Goal: Information Seeking & Learning: Learn about a topic

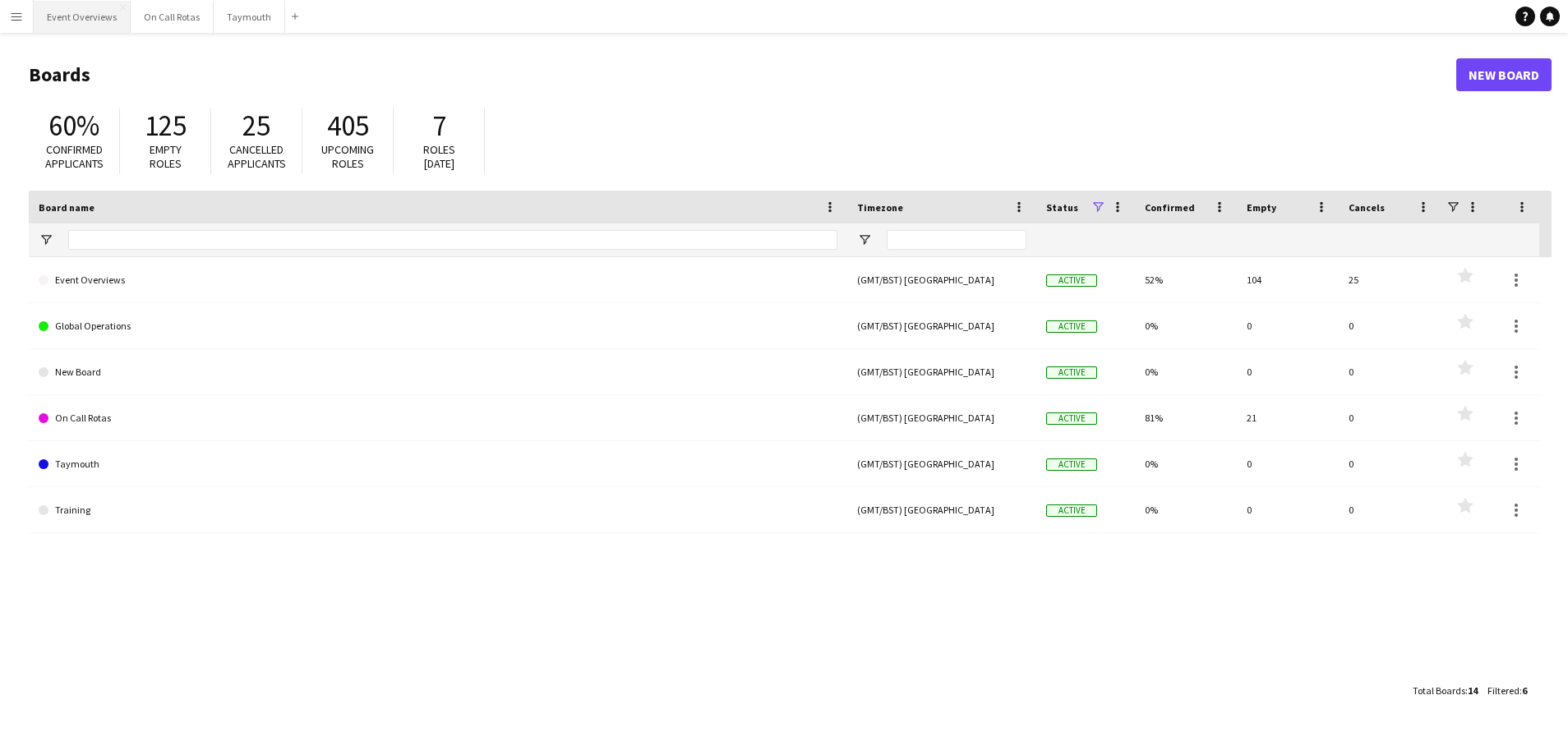
click at [99, 27] on button "Event Overviews Close" at bounding box center [82, 16] width 97 height 32
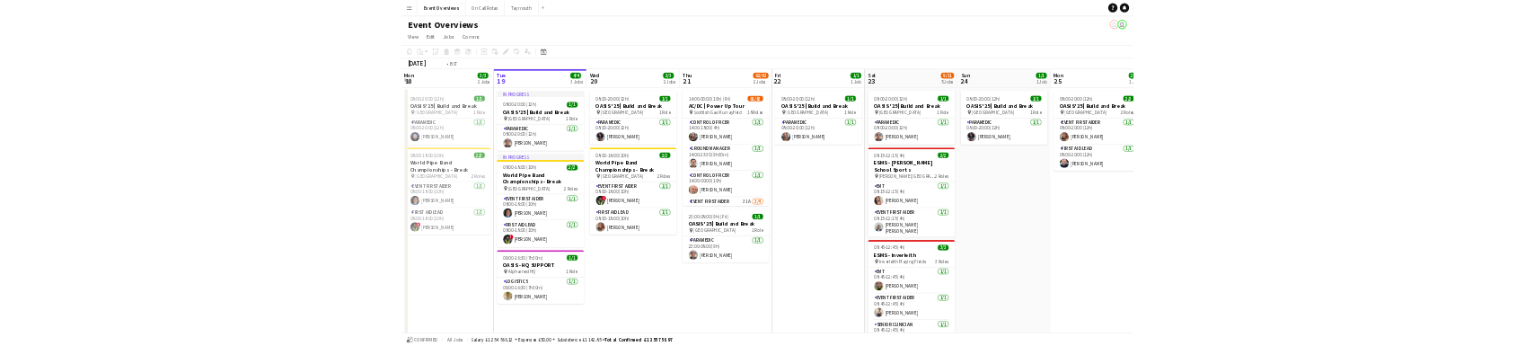
scroll to position [0, 390]
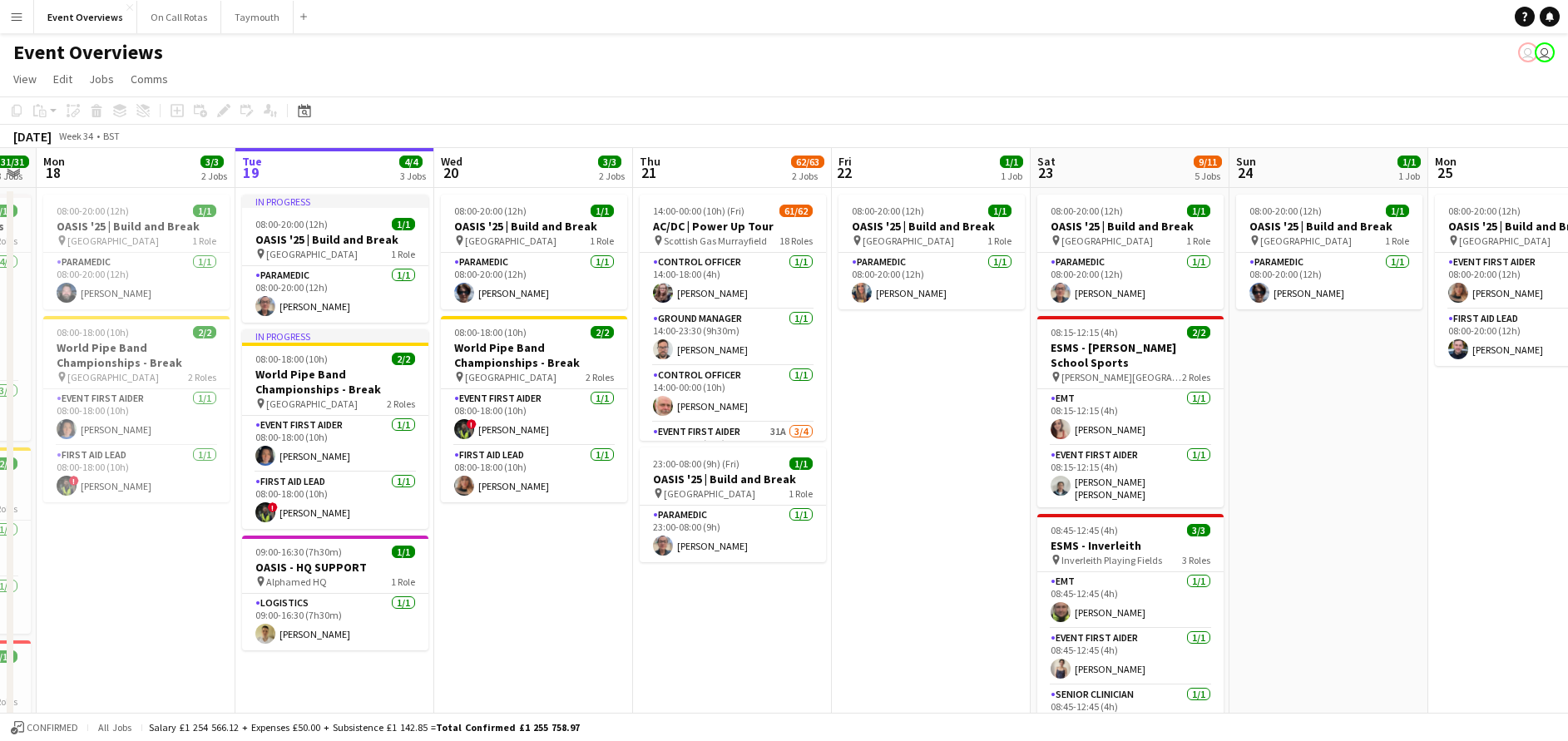
drag, startPoint x: 489, startPoint y: 664, endPoint x: 506, endPoint y: 664, distance: 17.0
click at [506, 664] on app-calendar-viewport "Sat 16 68/69 3 Jobs Sun 17 31/31 3 Jobs Mon 18 3/3 2 Jobs Tue 19 4/4 3 Jobs Wed…" at bounding box center [784, 675] width 1568 height 1054
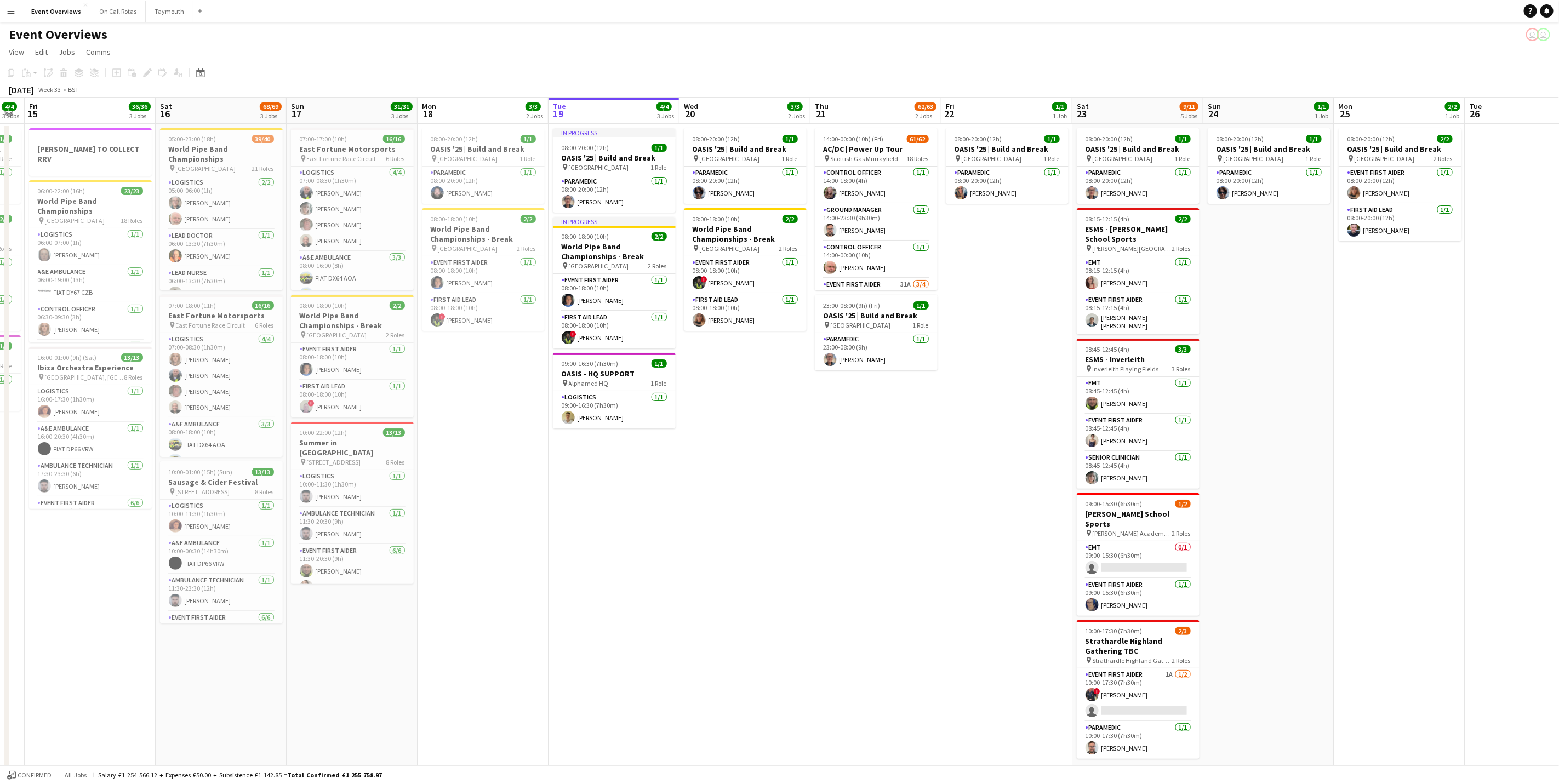
scroll to position [0, 344]
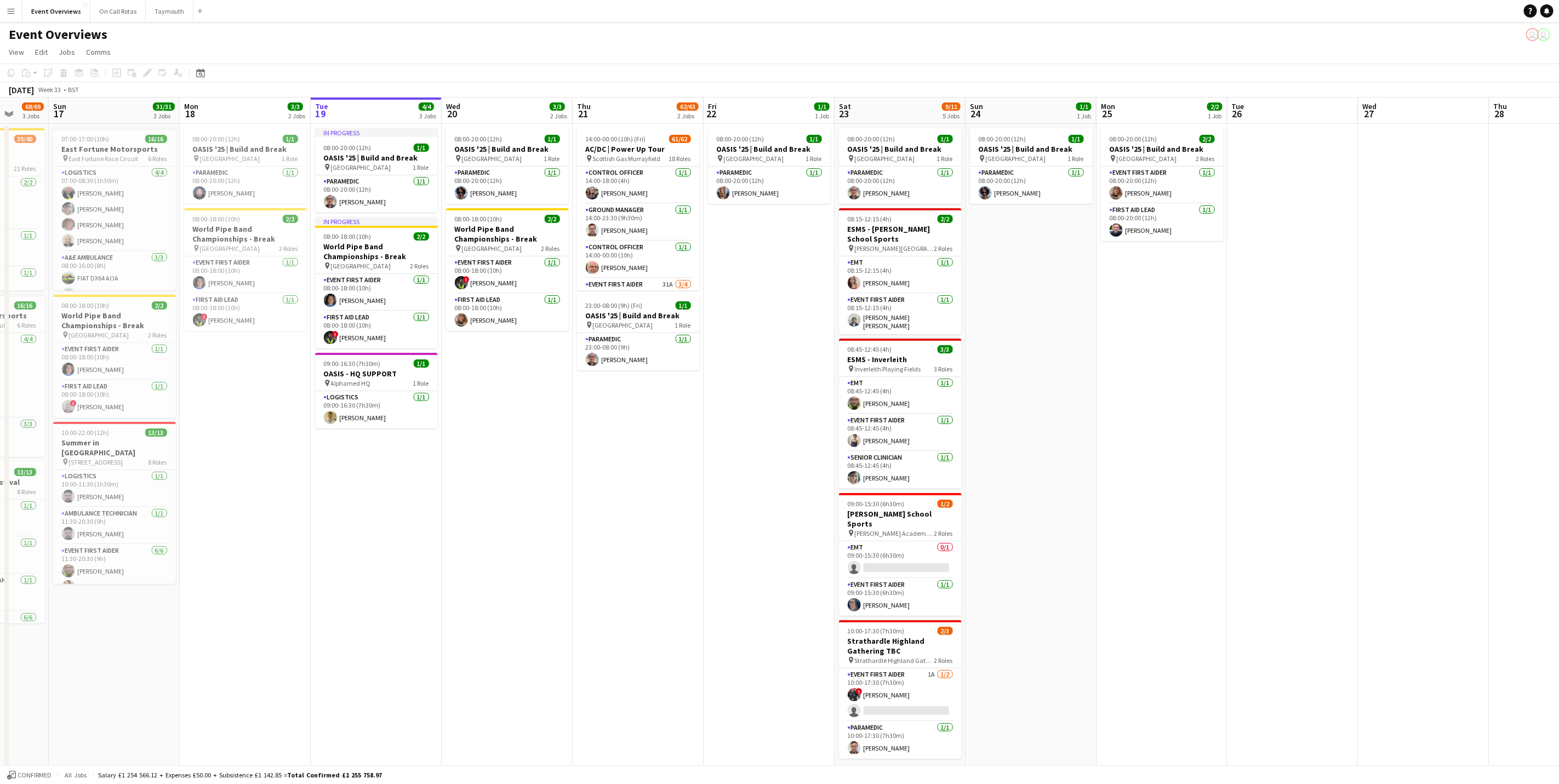
drag, startPoint x: 683, startPoint y: 616, endPoint x: 568, endPoint y: 589, distance: 118.1
click at [568, 487] on app-calendar-viewport "Thu 14 4/4 3 Jobs Fri 15 36/36 3 Jobs Sat 16 68/69 3 Jobs Sun 17 31/31 3 Jobs M…" at bounding box center [779, 470] width 1559 height 744
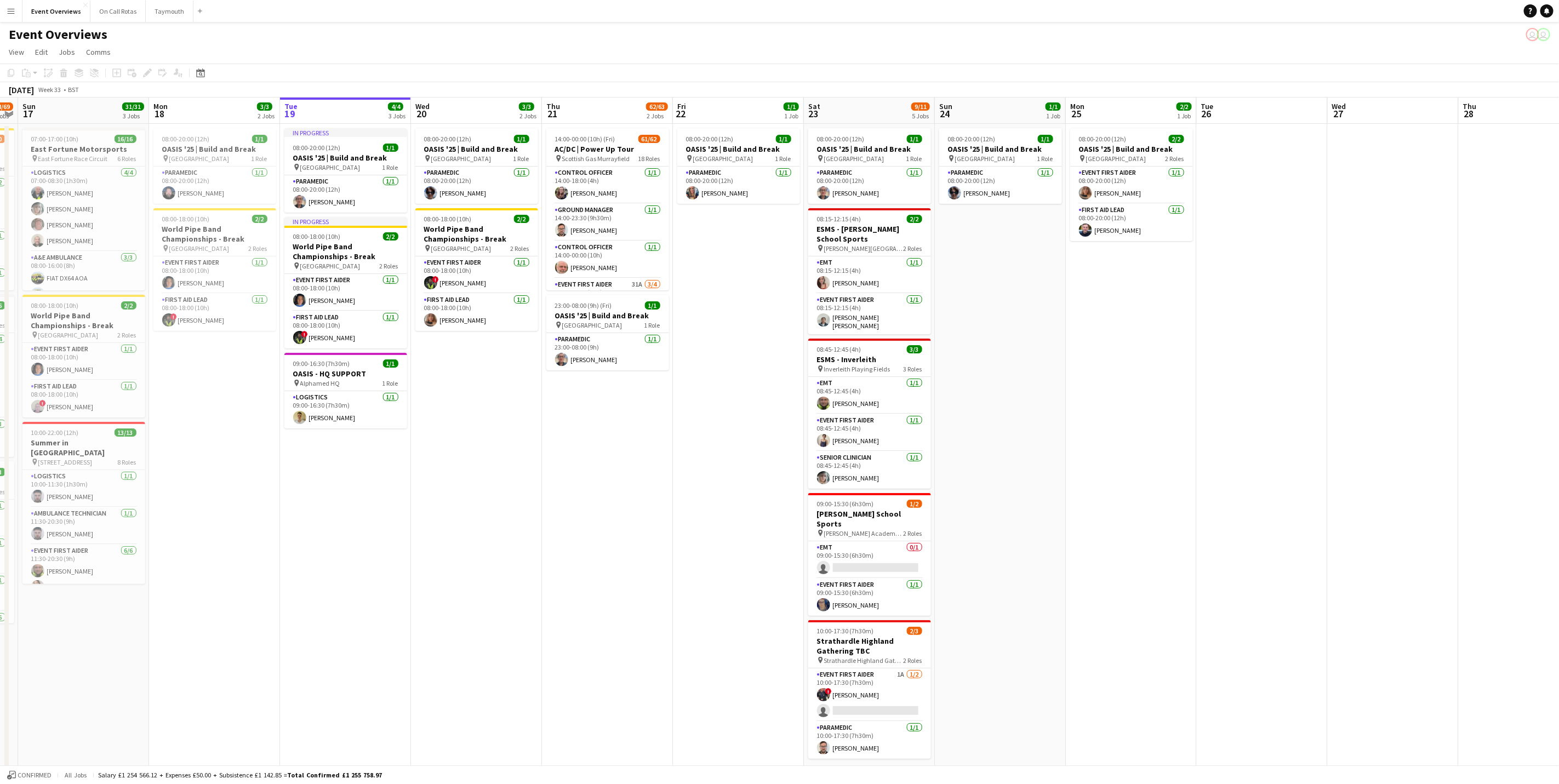
drag, startPoint x: 607, startPoint y: 614, endPoint x: 574, endPoint y: 611, distance: 33.1
click at [574, 487] on app-calendar-viewport "Thu 14 4/4 3 Jobs Fri 15 36/36 3 Jobs Sat 16 68/69 3 Jobs Sun 17 31/31 3 Jobs M…" at bounding box center [779, 470] width 1559 height 744
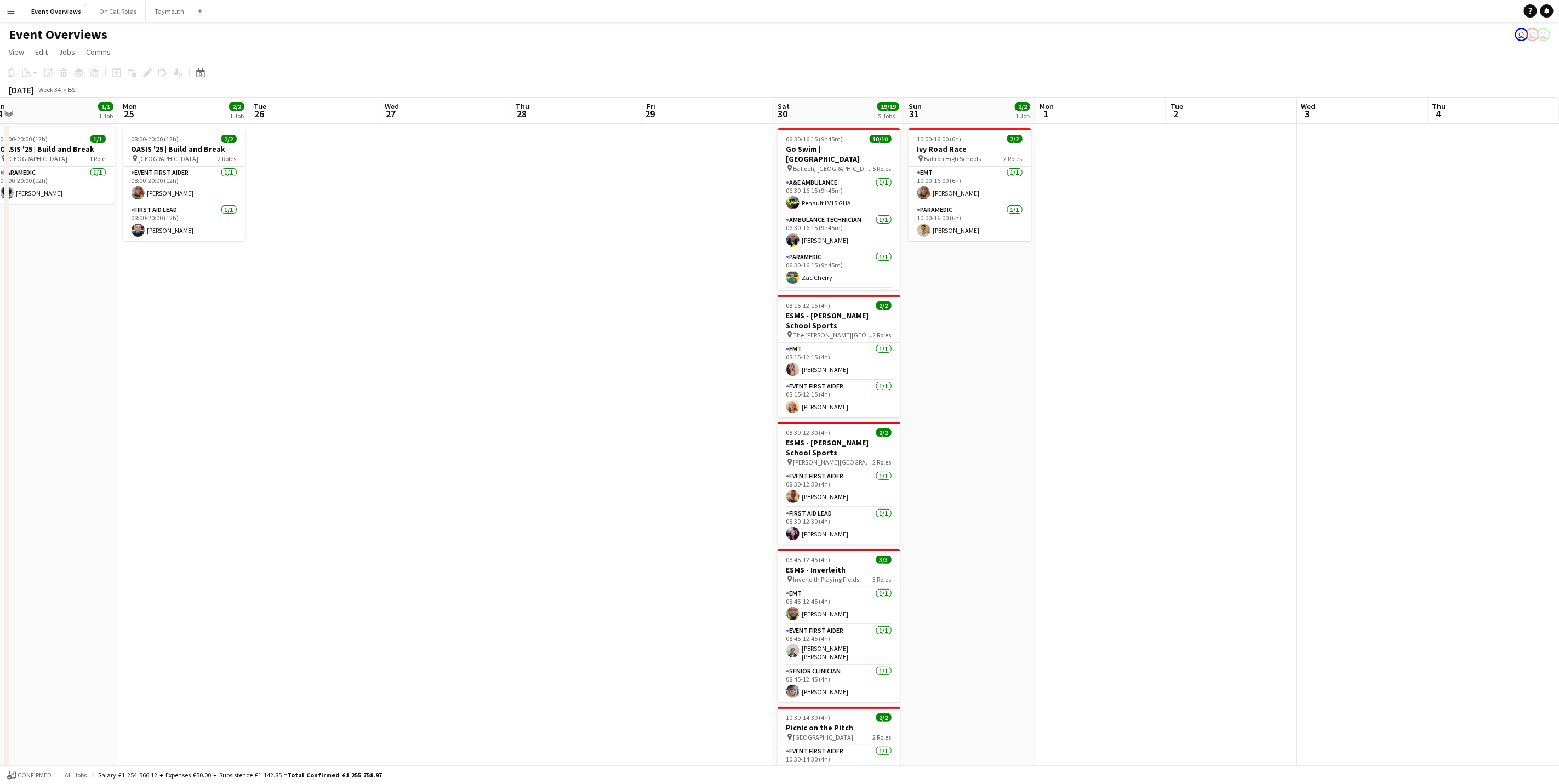
drag, startPoint x: 110, startPoint y: 441, endPoint x: 41, endPoint y: 466, distance: 73.4
click at [0, 467] on html "Menu Boards Boards Boards All jobs Status Workforce Workforce My Workforce Recr…" at bounding box center [779, 430] width 1559 height 860
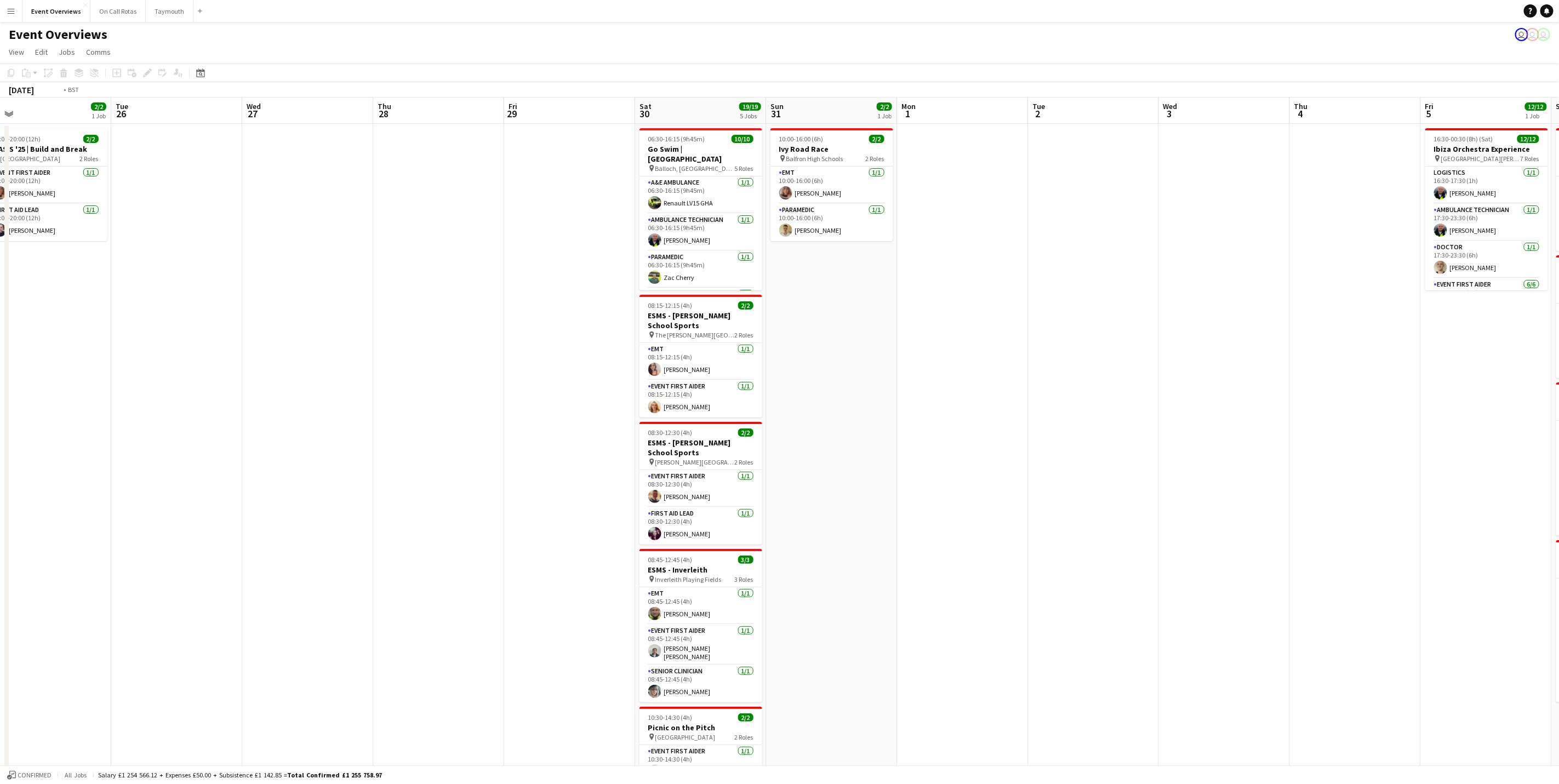
drag, startPoint x: 0, startPoint y: 512, endPoint x: 114, endPoint y: 514, distance: 114.0
click at [114, 487] on app-calendar-viewport "Fri 22 1/1 1 Job Sat 23 9/11 5 Jobs Sun 24 1/1 1 Job Mon 25 2/2 1 Job Tue 26 We…" at bounding box center [779, 470] width 1559 height 744
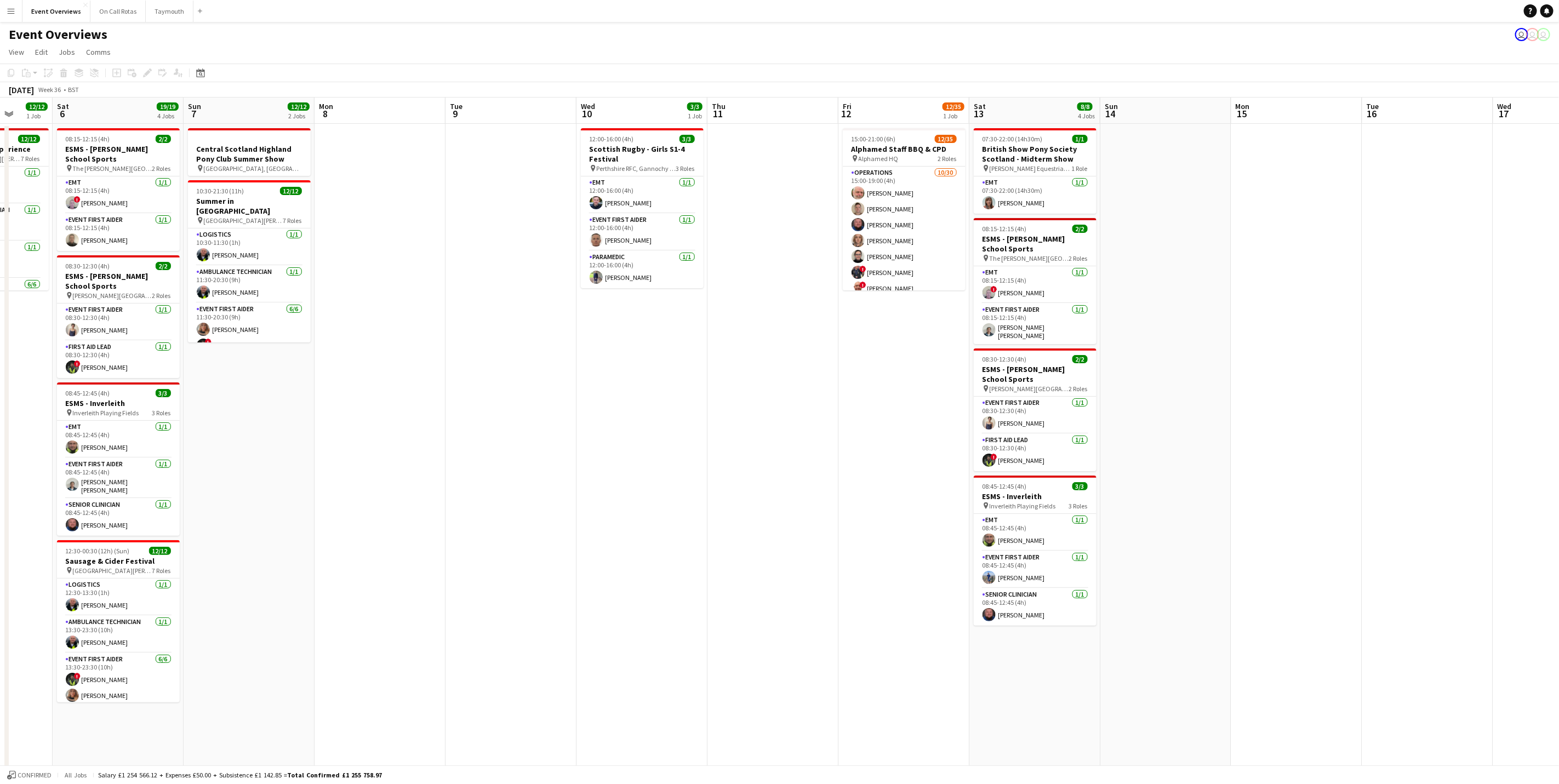
drag, startPoint x: 24, startPoint y: 590, endPoint x: 7, endPoint y: 594, distance: 17.5
click at [7, 487] on div "Wed 3 Thu 4 Fri 5 12/12 1 Job Sat 6 19/19 4 Jobs Sun 7 12/12 2 Jobs Mon 8 Tue 9…" at bounding box center [779, 470] width 1559 height 744
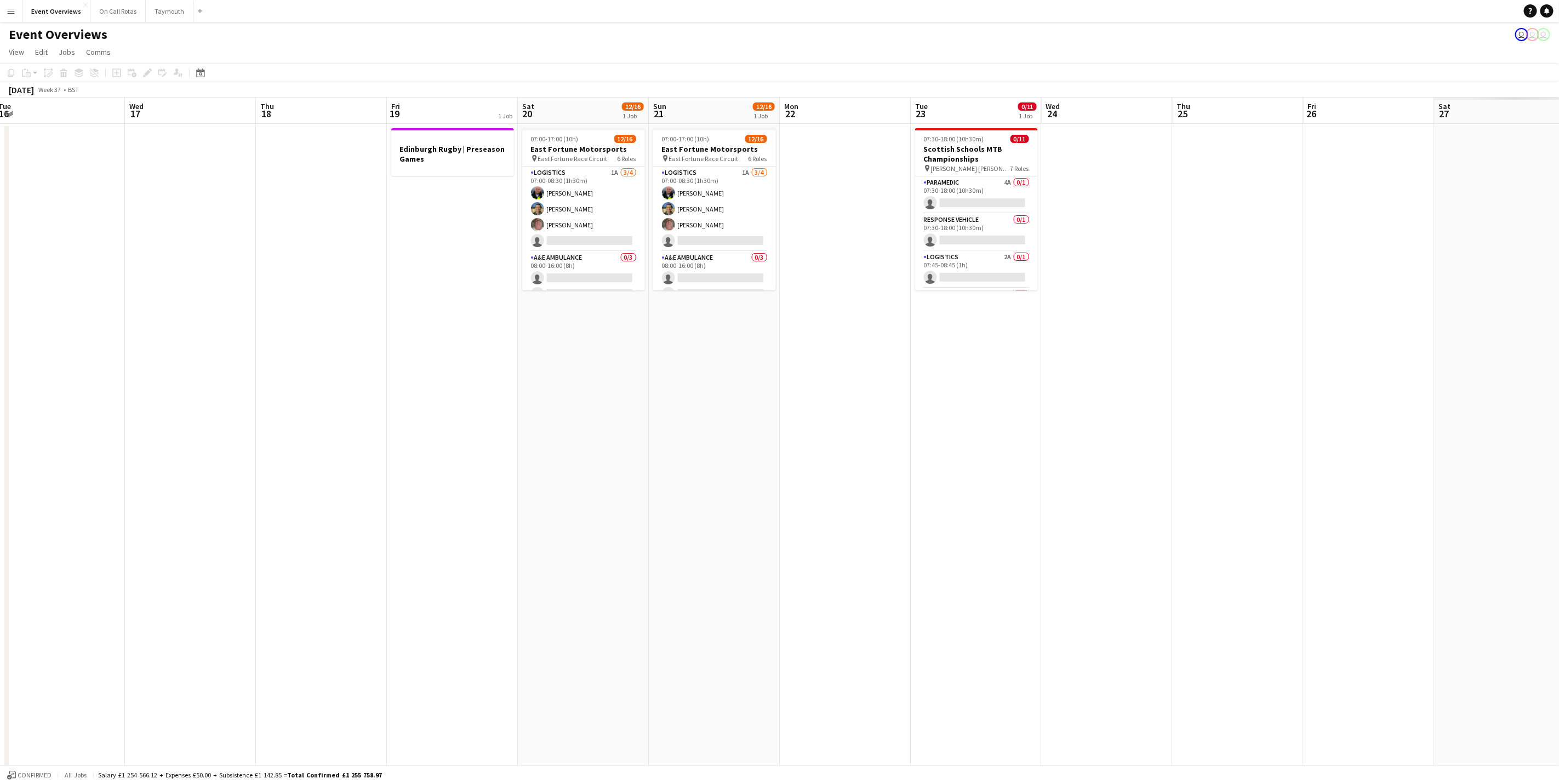
drag, startPoint x: 1428, startPoint y: 492, endPoint x: 798, endPoint y: 403, distance: 636.3
click at [293, 459] on app-calendar-viewport "Fri 12 12/35 1 Job Sat 13 8/8 4 Jobs Sun 14 Mon 15 Tue 16 Wed 17 Thu 18 Fri 19 …" at bounding box center [779, 470] width 1559 height 744
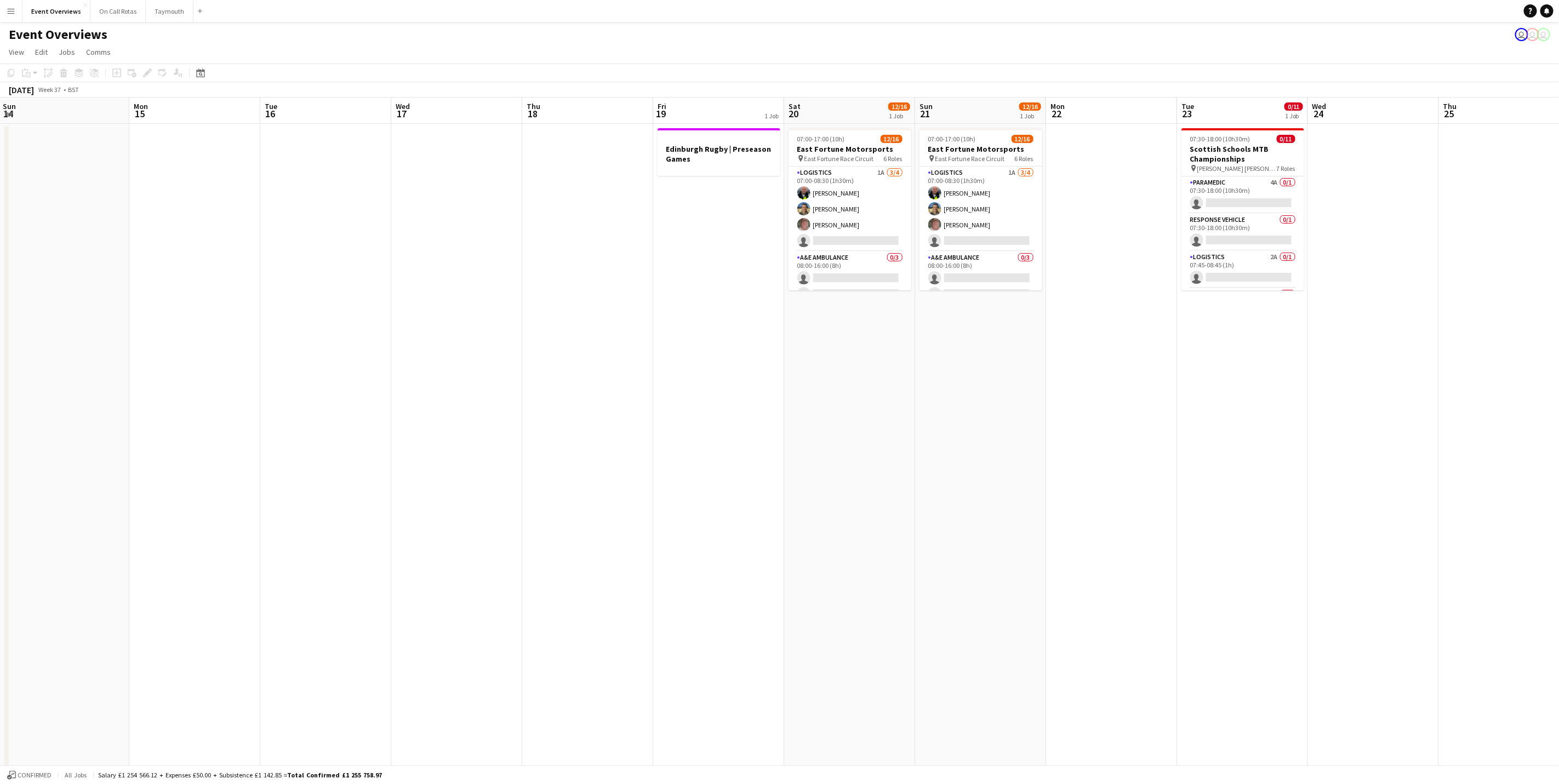
drag, startPoint x: 670, startPoint y: 376, endPoint x: 702, endPoint y: 365, distance: 33.8
click at [702, 365] on app-calendar-viewport "Fri 12 12/35 1 Job Sat 13 8/8 4 Jobs Sun 14 Mon 15 Tue 16 Wed 17 Thu 18 Fri 19 …" at bounding box center [779, 470] width 1559 height 744
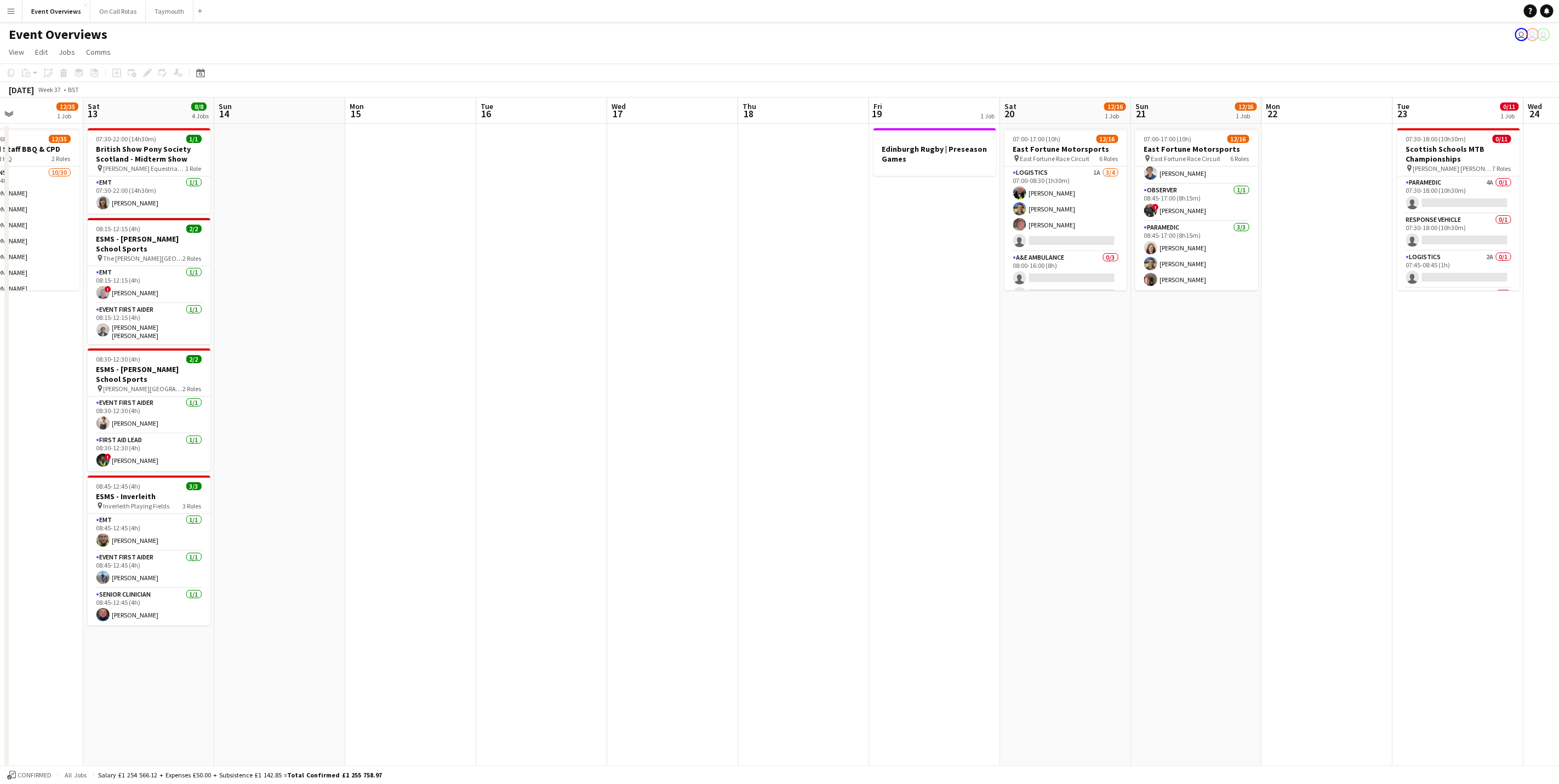
drag, startPoint x: 988, startPoint y: 477, endPoint x: 1005, endPoint y: 469, distance: 18.8
click at [1005, 469] on app-calendar-viewport "Wed 10 3/3 1 Job Thu 11 Fri 12 12/35 1 Job Sat 13 8/8 4 Jobs Sun 14 Mon 15 Tue …" at bounding box center [779, 470] width 1559 height 744
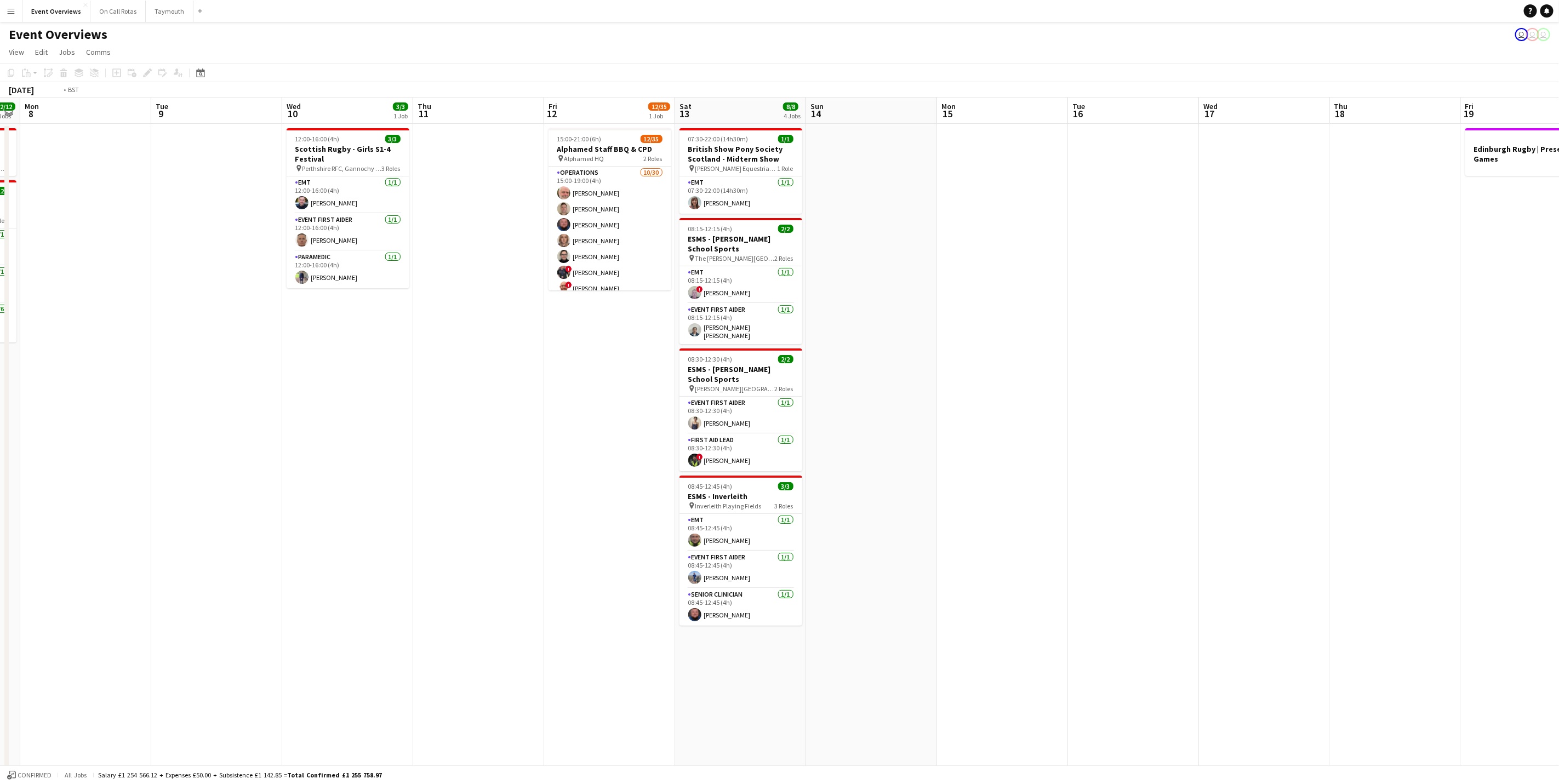
drag, startPoint x: 603, startPoint y: 379, endPoint x: 1118, endPoint y: 420, distance: 516.6
click at [1045, 420] on app-calendar-viewport "Sat 6 19/19 4 Jobs Sun 7 12/12 2 Jobs Mon 8 Tue 9 Wed 10 3/3 1 Job Thu 11 Fri 1…" at bounding box center [779, 470] width 1559 height 744
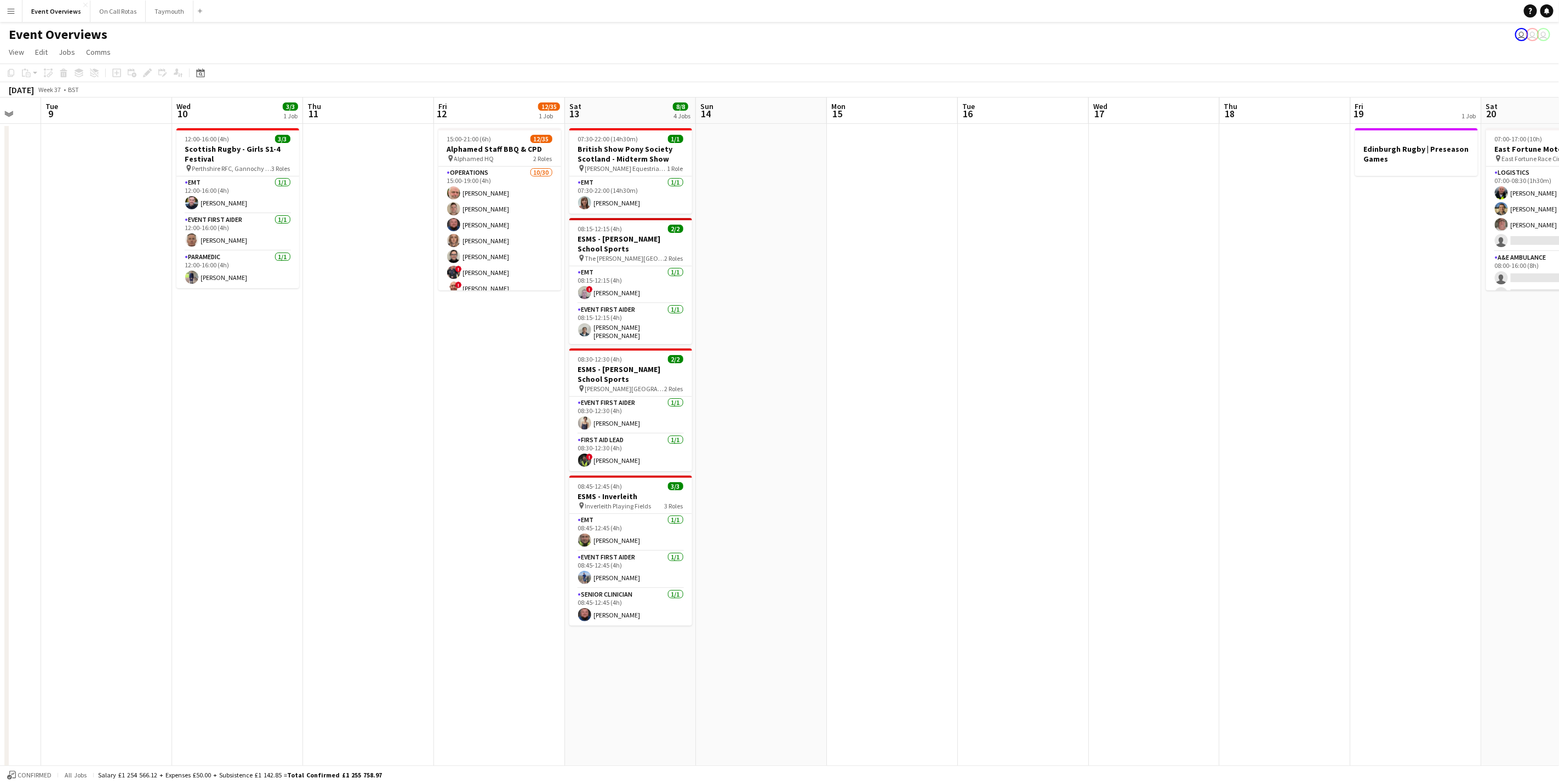
drag, startPoint x: 677, startPoint y: 372, endPoint x: 1248, endPoint y: 385, distance: 571.1
click at [1045, 385] on app-calendar-viewport "Sat 6 19/19 4 Jobs Sun 7 12/12 2 Jobs Mon 8 Tue 9 Wed 10 3/3 1 Job Thu 11 Fri 1…" at bounding box center [779, 470] width 1559 height 744
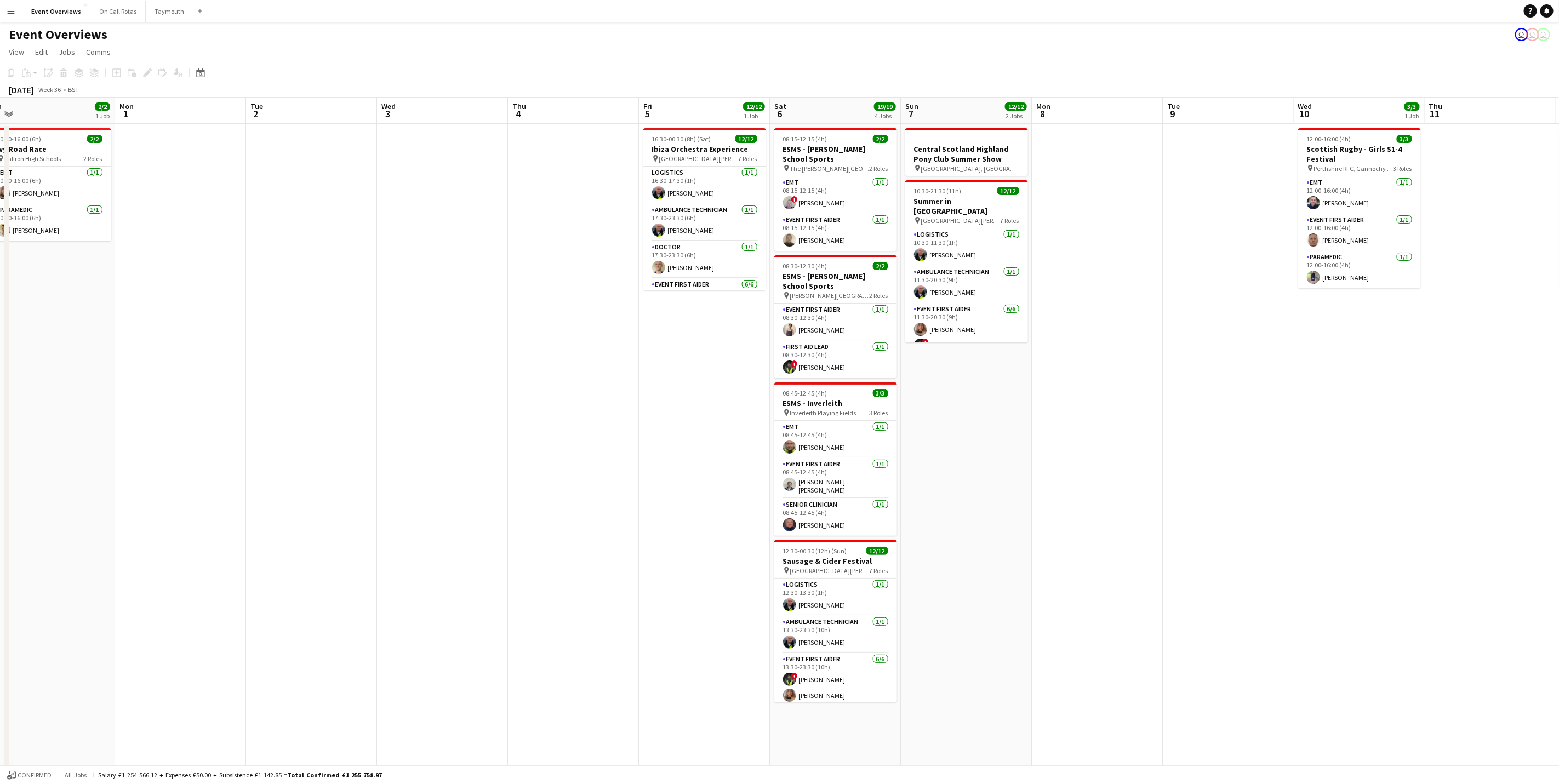
drag, startPoint x: 671, startPoint y: 327, endPoint x: 1108, endPoint y: 343, distance: 437.3
click at [1045, 343] on app-calendar-viewport "Fri 29 Sat 30 19/19 5 Jobs Sun 31 2/2 1 Job Mon 1 Tue 2 Wed 3 Thu 4 Fri 5 12/12…" at bounding box center [779, 470] width 1559 height 744
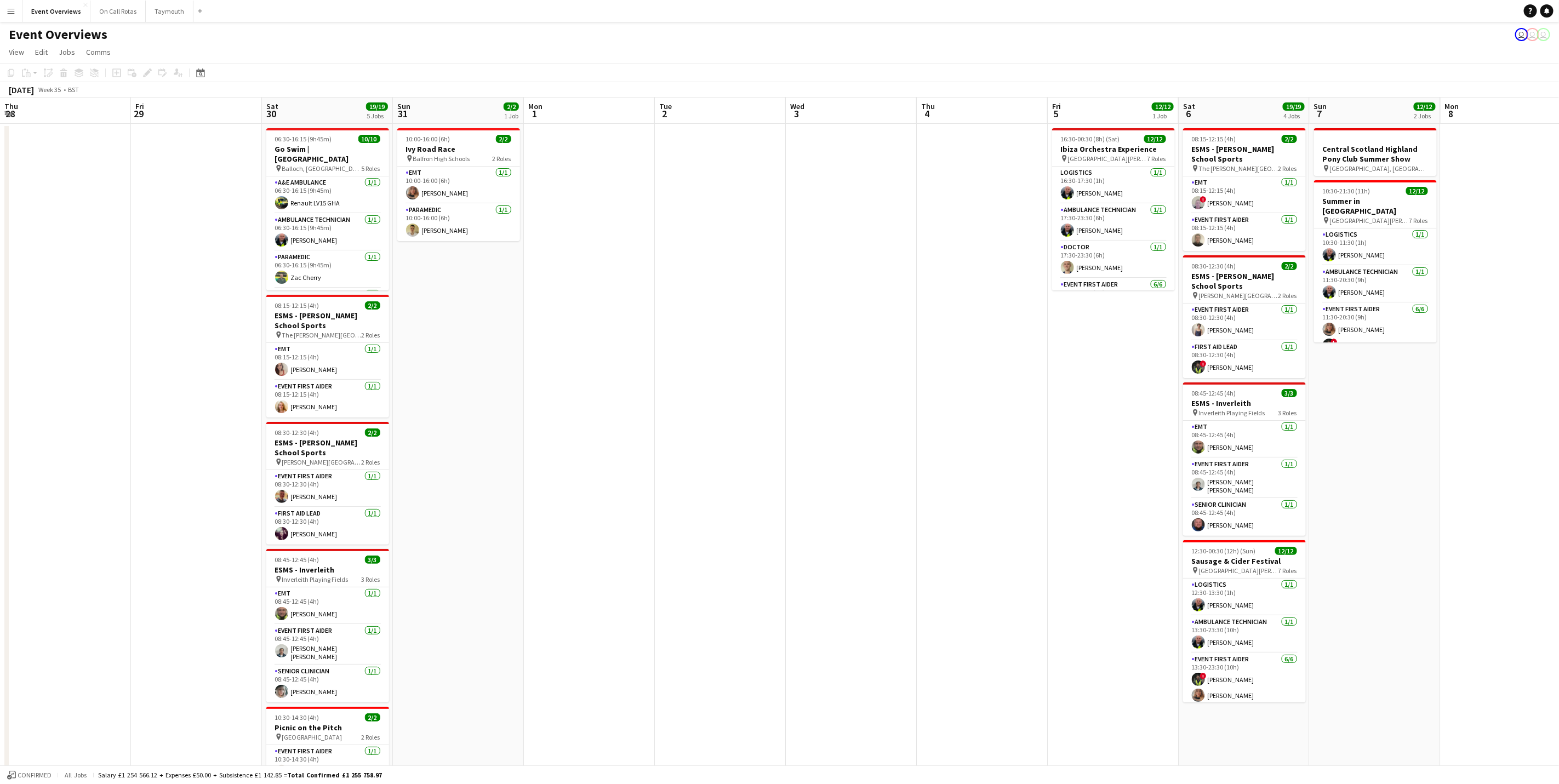
drag, startPoint x: 552, startPoint y: 393, endPoint x: 1177, endPoint y: 365, distance: 625.6
click at [1045, 370] on app-calendar-viewport "Tue 26 Wed 27 Thu 28 Fri 29 Sat 30 19/19 5 Jobs Sun 31 2/2 1 Job Mon 1 Tue 2 We…" at bounding box center [779, 470] width 1559 height 744
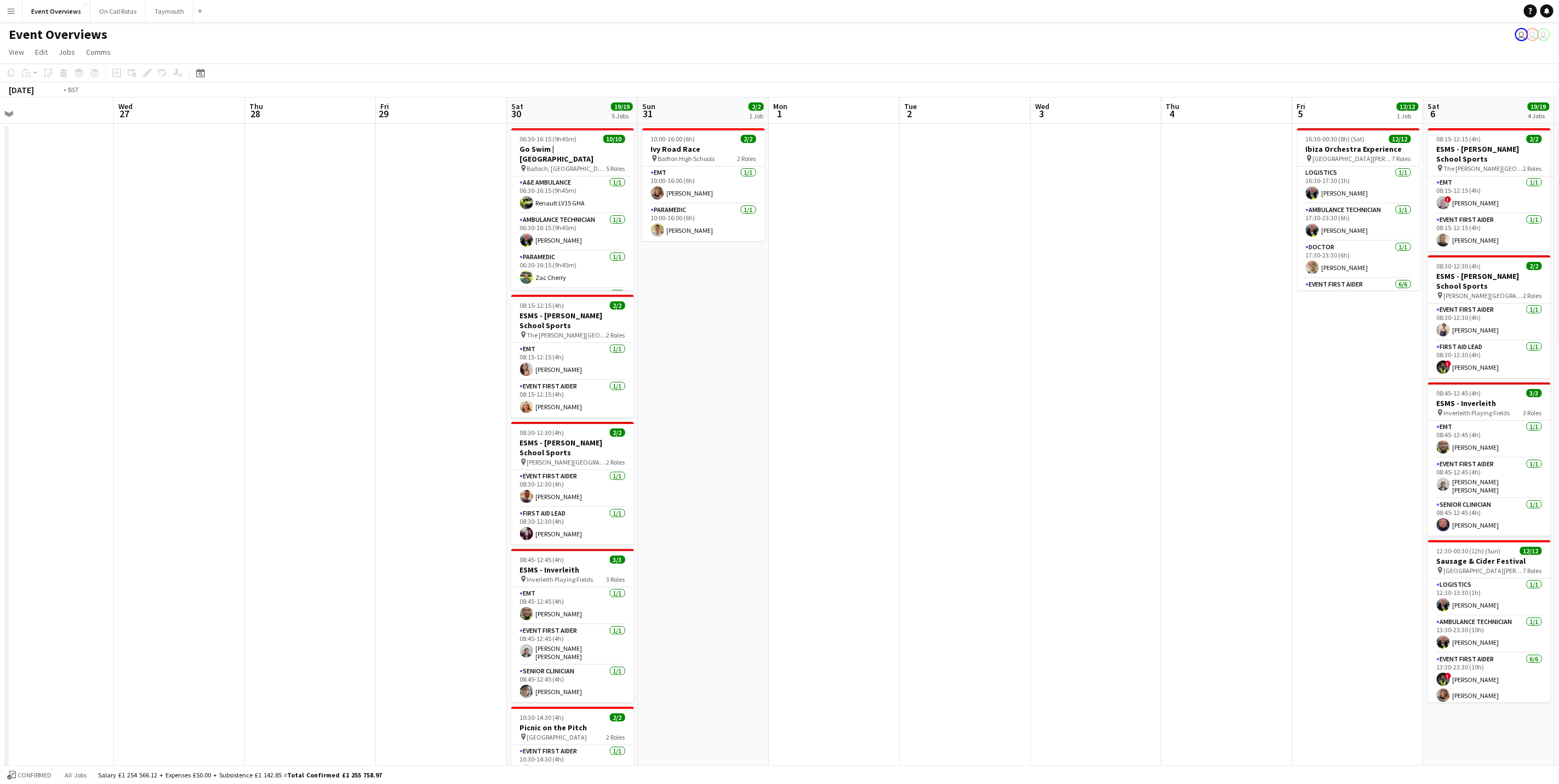
drag, startPoint x: 1151, startPoint y: 449, endPoint x: 391, endPoint y: 406, distance: 761.2
click at [223, 409] on app-calendar-viewport "Sat 23 9/11 5 Jobs Sun 24 1/1 1 Job Mon 25 2/2 1 Job Tue 26 Wed 27 Thu 28 Fri 2…" at bounding box center [779, 470] width 1559 height 744
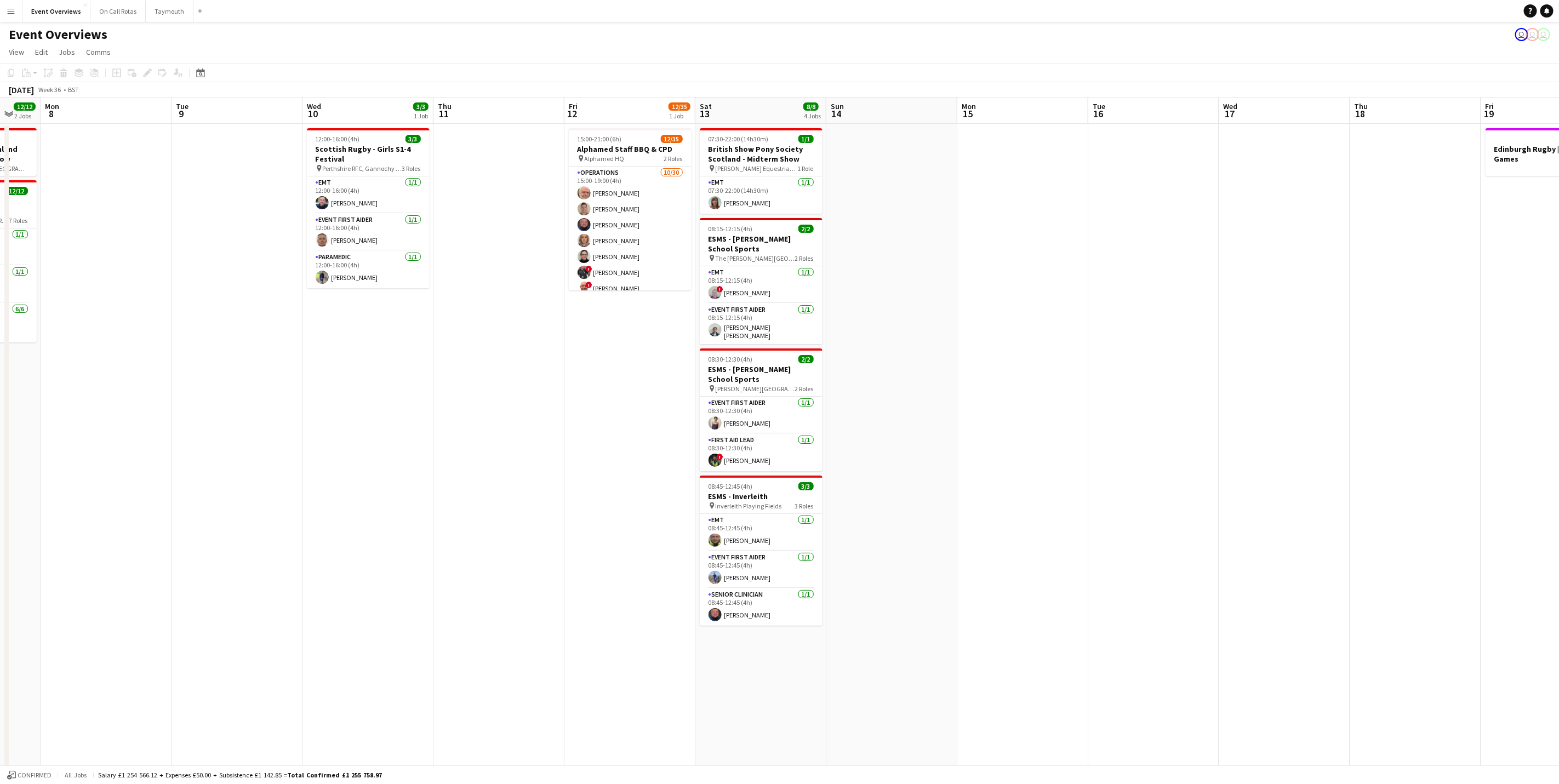
scroll to position [0, 0]
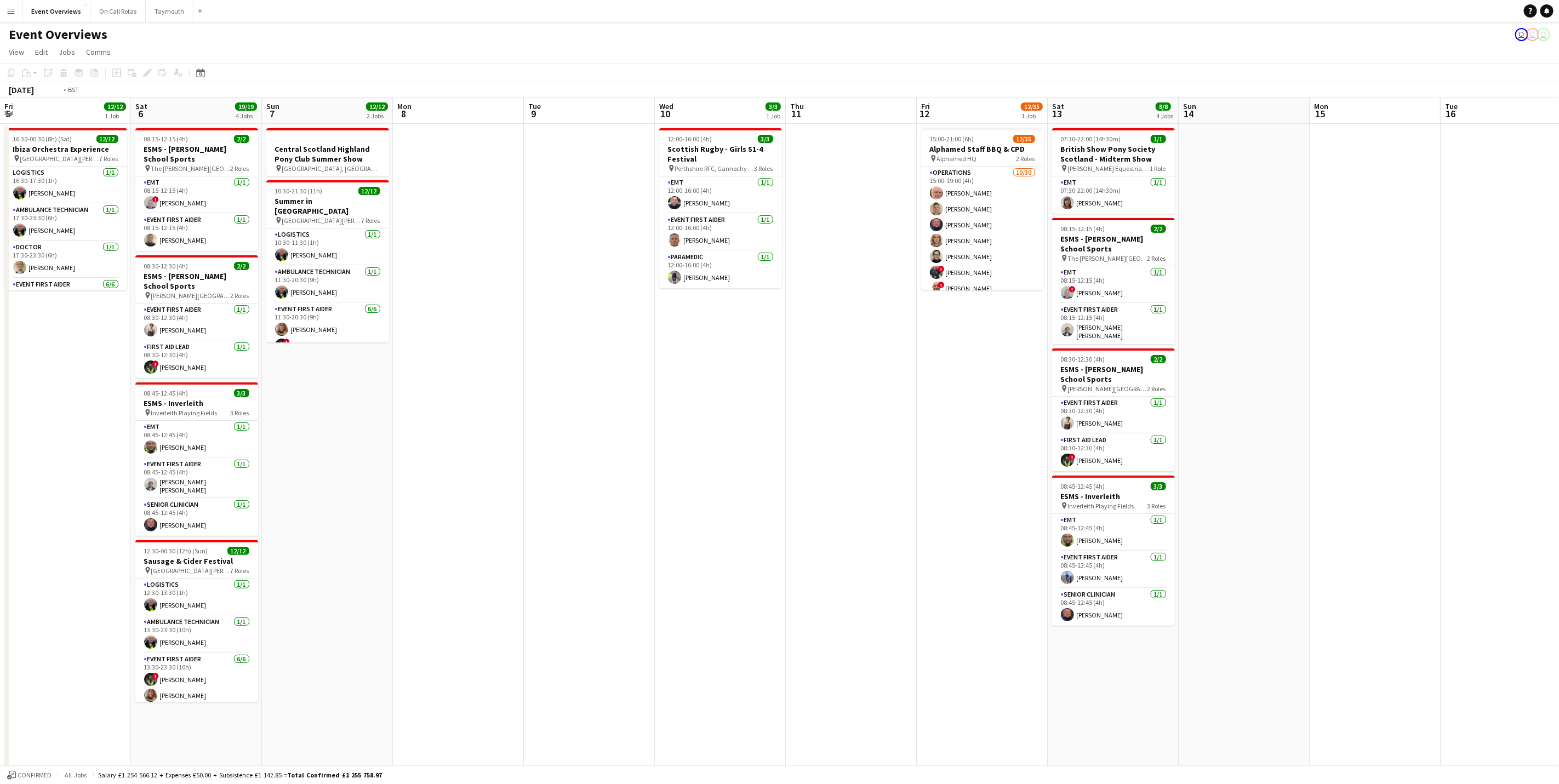
drag, startPoint x: 779, startPoint y: 425, endPoint x: 1212, endPoint y: 406, distance: 433.4
click at [1045, 406] on app-calendar-viewport "Fri 5 12/12 1 Job Sat 6 19/19 4 Jobs Sun 7 12/12 2 Jobs Mon 8 Tue 9 Wed 10 3/3 …" at bounding box center [779, 470] width 1559 height 744
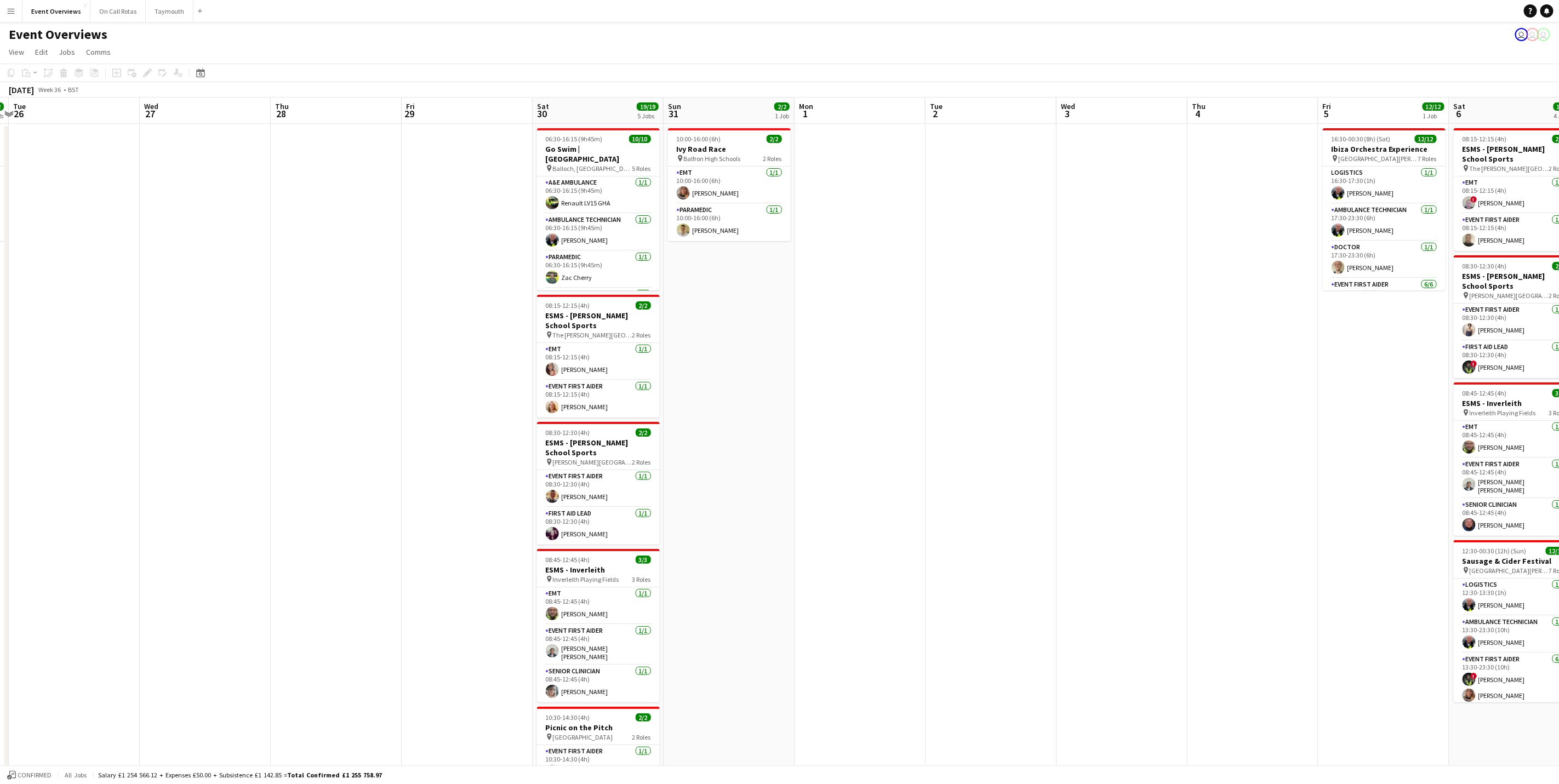
drag, startPoint x: 875, startPoint y: 397, endPoint x: 1161, endPoint y: 400, distance: 286.0
click at [1045, 403] on app-calendar-viewport "Sun 24 1/1 1 Job Mon 25 2/2 1 Job Tue 26 Wed 27 Thu 28 Fri 29 Sat 30 19/19 5 Jo…" at bounding box center [779, 470] width 1559 height 744
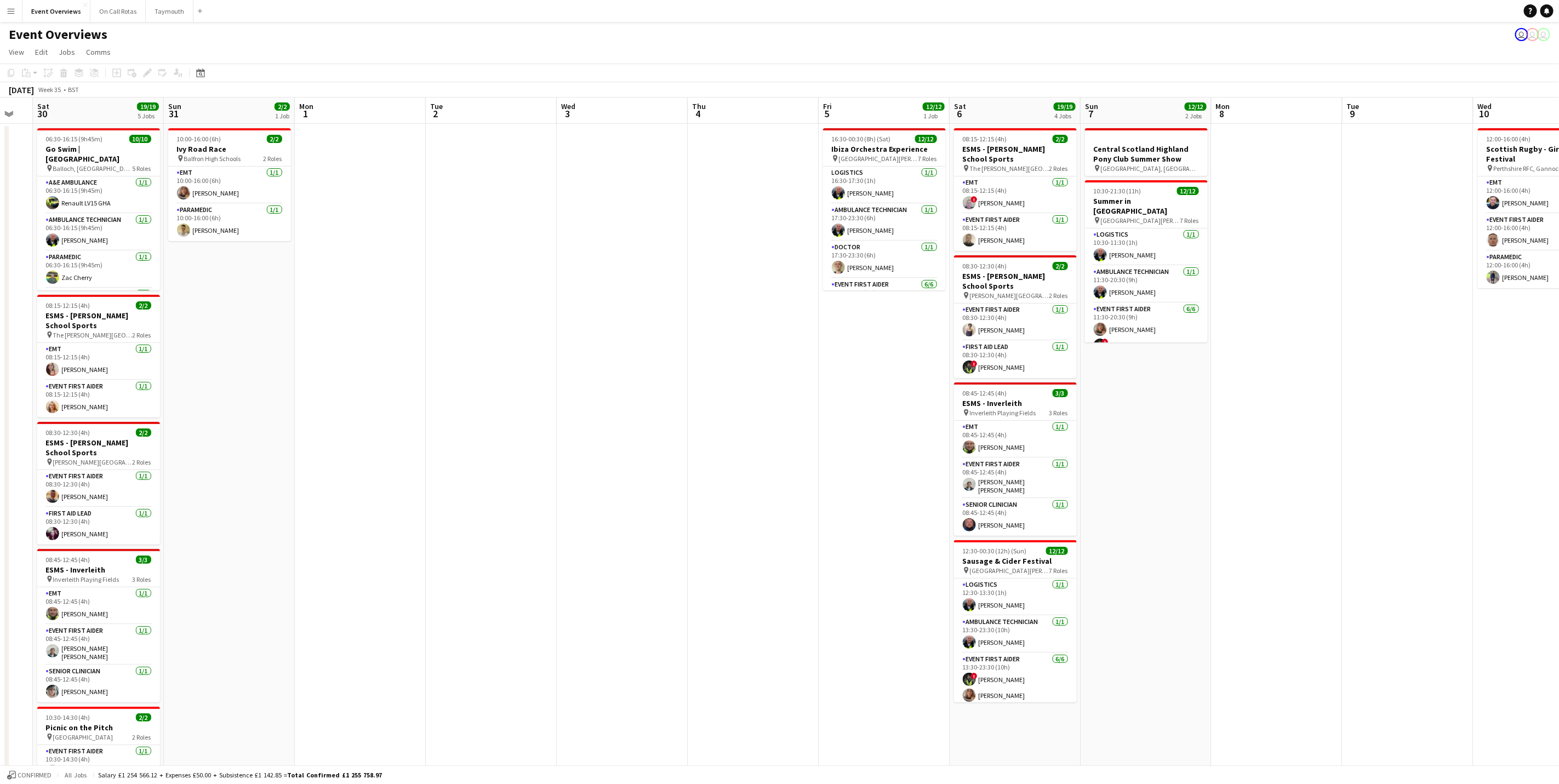
drag, startPoint x: 1118, startPoint y: 397, endPoint x: 161, endPoint y: 433, distance: 957.7
click at [161, 433] on app-calendar-viewport "Wed 27 Thu 28 Fri 29 Sat 30 19/19 5 Jobs Sun 31 2/2 1 Job Mon 1 Tue 2 Wed 3 Thu…" at bounding box center [779, 470] width 1559 height 744
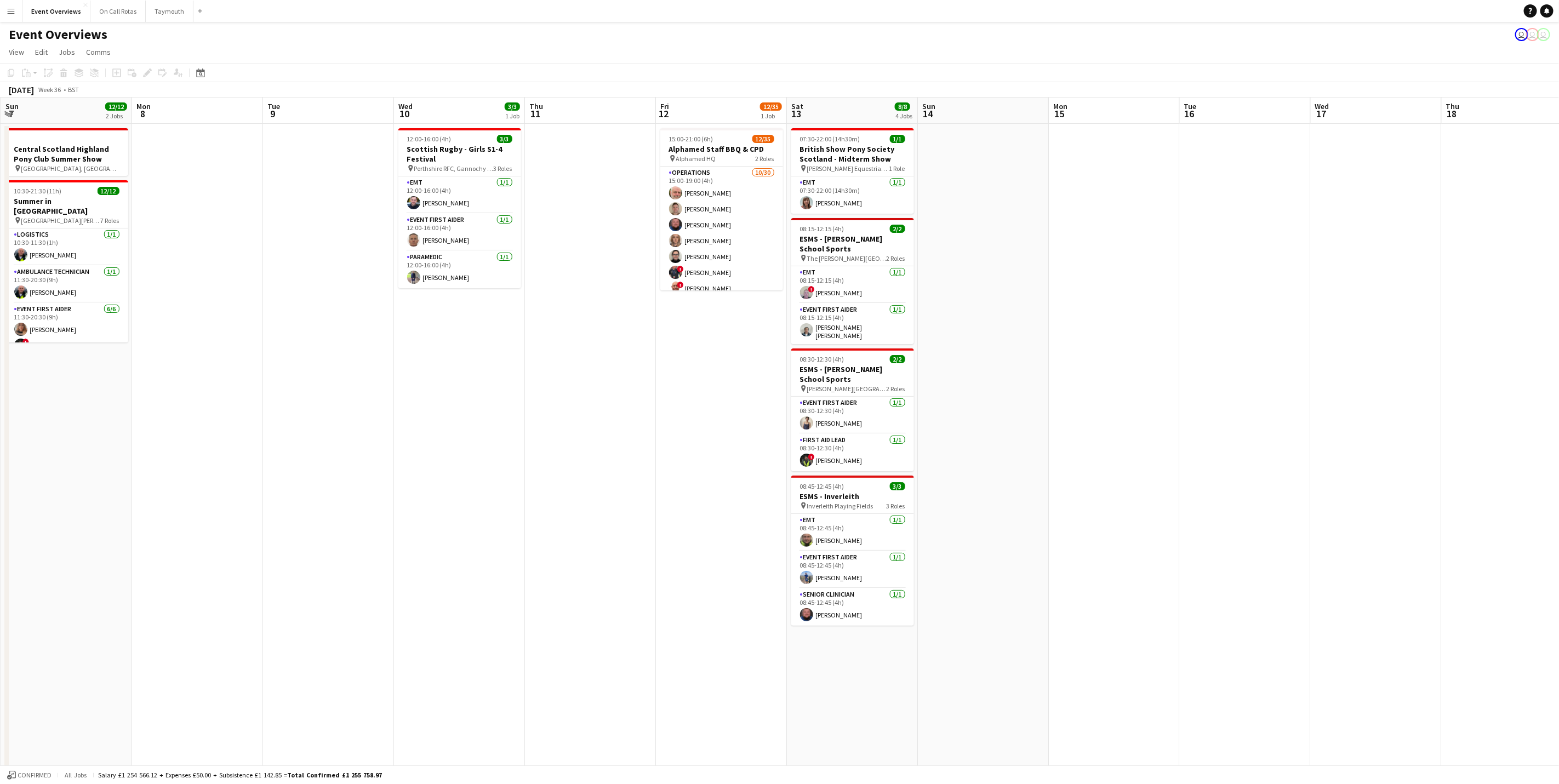
drag, startPoint x: 401, startPoint y: 392, endPoint x: 114, endPoint y: 370, distance: 287.8
click at [114, 370] on app-calendar-viewport "Thu 4 Fri 5 12/12 1 Job Sat 6 19/19 4 Jobs Sun 7 12/12 2 Jobs Mon 8 Tue 9 Wed 1…" at bounding box center [779, 470] width 1559 height 744
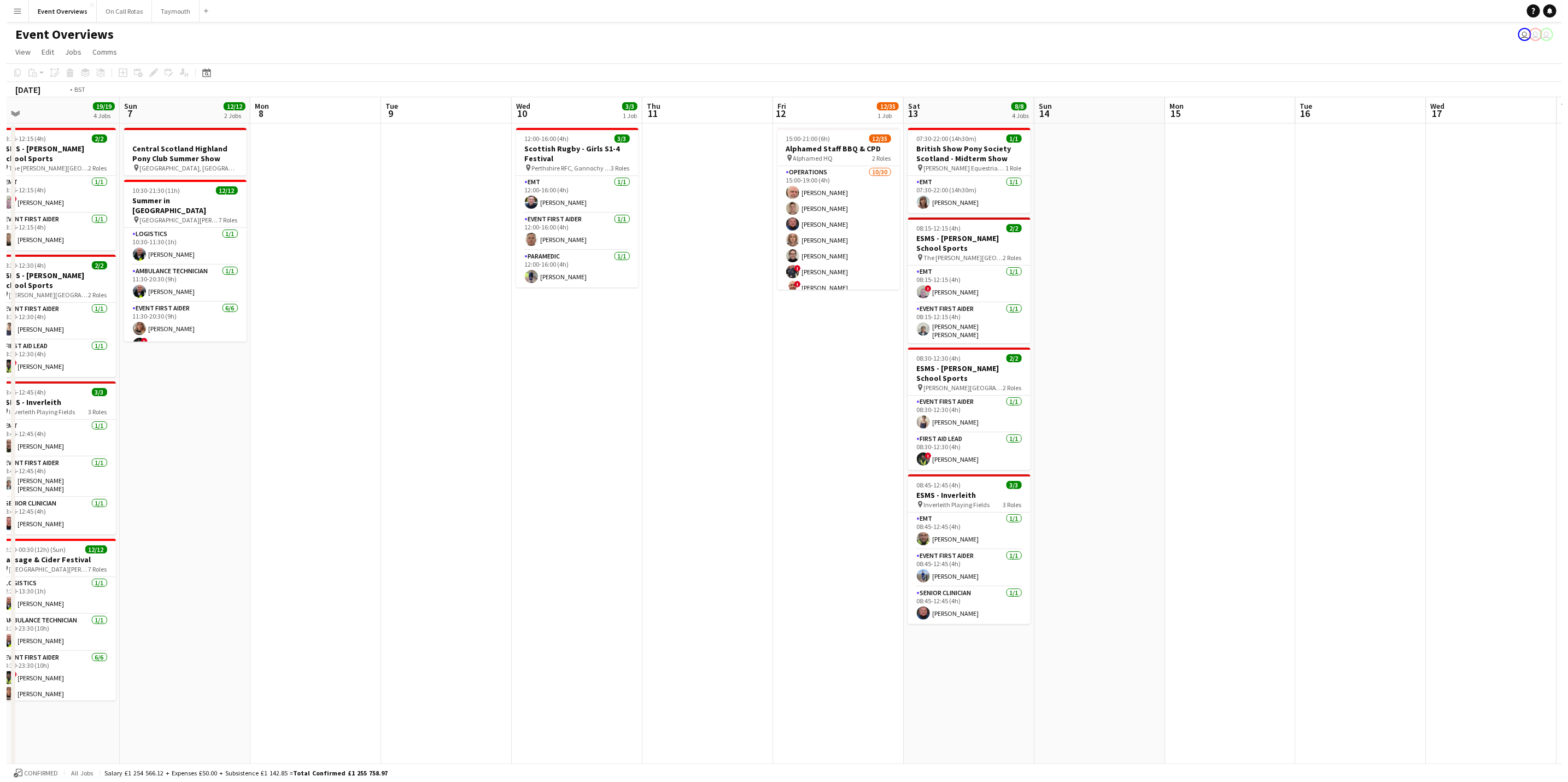
scroll to position [0, 390]
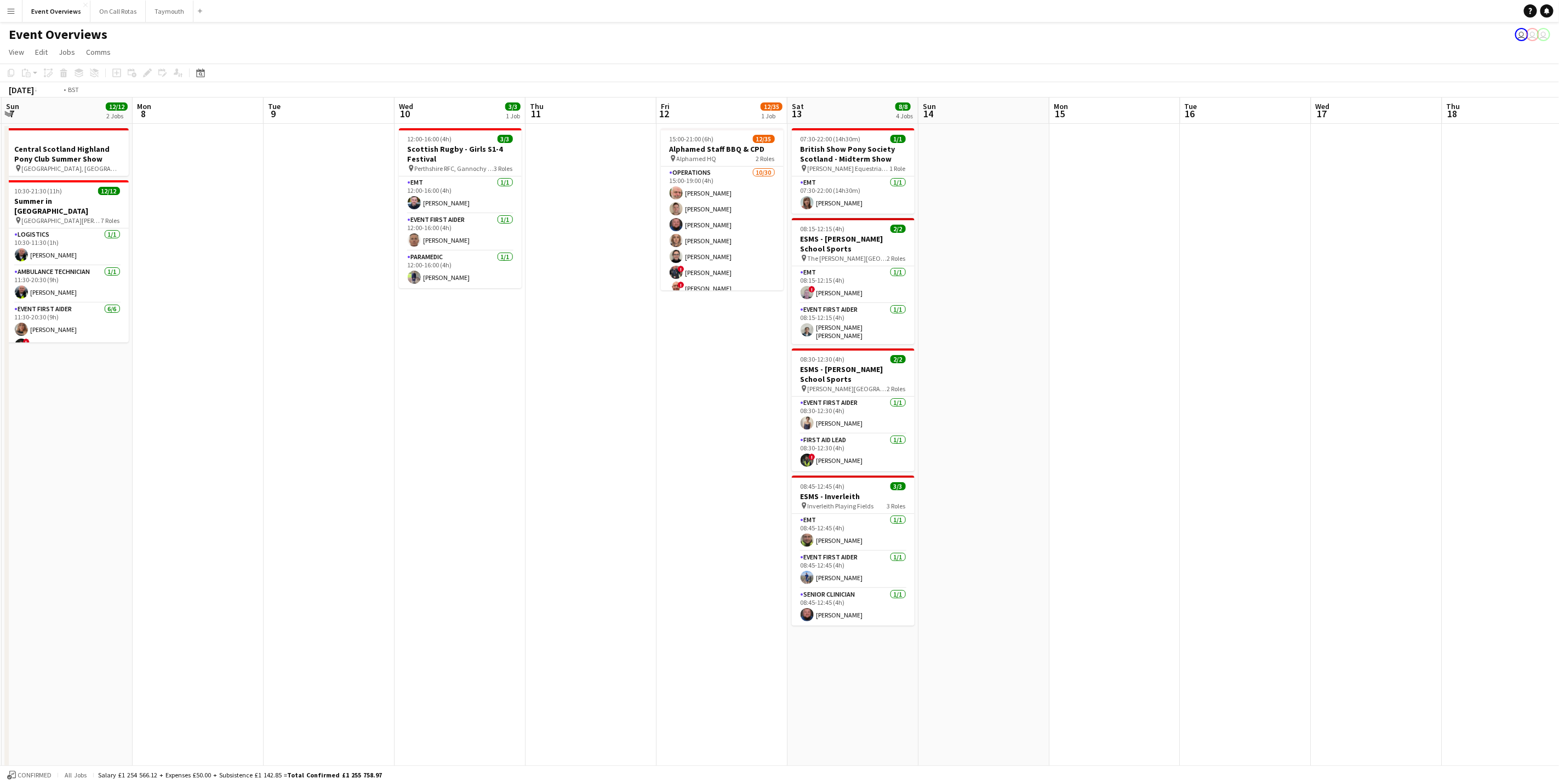
drag, startPoint x: 571, startPoint y: 408, endPoint x: 327, endPoint y: 395, distance: 244.3
click at [327, 395] on app-calendar-viewport "Thu 4 Fri 5 12/12 1 Job Sat 6 19/19 4 Jobs Sun 7 12/12 2 Jobs Mon 8 Tue 9 Wed 1…" at bounding box center [779, 470] width 1559 height 744
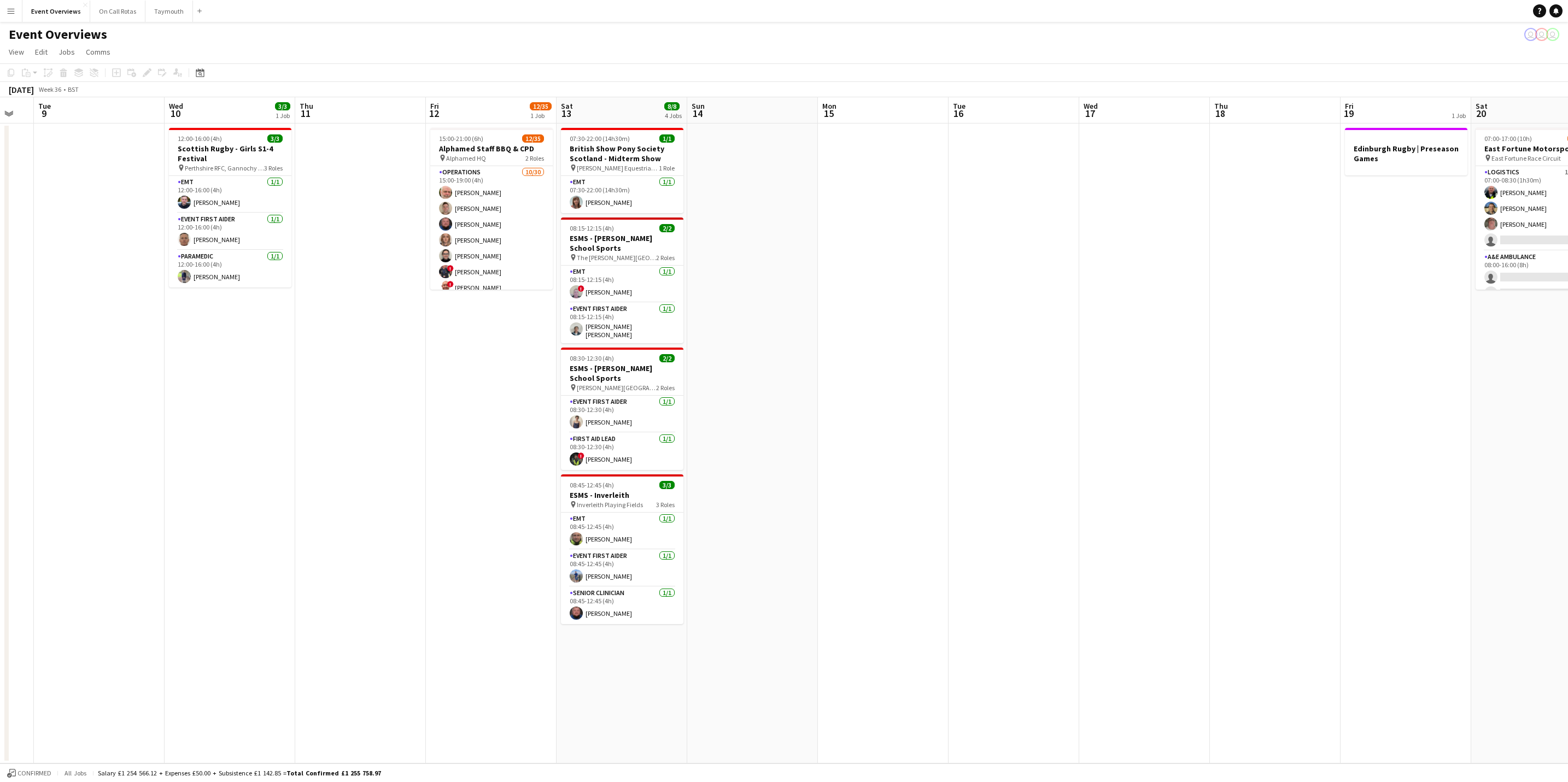
scroll to position [0, 355]
drag, startPoint x: 951, startPoint y: 459, endPoint x: 1022, endPoint y: 336, distance: 142.0
click at [1043, 408] on app-calendar-viewport "Sat 6 19/19 4 Jobs Sun 7 12/12 2 Jobs Mon 8 Tue 9 Wed 10 3/3 1 Job Thu 11 Fri 1…" at bounding box center [784, 430] width 1568 height 666
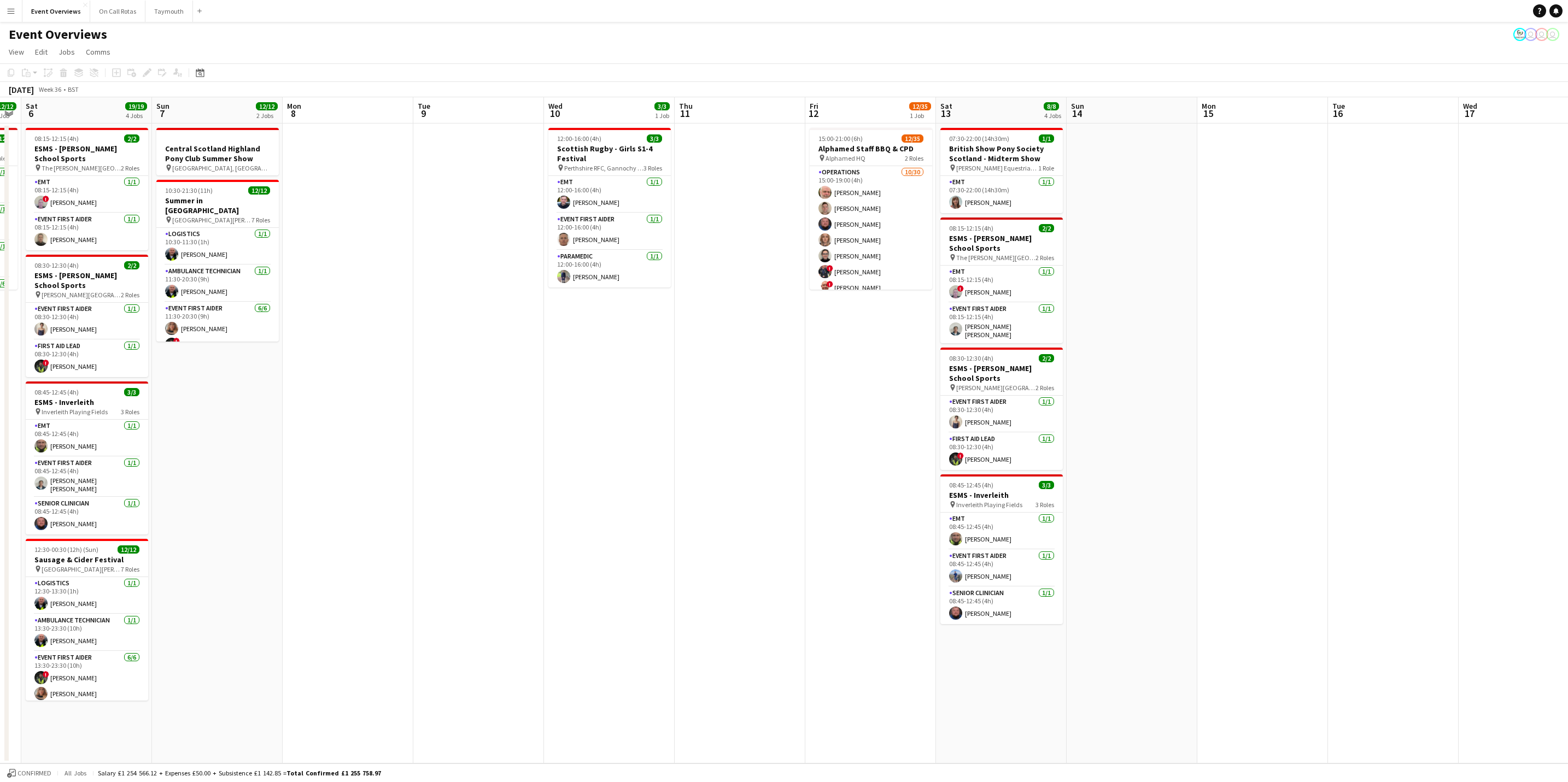
drag, startPoint x: 371, startPoint y: 443, endPoint x: 763, endPoint y: 480, distance: 393.7
click at [763, 480] on app-calendar-viewport "Thu 4 Fri 5 12/12 1 Job Sat 6 19/19 4 Jobs Sun 7 12/12 2 Jobs Mon 8 Tue 9 Wed 1…" at bounding box center [784, 430] width 1568 height 666
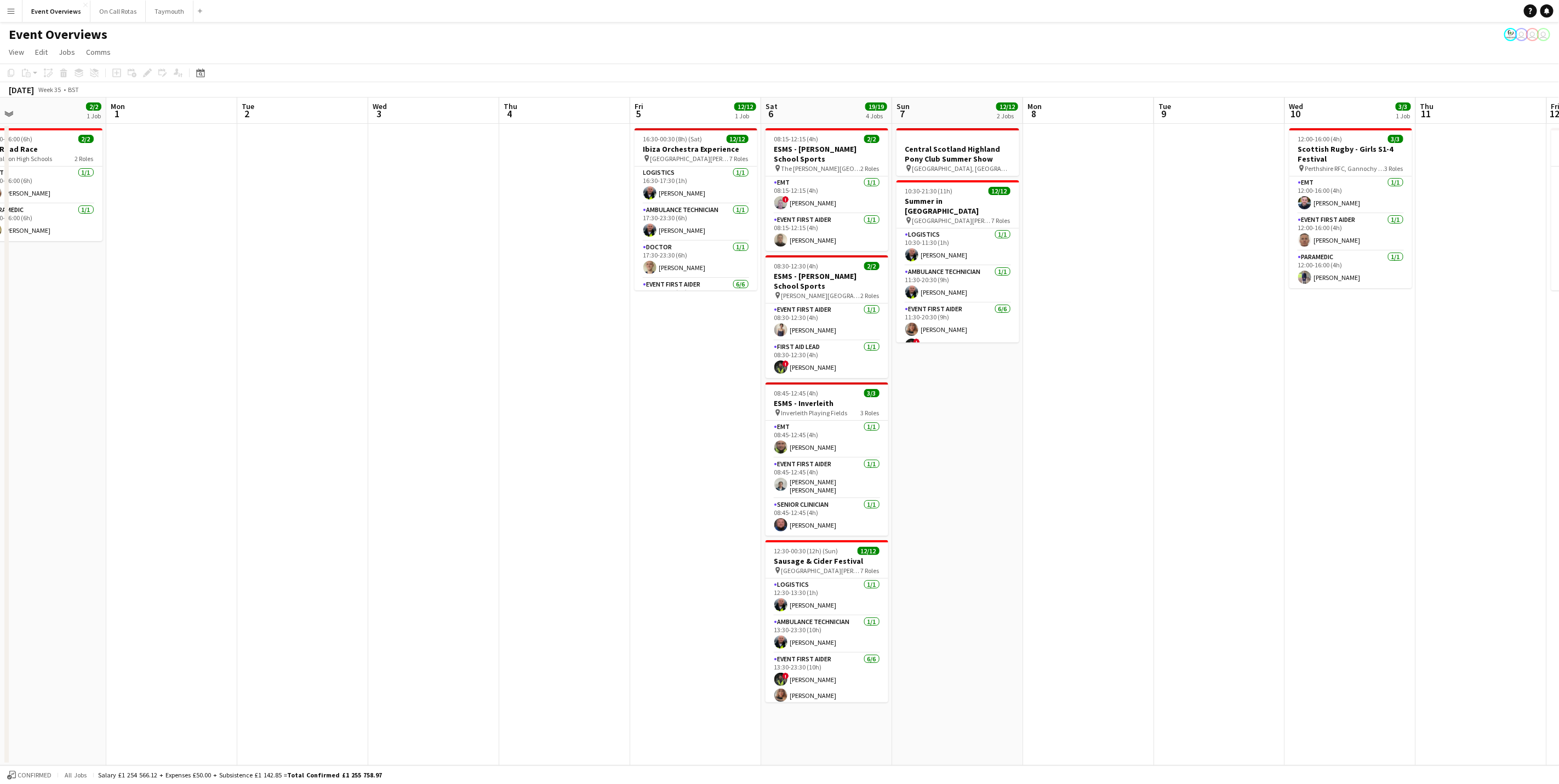
drag, startPoint x: 234, startPoint y: 401, endPoint x: 592, endPoint y: 401, distance: 358.0
click at [962, 361] on app-calendar-viewport "Fri 29 Sat 30 Sun 31 2/2 1 Job Mon 1 Tue 2 Wed 3 Thu 4 Fri 5 12/12 1 Job Sat 6 …" at bounding box center [779, 431] width 1559 height 668
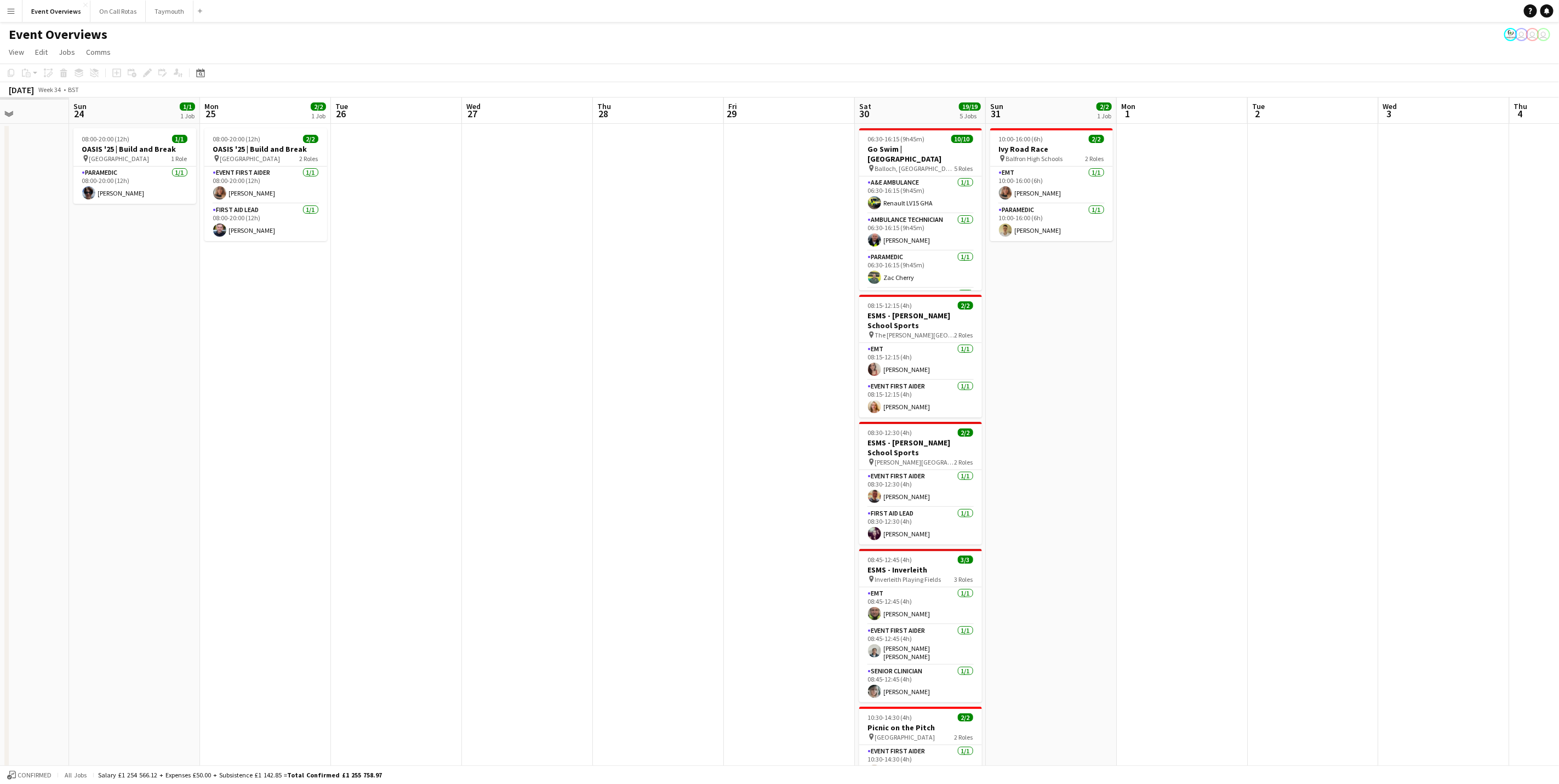
click at [1045, 416] on app-calendar-viewport "Fri 22 Sat 23 Sun 24 1/1 1 Job Mon 25 2/2 1 Job Tue 26 Wed 27 Thu 28 Fri 29 Sat…" at bounding box center [779, 470] width 1559 height 744
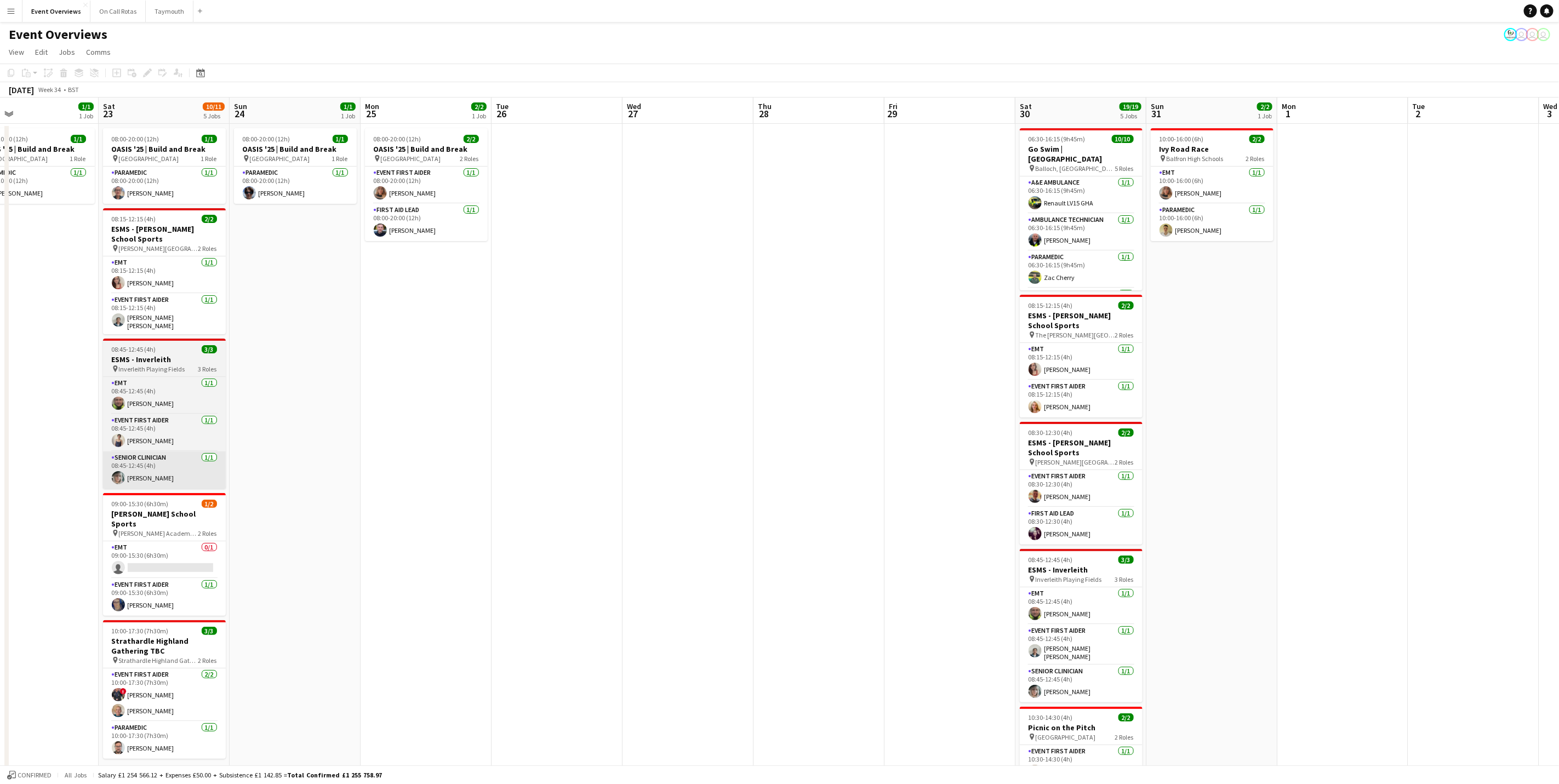
drag, startPoint x: 747, startPoint y: 472, endPoint x: 818, endPoint y: 477, distance: 71.2
click at [1045, 454] on app-calendar-viewport "Thu 21 62/63 2 Jobs Fri 22 1/1 1 Job Sat 23 10/11 5 Jobs Sun 24 1/1 1 Job Mon 2…" at bounding box center [779, 470] width 1559 height 744
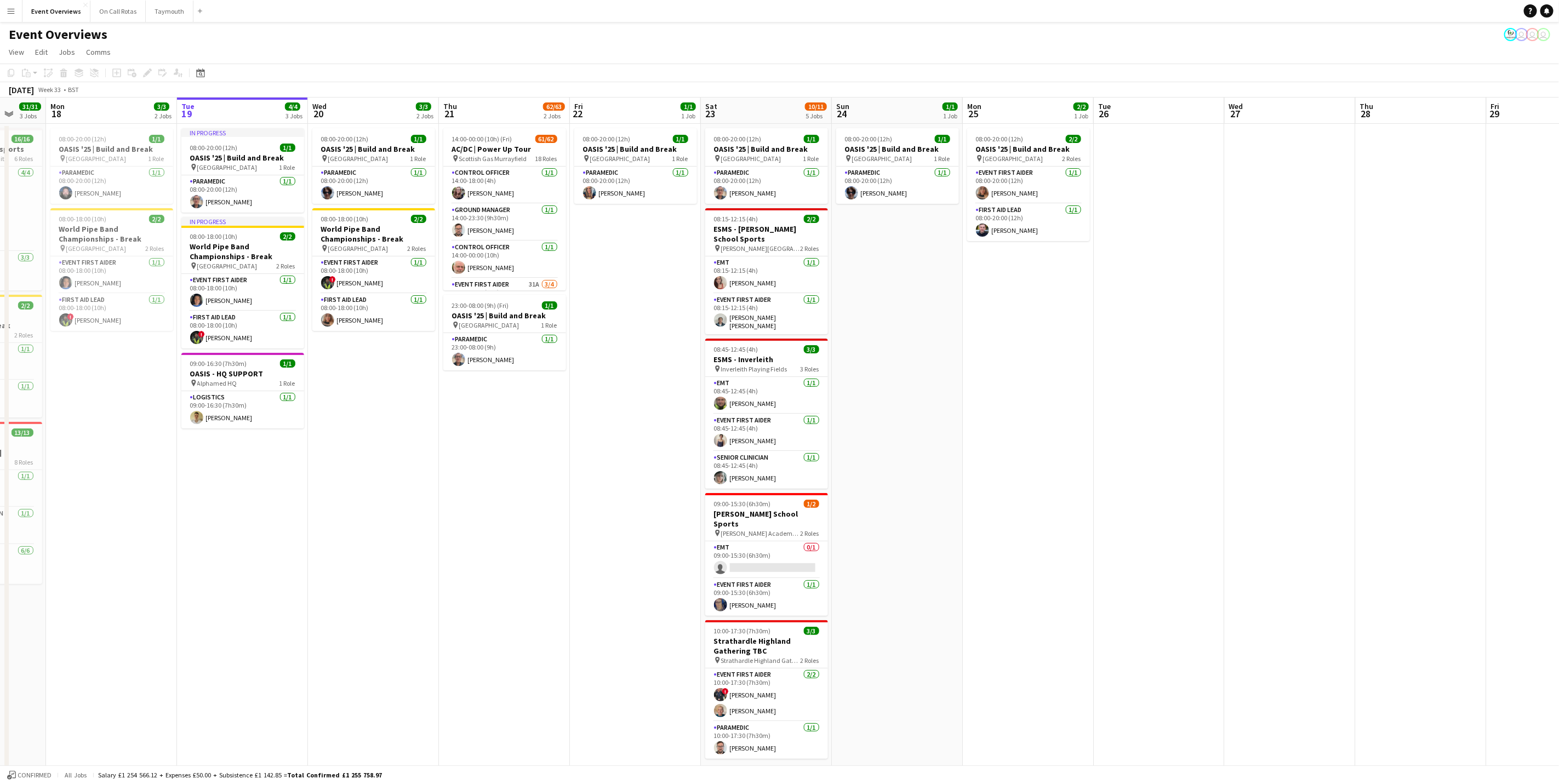
click at [708, 487] on app-calendar-viewport "Fri 15 36/36 3 Jobs Sat 16 68/69 3 Jobs Sun 17 31/31 3 Jobs Mon 18 3/3 2 Jobs T…" at bounding box center [779, 470] width 1559 height 744
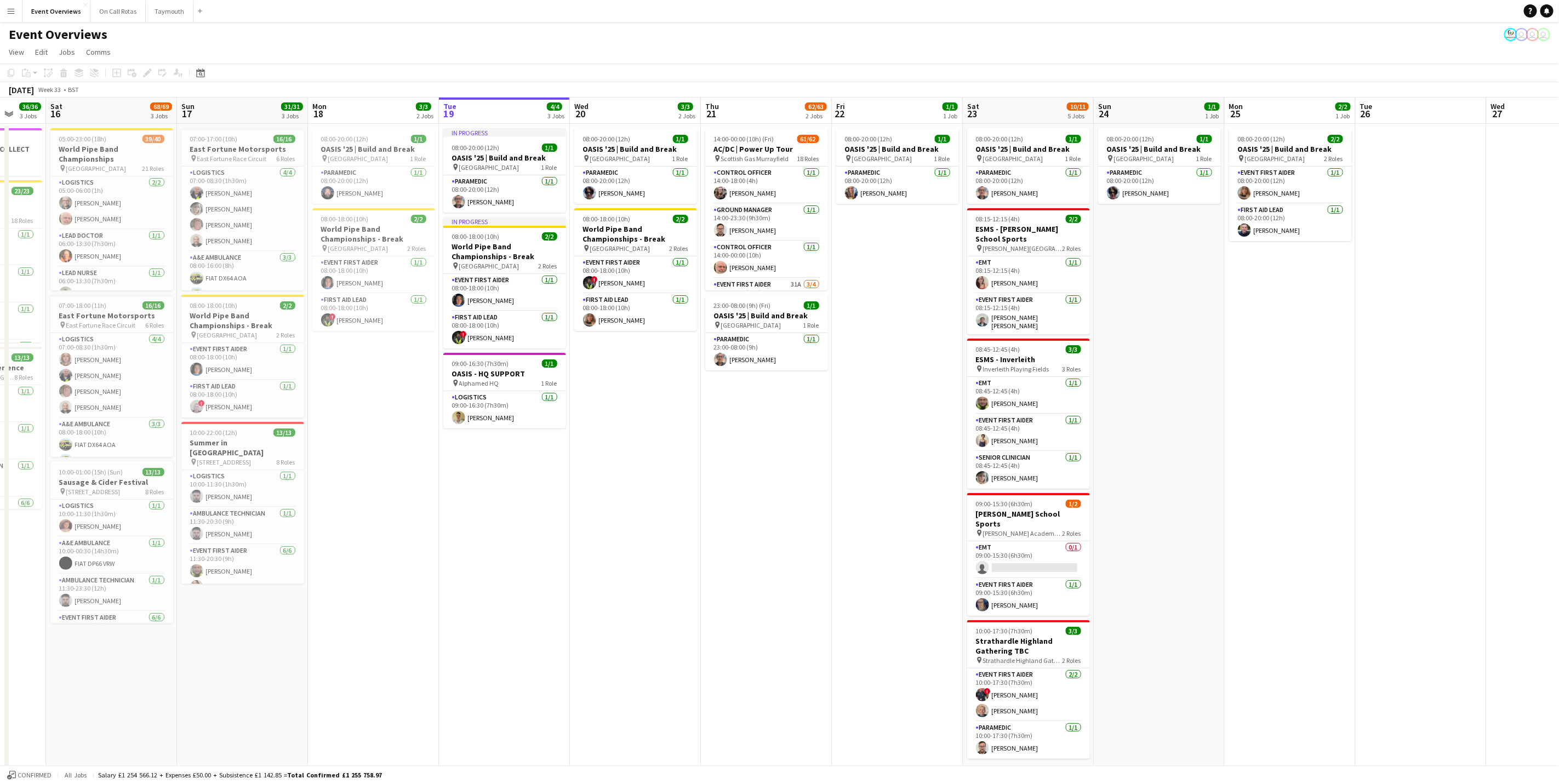
scroll to position [0, 231]
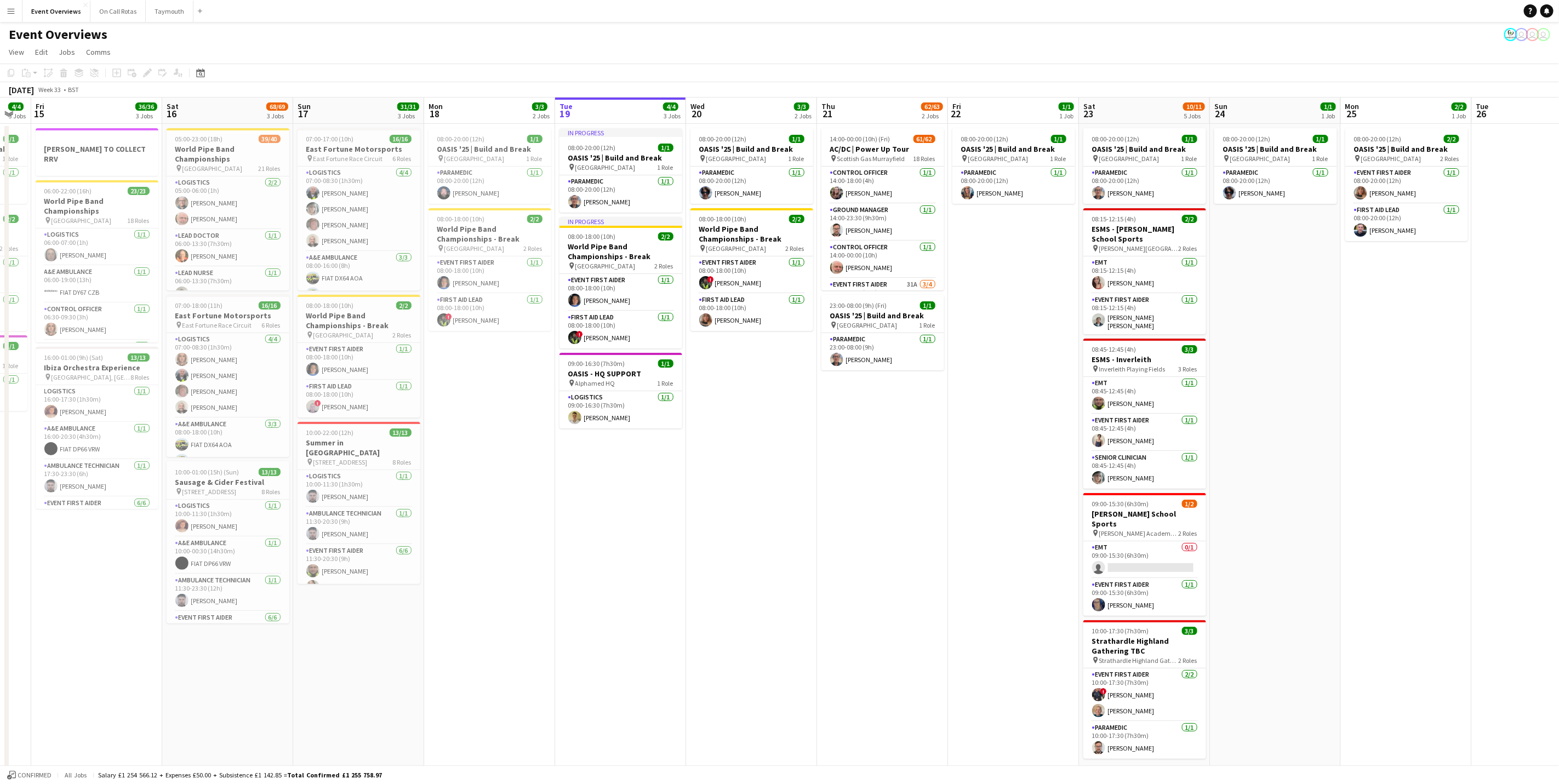
click at [852, 487] on app-calendar-viewport "Wed 13 4/4 3 Jobs Thu 14 4/4 3 Jobs Fri 15 36/36 3 Jobs Sat 16 68/69 3 Jobs Sun…" at bounding box center [779, 470] width 1559 height 744
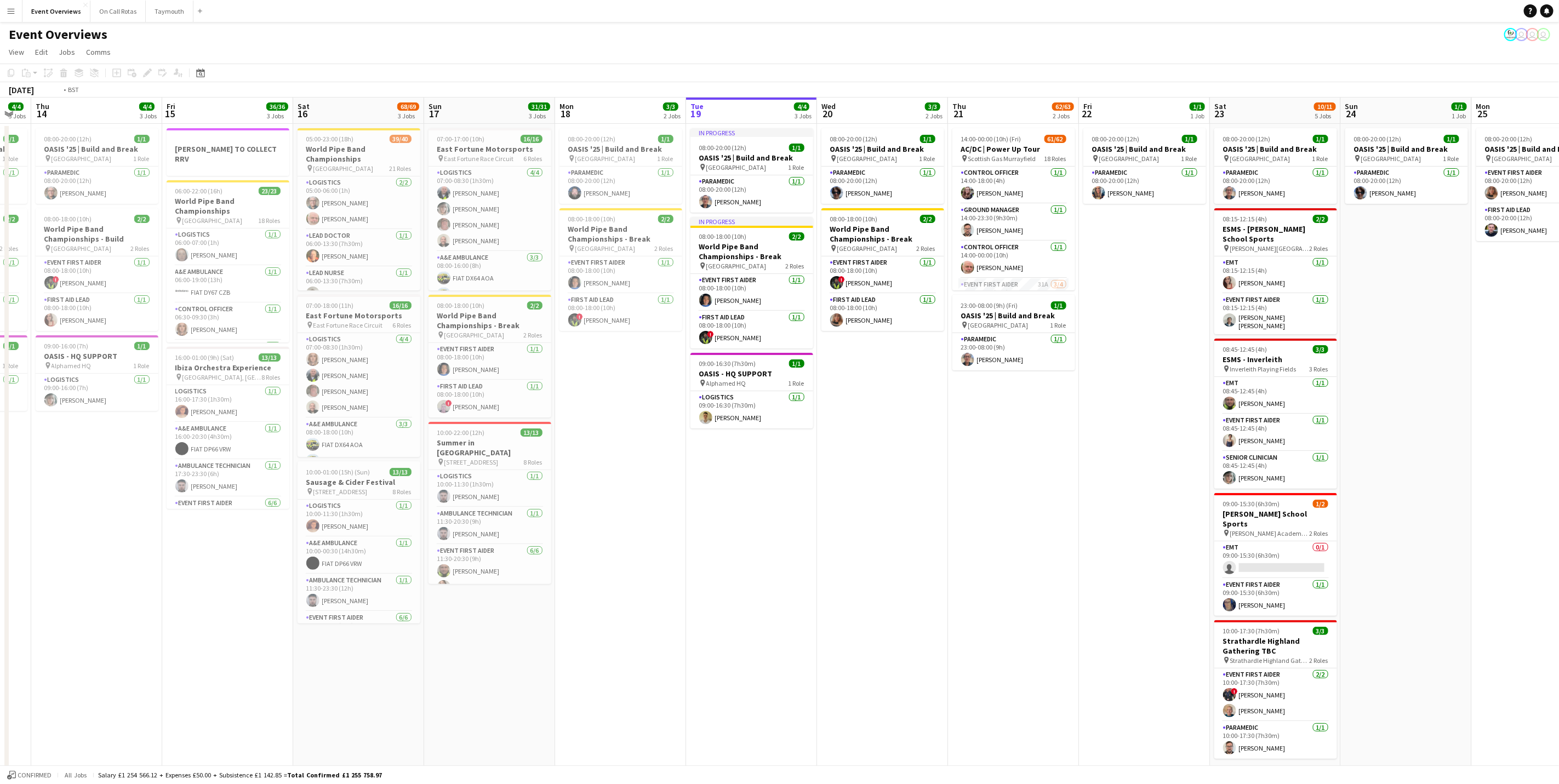
scroll to position [0, 414]
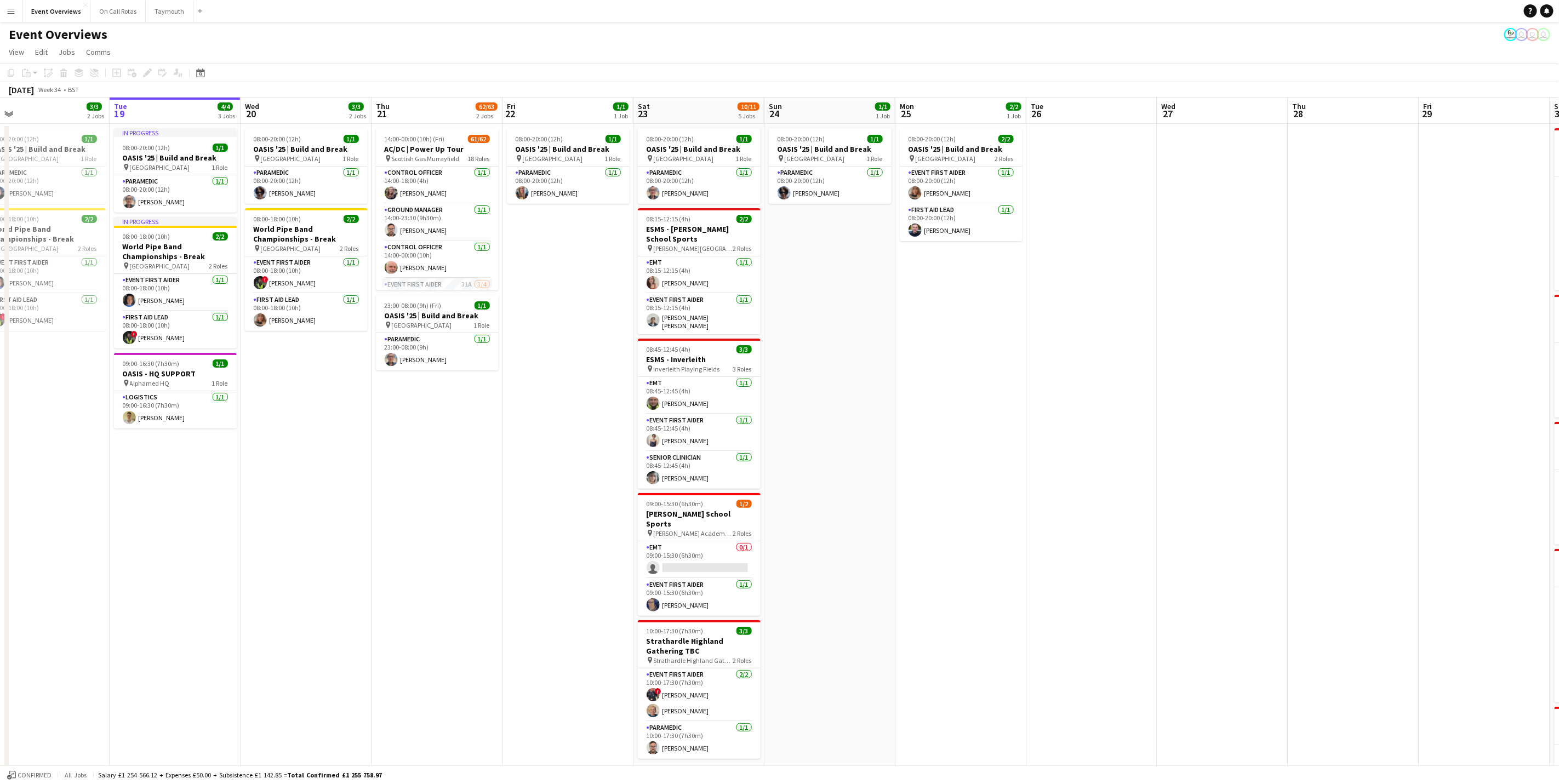
drag, startPoint x: 1140, startPoint y: 564, endPoint x: 564, endPoint y: 559, distance: 576.0
click at [564, 487] on app-calendar-viewport "Fri 15 36/36 3 Jobs Sat 16 68/69 3 Jobs Sun 17 31/31 3 Jobs Mon 18 3/3 2 Jobs T…" at bounding box center [779, 470] width 1559 height 744
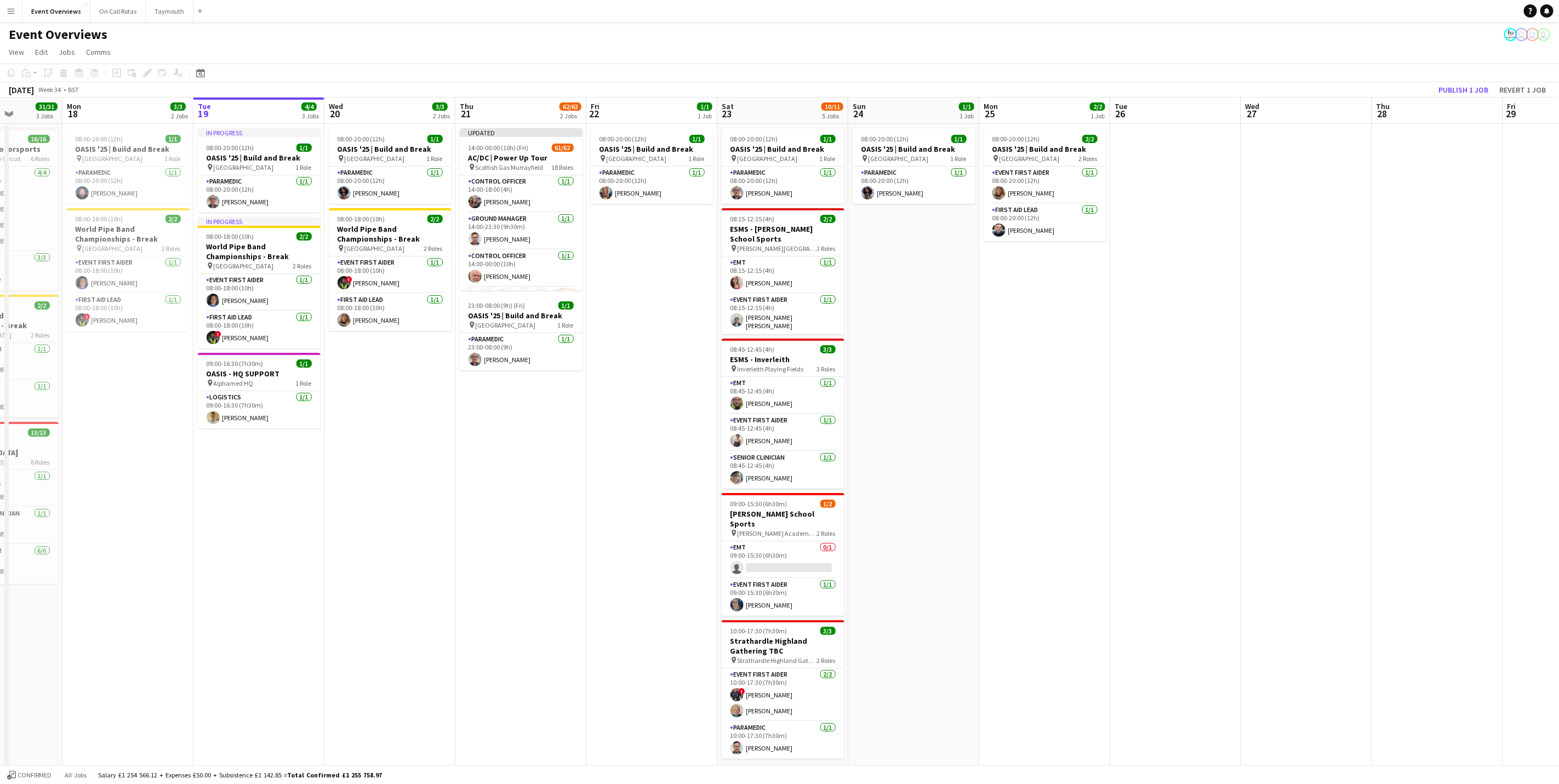
drag, startPoint x: 1224, startPoint y: 385, endPoint x: 1209, endPoint y: 385, distance: 15.0
click at [1045, 385] on app-calendar-viewport "Fri 15 36/36 3 Jobs Sat 16 68/69 3 Jobs Sun 17 31/31 3 Jobs Mon 18 3/3 2 Jobs T…" at bounding box center [779, 470] width 1559 height 744
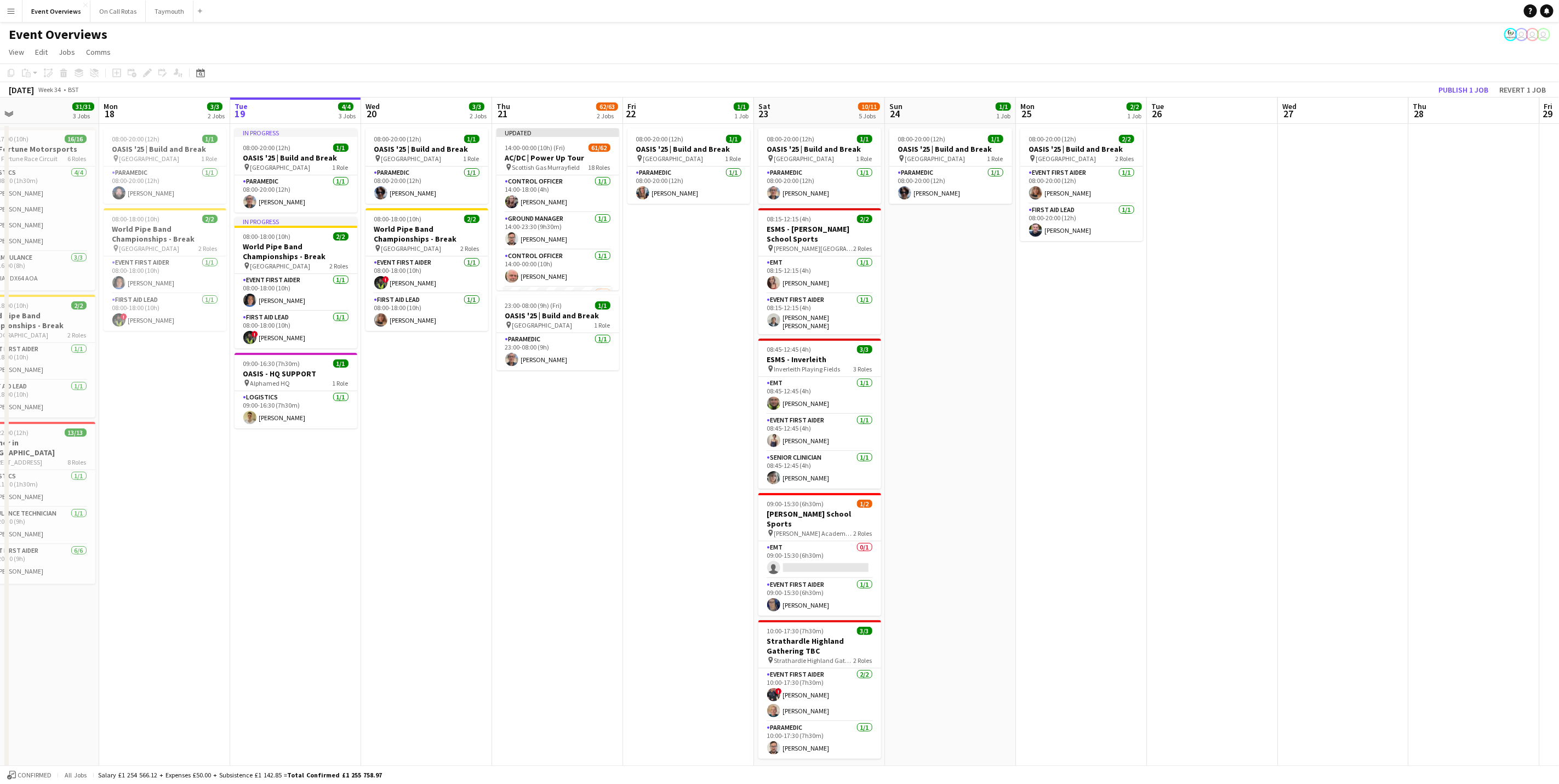
drag, startPoint x: 1225, startPoint y: 405, endPoint x: 1261, endPoint y: 434, distance: 46.2
click at [1045, 434] on app-calendar-viewport "Sat 16 68/69 3 Jobs Sun 17 31/31 3 Jobs Mon 18 3/3 2 Jobs Tue 19 4/4 3 Jobs Wed…" at bounding box center [779, 470] width 1559 height 744
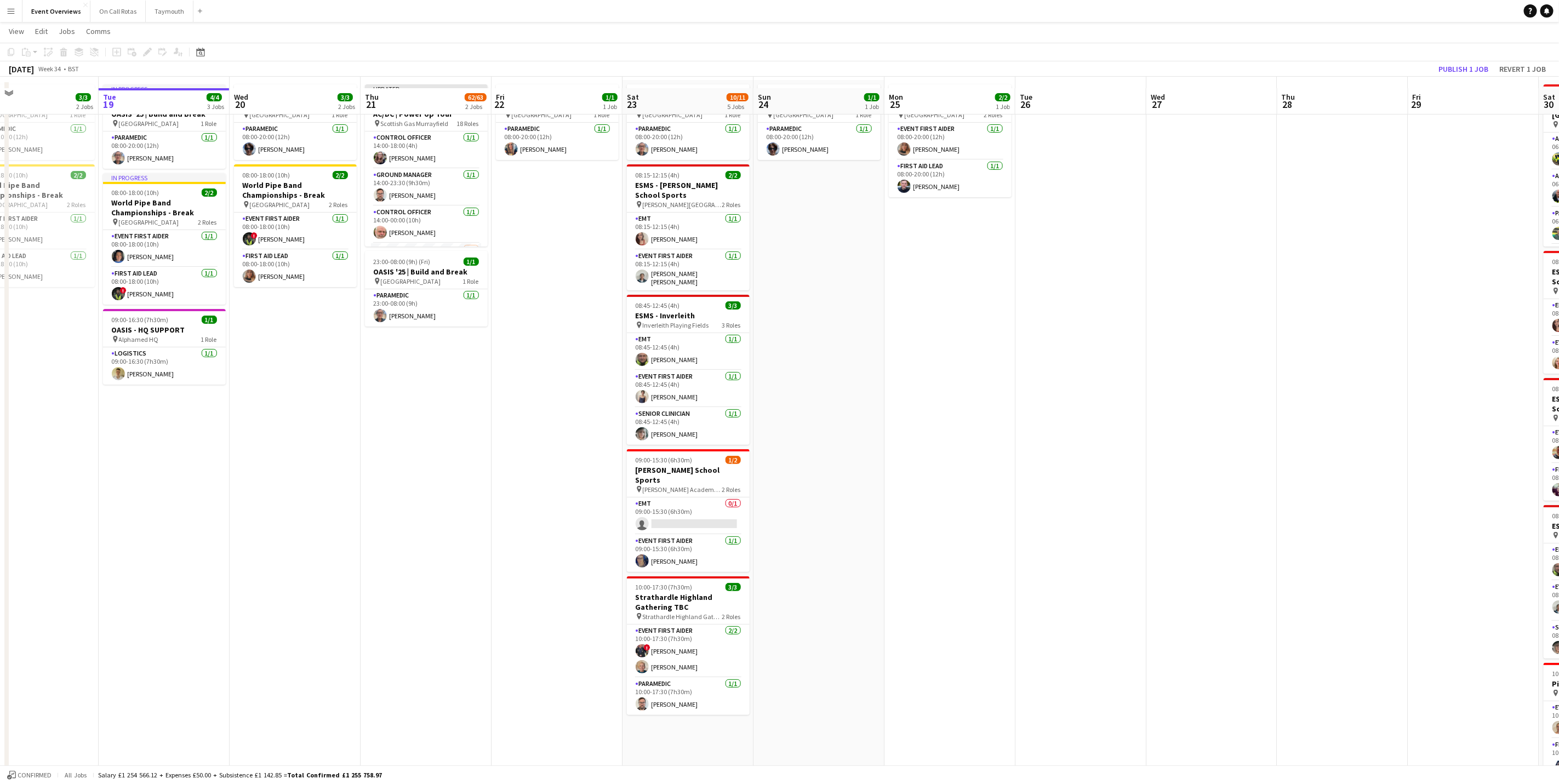
scroll to position [74, 0]
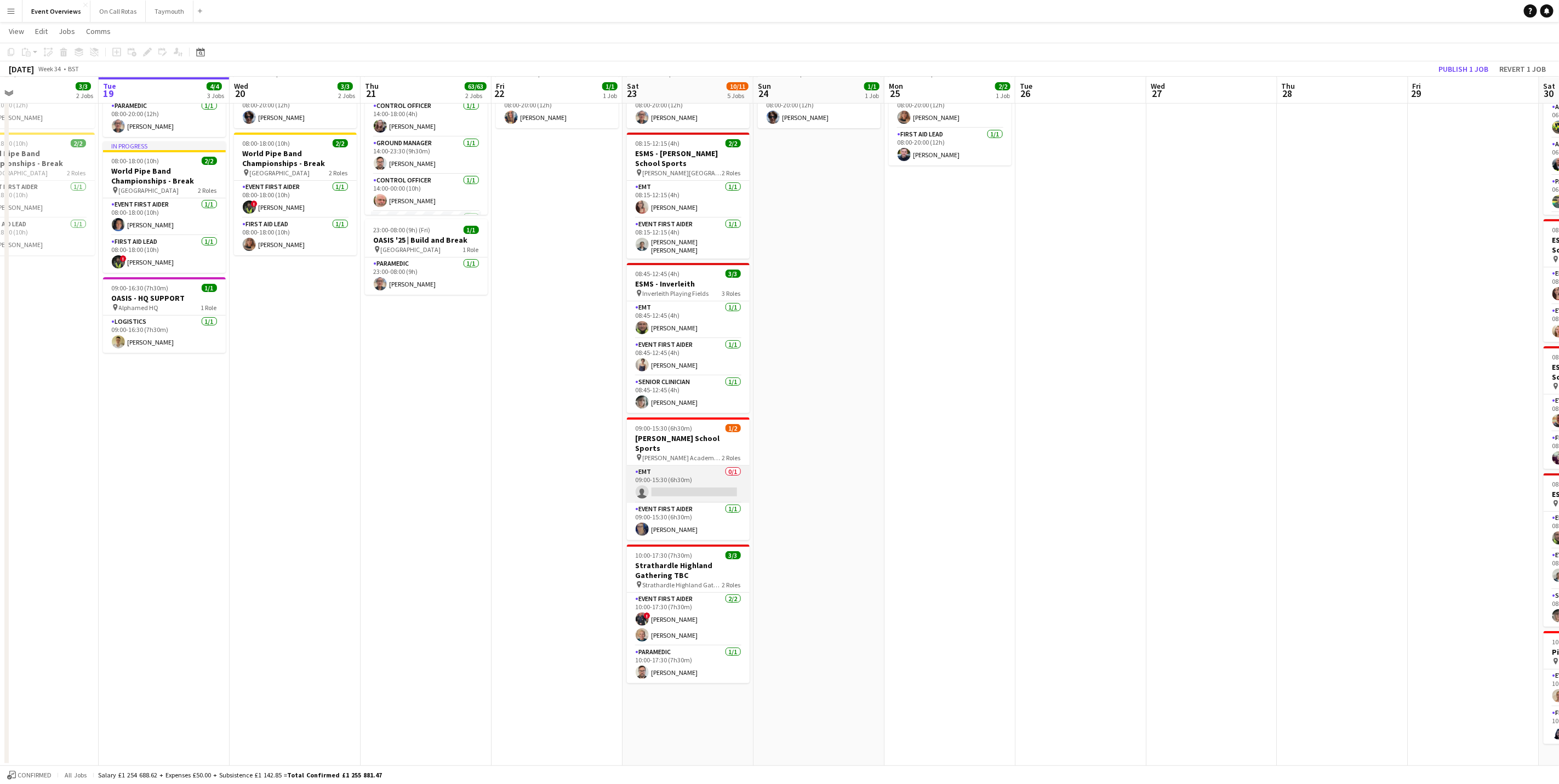
click at [653, 470] on app-card-role "EMT 0/1 09:00-15:30 (6h30m) single-neutral-actions" at bounding box center [688, 484] width 123 height 37
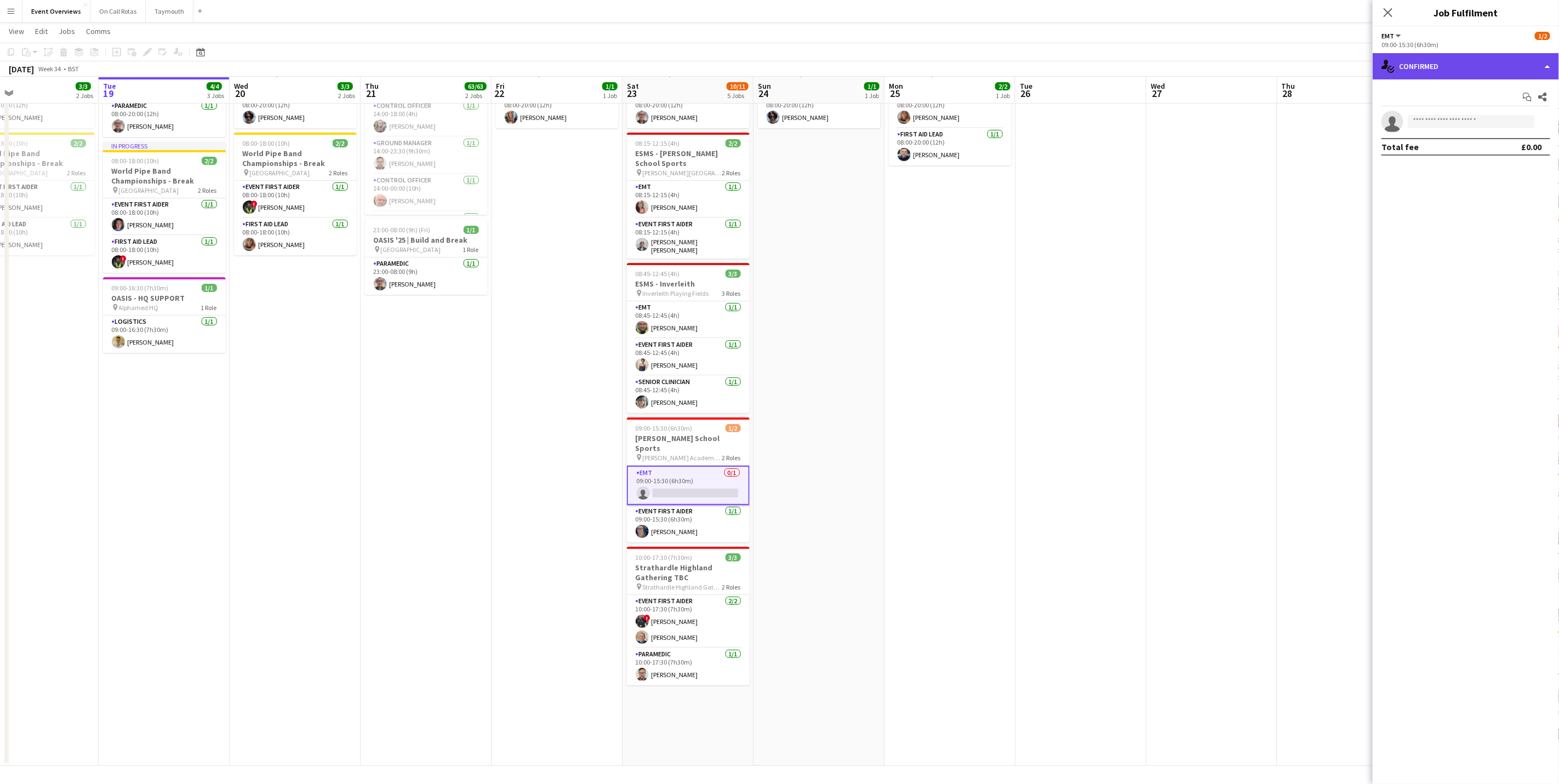
click at [1045, 62] on div "single-neutral-actions-check-2 Confirmed" at bounding box center [1466, 66] width 186 height 26
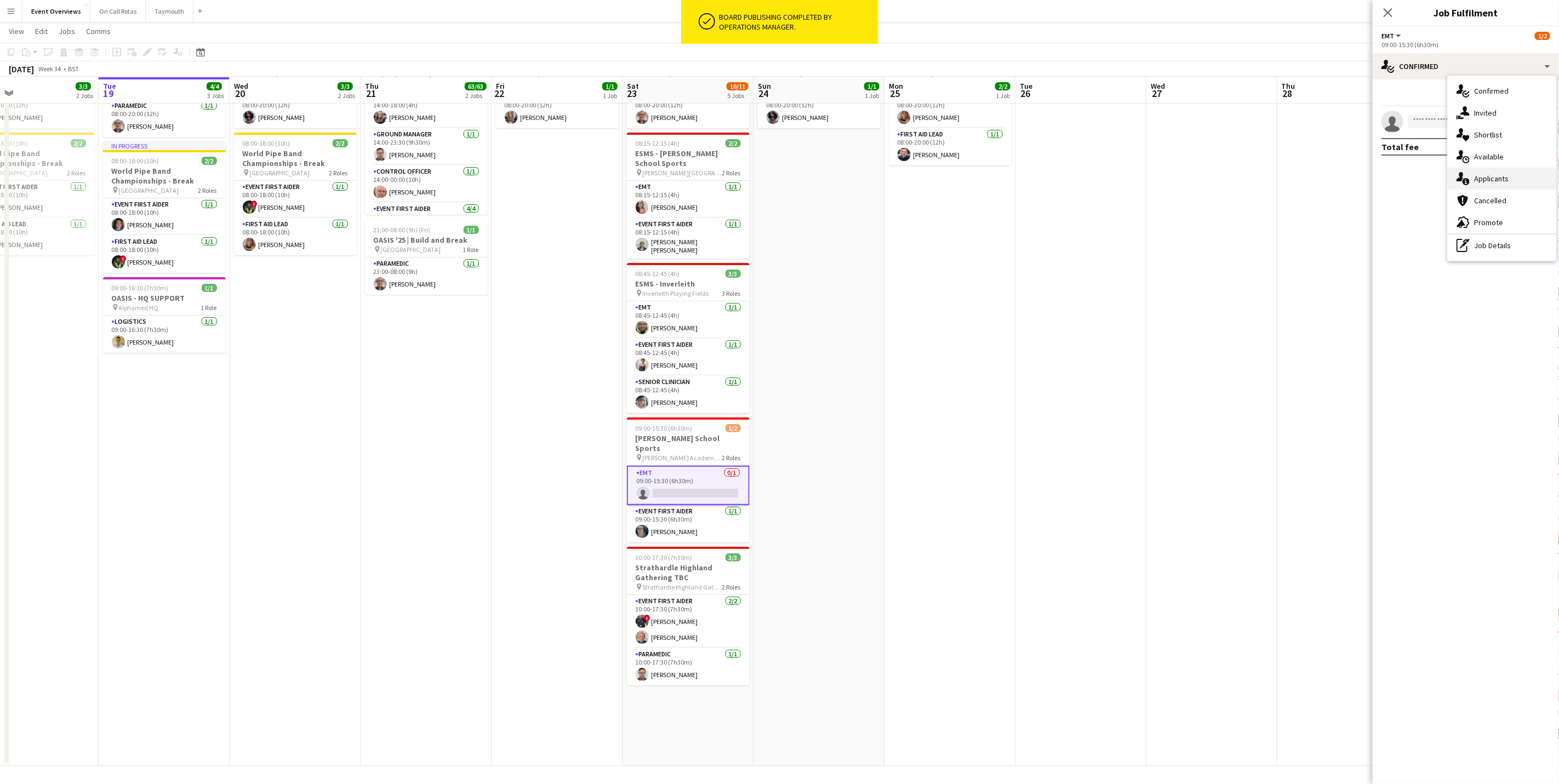
click at [1045, 188] on div "single-neutral-actions-information Applicants" at bounding box center [1502, 179] width 109 height 22
click at [1045, 10] on icon at bounding box center [1388, 12] width 10 height 10
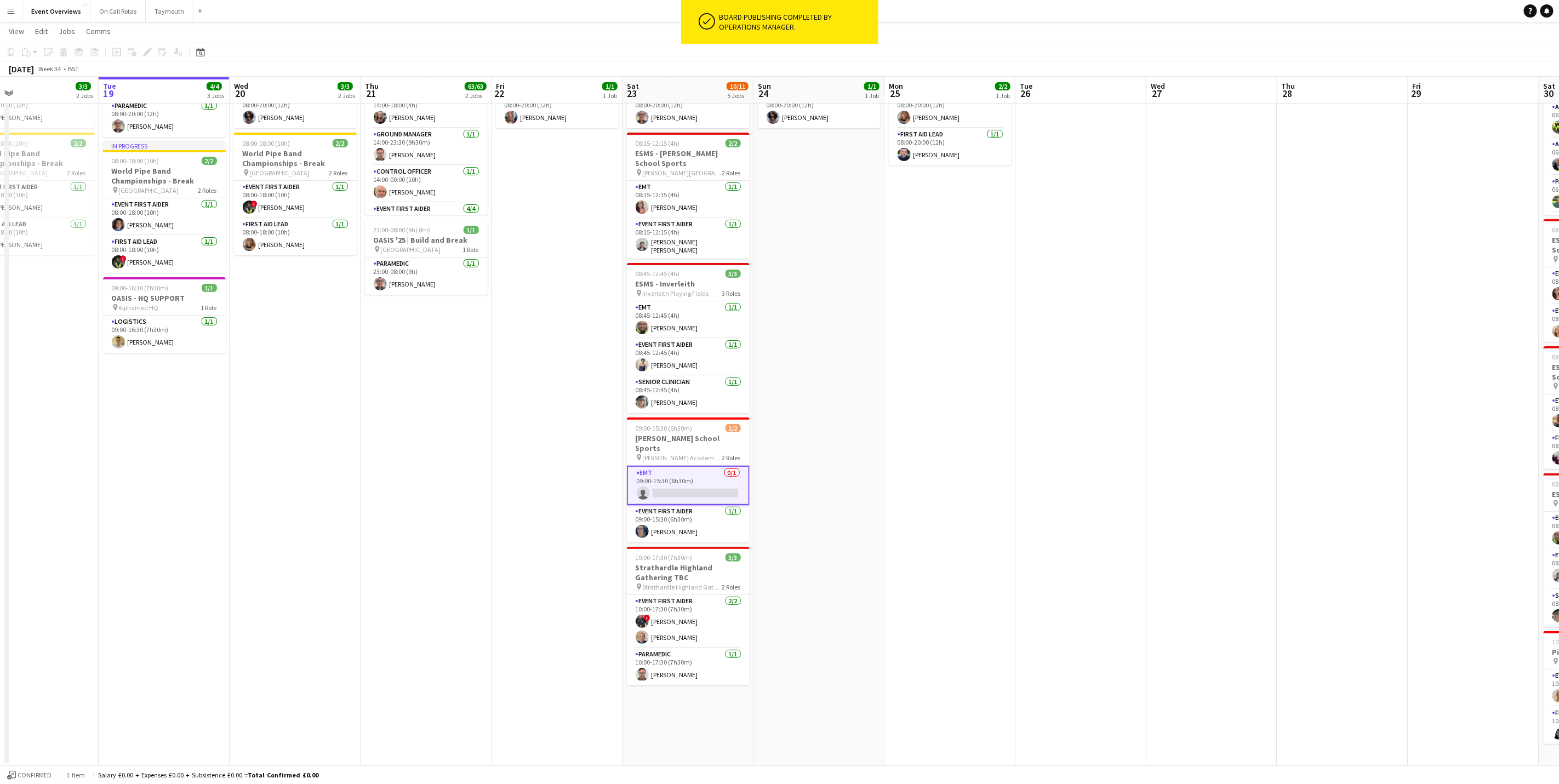
click at [1045, 401] on app-date-cell at bounding box center [1212, 407] width 131 height 718
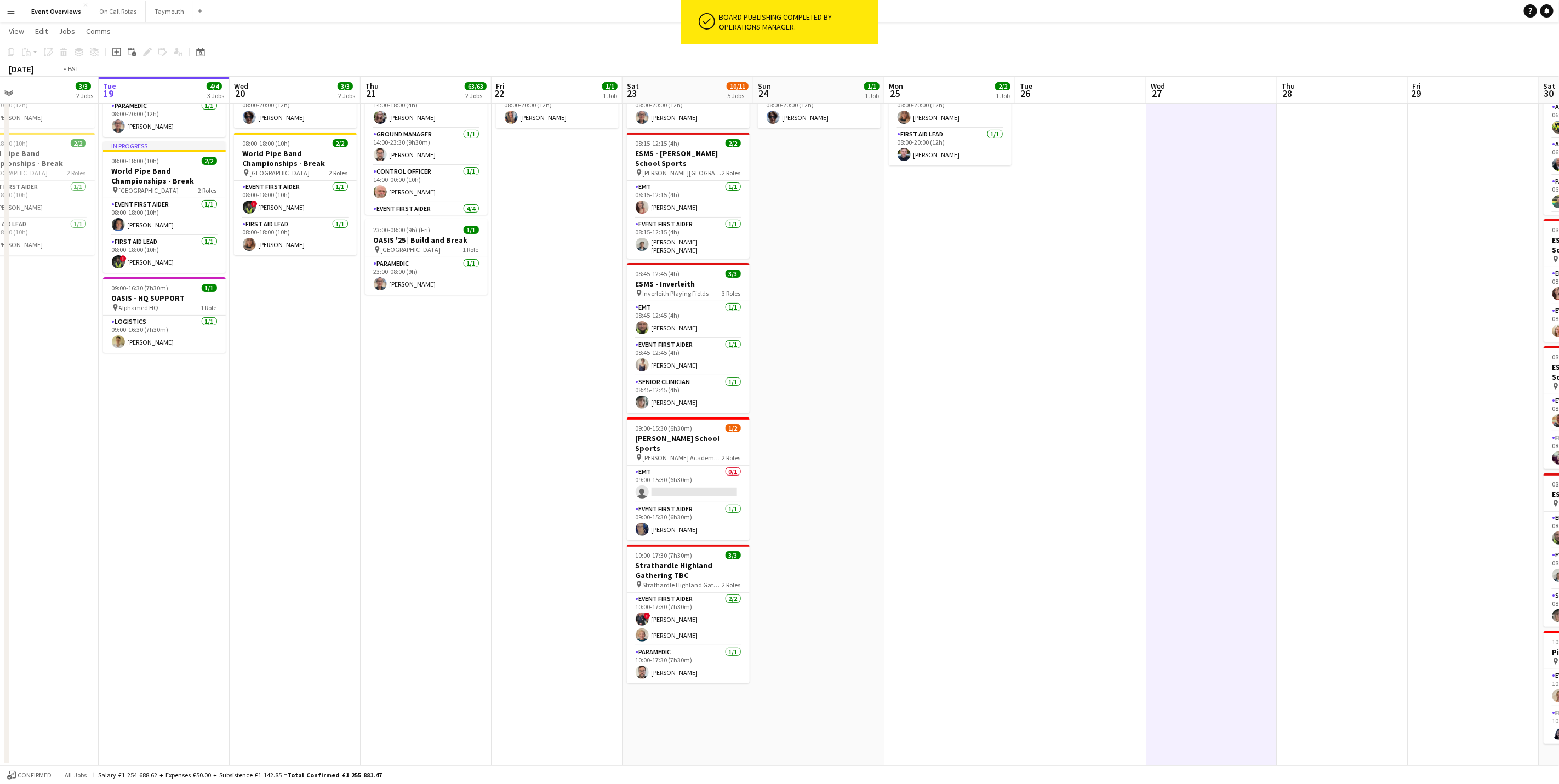
scroll to position [0, 232]
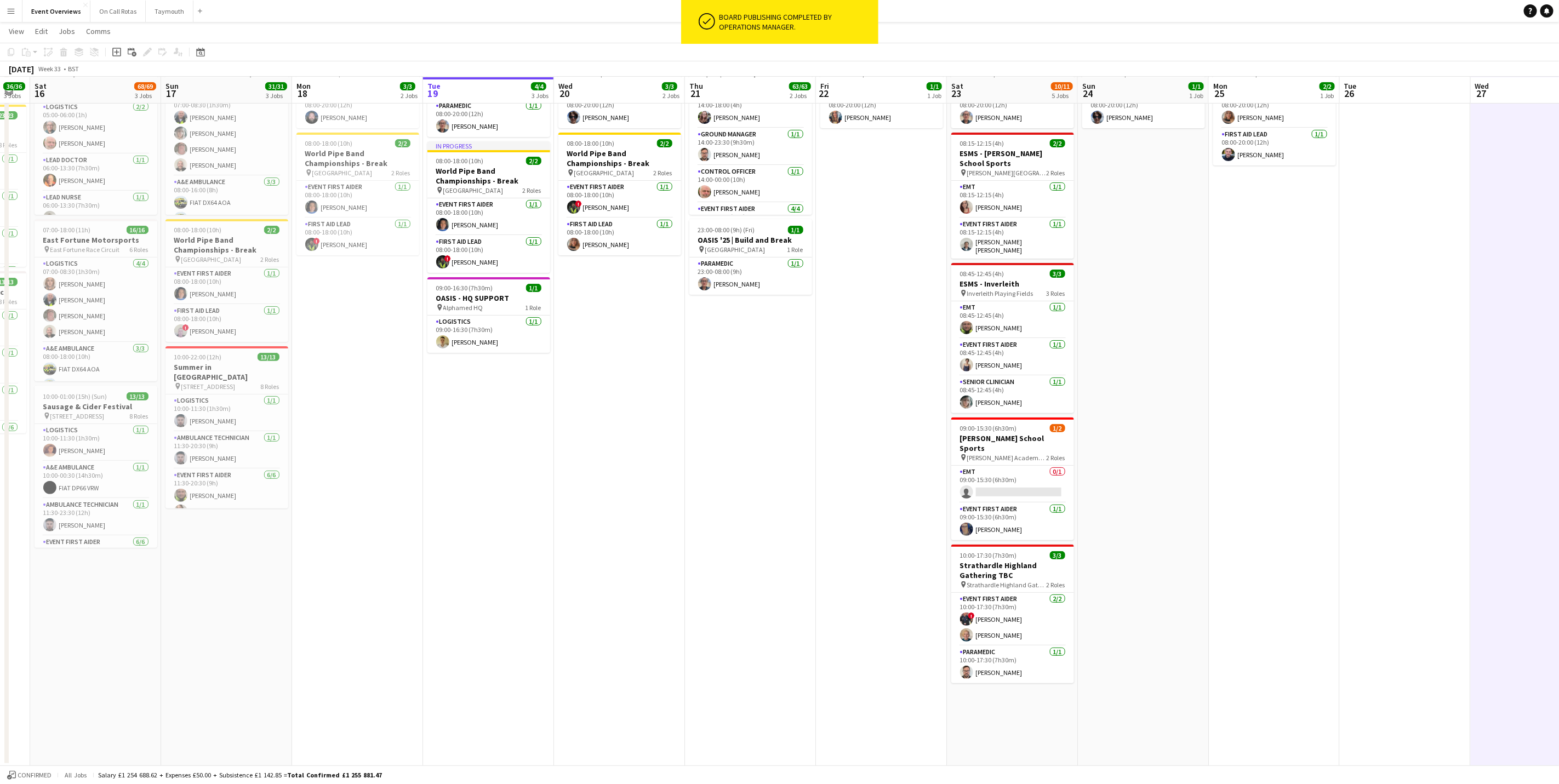
drag, startPoint x: 919, startPoint y: 717, endPoint x: 1244, endPoint y: 691, distance: 326.0
click at [1045, 487] on app-calendar-viewport "Thu 14 4/4 3 Jobs Fri 15 36/36 3 Jobs Sat 16 68/69 3 Jobs Sun 17 31/31 3 Jobs M…" at bounding box center [779, 367] width 1559 height 798
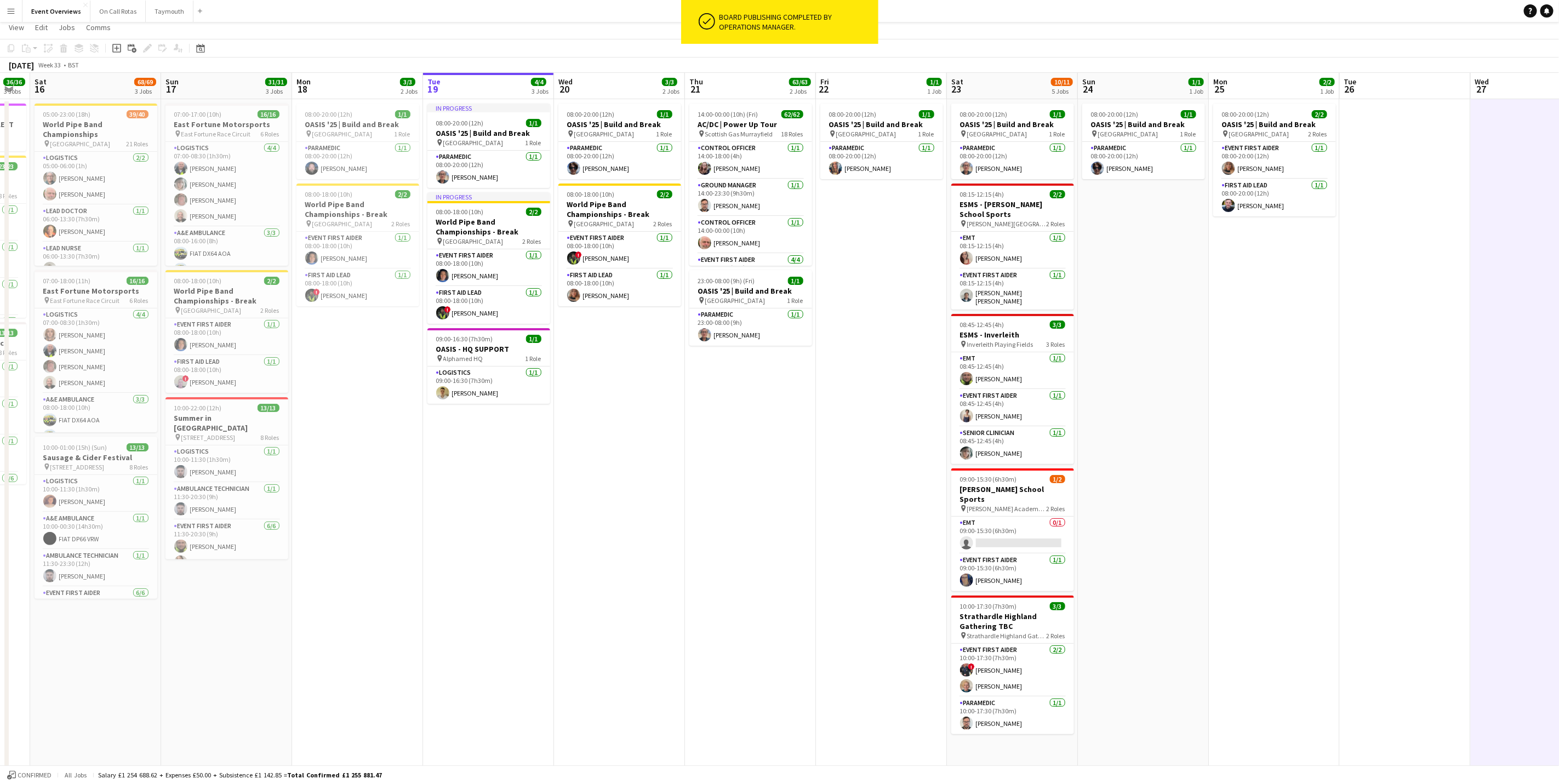
scroll to position [0, 0]
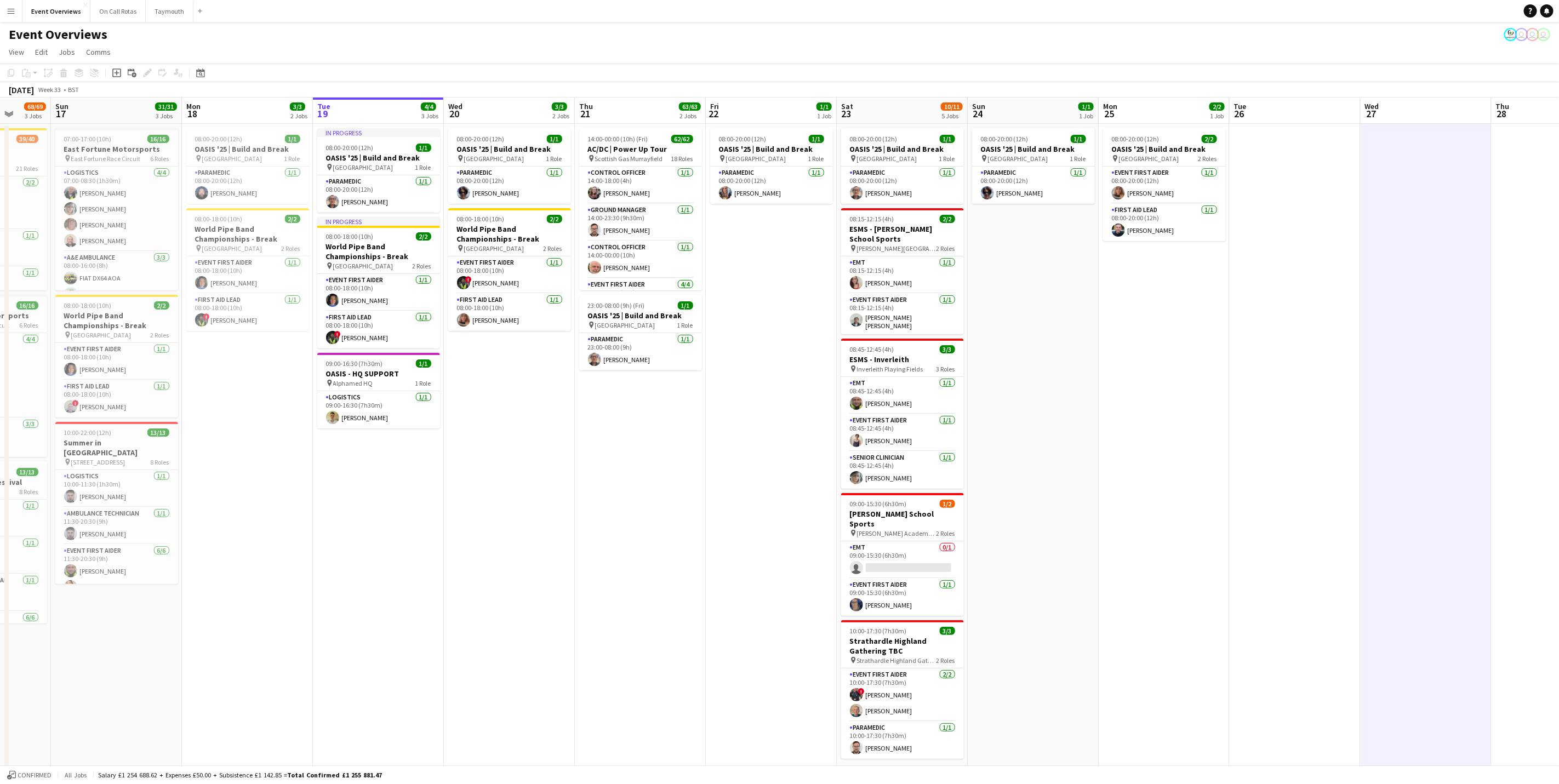
drag, startPoint x: 1192, startPoint y: 616, endPoint x: 1081, endPoint y: 625, distance: 111.4
click at [1045, 487] on app-calendar-viewport "Thu 14 4/4 3 Jobs Fri 15 36/36 3 Jobs Sat 16 68/69 3 Jobs Sun 17 31/31 3 Jobs M…" at bounding box center [779, 470] width 1559 height 744
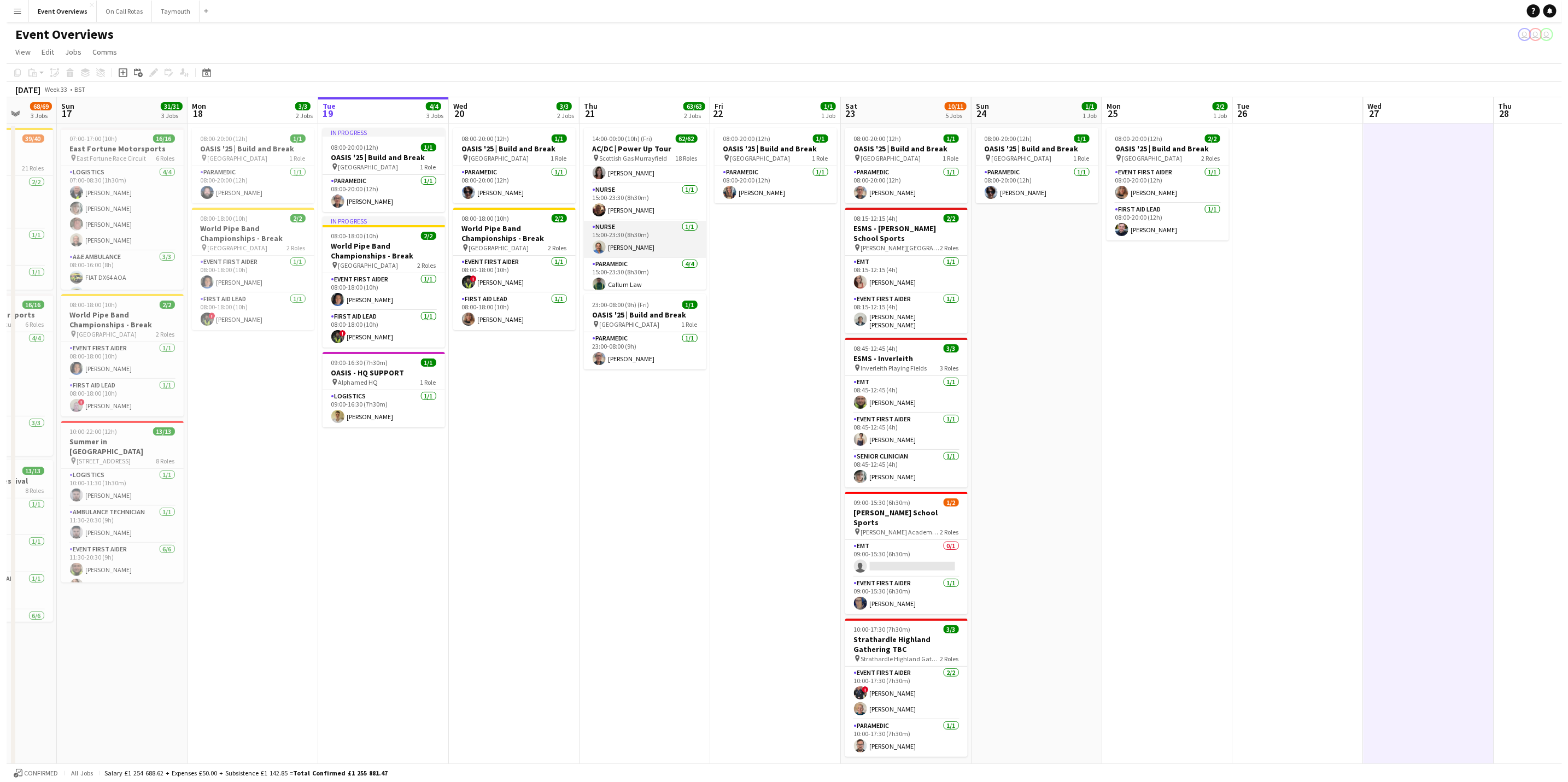
scroll to position [1148, 0]
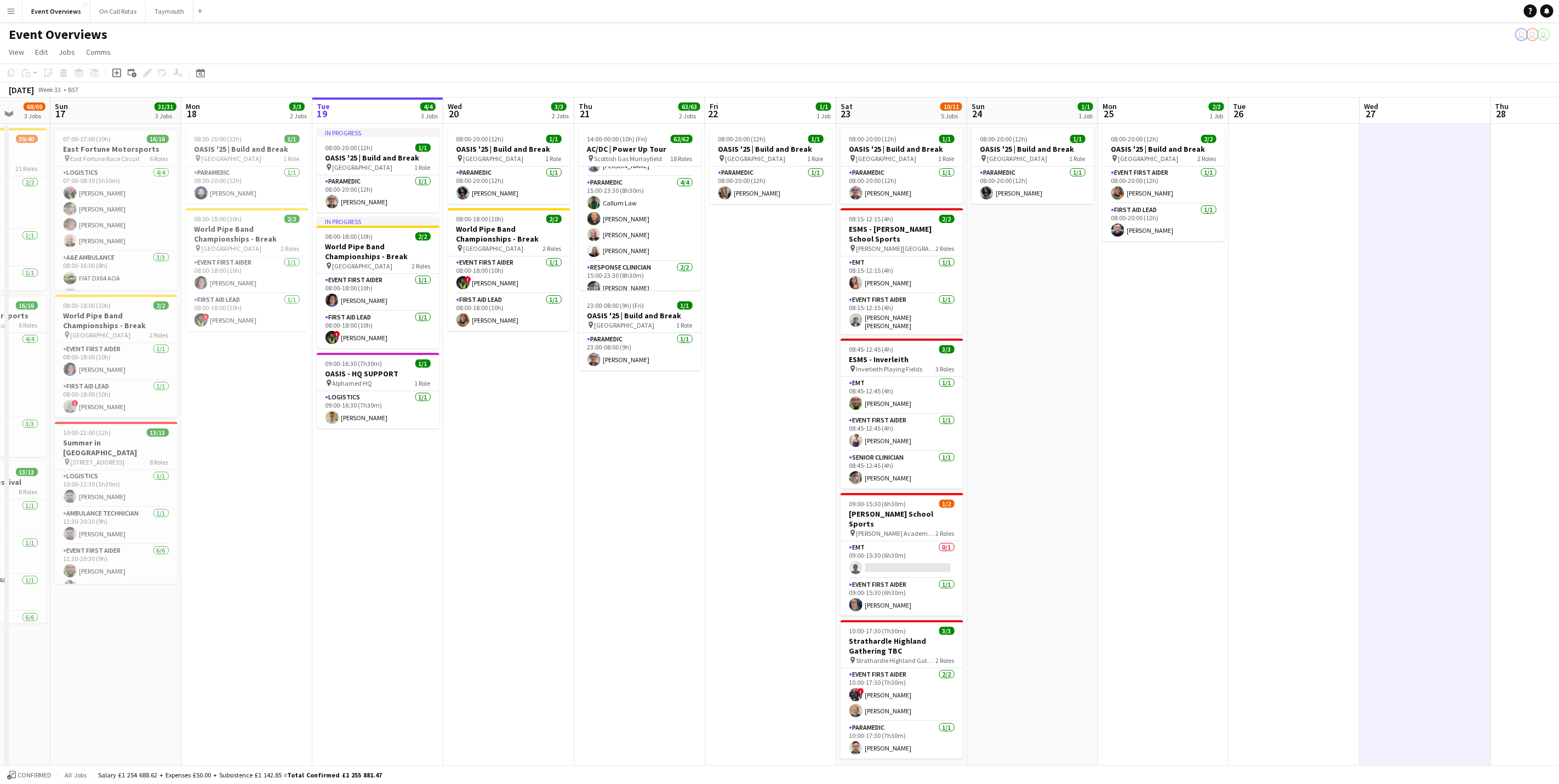
click at [1, 23] on div "Event Overviews user user user" at bounding box center [779, 32] width 1559 height 21
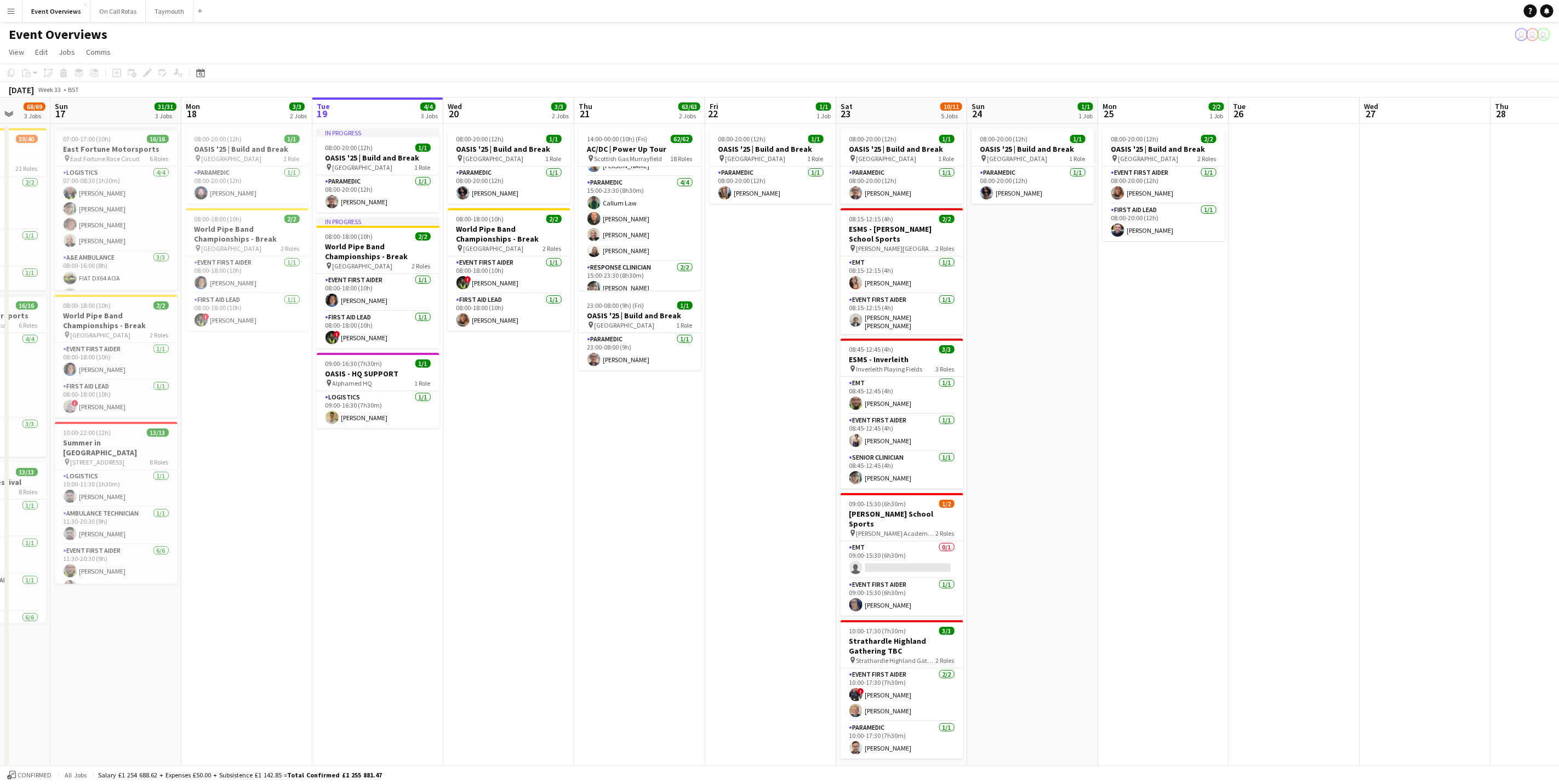
click at [15, 10] on button "Menu" at bounding box center [11, 11] width 22 height 22
click at [149, 68] on link "My Workforce" at bounding box center [165, 59] width 110 height 22
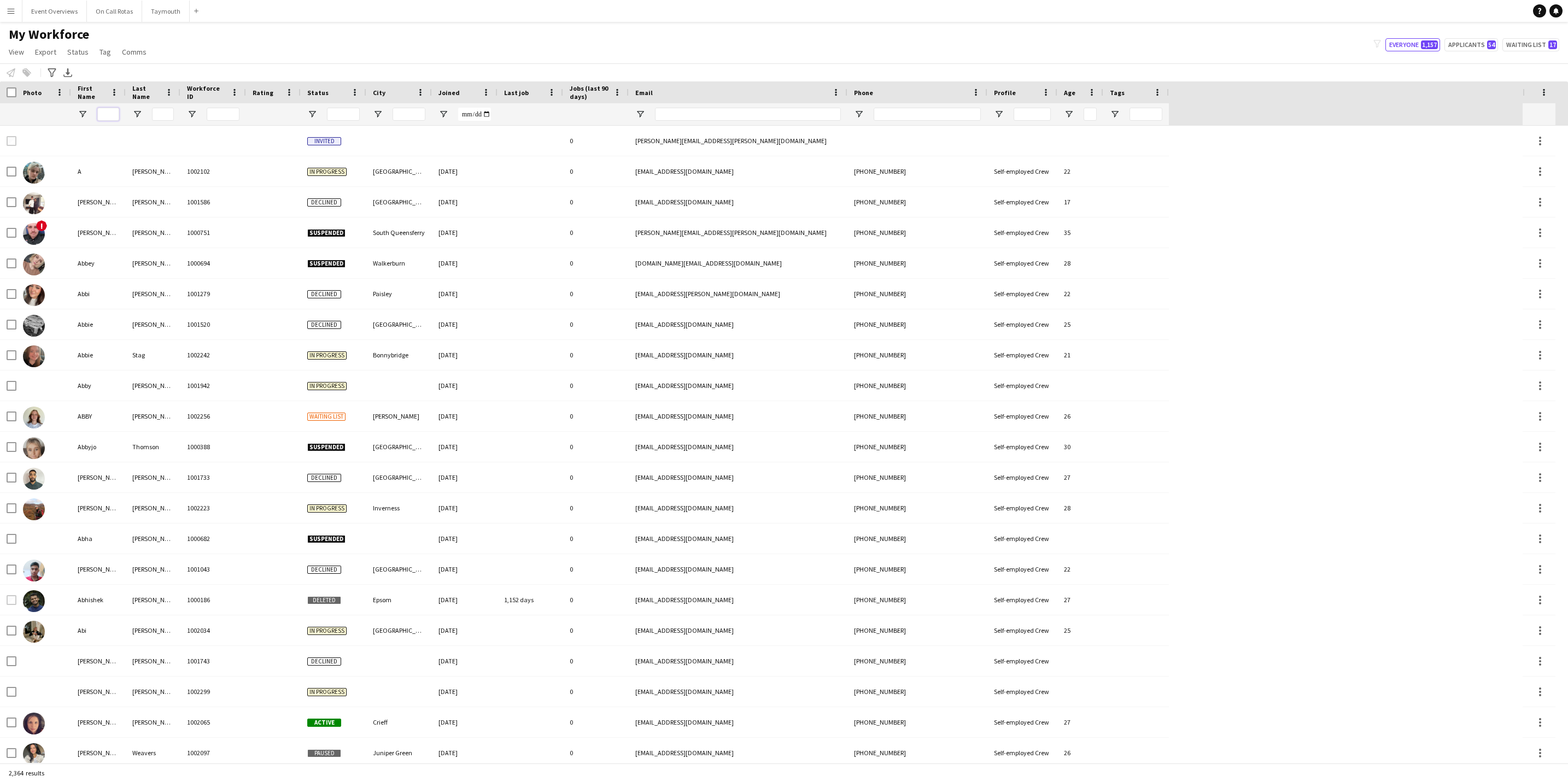
click at [115, 110] on input "First Name Filter Input" at bounding box center [108, 114] width 22 height 13
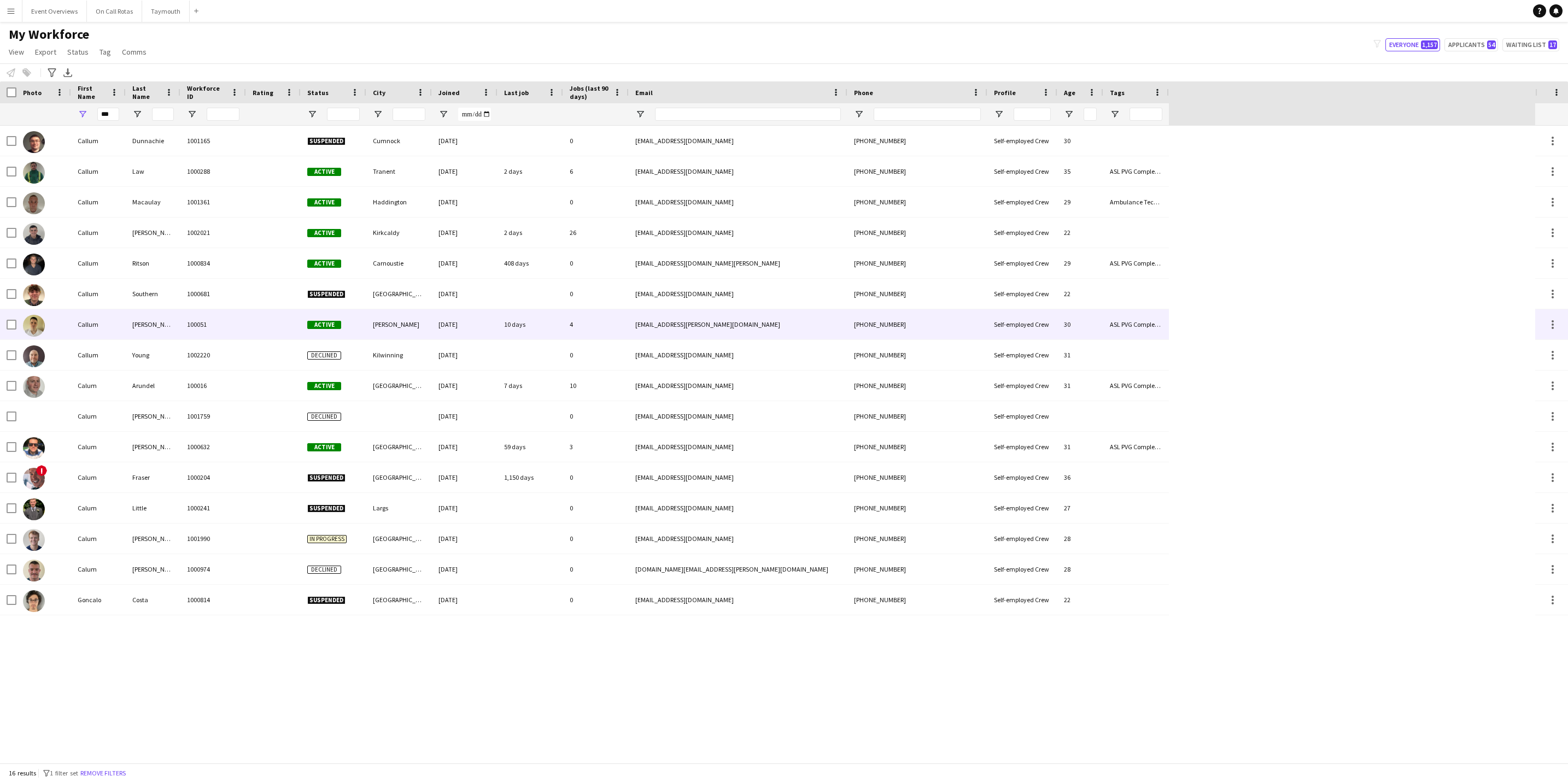
click at [78, 325] on div "Callum" at bounding box center [99, 324] width 55 height 30
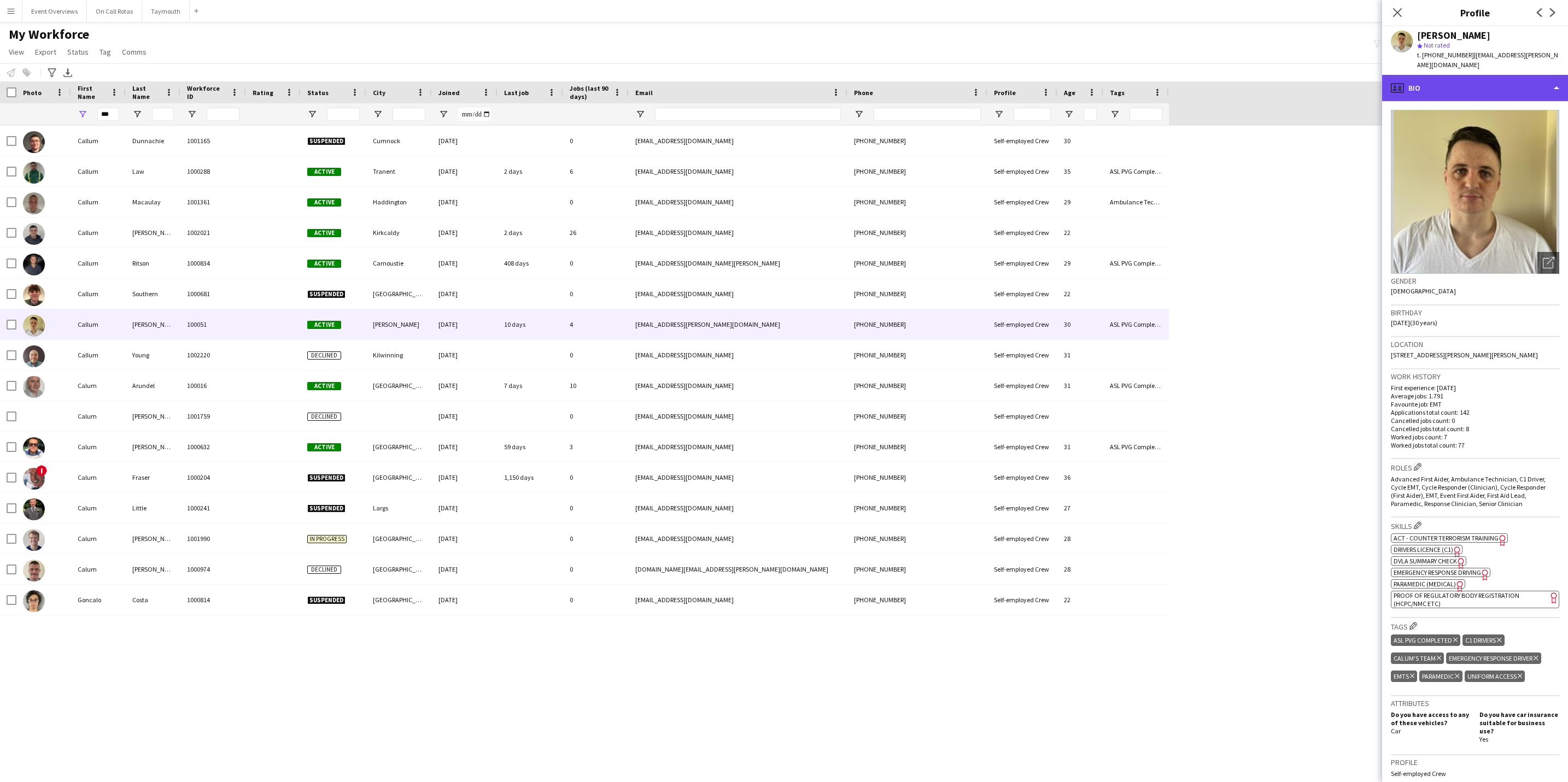
click at [1043, 83] on div "profile Bio" at bounding box center [1475, 88] width 186 height 26
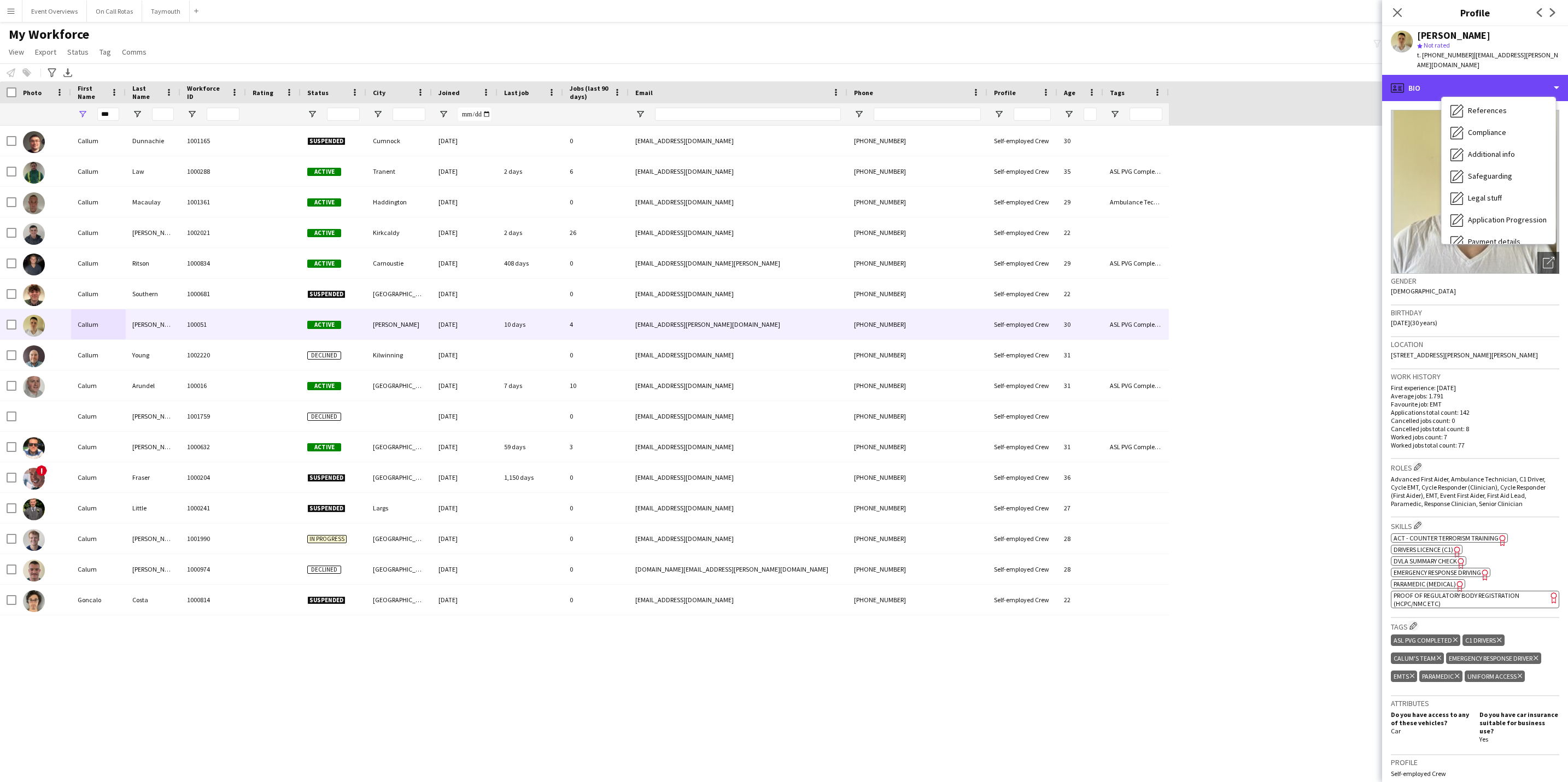
scroll to position [190, 0]
click at [1043, 217] on div "Calendar Calendar" at bounding box center [1499, 228] width 114 height 22
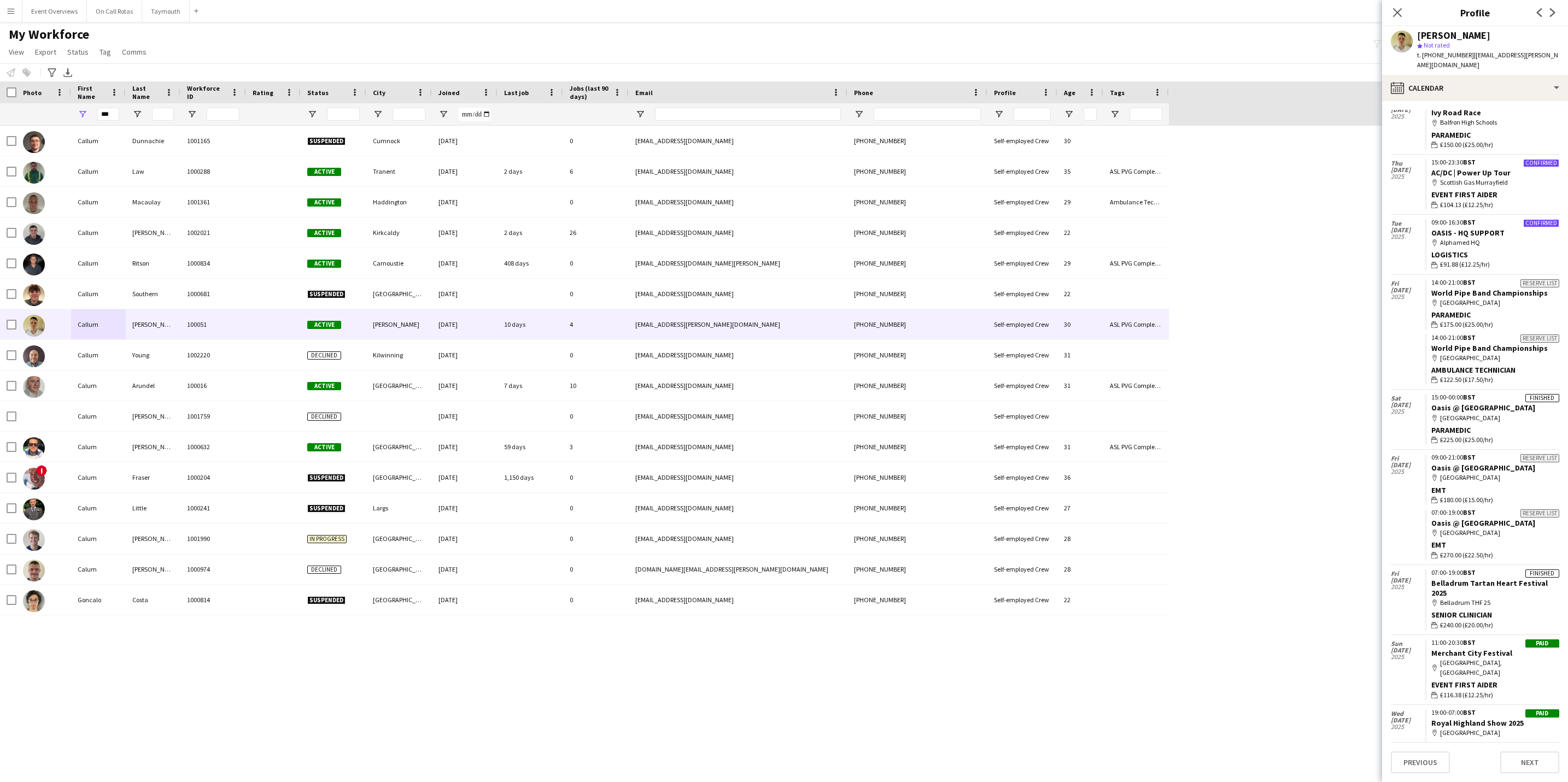
scroll to position [312, 0]
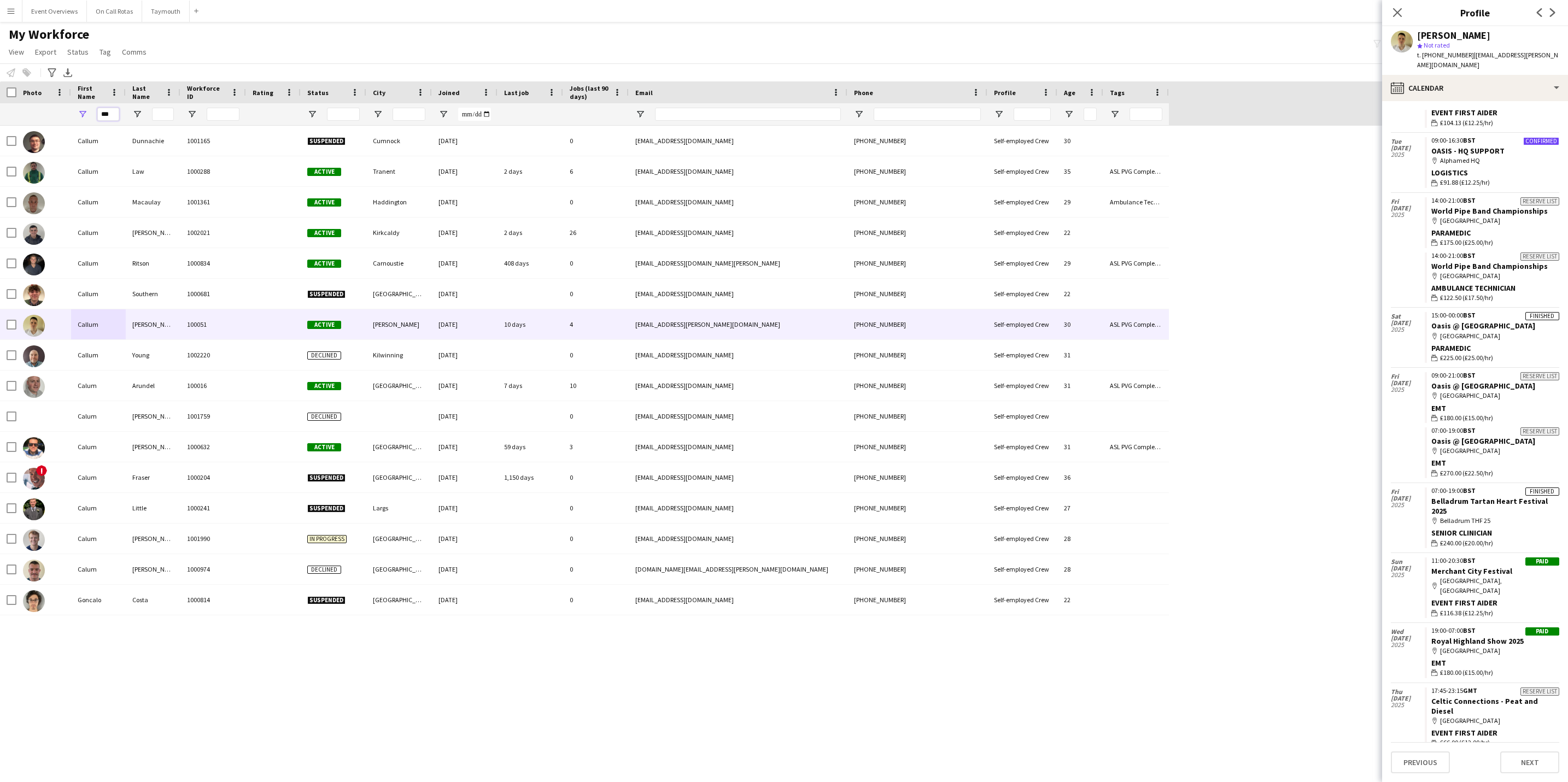
click at [112, 120] on input "***" at bounding box center [108, 114] width 22 height 13
type input "*"
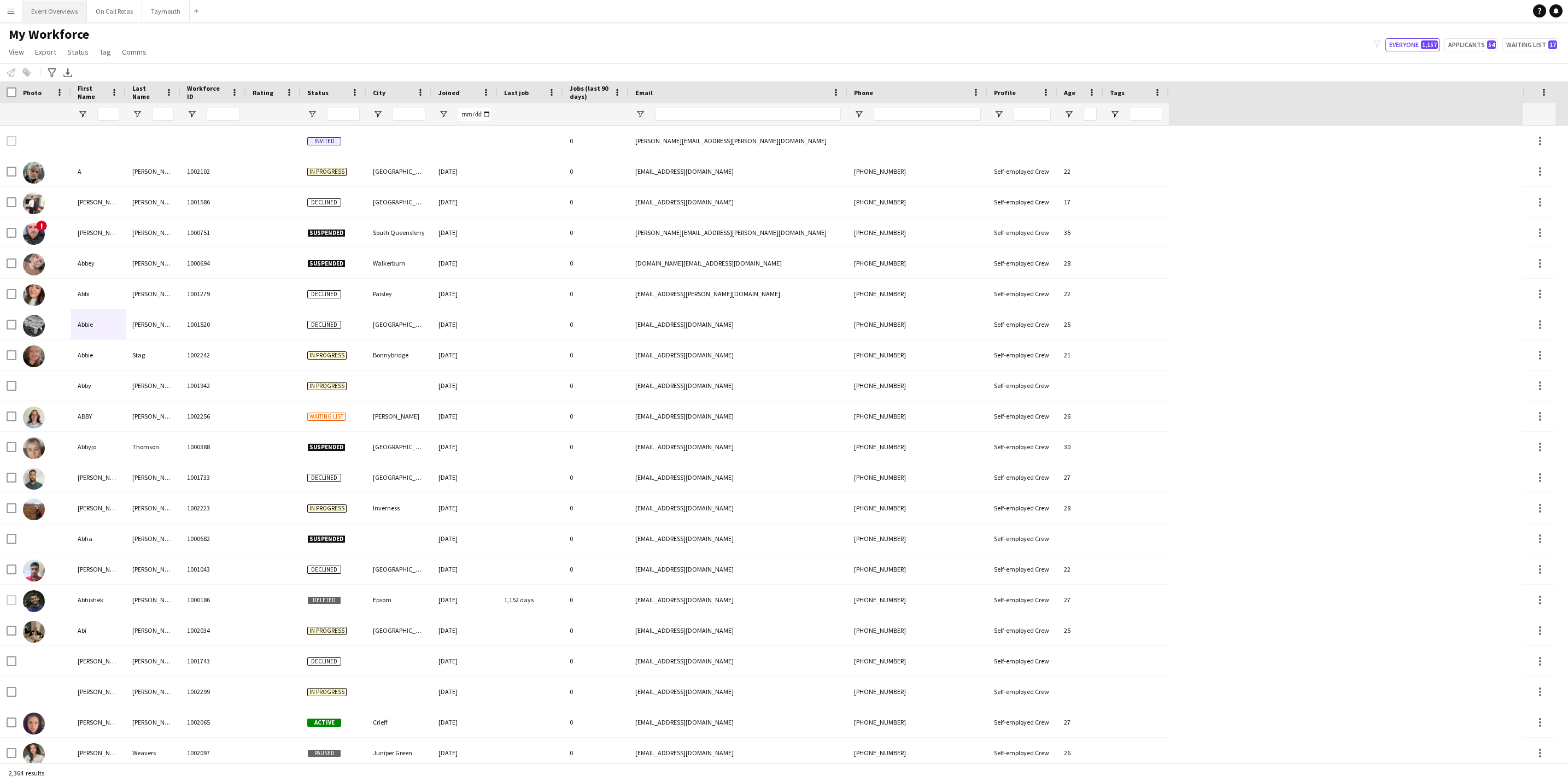
click at [56, 10] on button "Event Overviews Close" at bounding box center [55, 11] width 65 height 21
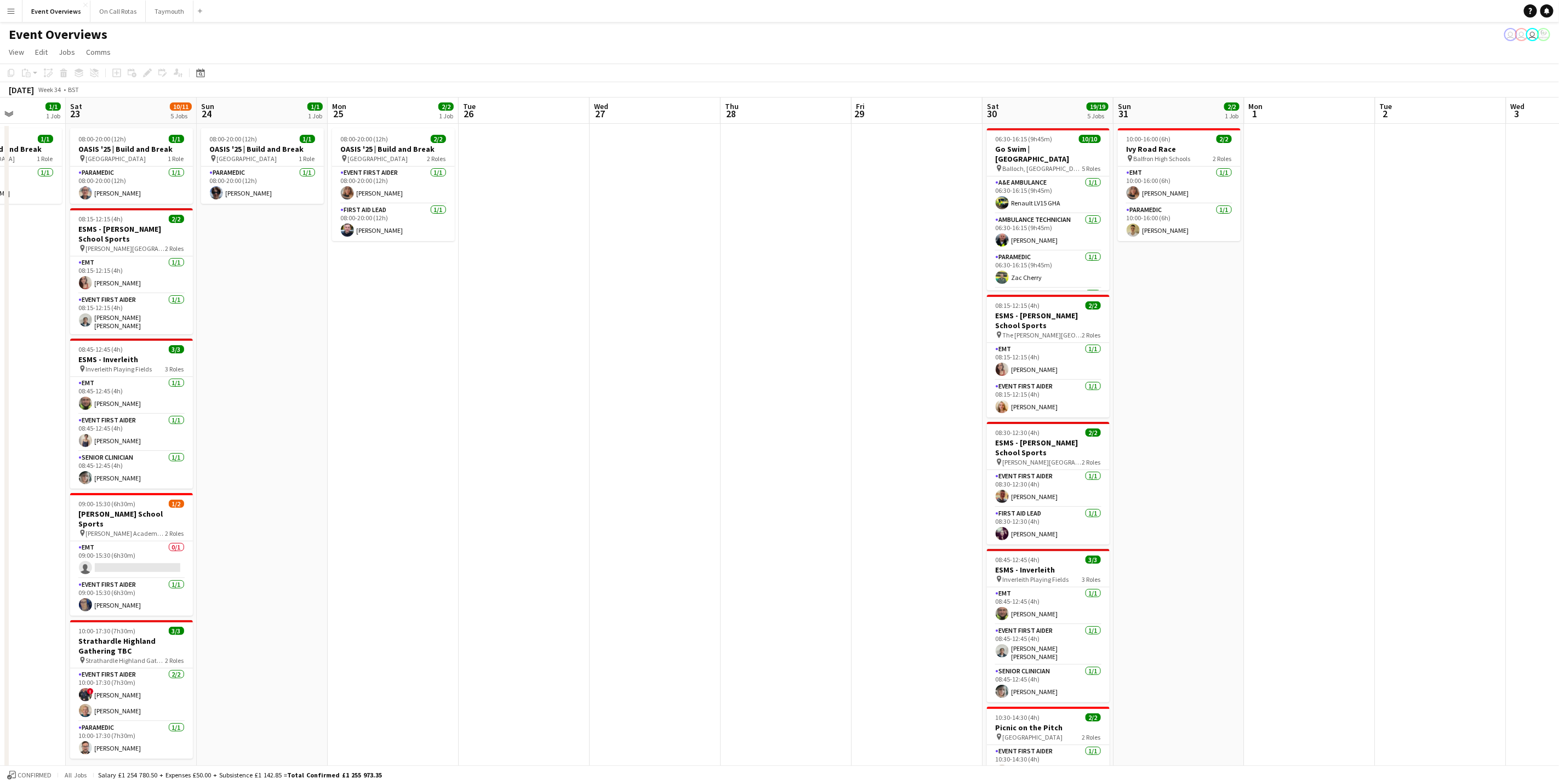
scroll to position [0, 329]
drag, startPoint x: 810, startPoint y: 467, endPoint x: 484, endPoint y: 525, distance: 331.1
click at [484, 487] on app-calendar-viewport "Wed 20 3/3 2 Jobs Thu 21 63/63 2 Jobs Fri 22 1/1 1 Job Sat 23 10/11 5 Jobs Sun …" at bounding box center [779, 470] width 1559 height 744
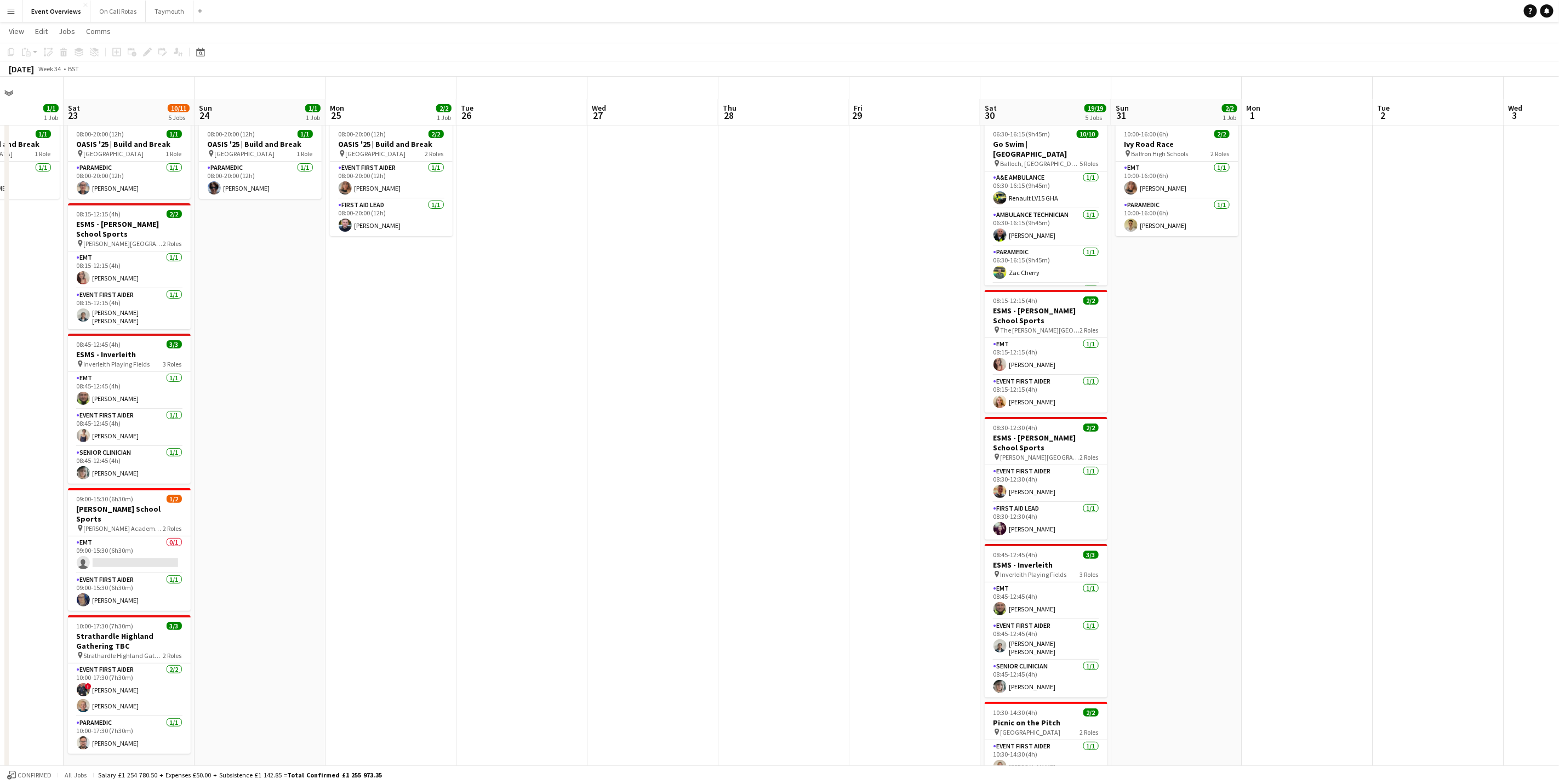
scroll to position [0, 0]
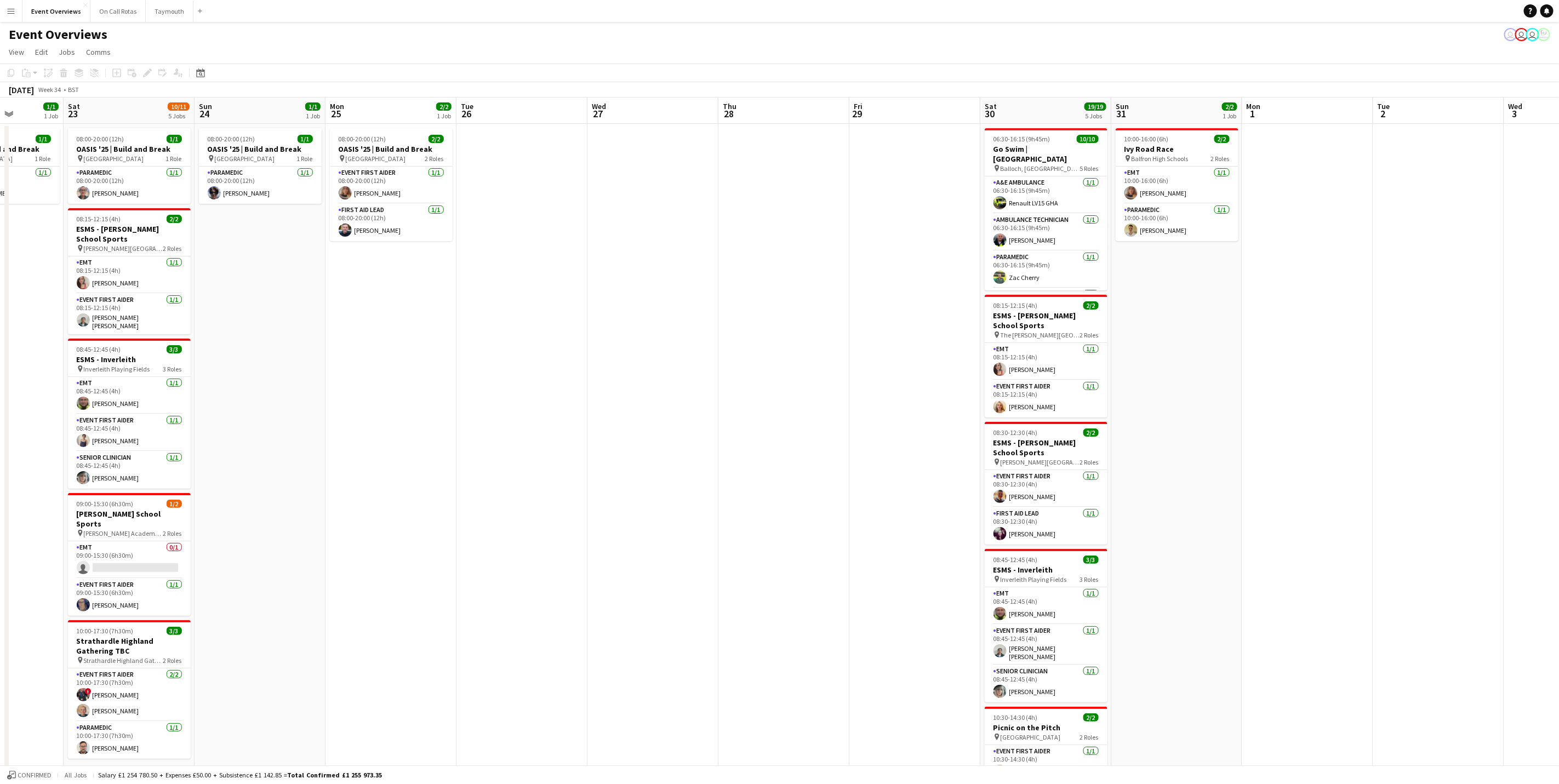
drag, startPoint x: 911, startPoint y: 331, endPoint x: 1300, endPoint y: 342, distance: 389.2
click at [1045, 340] on app-calendar-viewport "Wed 20 3/3 2 Jobs Thu 21 63/63 2 Jobs Fri 22 1/1 1 Job Sat 23 10/11 5 Jobs Sun …" at bounding box center [779, 470] width 1559 height 744
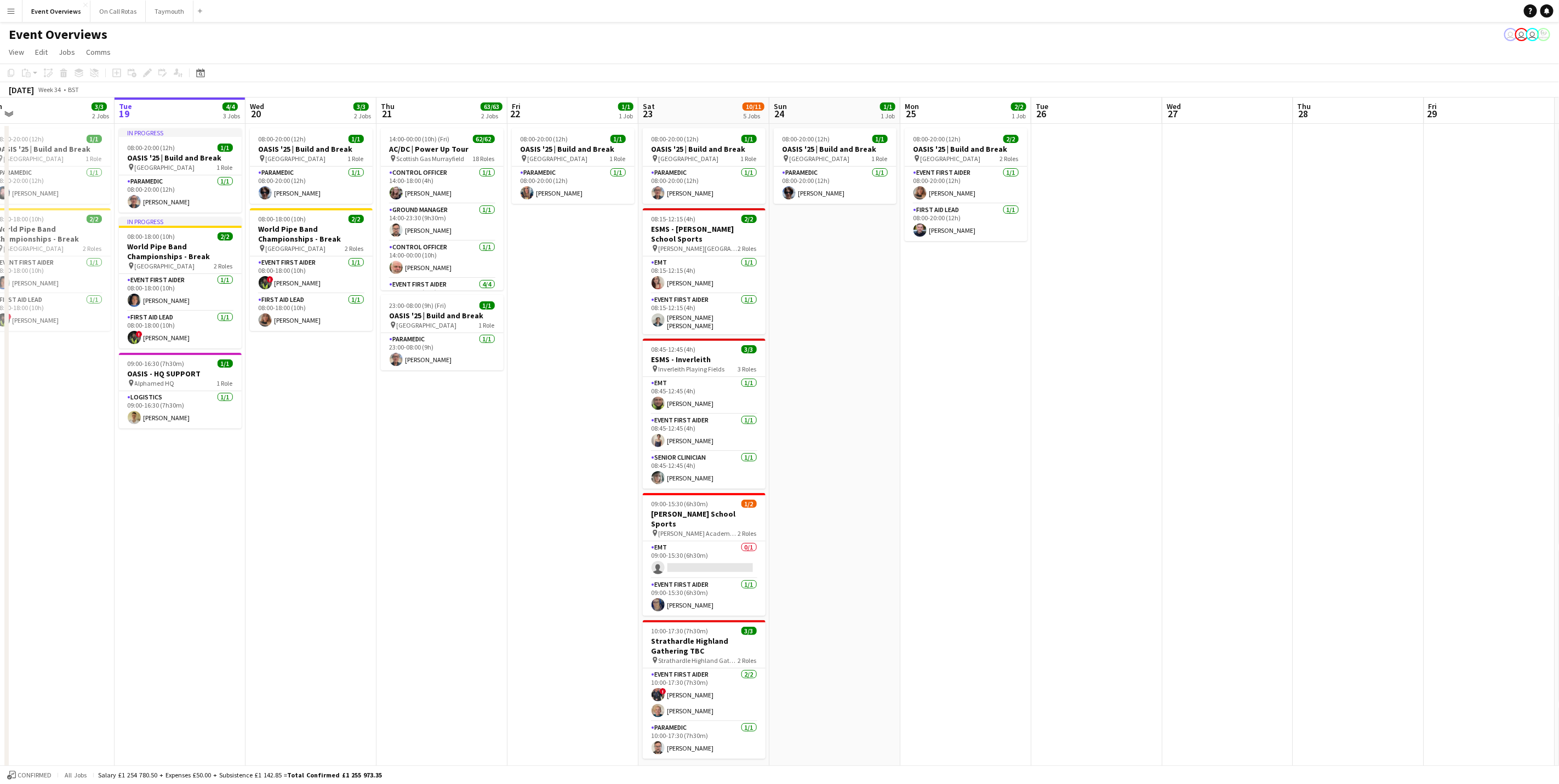
scroll to position [0, 263]
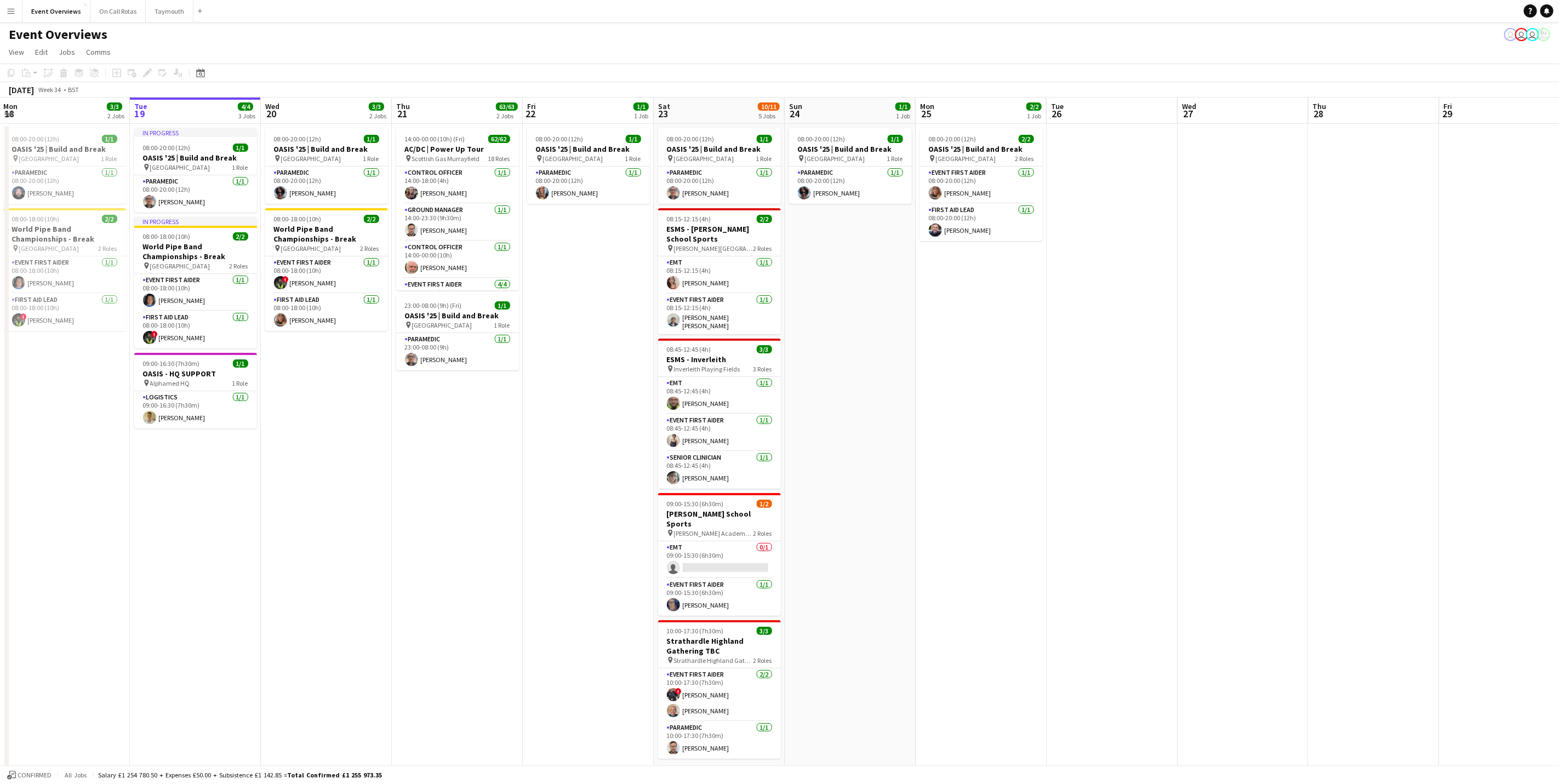
drag, startPoint x: 1131, startPoint y: 545, endPoint x: 1147, endPoint y: 542, distance: 16.3
click at [1045, 487] on app-calendar-viewport "Sat 16 68/69 3 Jobs Sun 17 31/31 3 Jobs Mon 18 3/3 2 Jobs Tue 19 4/4 3 Jobs Wed…" at bounding box center [779, 470] width 1559 height 744
click at [441, 218] on app-card-role "Ground Manager [DATE] 14:00-23:30 (9h30m) [PERSON_NAME]" at bounding box center [457, 222] width 123 height 37
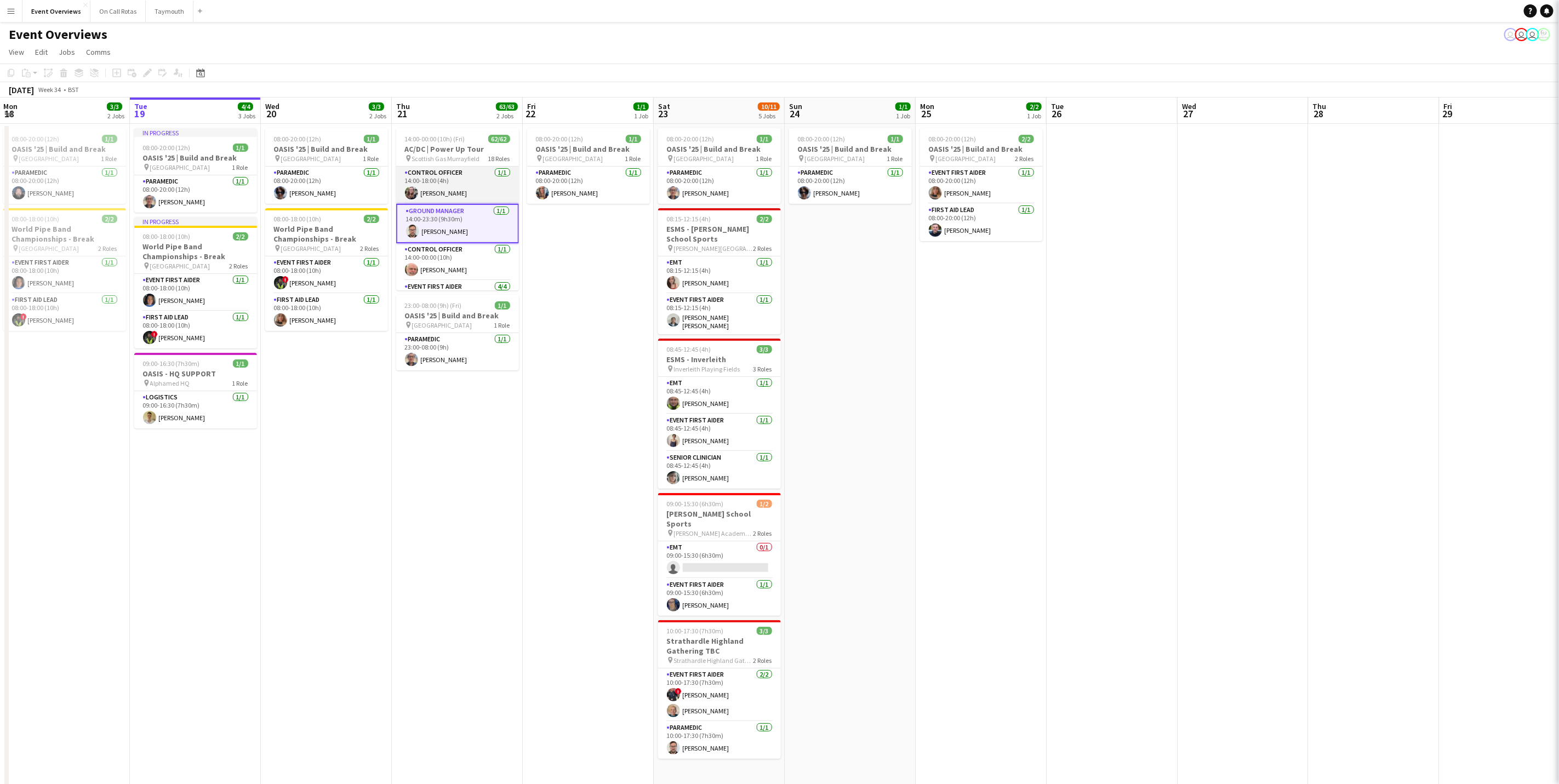
click at [450, 192] on app-card-role "Control Officer [DATE] 14:00-18:00 (4h) [PERSON_NAME]" at bounding box center [457, 185] width 123 height 37
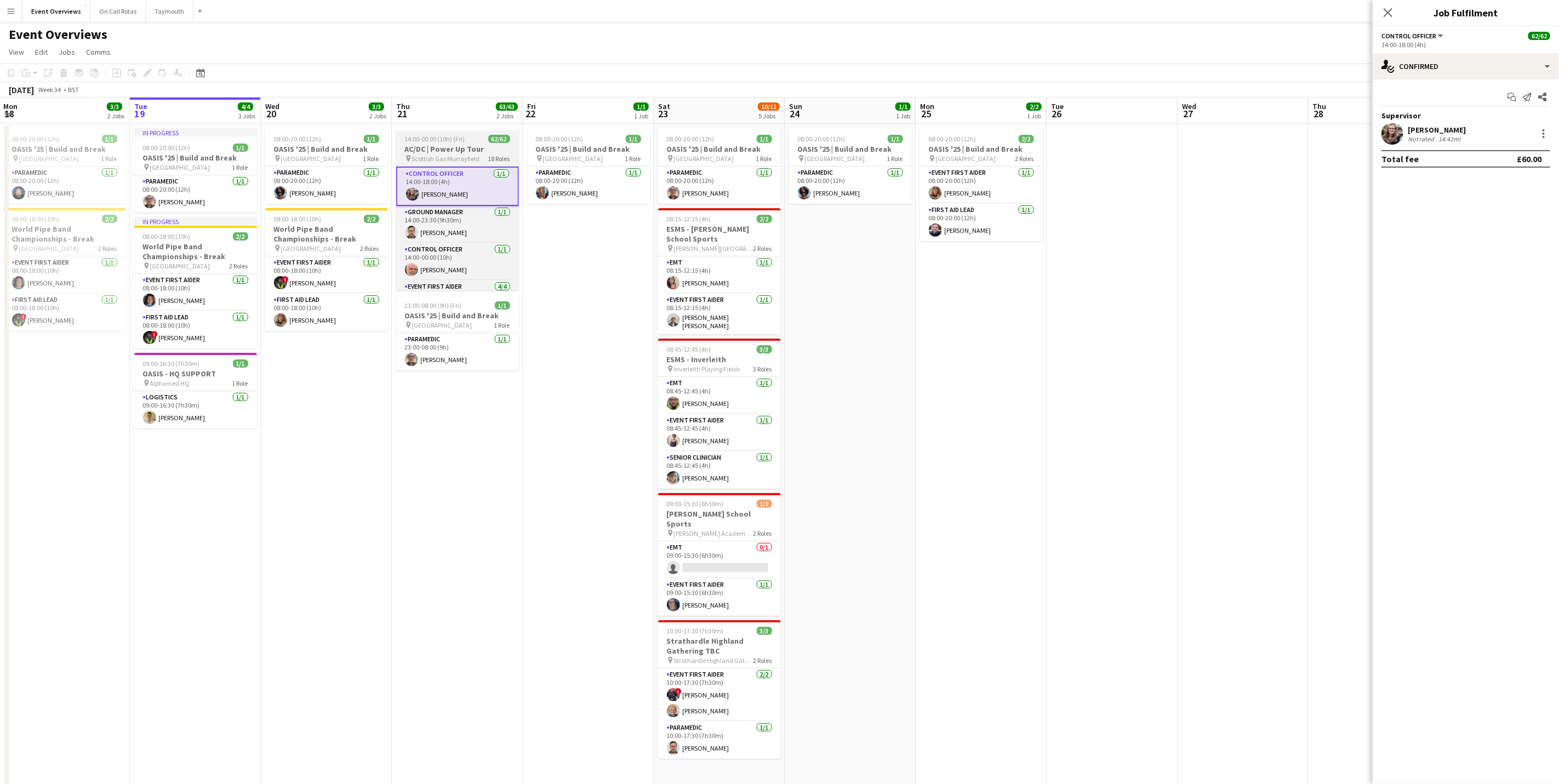
click at [469, 153] on h3 "AC/DC | Power Up Tour" at bounding box center [457, 149] width 123 height 10
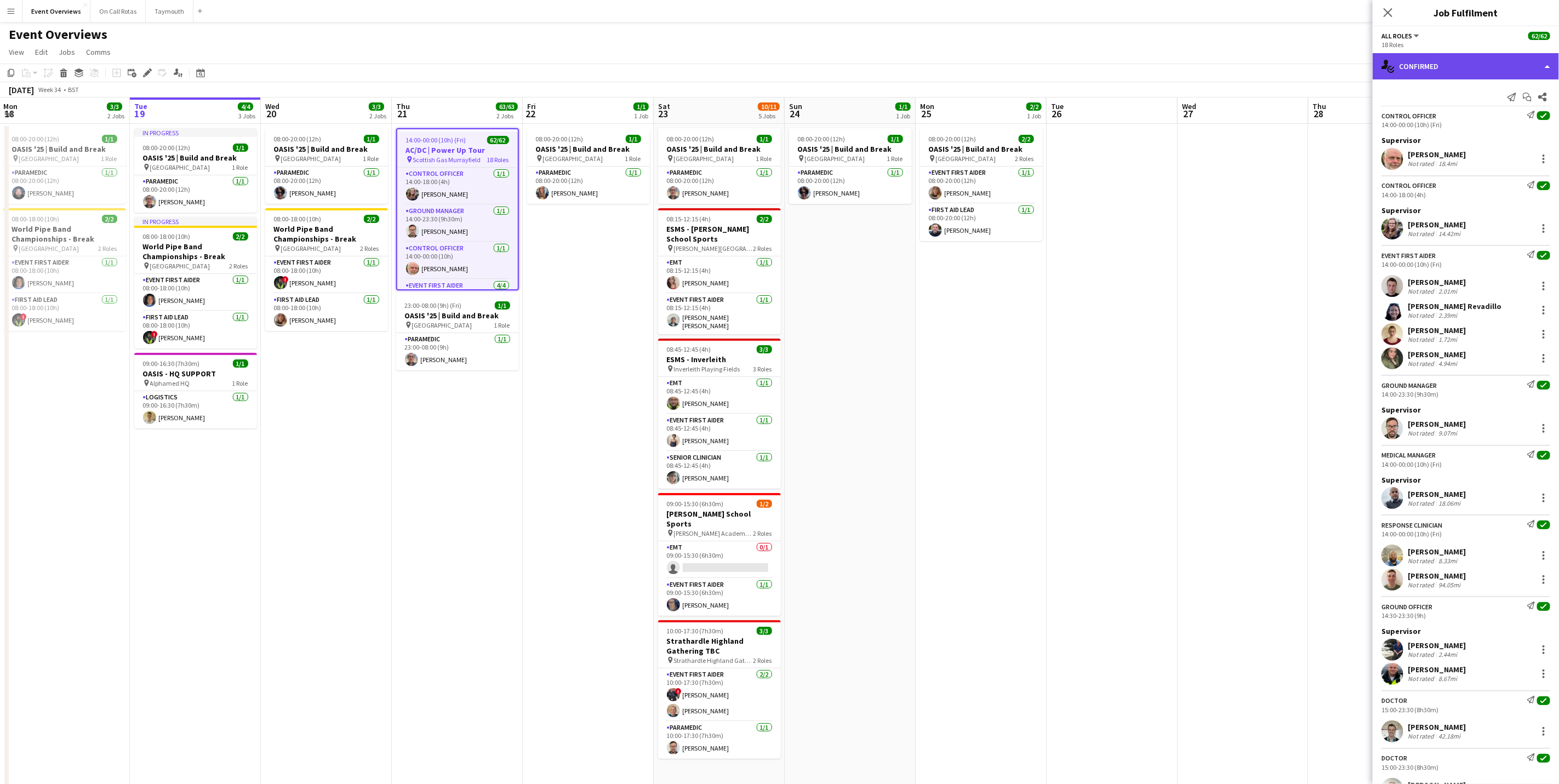
click at [1045, 66] on div "single-neutral-actions-check-2 Confirmed" at bounding box center [1466, 66] width 186 height 26
drag, startPoint x: 1281, startPoint y: 24, endPoint x: 1291, endPoint y: 33, distance: 13.5
click at [1045, 26] on div "Event Overviews user user user" at bounding box center [779, 32] width 1559 height 21
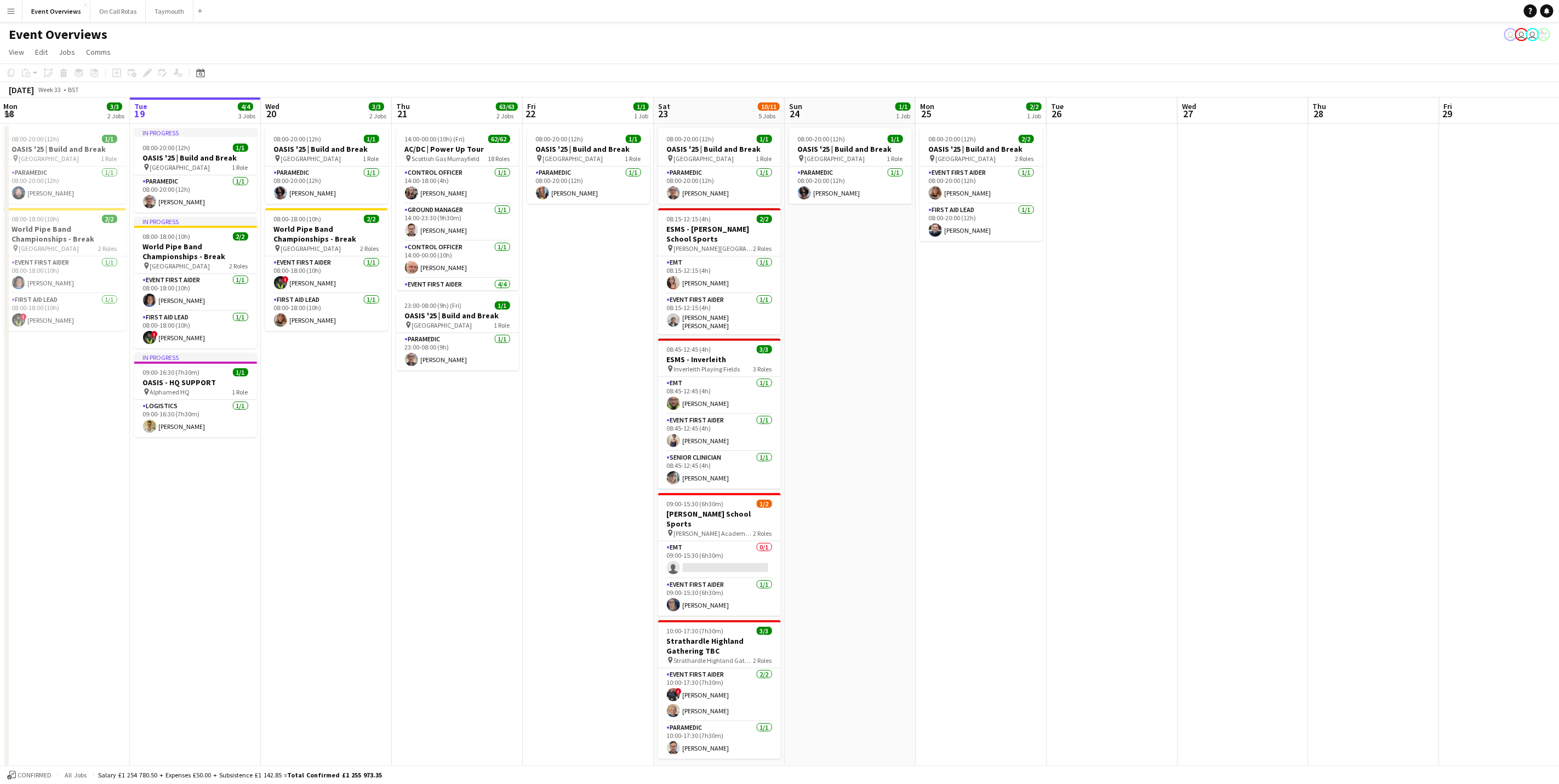
scroll to position [0, 232]
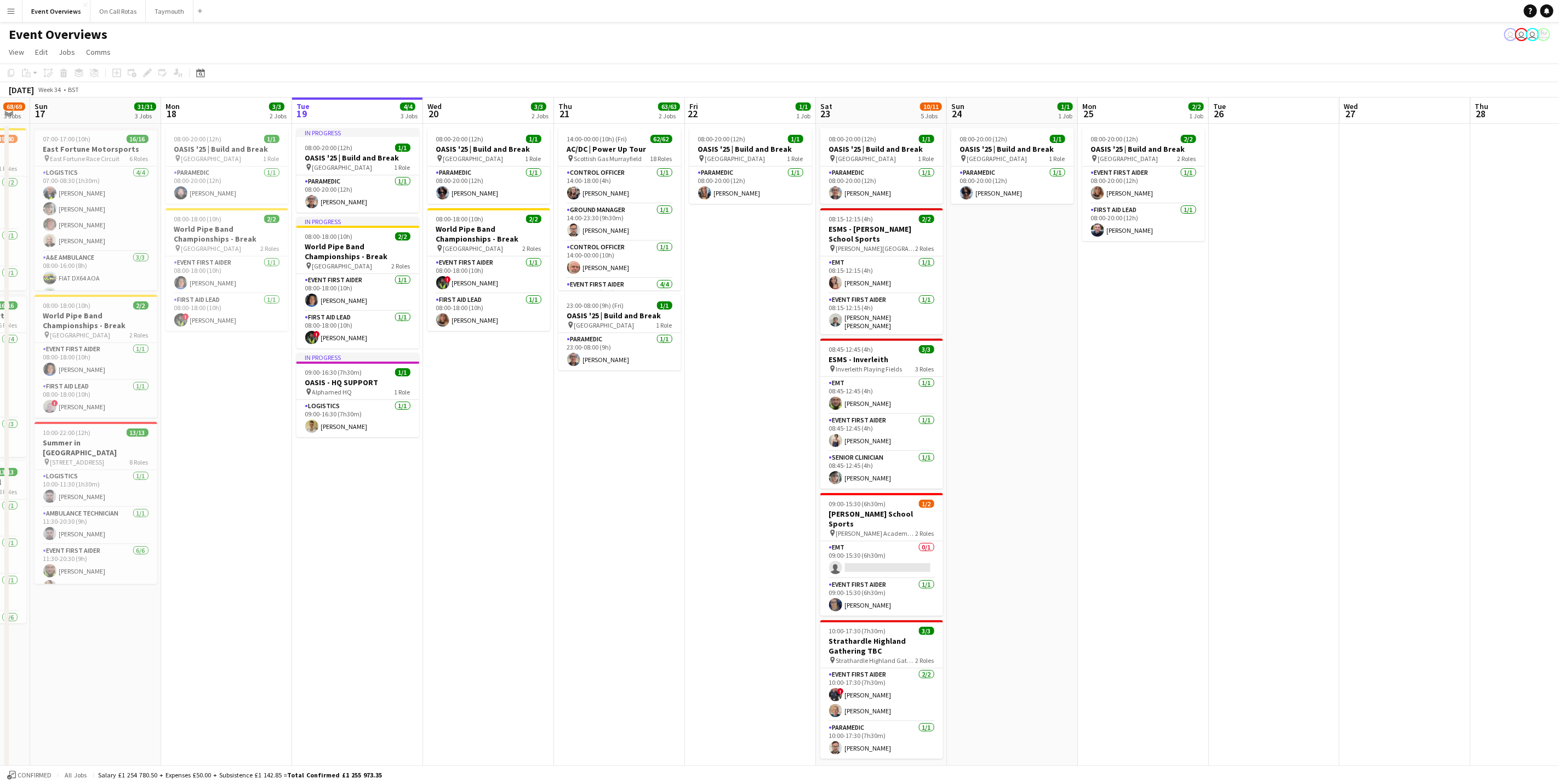
drag, startPoint x: 502, startPoint y: 481, endPoint x: 644, endPoint y: 493, distance: 142.5
click at [644, 487] on app-calendar-viewport "Fri 15 36/36 3 Jobs Sat 16 68/69 3 Jobs Sun 17 31/31 3 Jobs Mon 18 3/3 2 Jobs T…" at bounding box center [779, 470] width 1559 height 744
click at [596, 171] on app-card-role "Control Officer [DATE] 14:00-18:00 (4h) [PERSON_NAME]" at bounding box center [619, 185] width 123 height 37
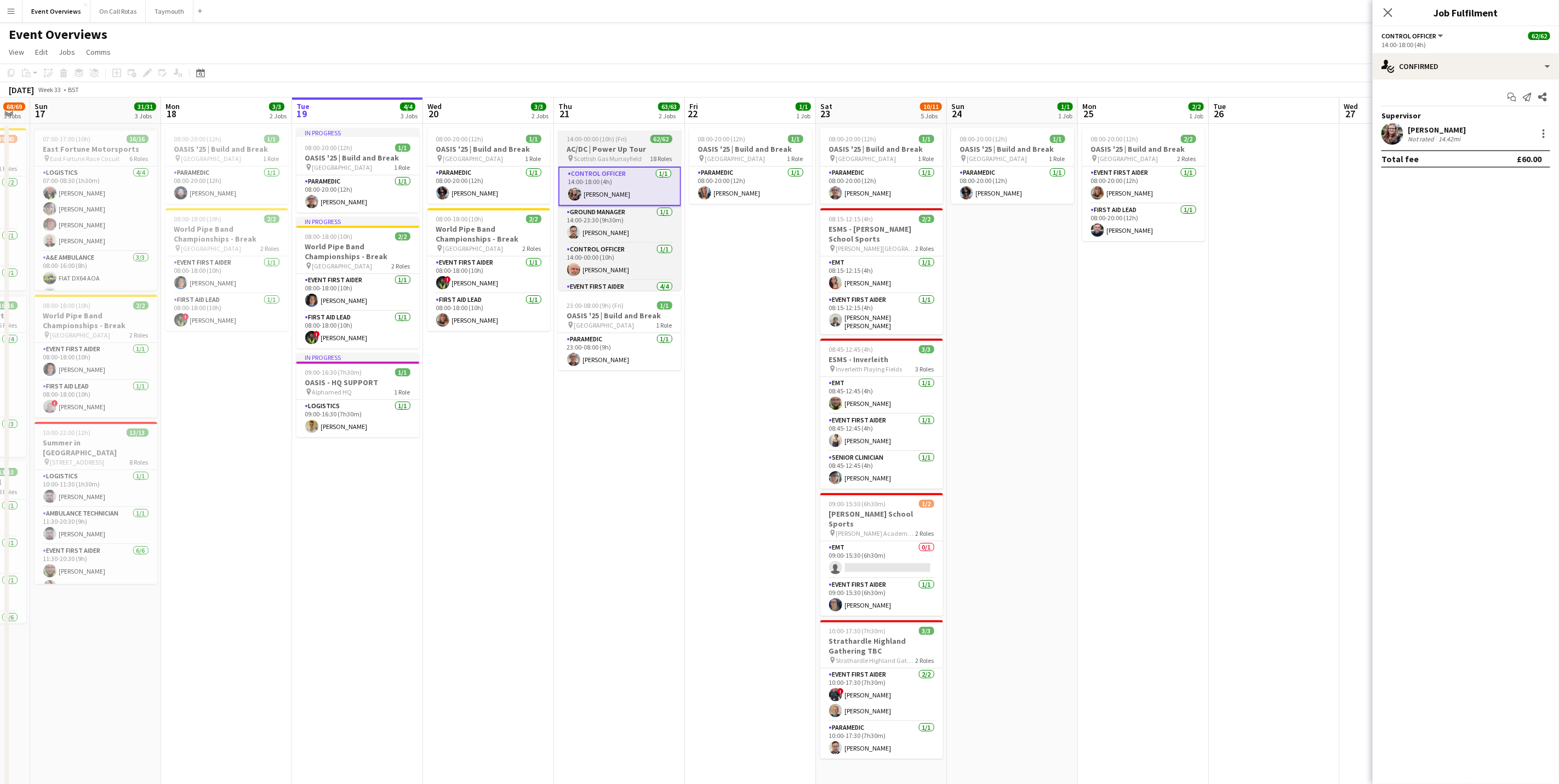
click at [611, 146] on h3 "AC/DC | Power Up Tour" at bounding box center [619, 149] width 123 height 10
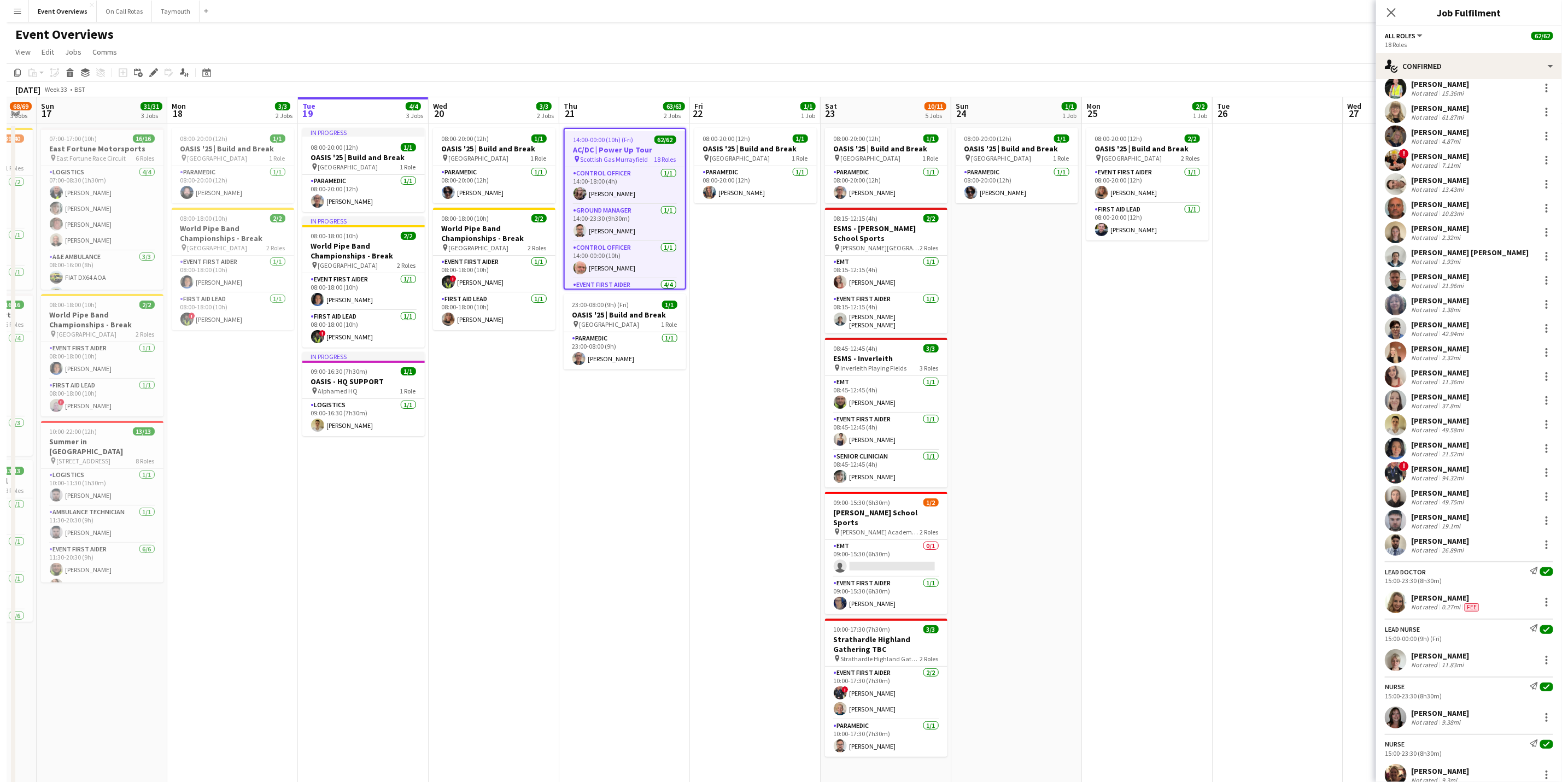
scroll to position [1148, 0]
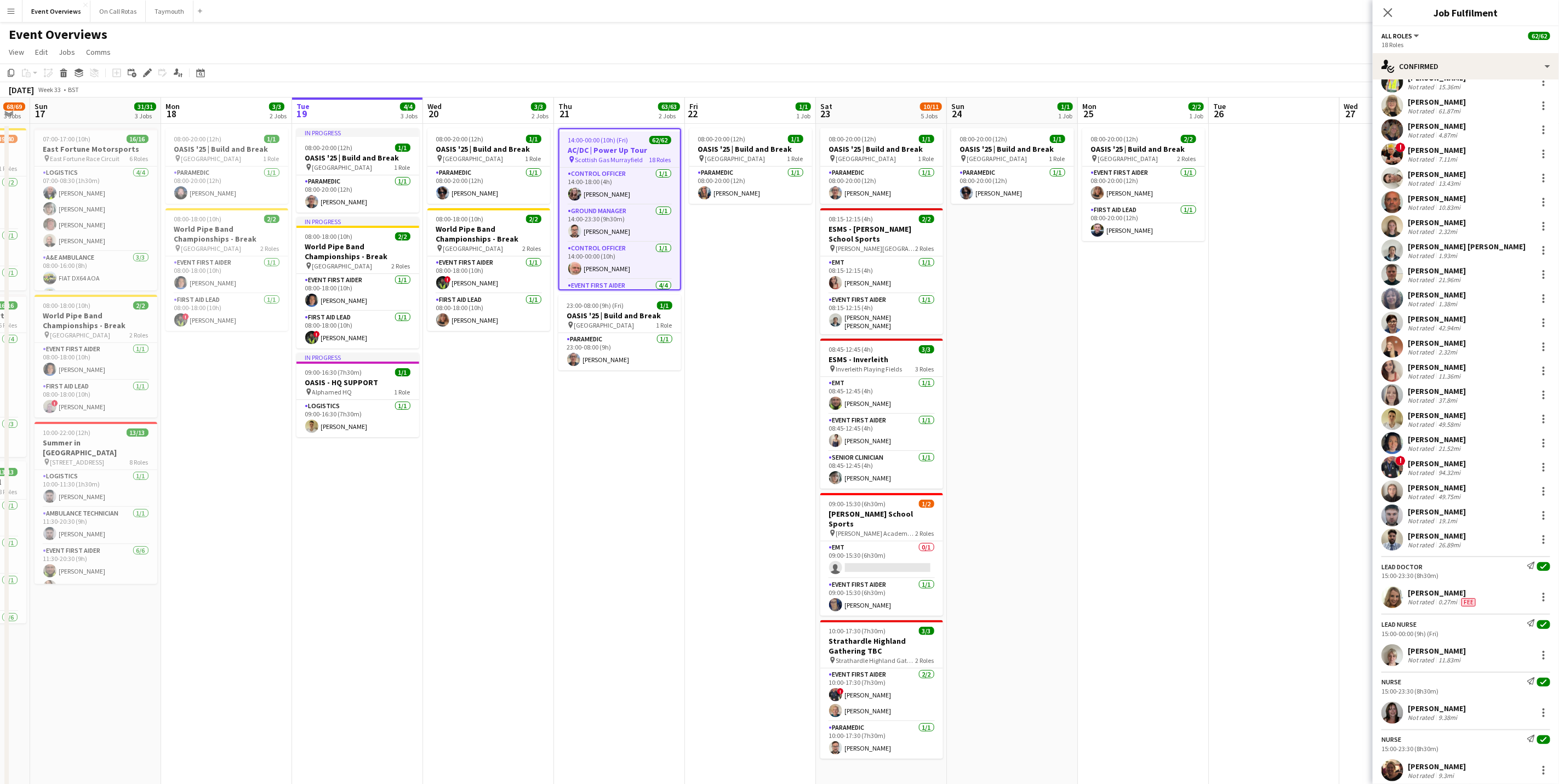
click at [8, 8] on app-icon "Menu" at bounding box center [11, 11] width 9 height 9
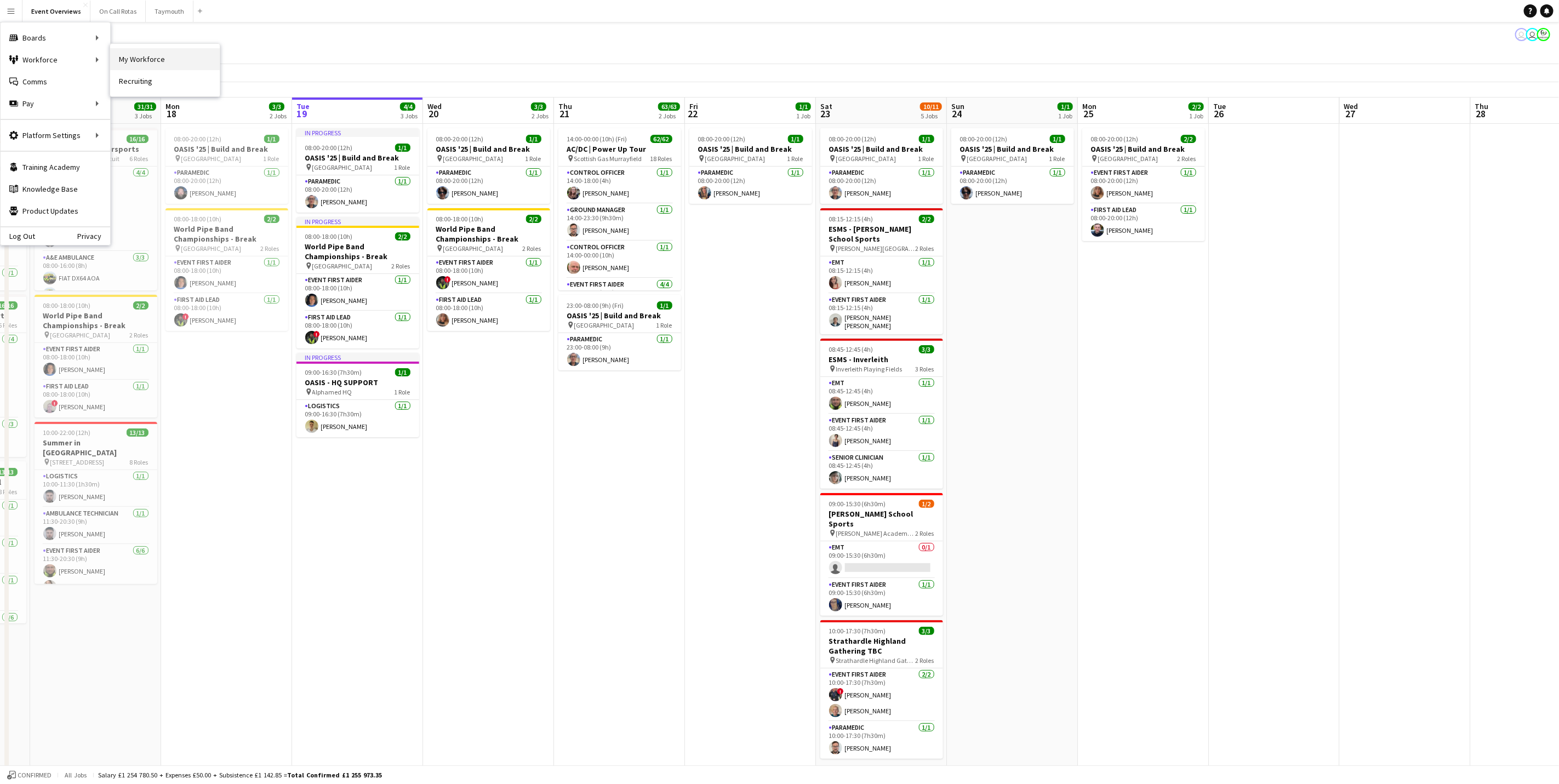
click at [143, 54] on link "My Workforce" at bounding box center [165, 59] width 110 height 22
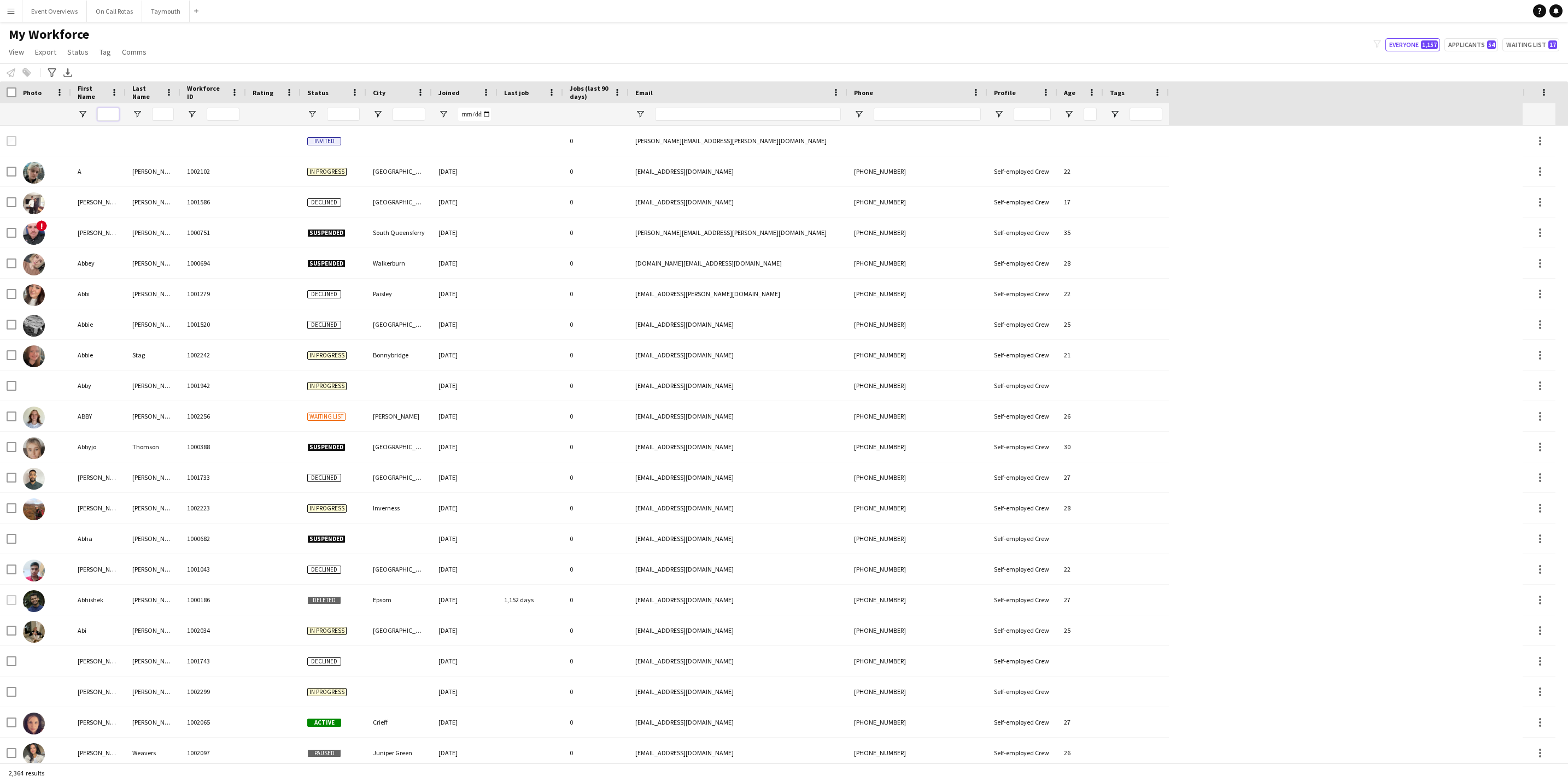
click at [110, 112] on input "First Name Filter Input" at bounding box center [108, 114] width 22 height 13
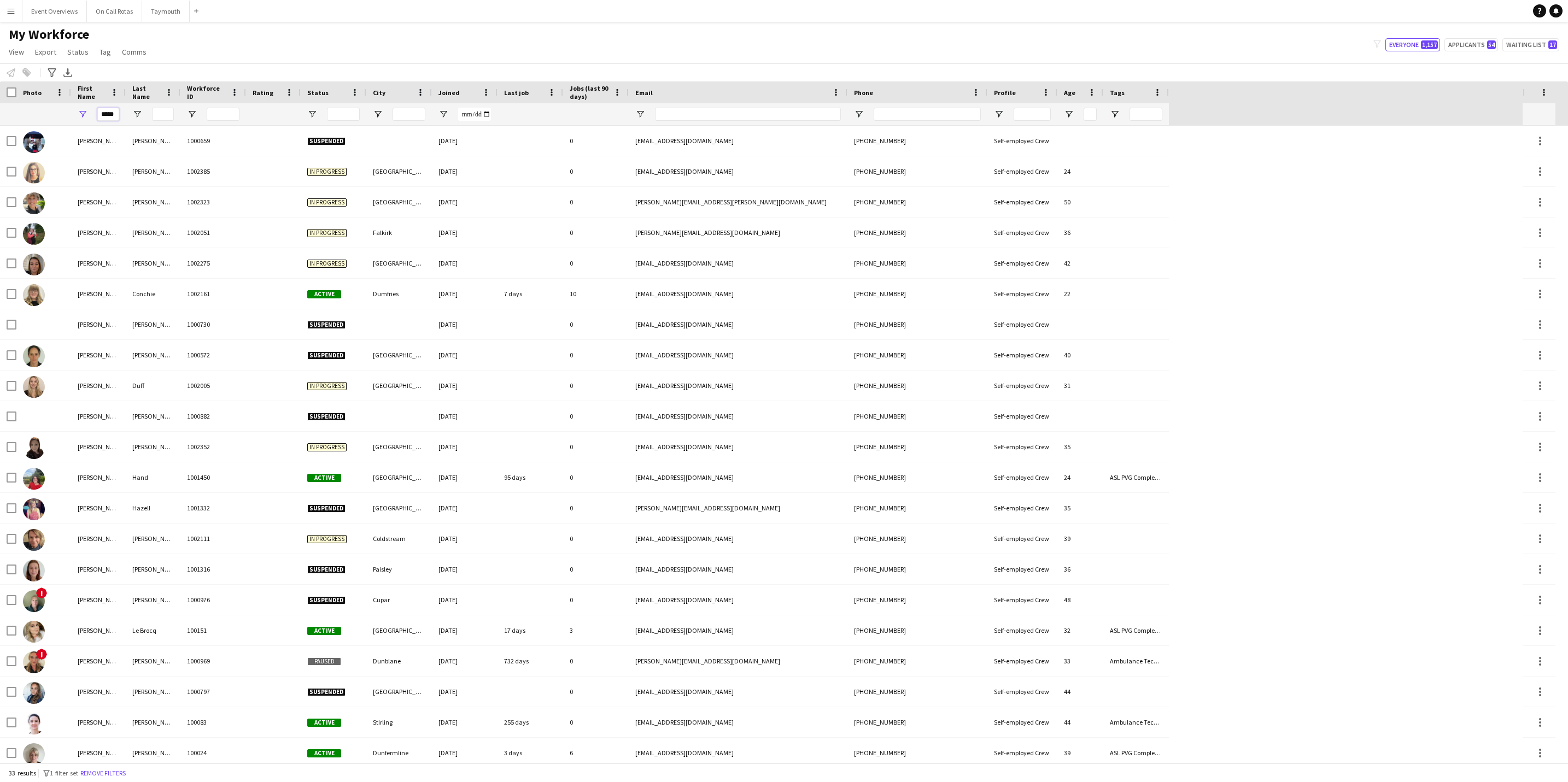
type input "*****"
click at [151, 107] on div at bounding box center [153, 114] width 55 height 22
click at [155, 110] on input "Last Name Filter Input" at bounding box center [163, 114] width 22 height 13
type input "***"
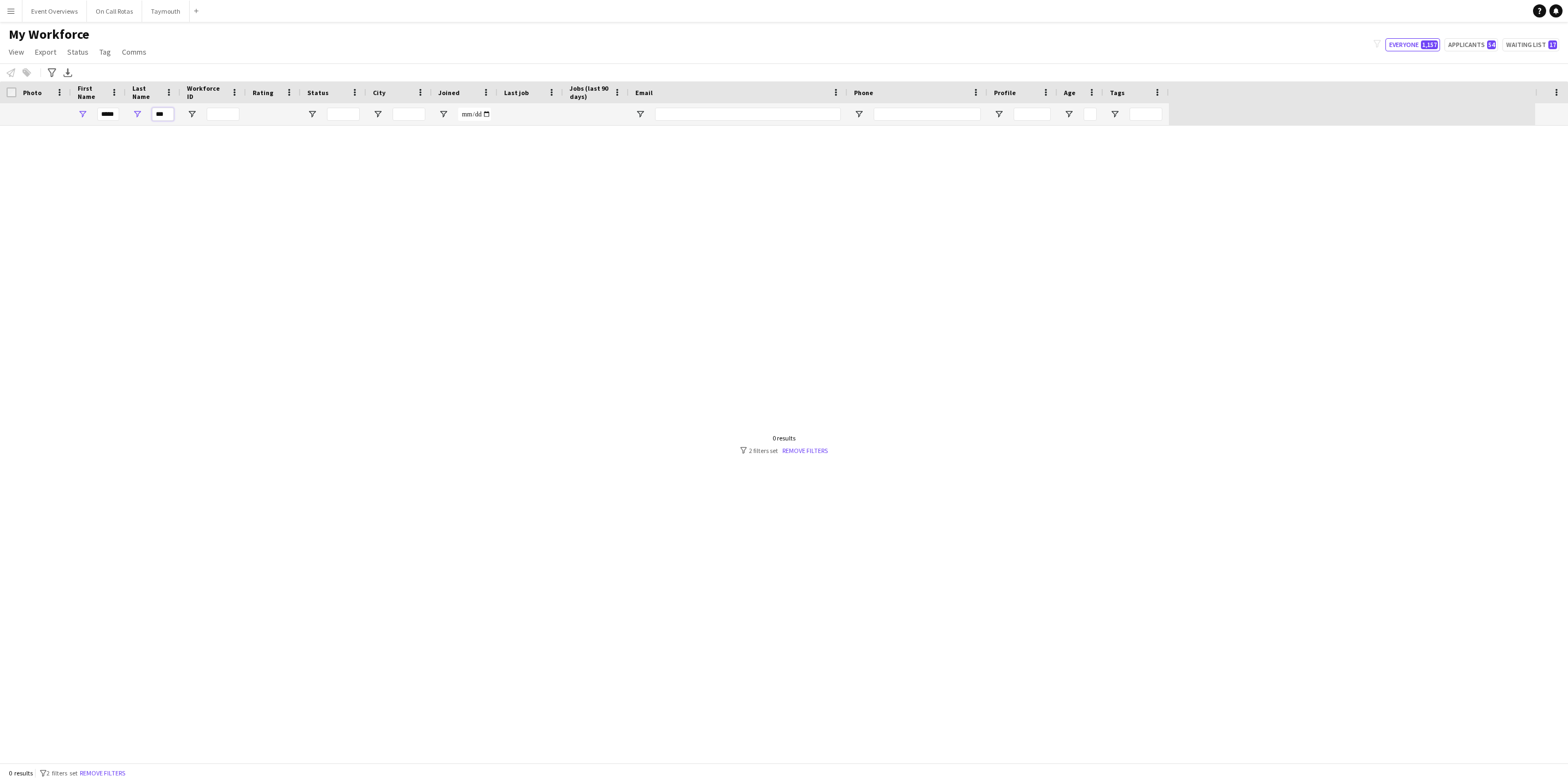
drag, startPoint x: 169, startPoint y: 116, endPoint x: 135, endPoint y: 118, distance: 34.1
click at [135, 118] on div "***" at bounding box center [153, 114] width 55 height 22
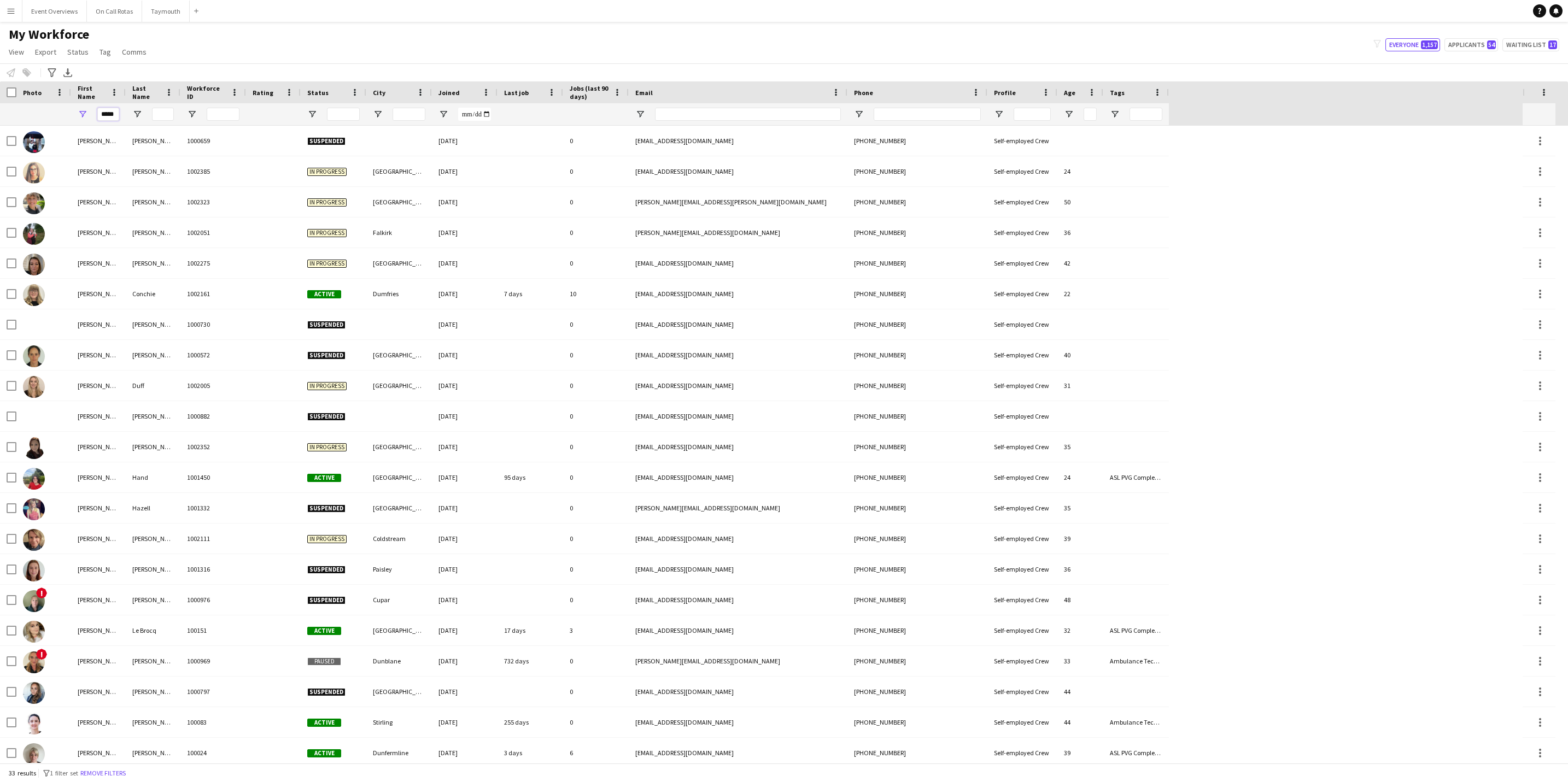
click at [114, 114] on input "*****" at bounding box center [108, 114] width 22 height 13
type input "*"
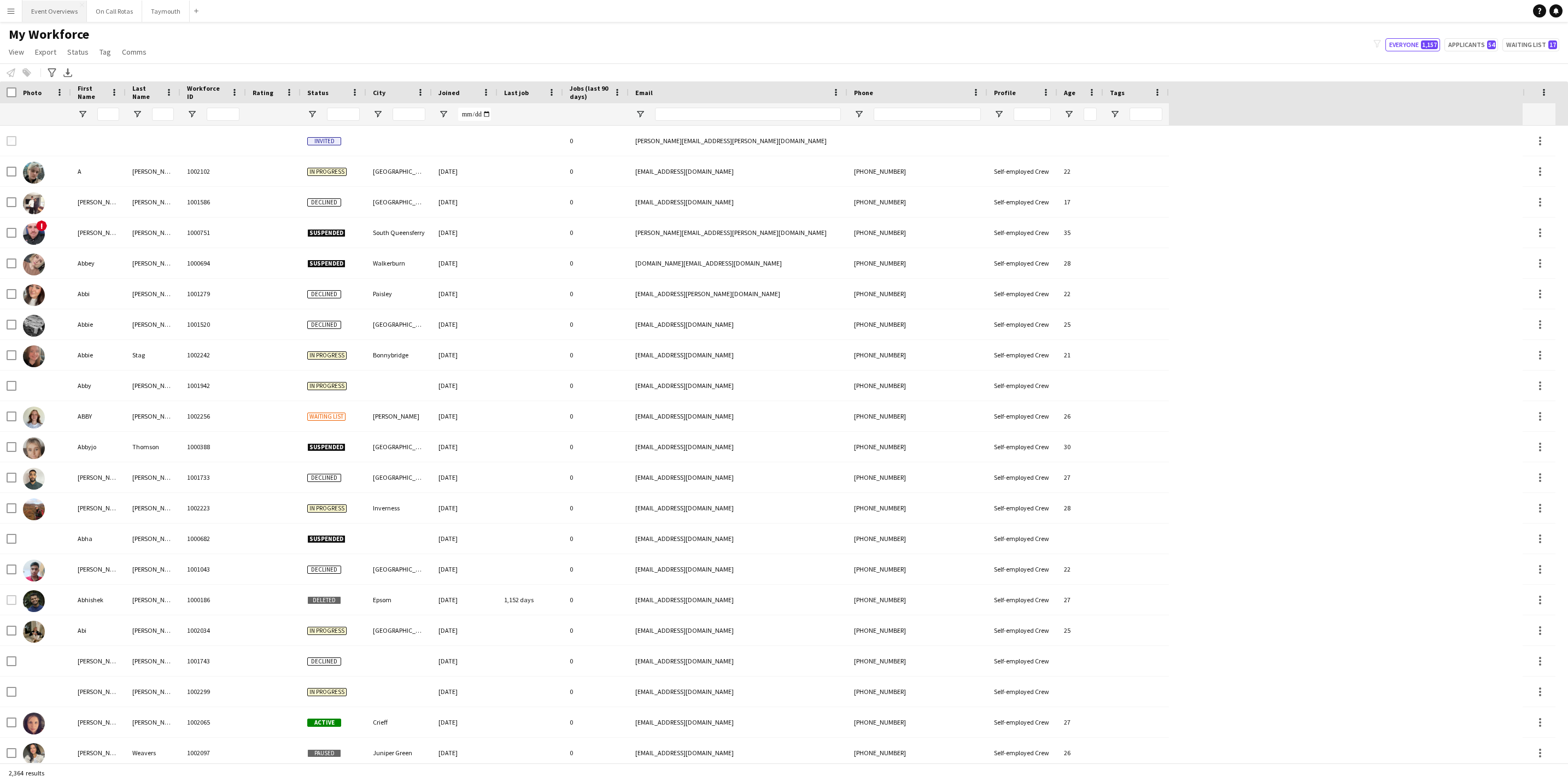
drag, startPoint x: 51, startPoint y: 13, endPoint x: 55, endPoint y: 20, distance: 8.1
click at [51, 13] on button "Event Overviews Close" at bounding box center [55, 11] width 65 height 21
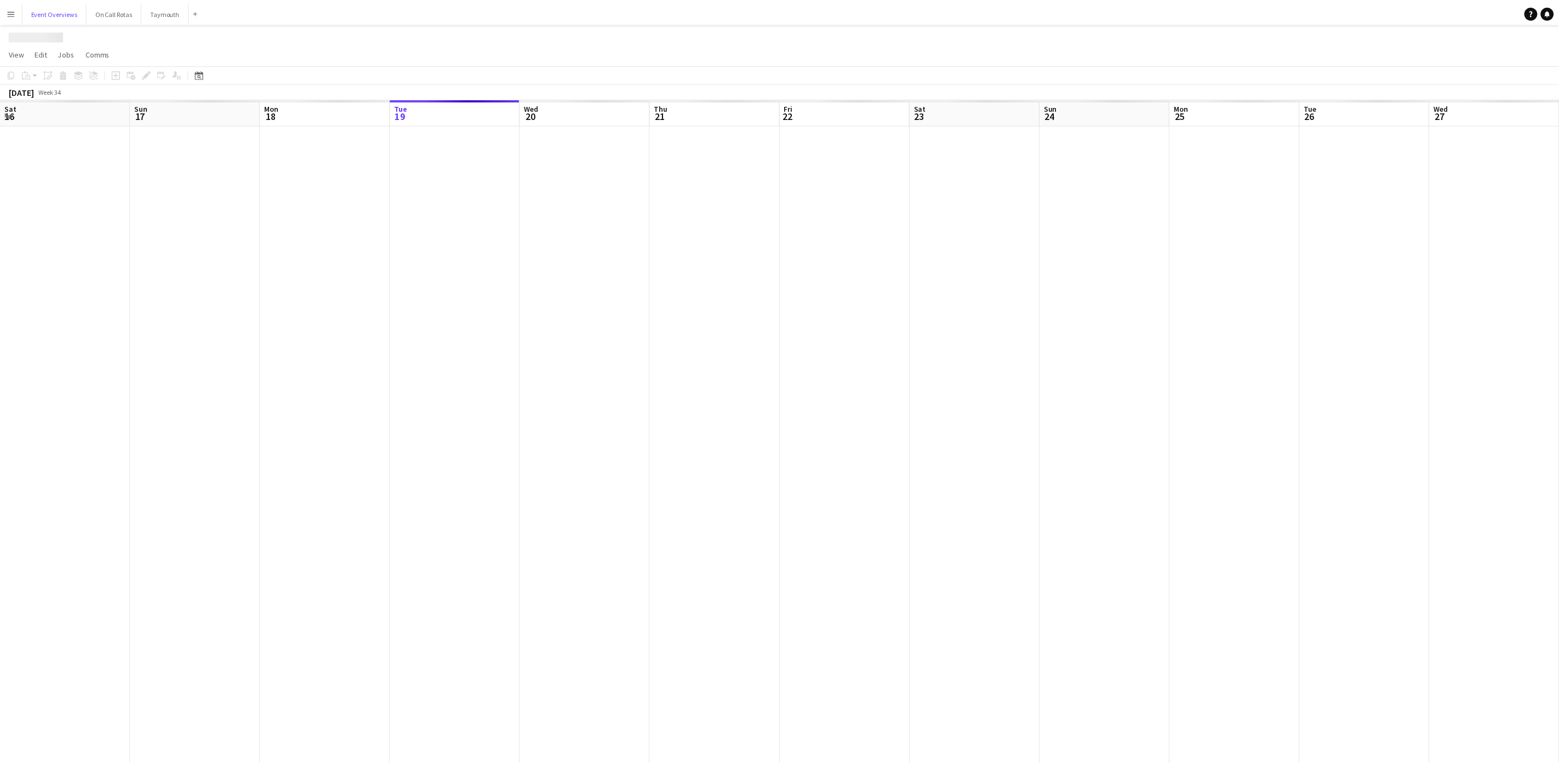
scroll to position [0, 262]
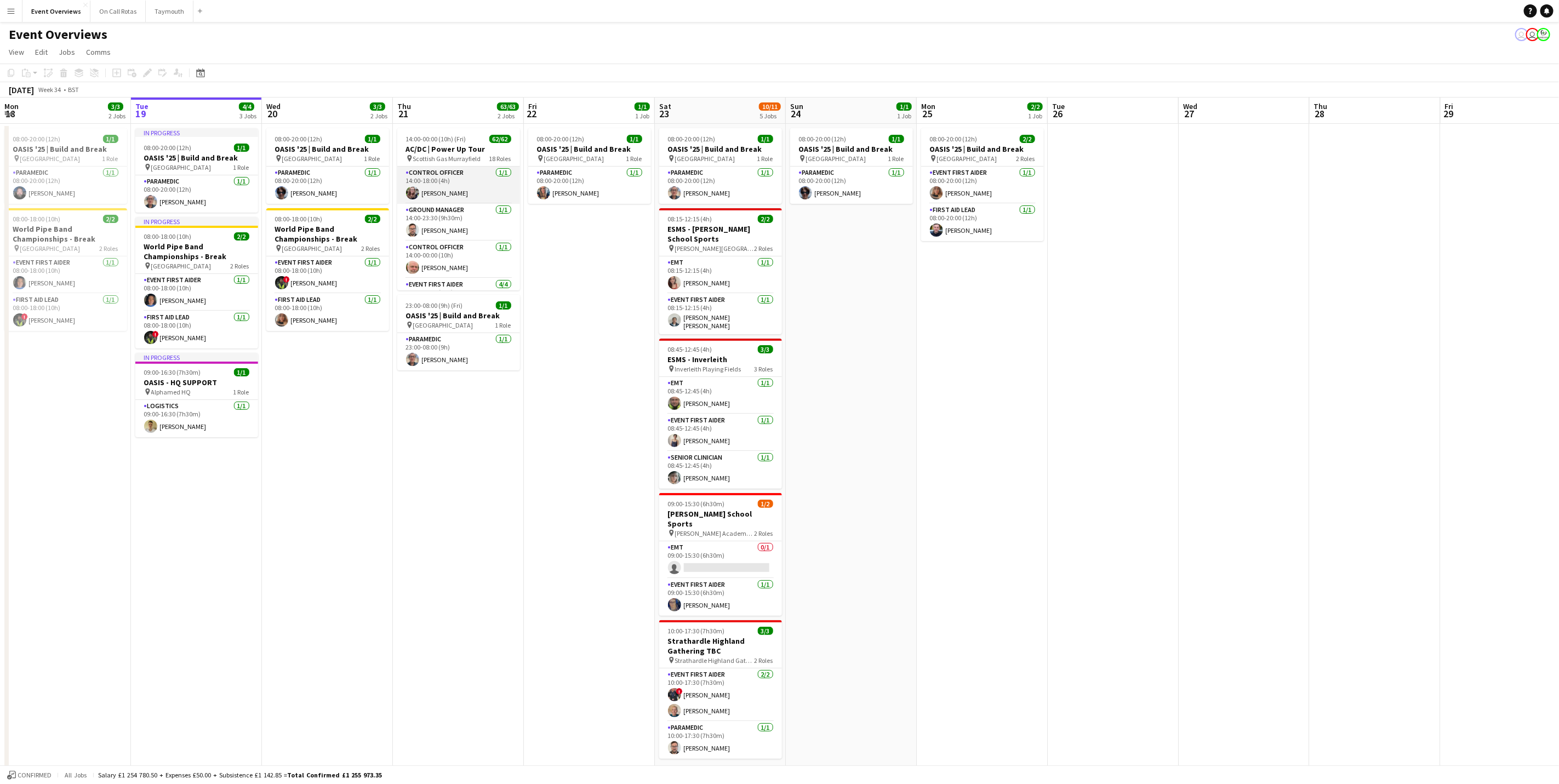
click at [449, 191] on app-card-role "Control Officer [DATE] 14:00-18:00 (4h) [PERSON_NAME]" at bounding box center [458, 185] width 123 height 37
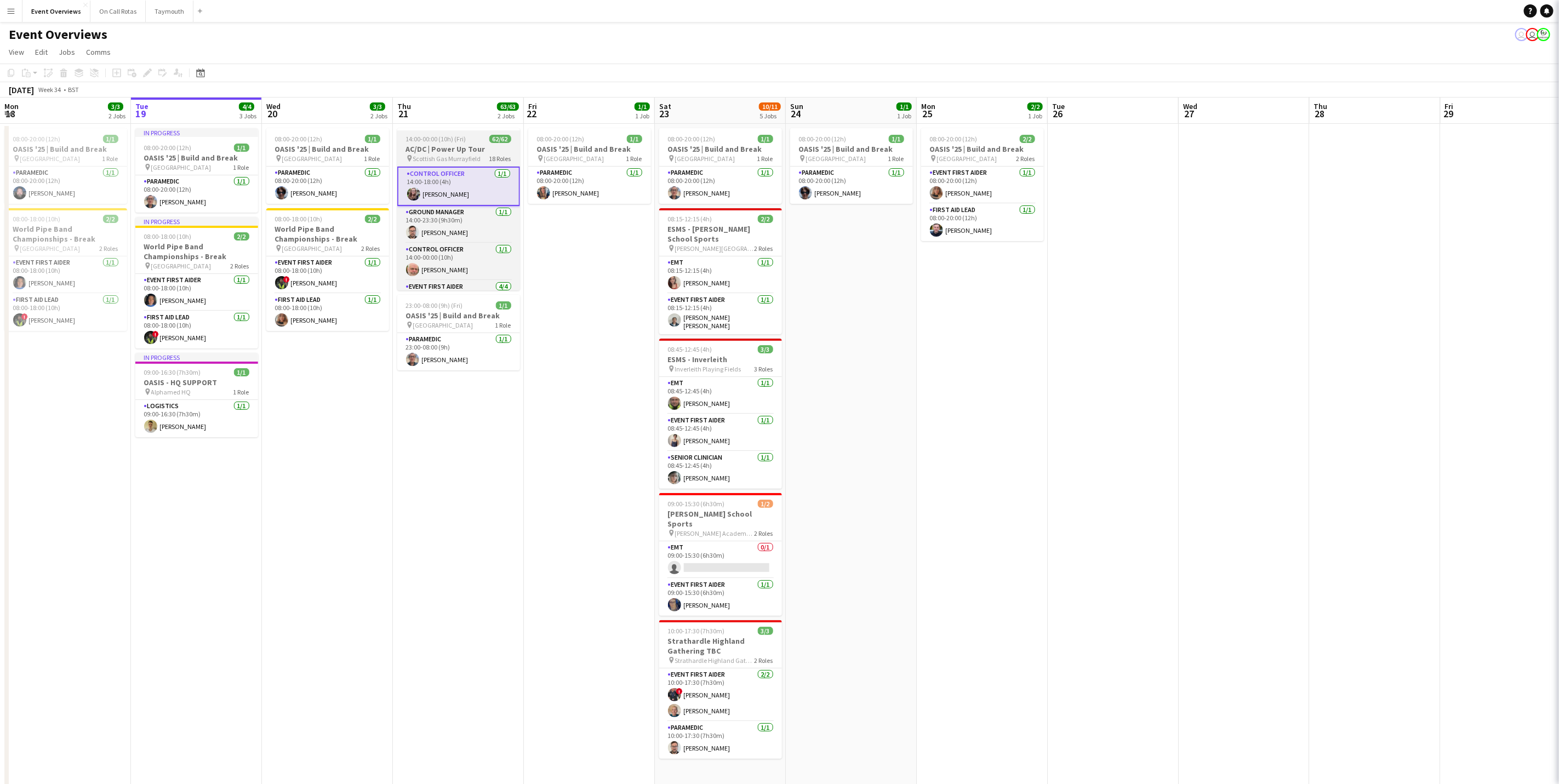
click at [443, 153] on h3 "AC/DC | Power Up Tour" at bounding box center [458, 149] width 123 height 10
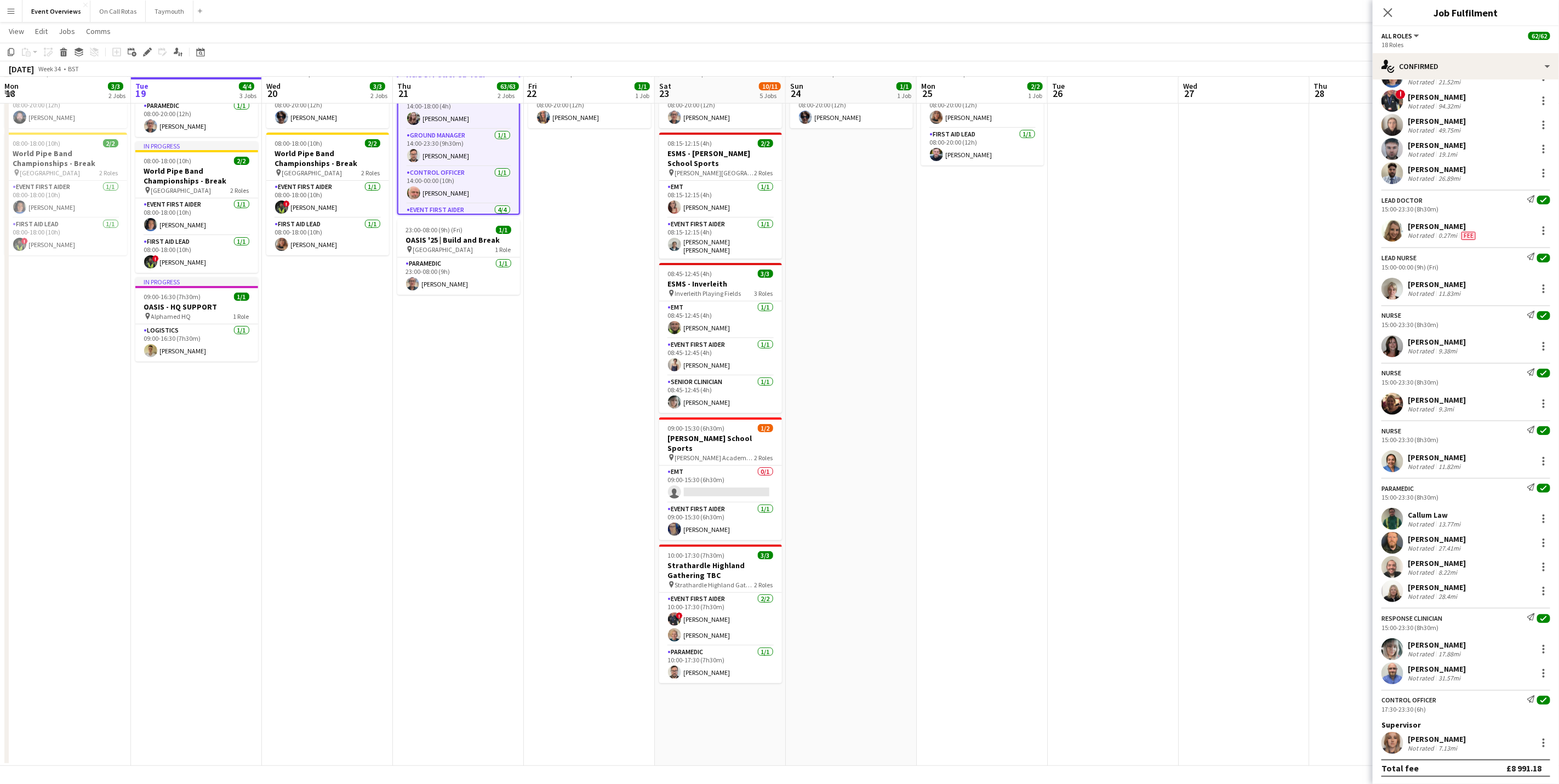
scroll to position [1532, 0]
click at [18, 12] on button "Menu" at bounding box center [11, 11] width 22 height 22
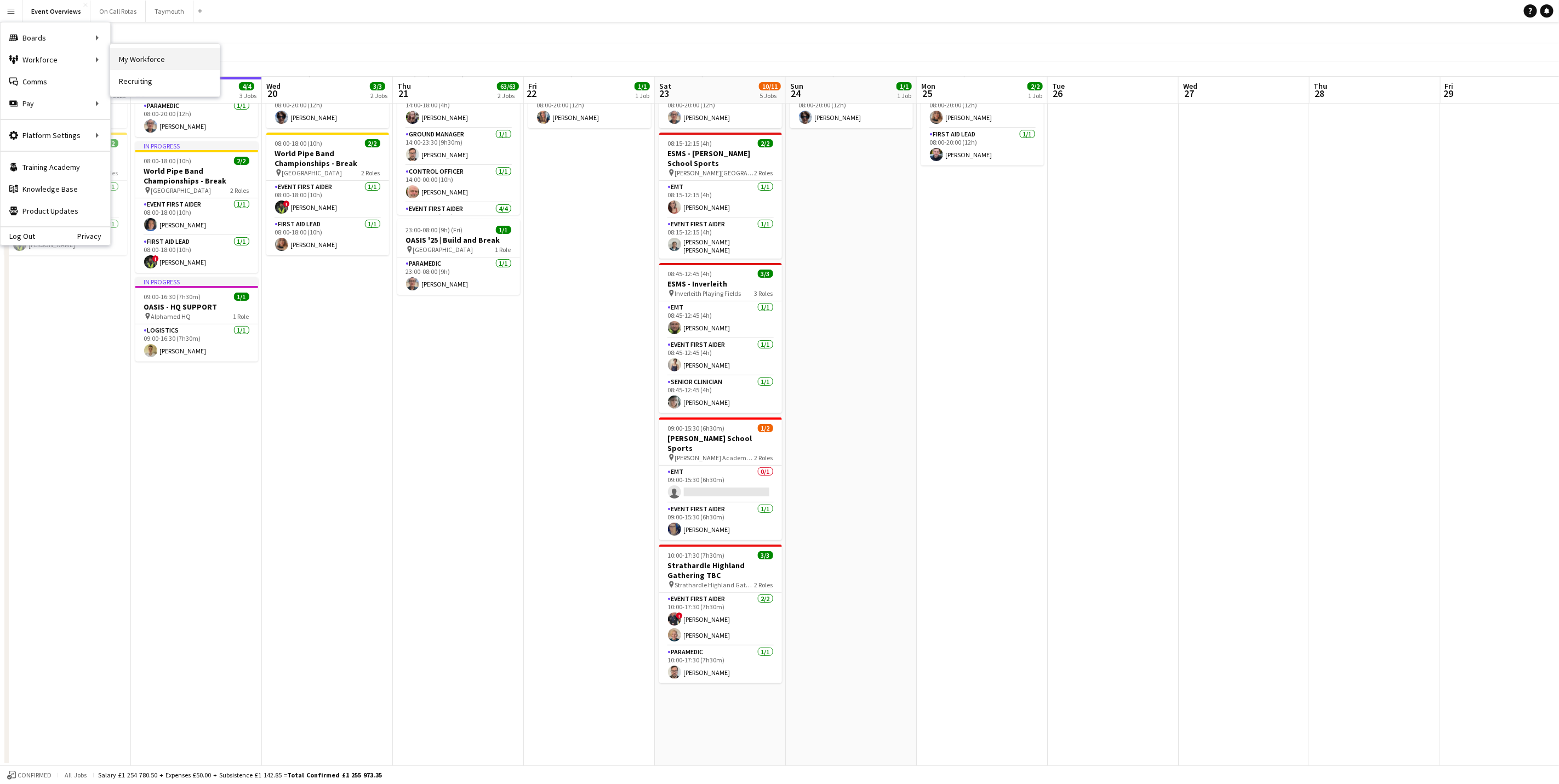
click at [120, 60] on link "My Workforce" at bounding box center [165, 59] width 110 height 22
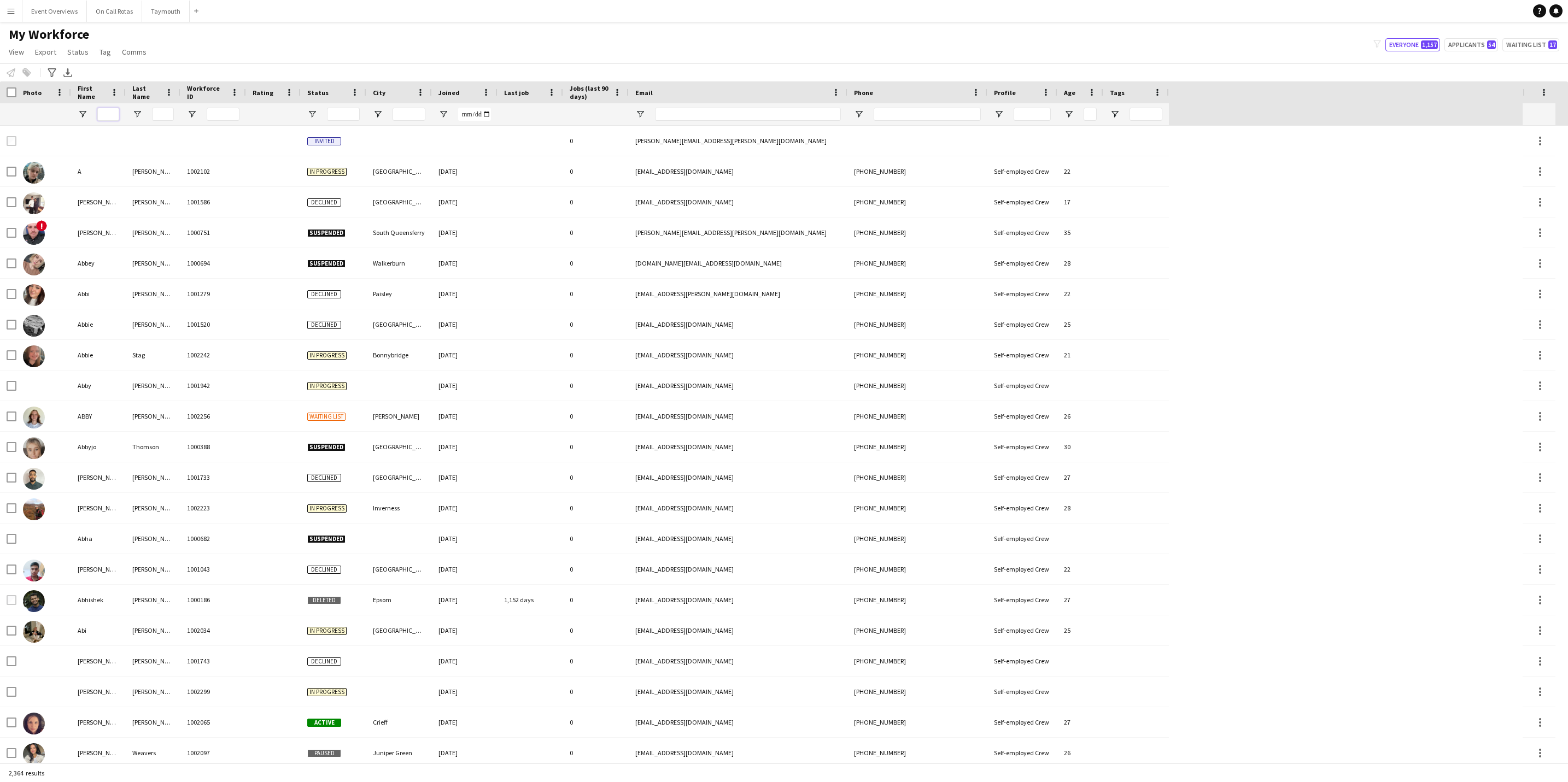
click at [112, 112] on input "First Name Filter Input" at bounding box center [108, 114] width 22 height 13
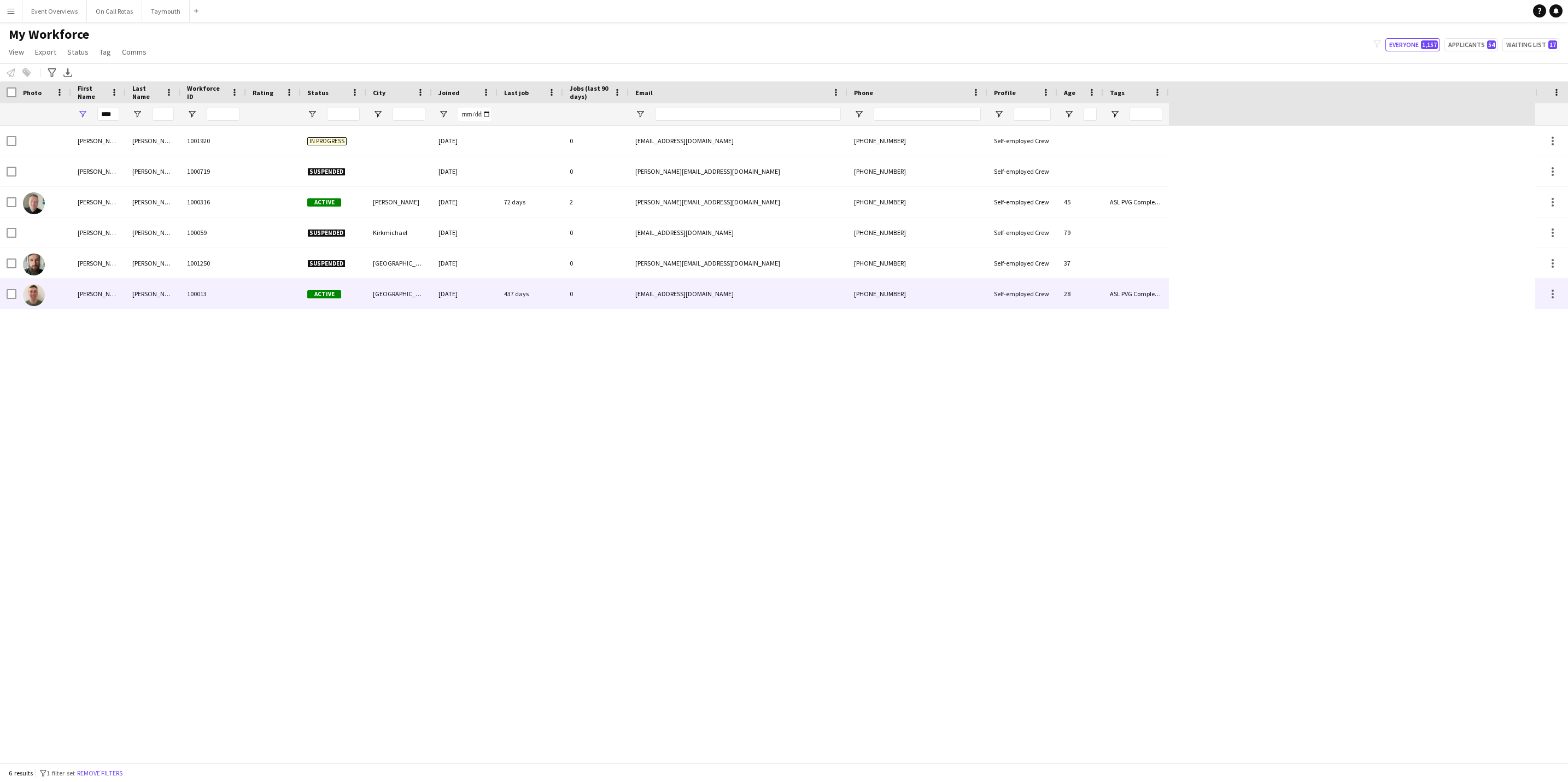
click at [122, 293] on div "[PERSON_NAME]" at bounding box center [99, 293] width 55 height 30
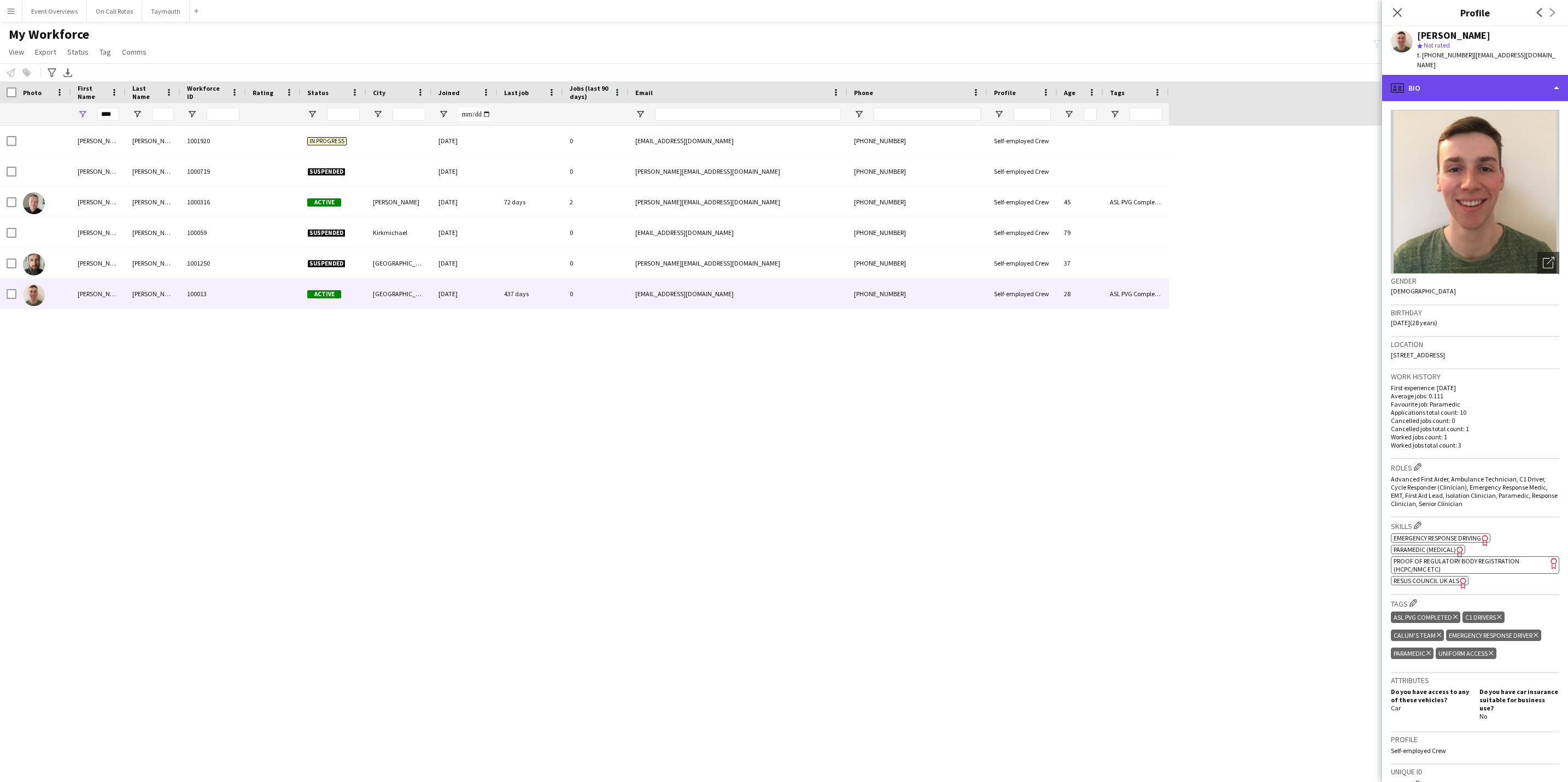
click at [1043, 81] on div "profile Bio" at bounding box center [1475, 88] width 186 height 26
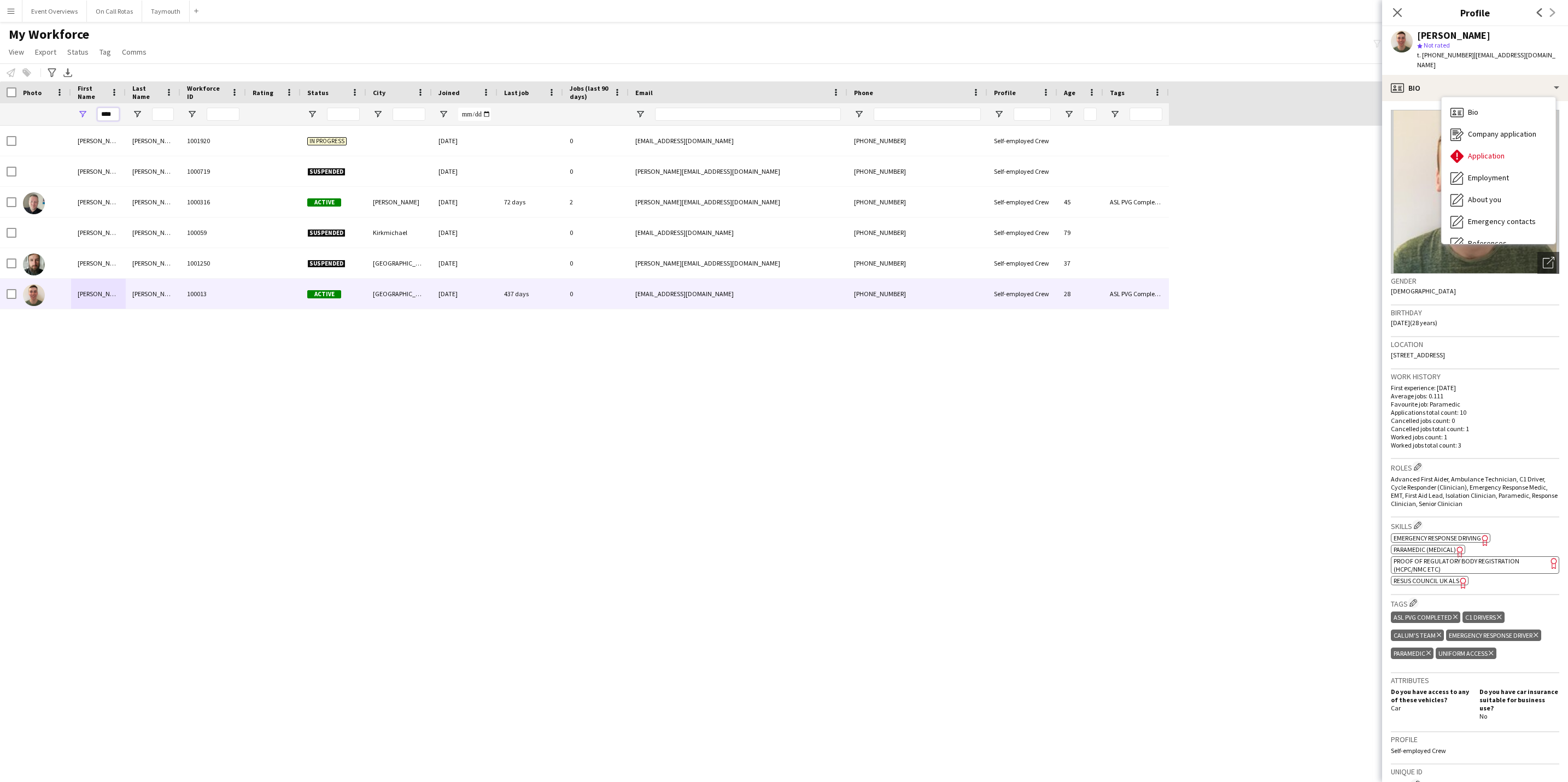
click at [119, 110] on input "****" at bounding box center [108, 114] width 22 height 13
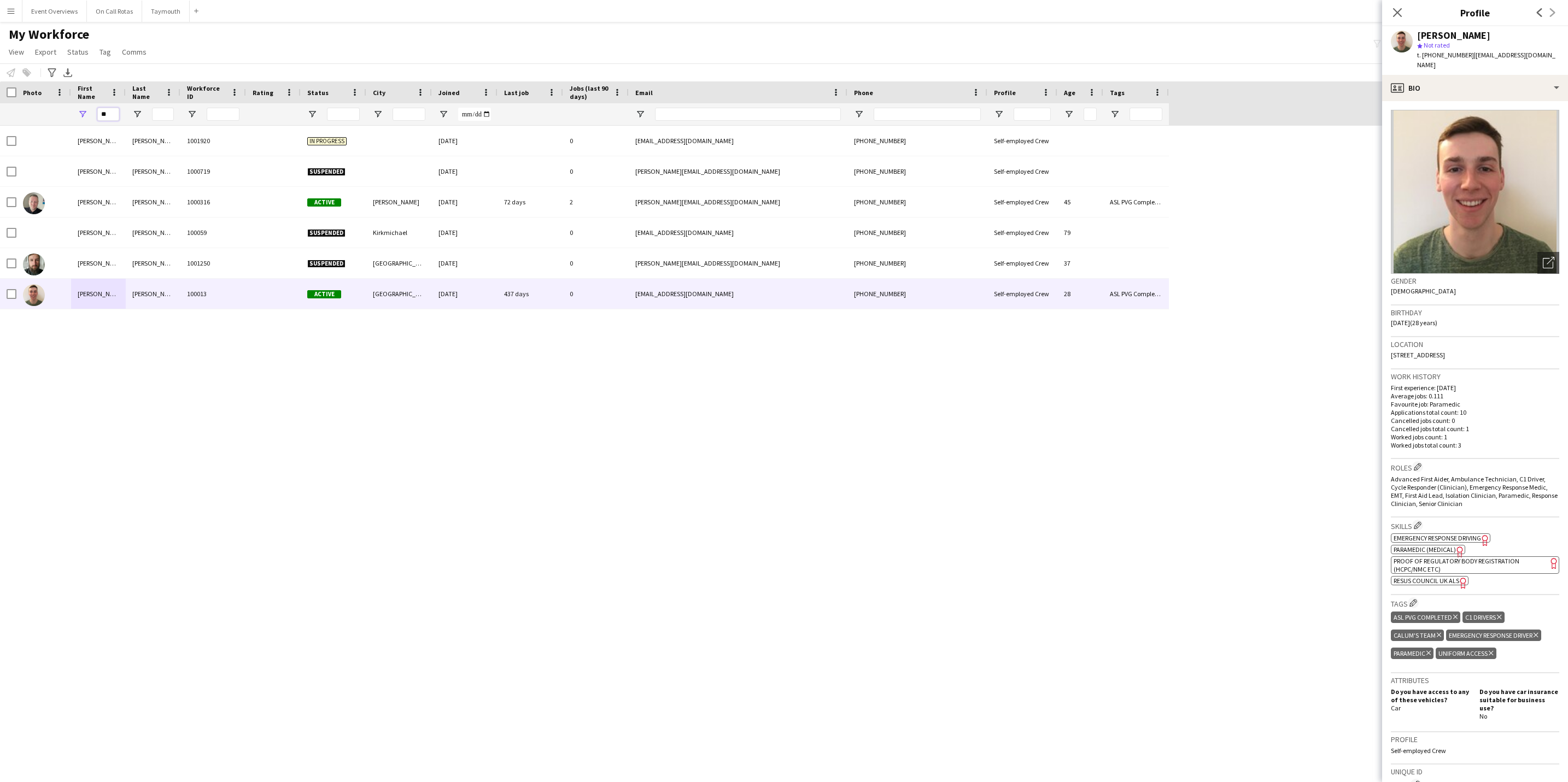
type input "*"
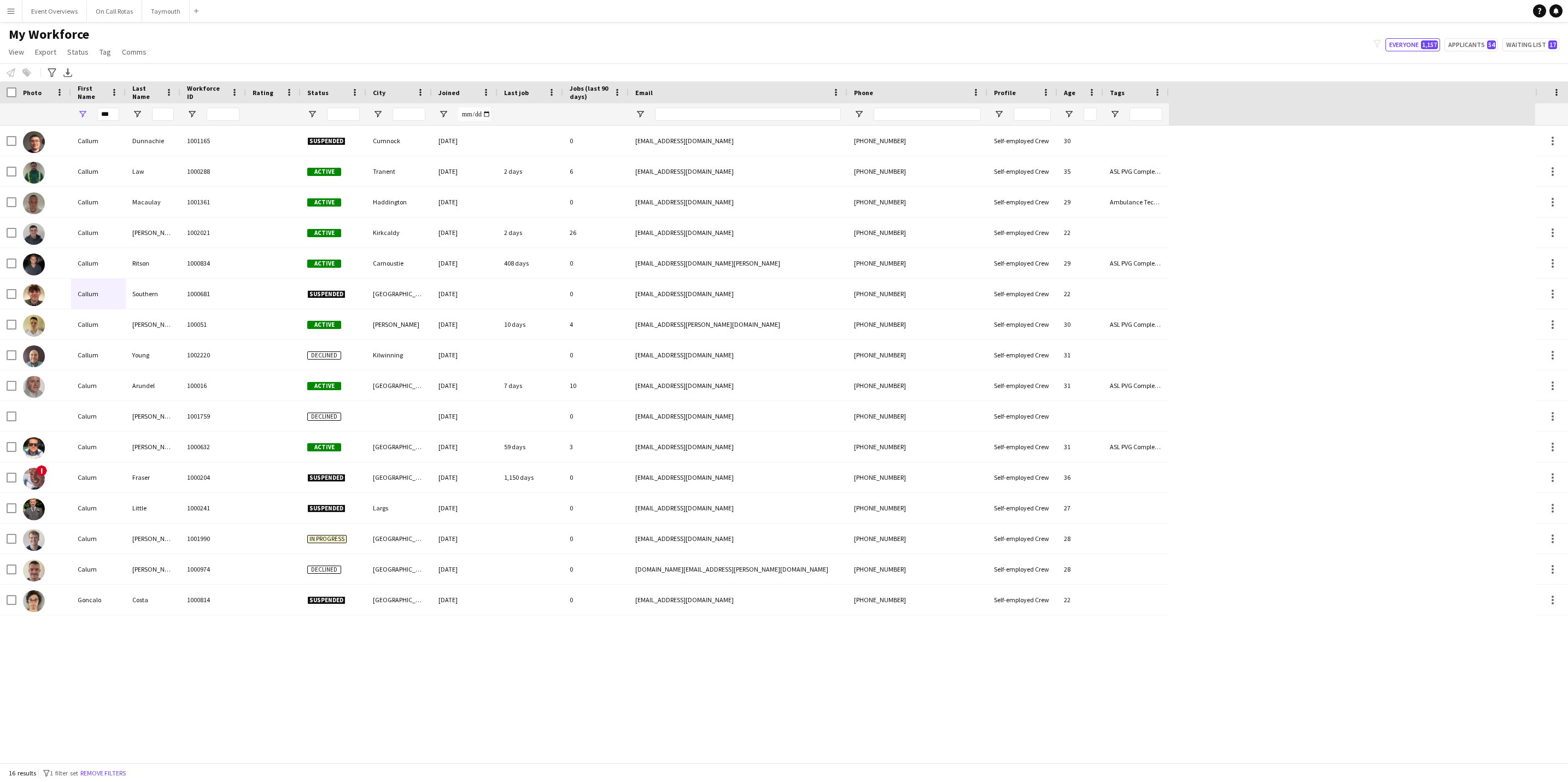
click at [153, 486] on div "[PERSON_NAME] 1001165 Suspended Cumnock [DATE] 0 [EMAIL_ADDRESS][DOMAIN_NAME] […" at bounding box center [768, 444] width 1535 height 637
click at [107, 116] on input "***" at bounding box center [108, 114] width 22 height 13
type input "*"
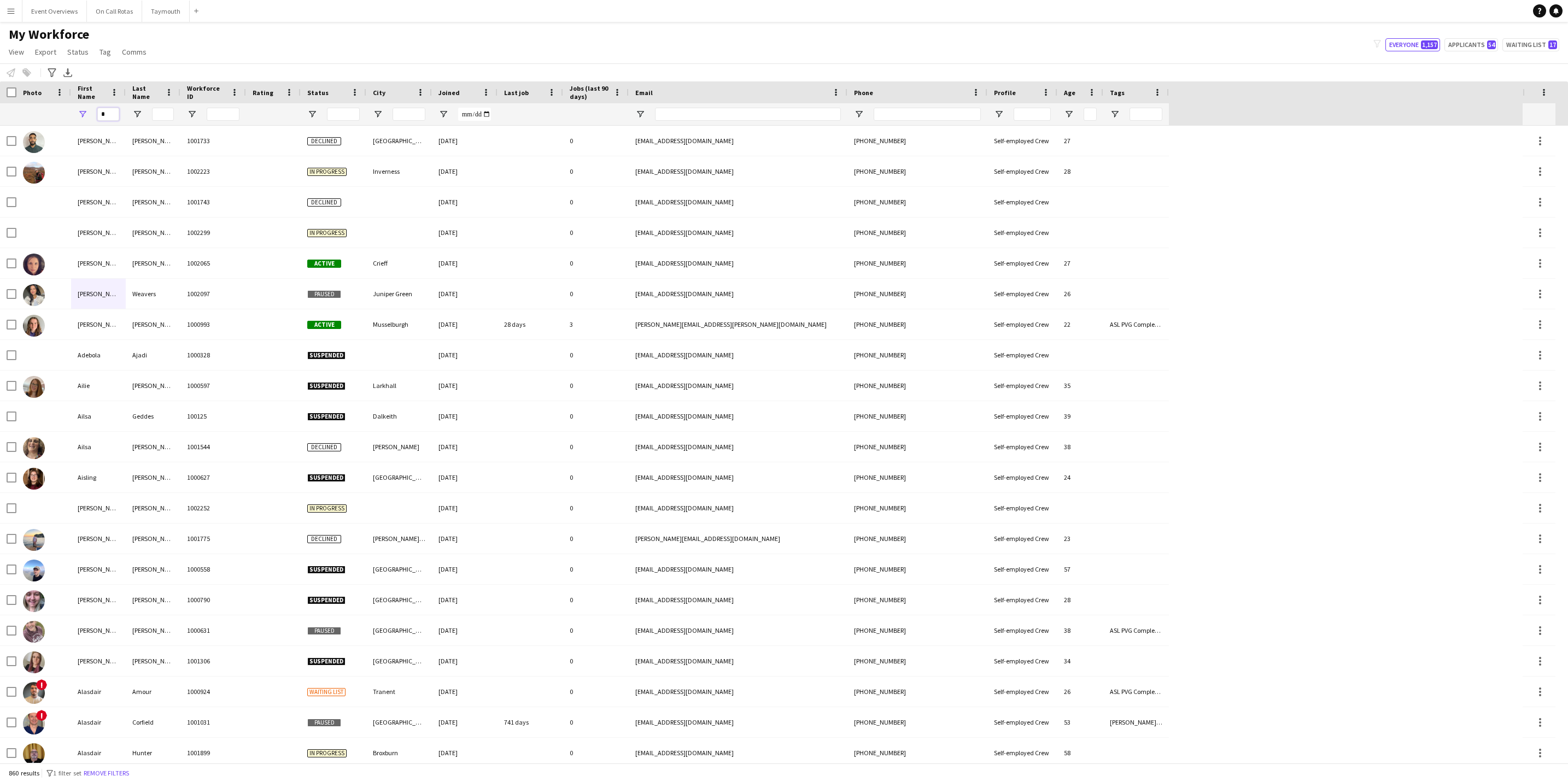
click at [107, 114] on input "*" at bounding box center [108, 114] width 22 height 13
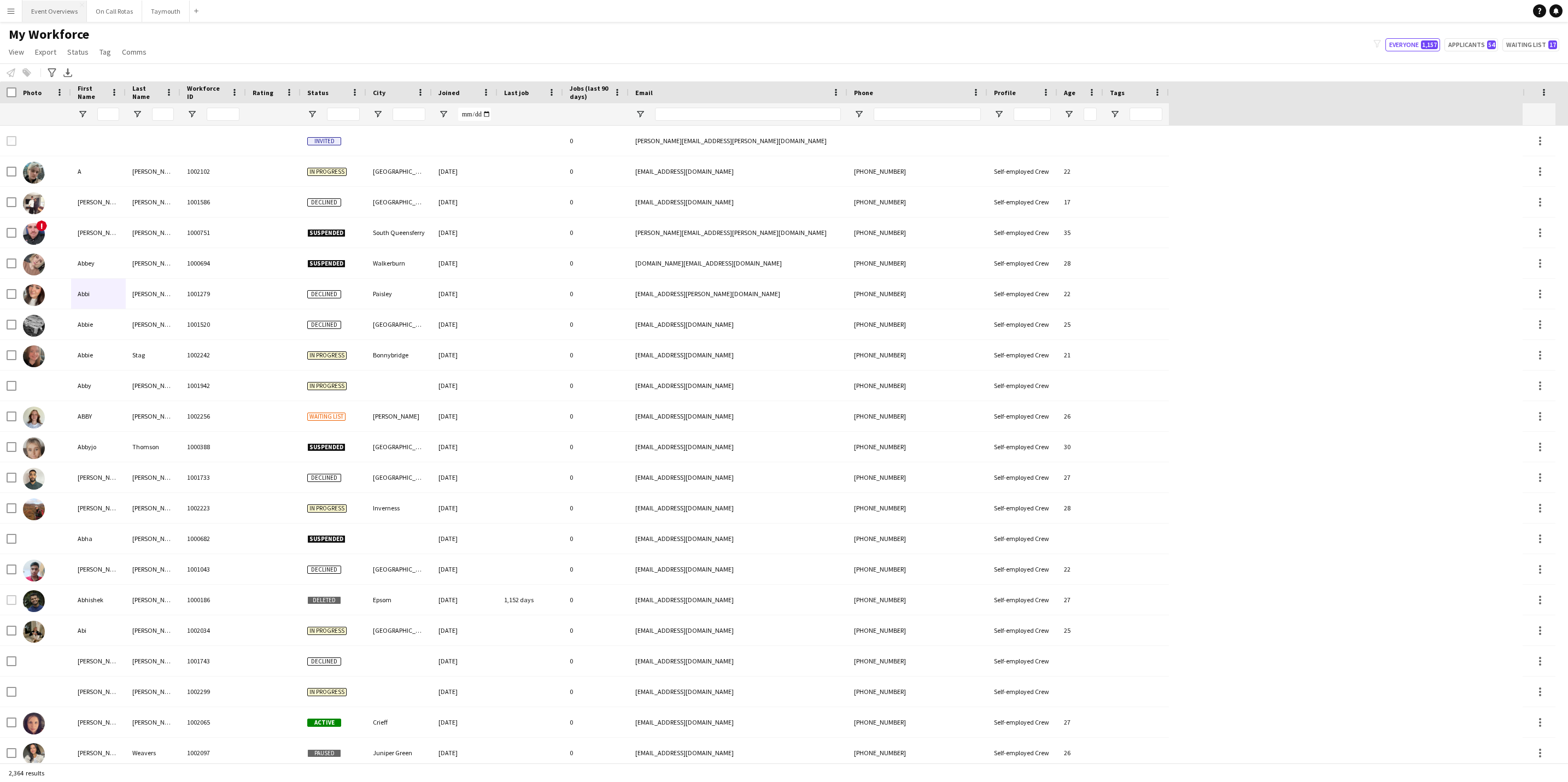
click at [45, 15] on button "Event Overviews Close" at bounding box center [55, 11] width 65 height 21
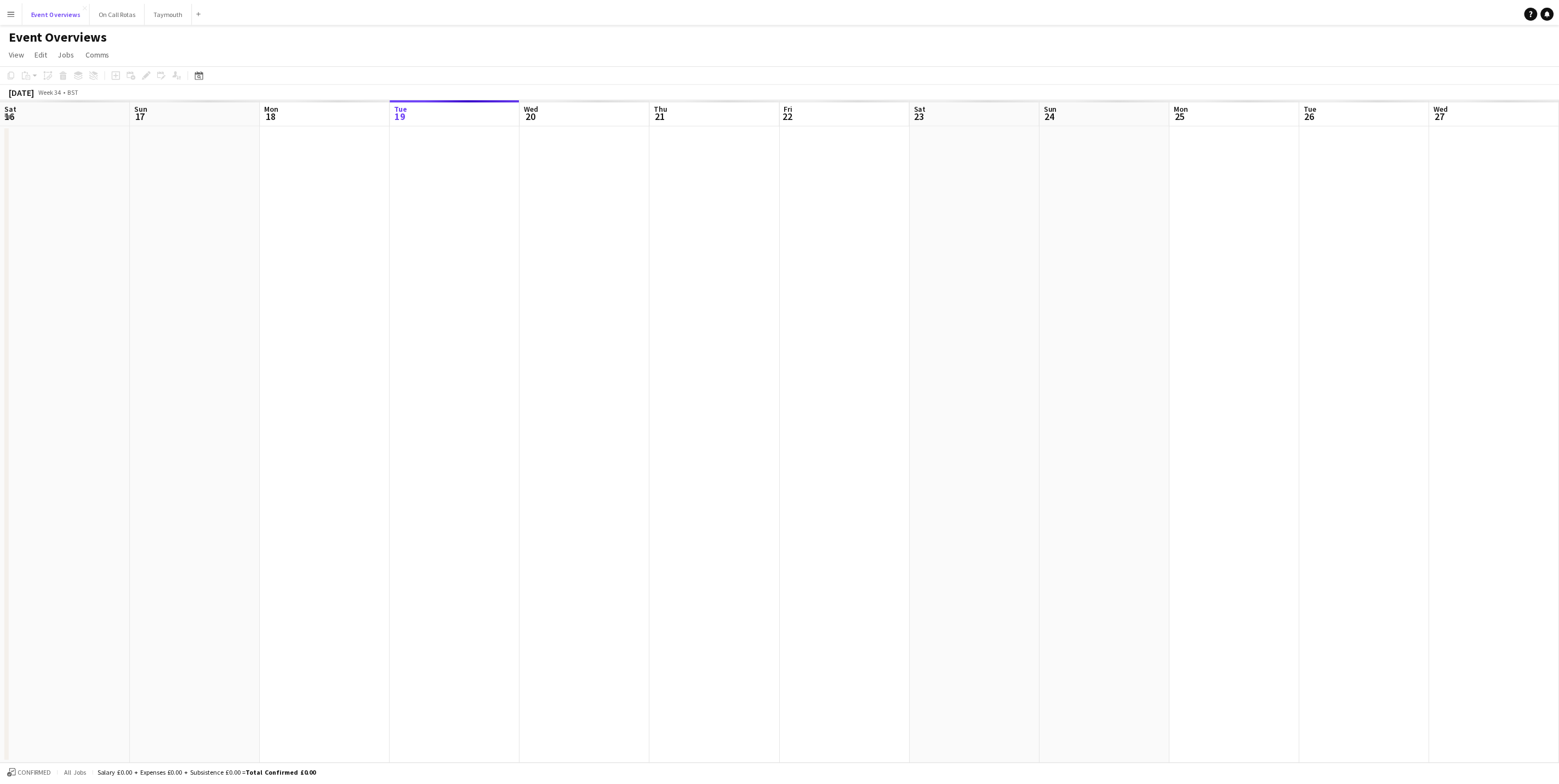
scroll to position [0, 262]
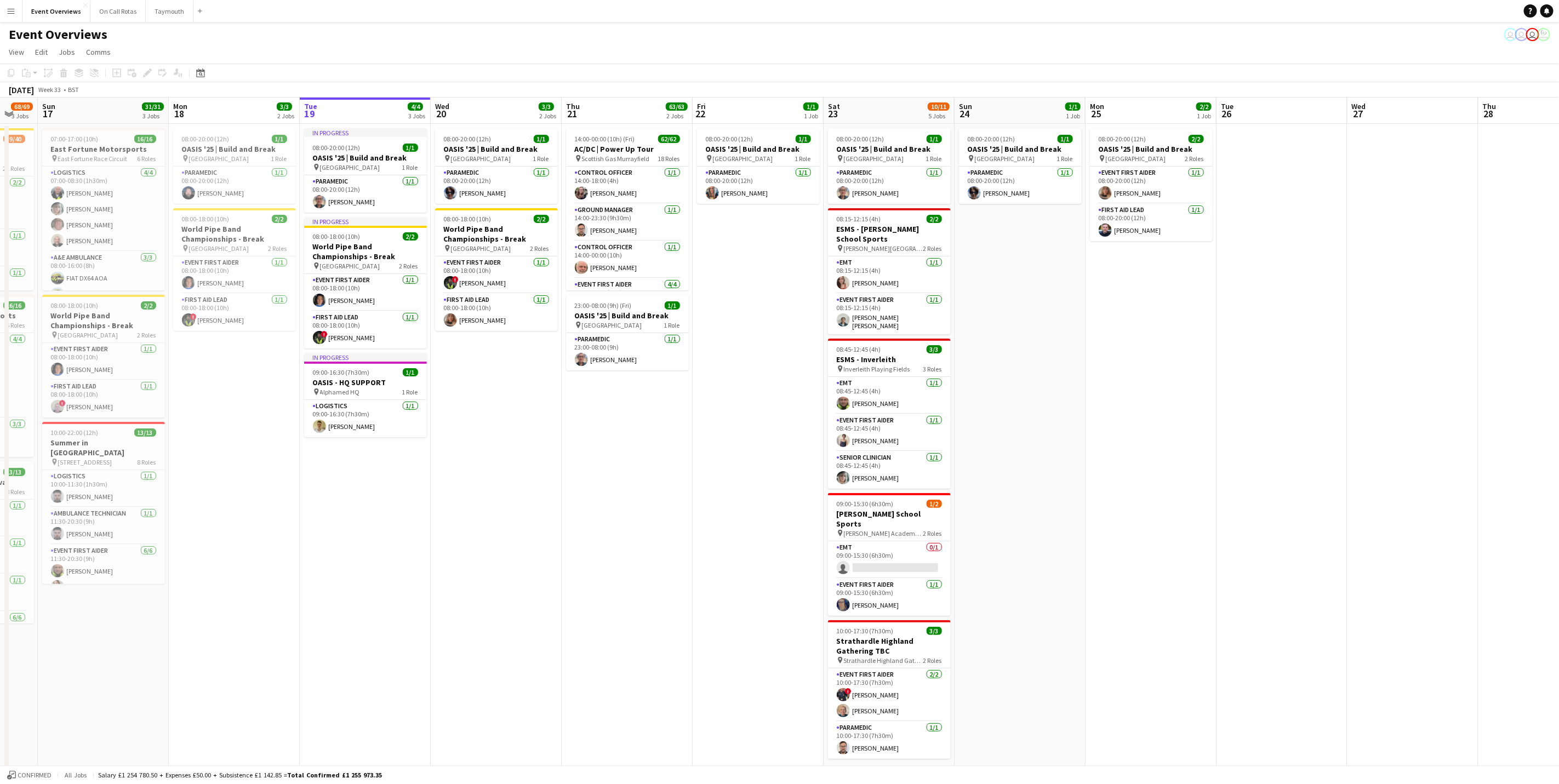
drag, startPoint x: 363, startPoint y: 527, endPoint x: 459, endPoint y: 533, distance: 96.2
click at [459, 487] on app-calendar-viewport "Fri 15 Sat 16 68/69 3 Jobs Sun 17 31/31 3 Jobs Mon 18 3/3 2 Jobs Tue 19 4/4 3 J…" at bounding box center [779, 470] width 1559 height 744
click at [350, 204] on app-card-role "Paramedic [DATE] 08:00-20:00 (12h) [PERSON_NAME]" at bounding box center [364, 193] width 123 height 37
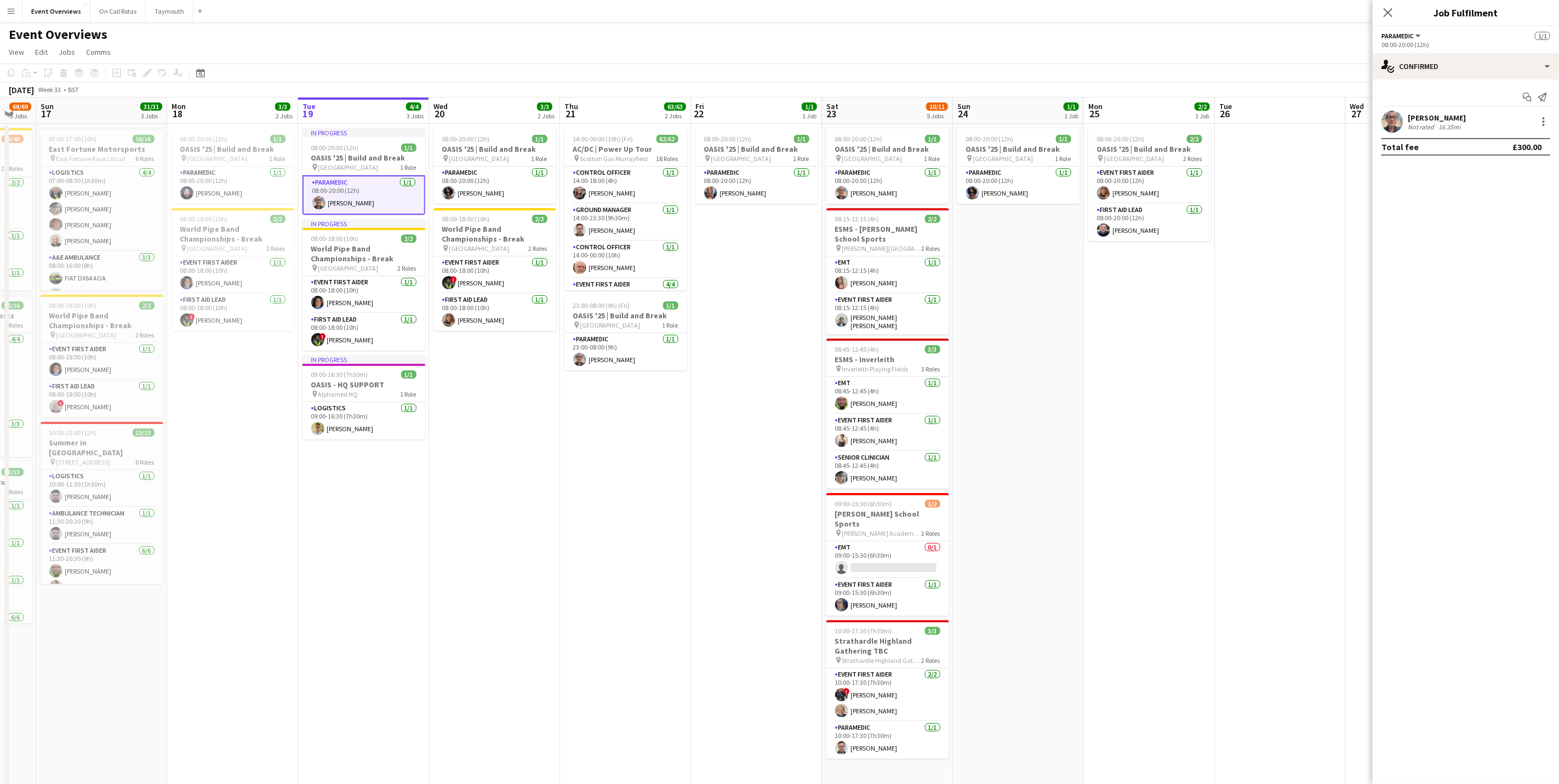
click at [1045, 118] on div "[PERSON_NAME]" at bounding box center [1436, 118] width 58 height 10
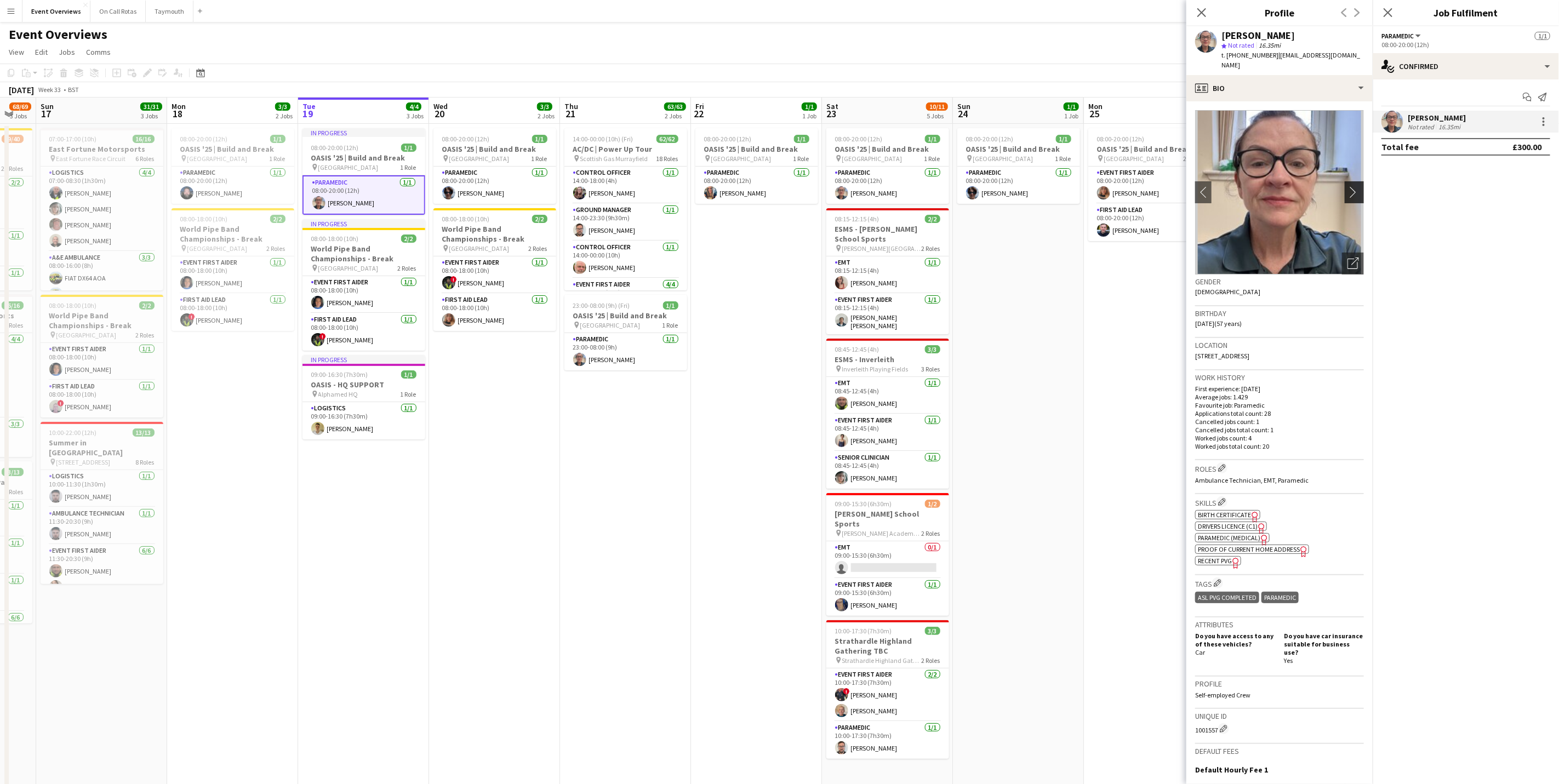
click at [1045, 190] on button "chevron-right" at bounding box center [1356, 192] width 22 height 22
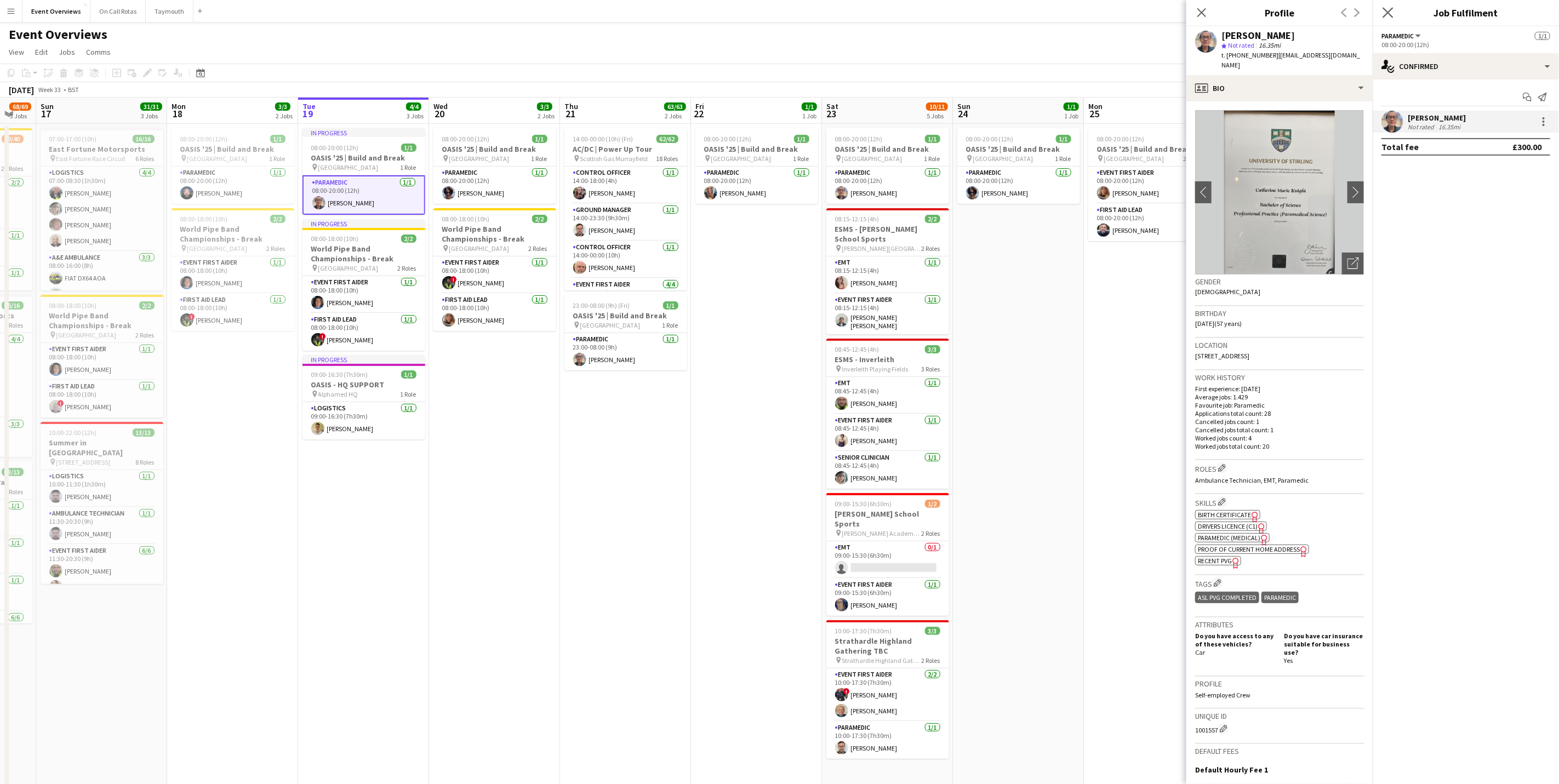
click at [1045, 7] on app-icon "Close pop-in" at bounding box center [1389, 13] width 16 height 16
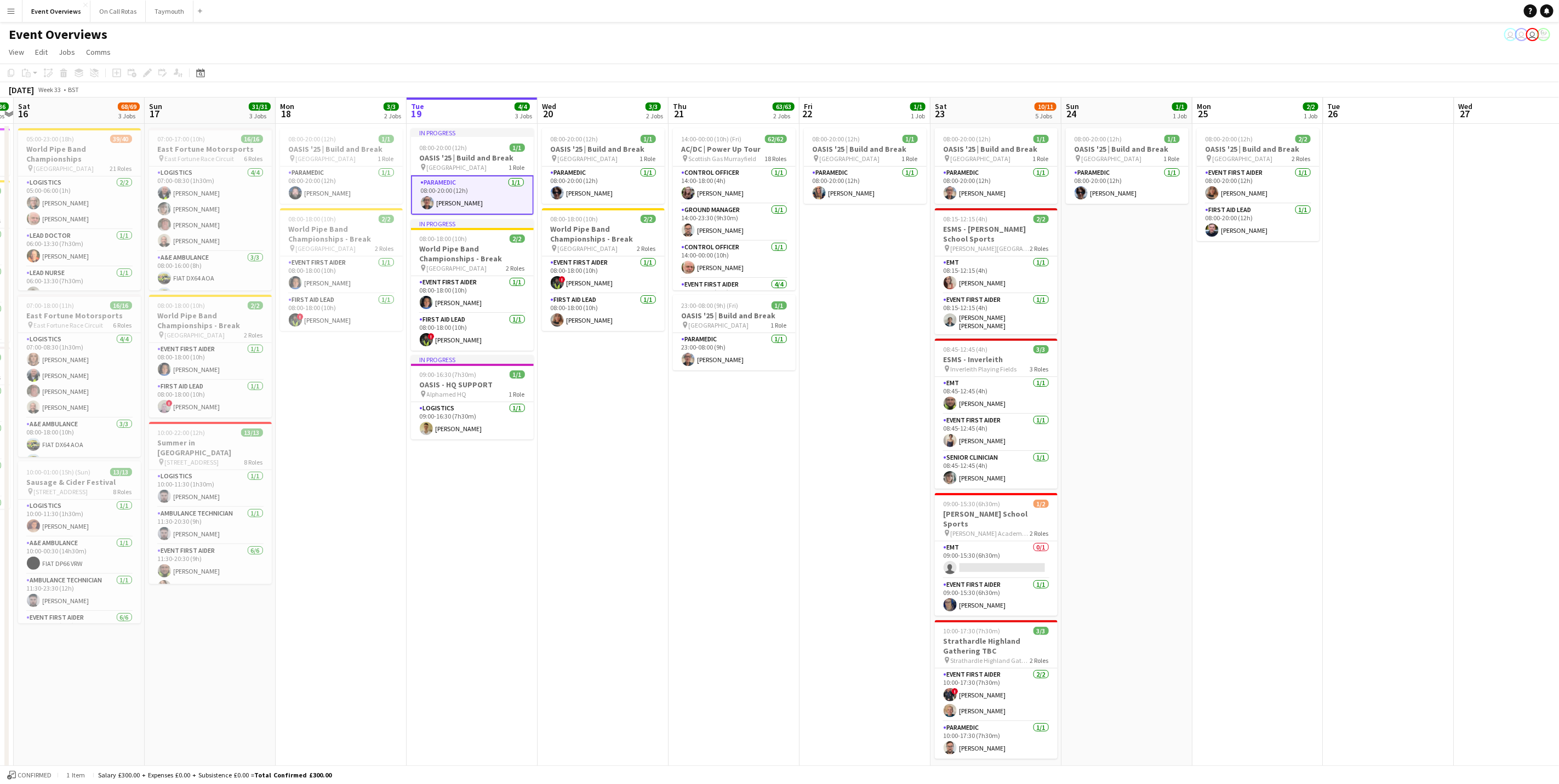
drag, startPoint x: 1172, startPoint y: 519, endPoint x: 1181, endPoint y: 520, distance: 9.1
click at [1045, 487] on app-calendar-viewport "Thu 14 4/4 3 Jobs Fri 15 36/36 3 Jobs Sat 16 68/69 3 Jobs Sun 17 31/31 3 Jobs M…" at bounding box center [779, 470] width 1559 height 744
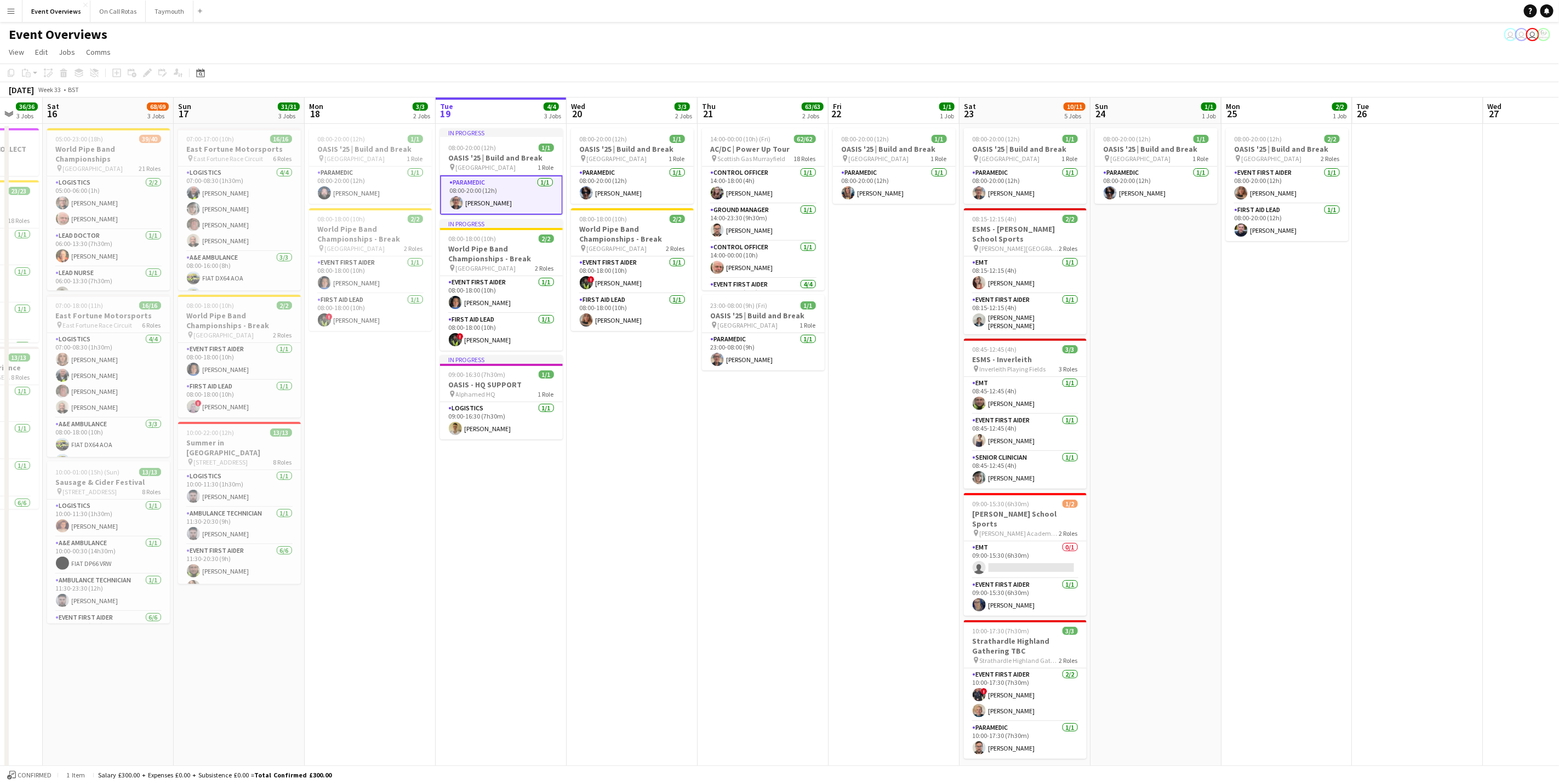
click at [934, 487] on html "Menu Boards Boards Boards All jobs Status Workforce Workforce My Workforce Recr…" at bounding box center [779, 430] width 1559 height 860
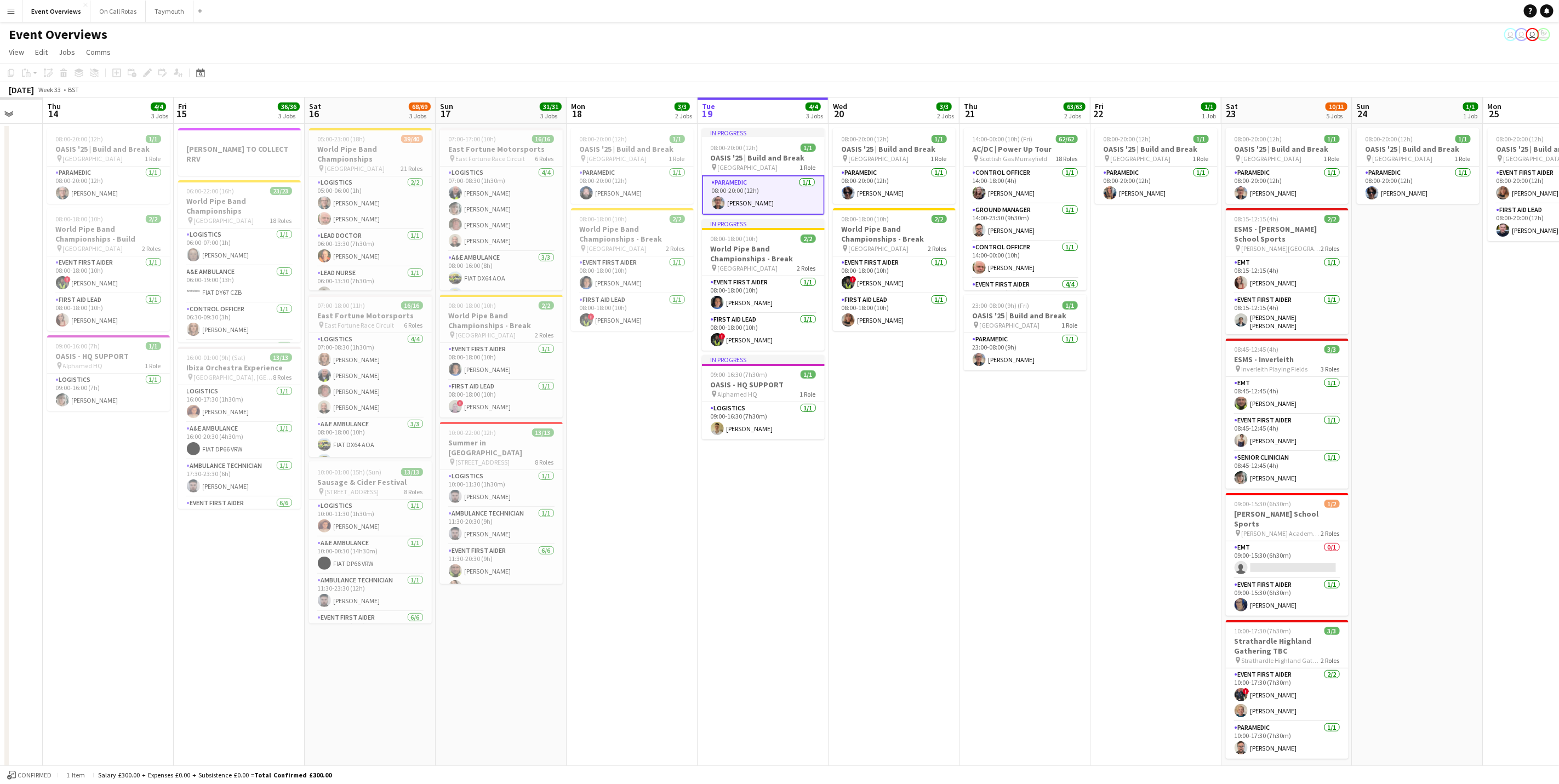
scroll to position [0, 321]
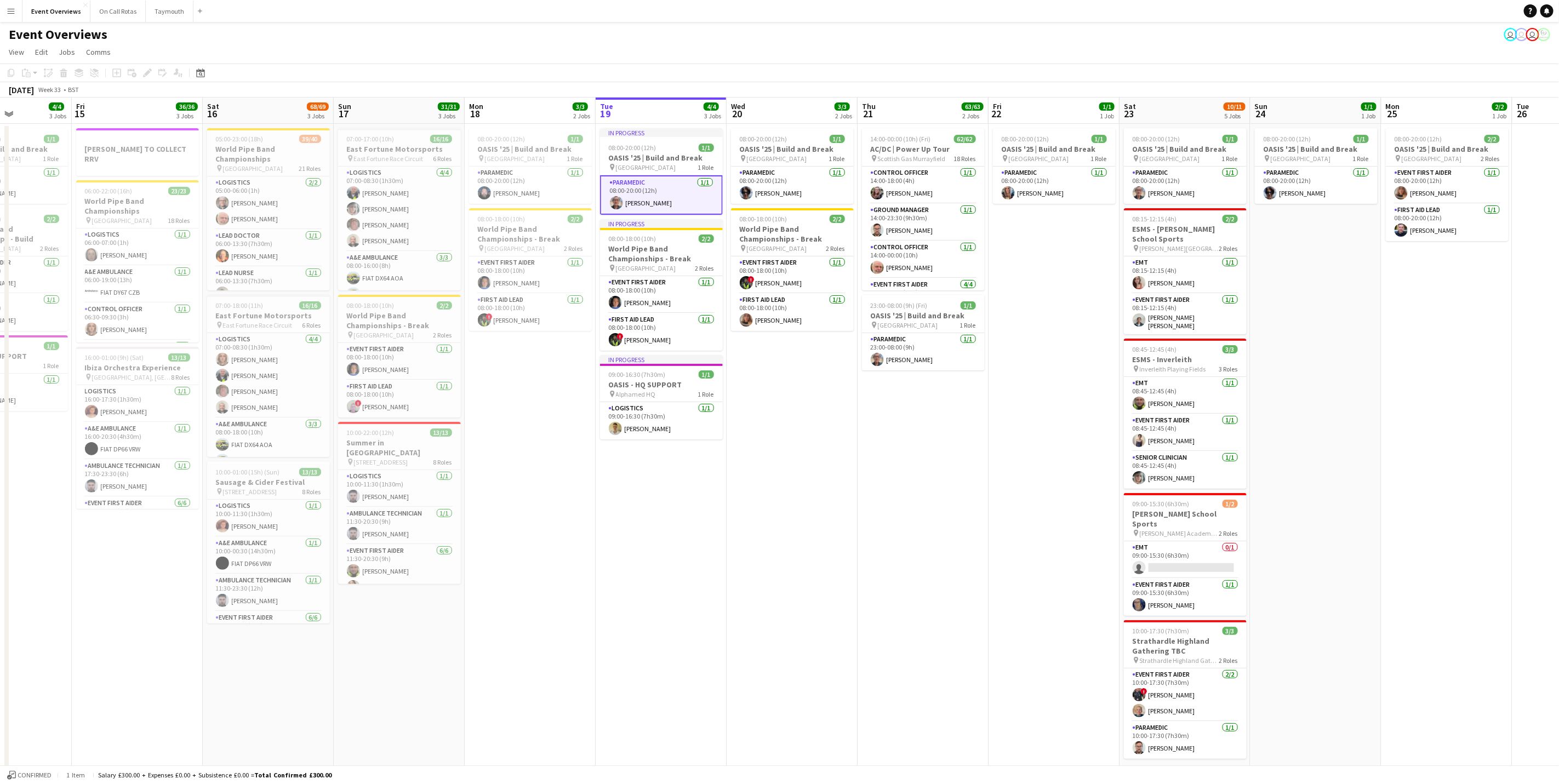
click at [658, 204] on app-card-role "Paramedic [DATE] 08:00-20:00 (12h) [PERSON_NAME]" at bounding box center [661, 195] width 123 height 40
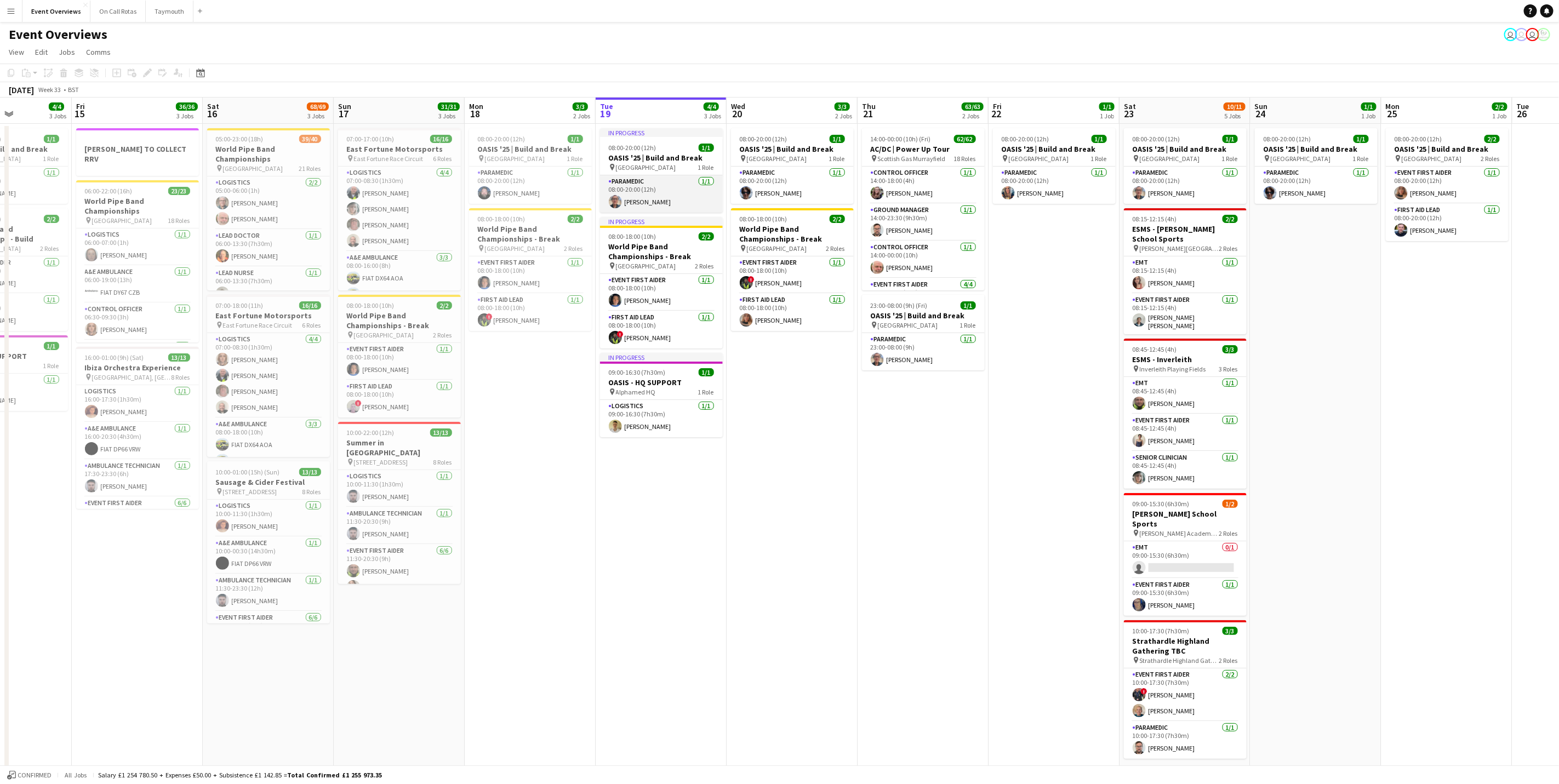
click at [661, 203] on app-card-role "Paramedic [DATE] 08:00-20:00 (12h) [PERSON_NAME]" at bounding box center [661, 193] width 123 height 37
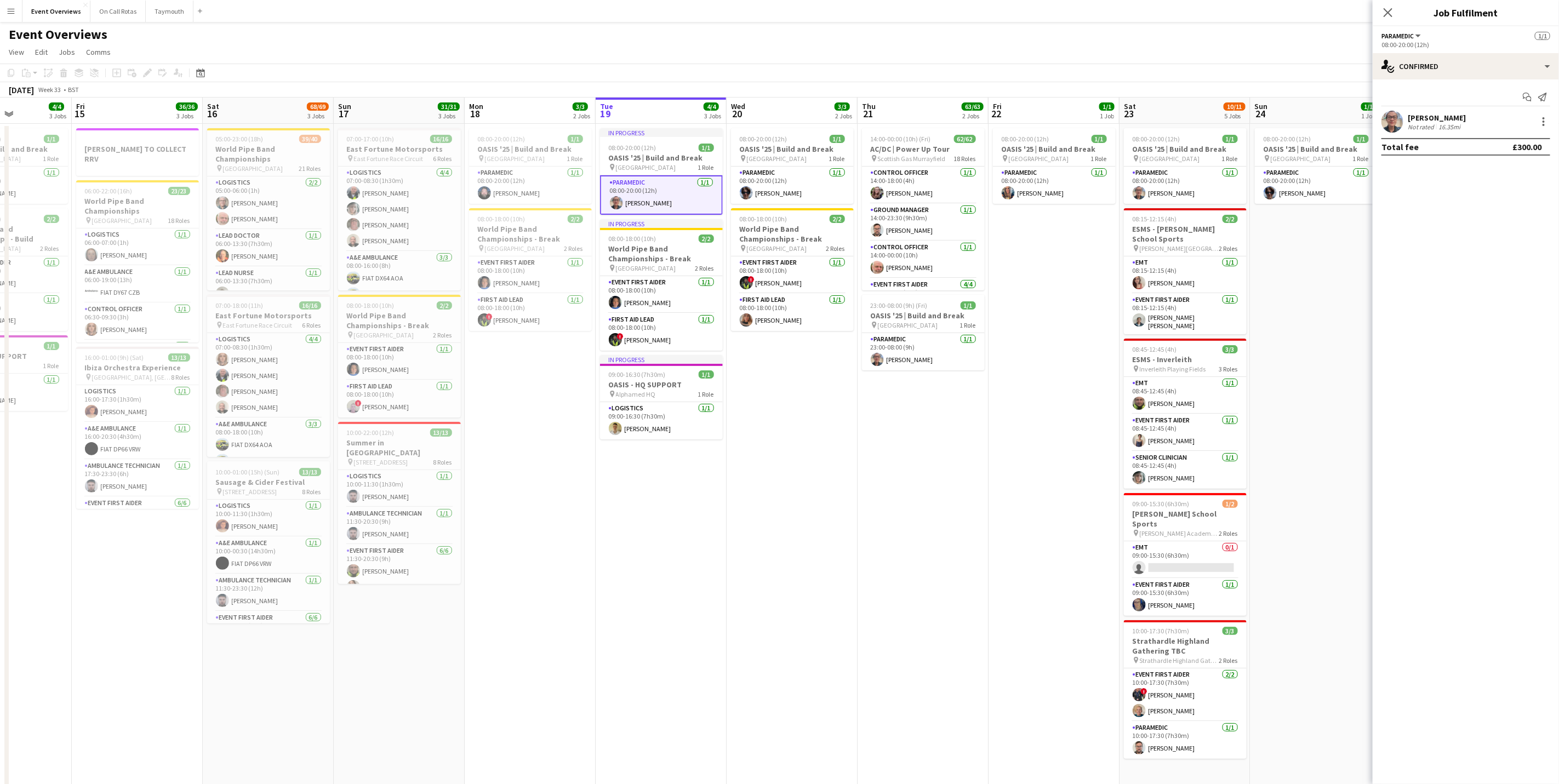
click at [1045, 123] on div "Not rated" at bounding box center [1422, 126] width 29 height 8
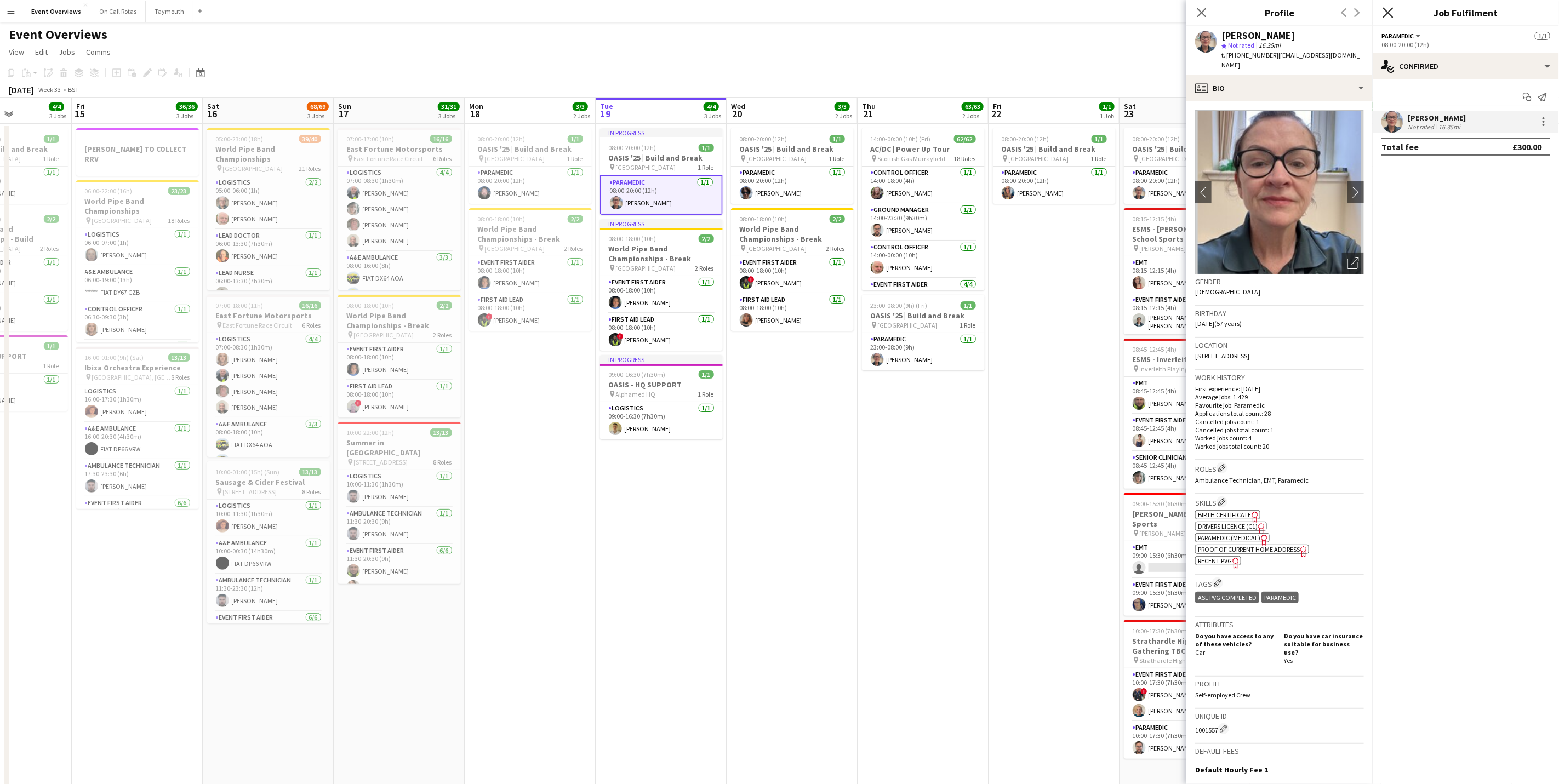
click at [1045, 12] on icon at bounding box center [1388, 12] width 10 height 10
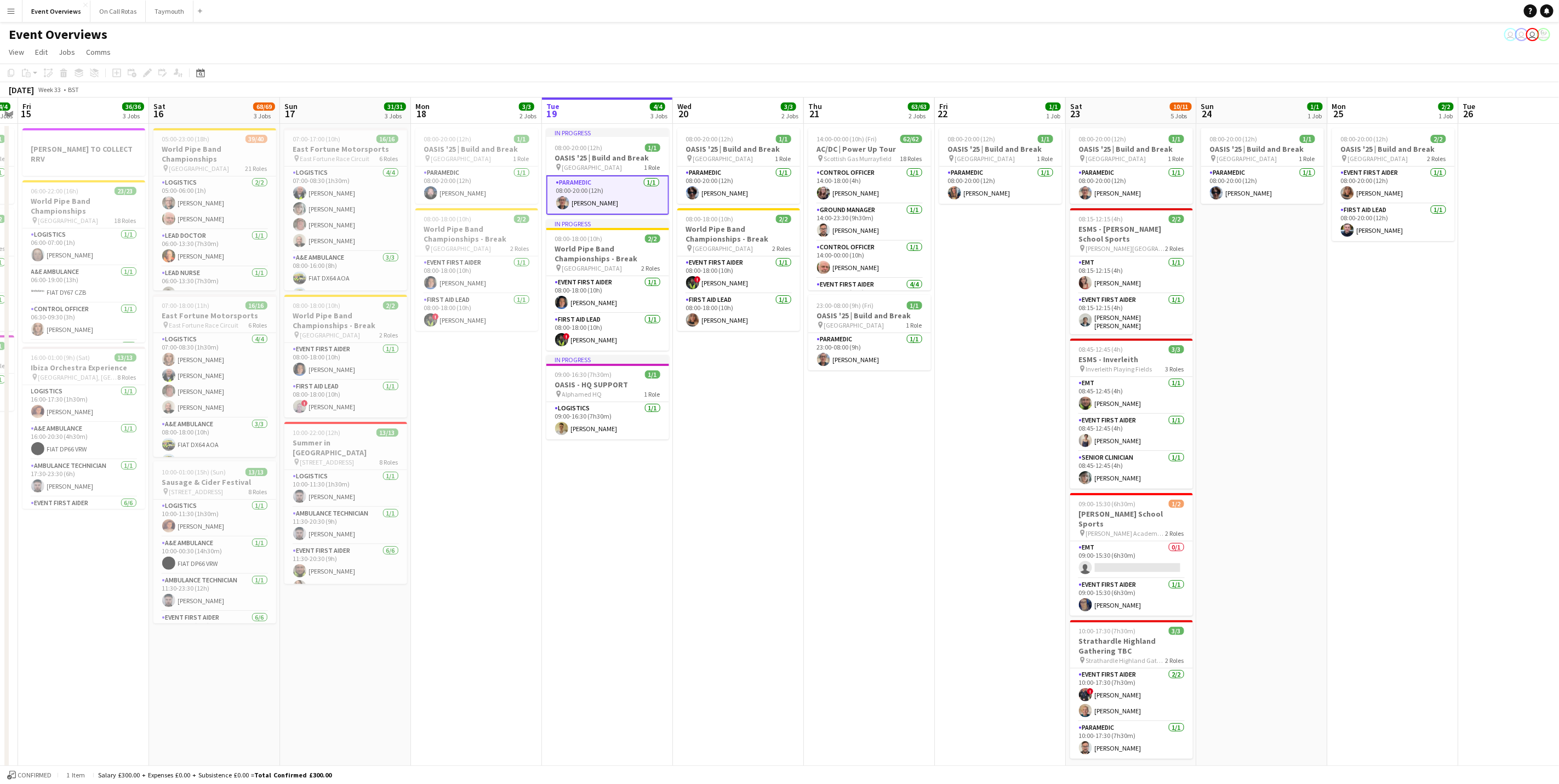
scroll to position [0, 401]
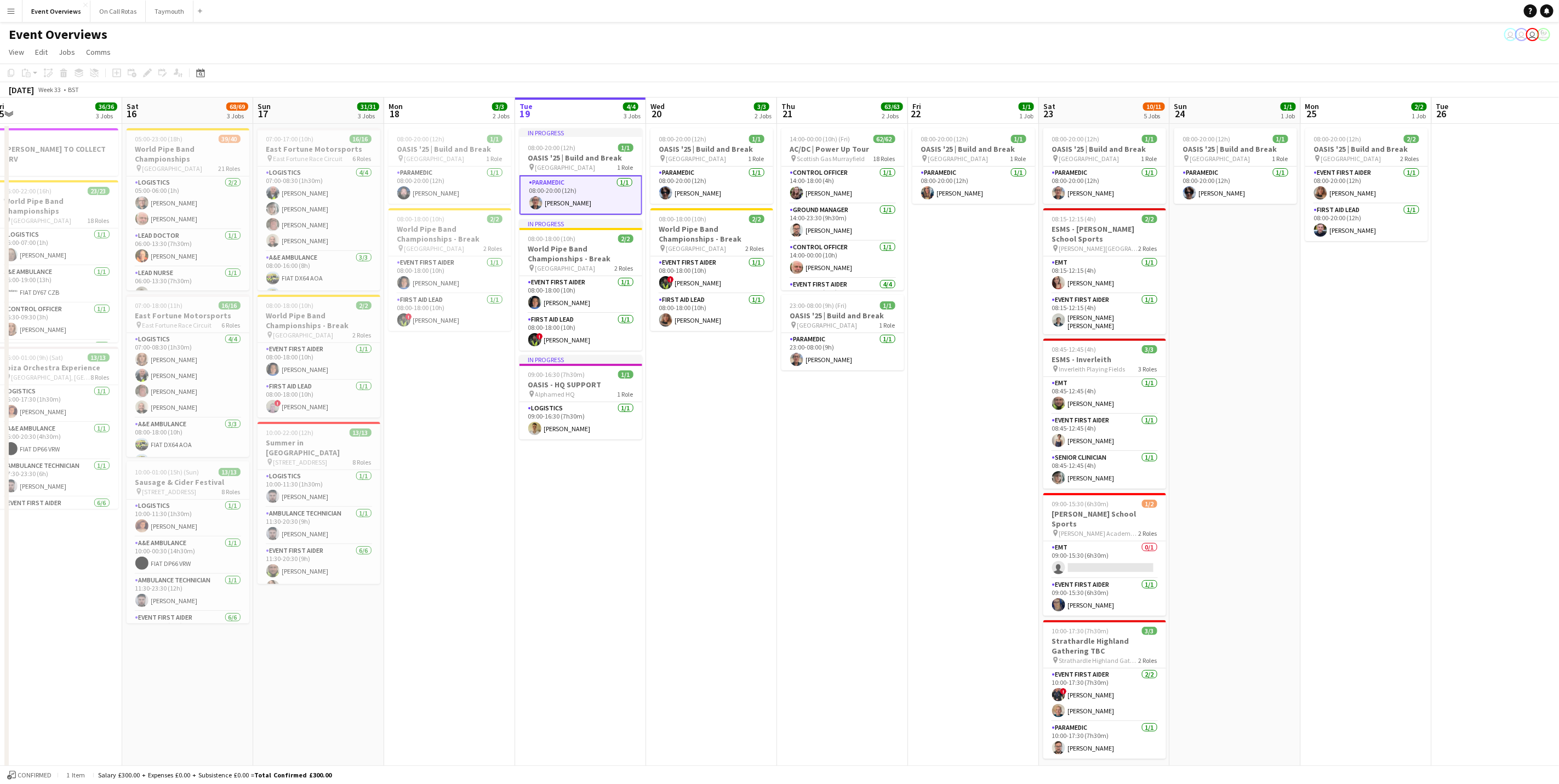
drag, startPoint x: 819, startPoint y: 476, endPoint x: 749, endPoint y: 471, distance: 70.2
click at [749, 471] on app-calendar-viewport "Tue 12 84/85 4 Jobs Wed 13 4/4 3 Jobs Thu 14 4/4 3 Jobs Fri 15 36/36 3 Jobs Sat…" at bounding box center [779, 470] width 1559 height 744
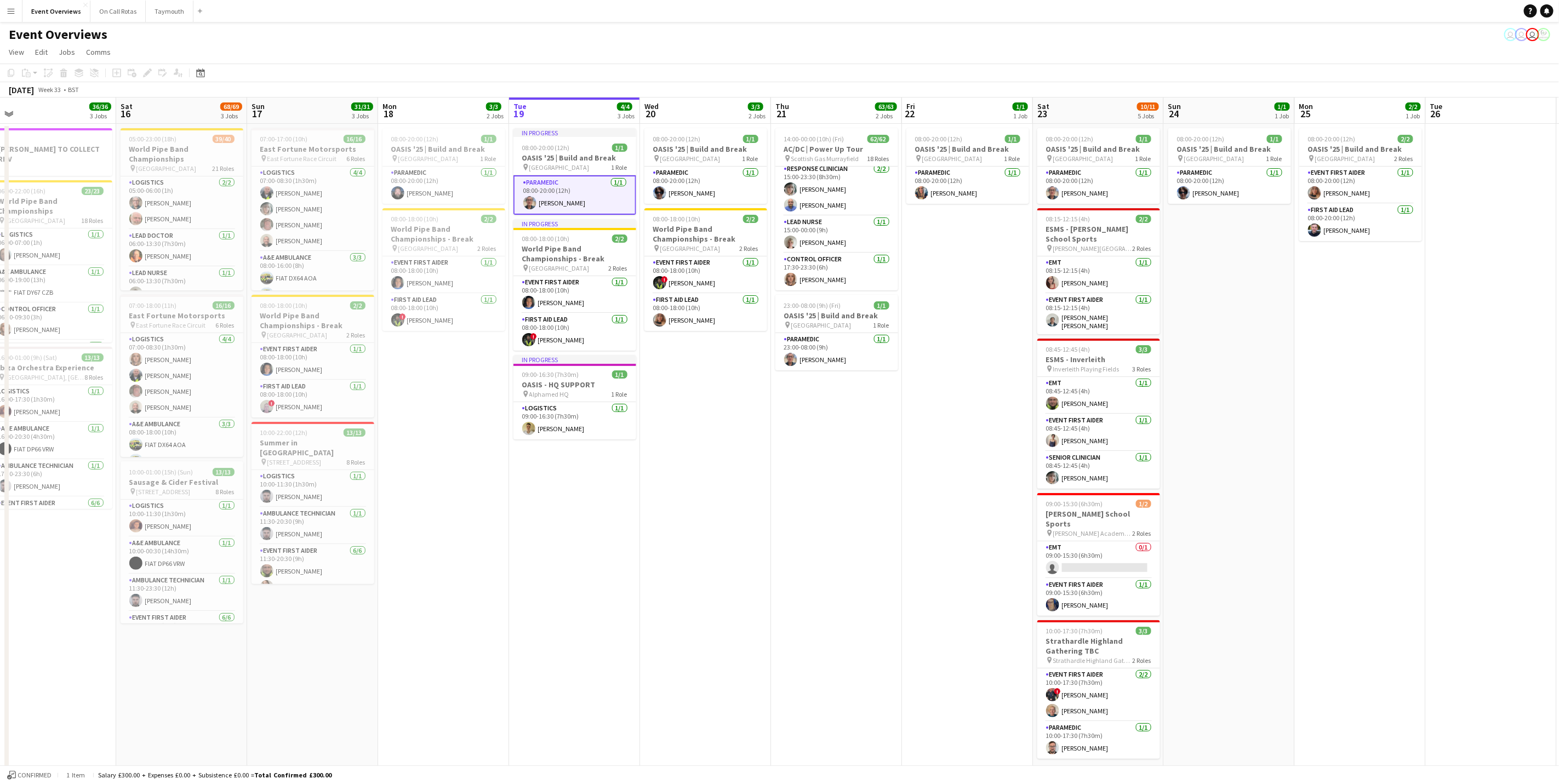
scroll to position [0, 412]
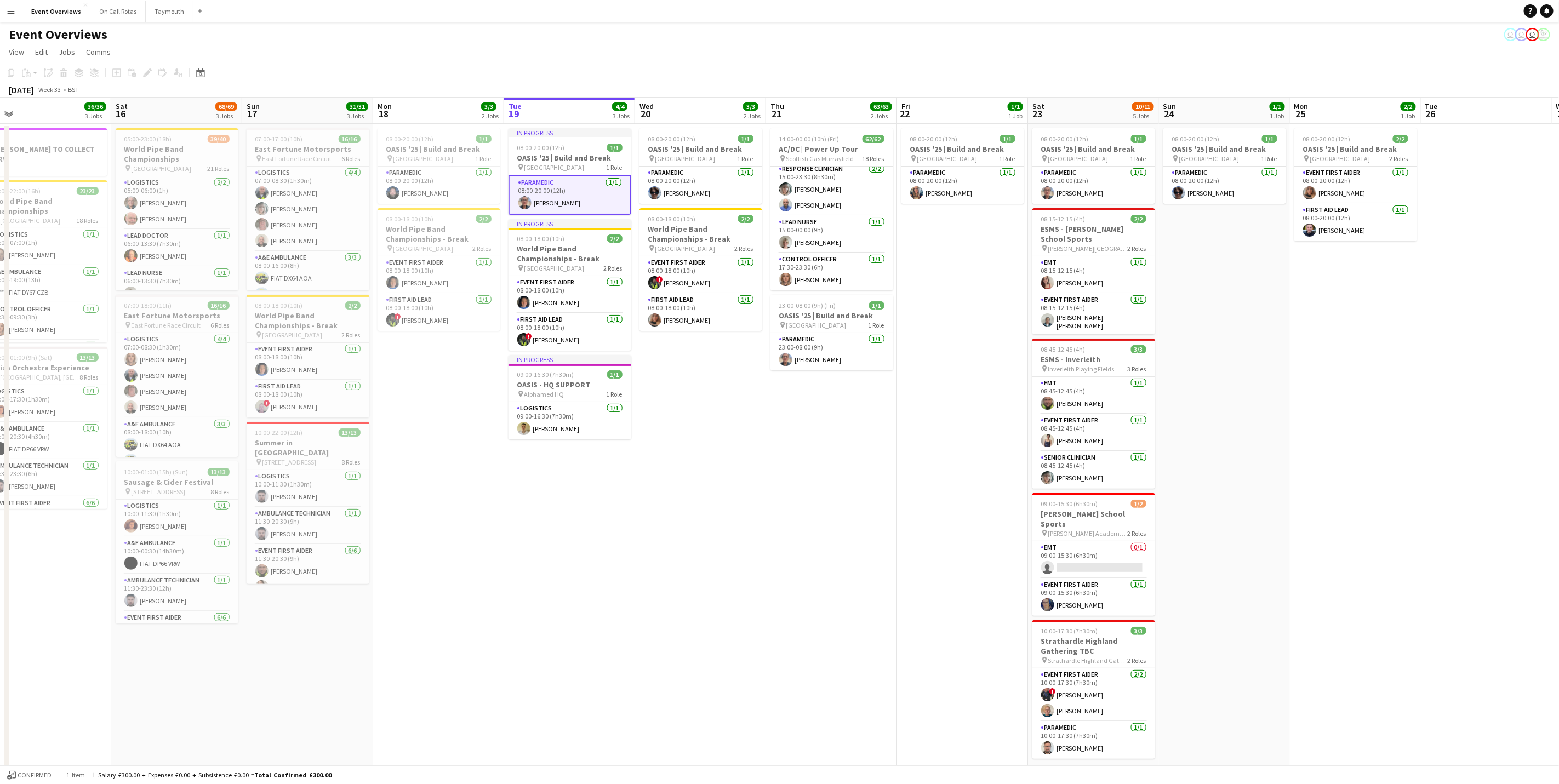
drag, startPoint x: 799, startPoint y: 517, endPoint x: 733, endPoint y: 511, distance: 66.3
click at [733, 487] on app-calendar-viewport "Tue 12 84/85 4 Jobs Wed 13 4/4 3 Jobs Thu 14 4/4 3 Jobs Fri 15 36/36 3 Jobs Sat…" at bounding box center [779, 470] width 1559 height 744
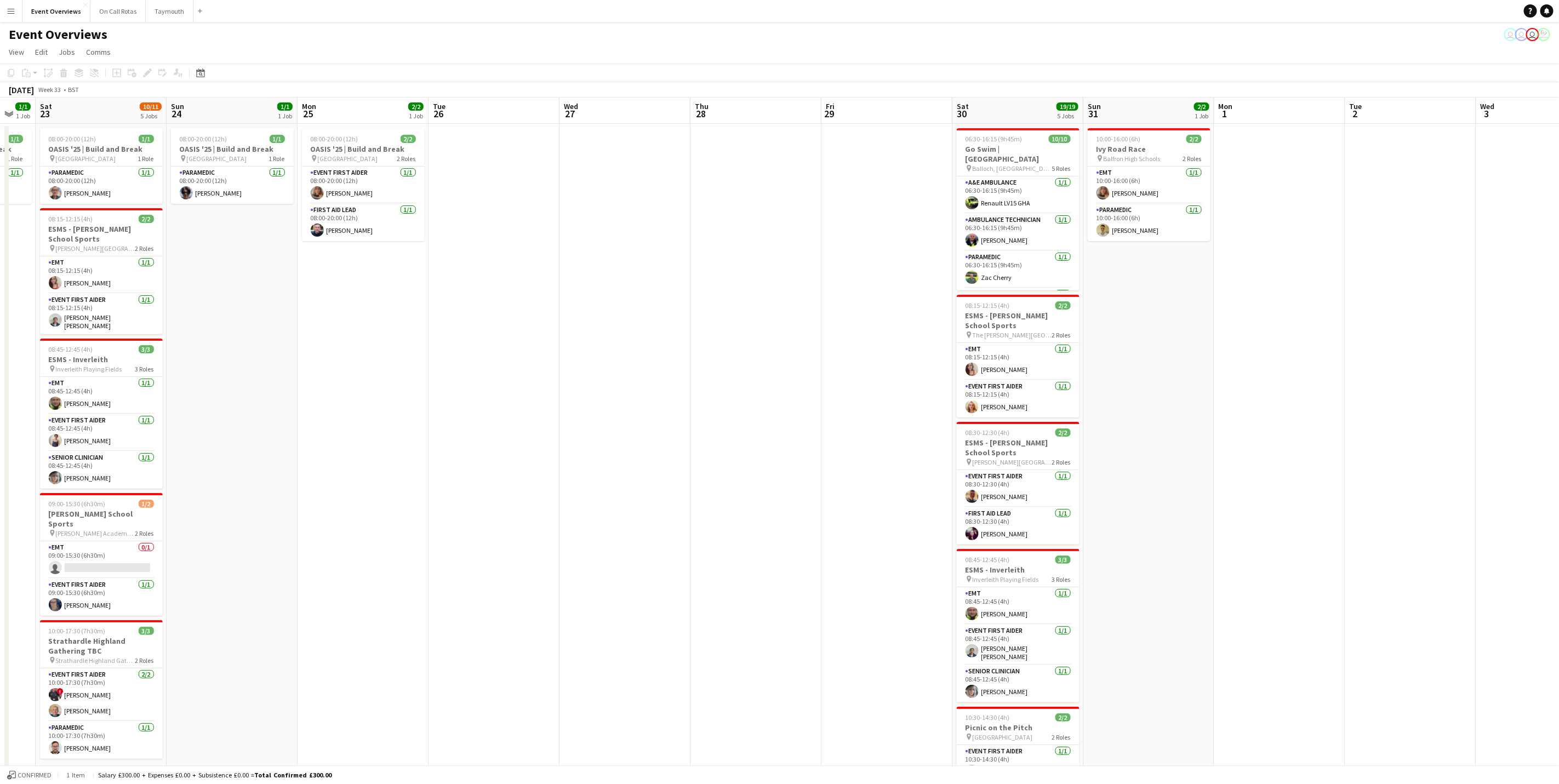
scroll to position [0, 398]
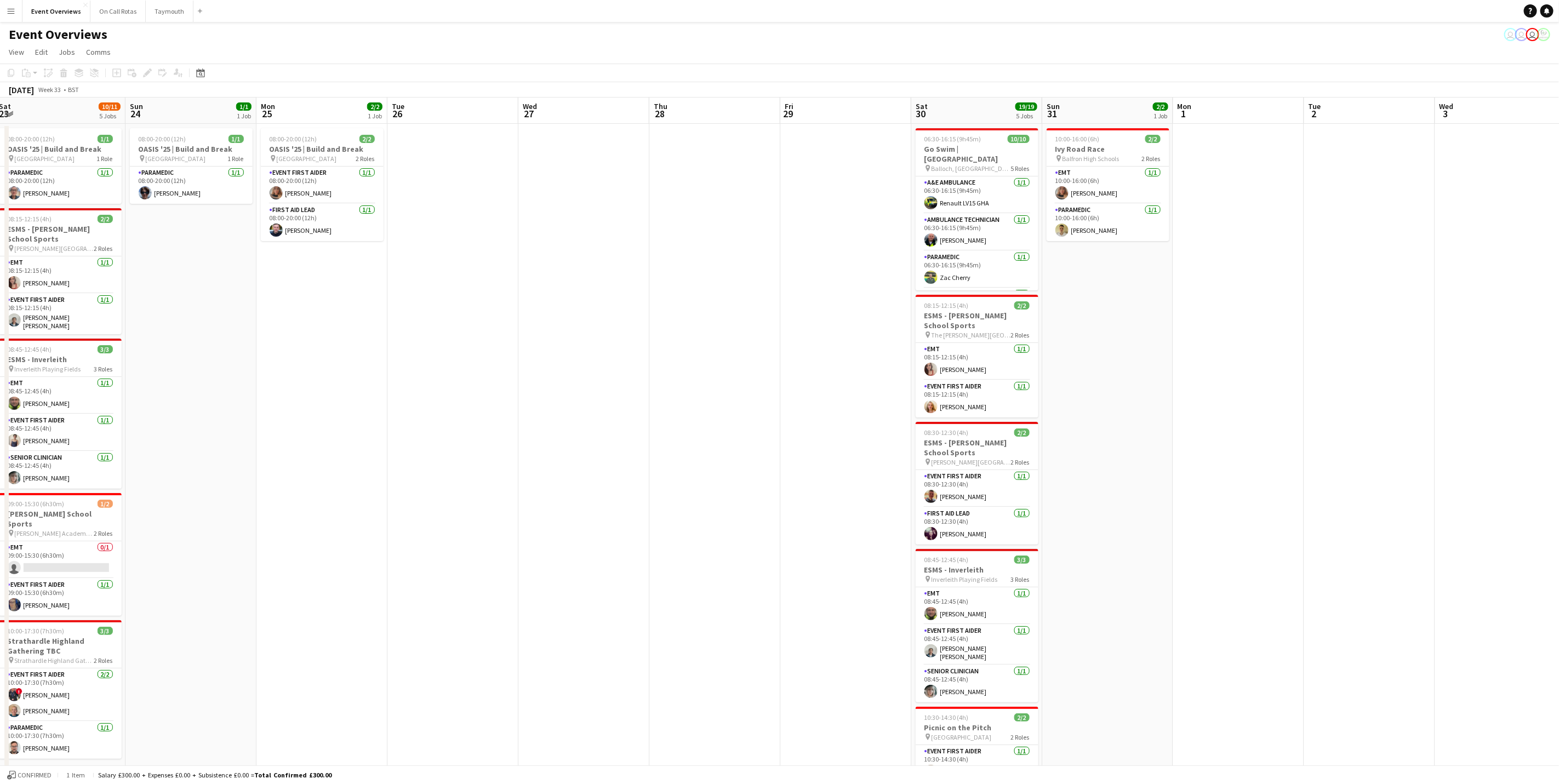
drag, startPoint x: 1089, startPoint y: 572, endPoint x: 594, endPoint y: 538, distance: 496.2
click at [594, 487] on app-calendar-viewport "Wed 20 3/3 2 Jobs Thu 21 63/63 2 Jobs Fri 22 1/1 1 Job Sat 23 10/11 5 Jobs Sun …" at bounding box center [779, 470] width 1559 height 744
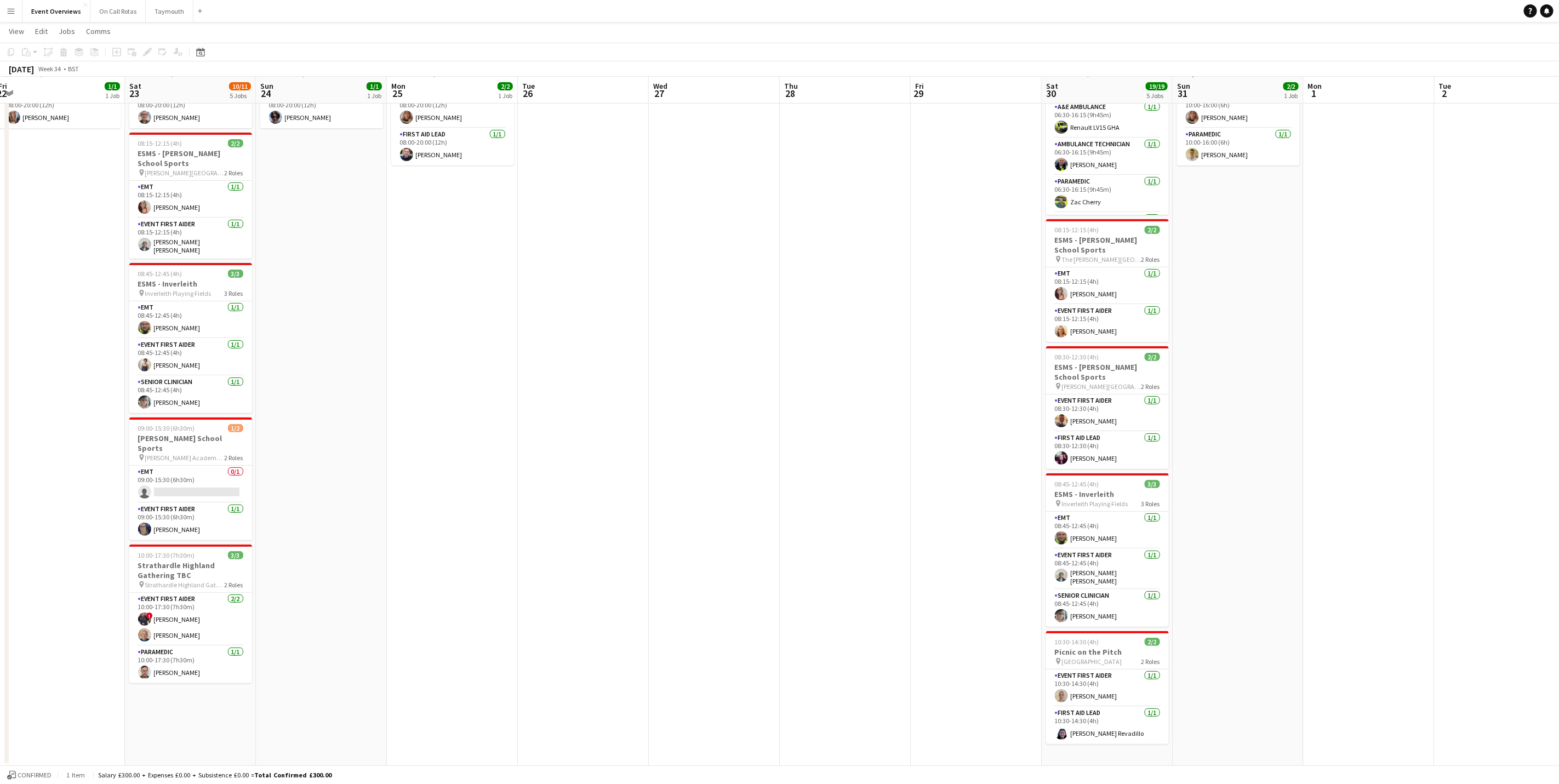
scroll to position [0, 258]
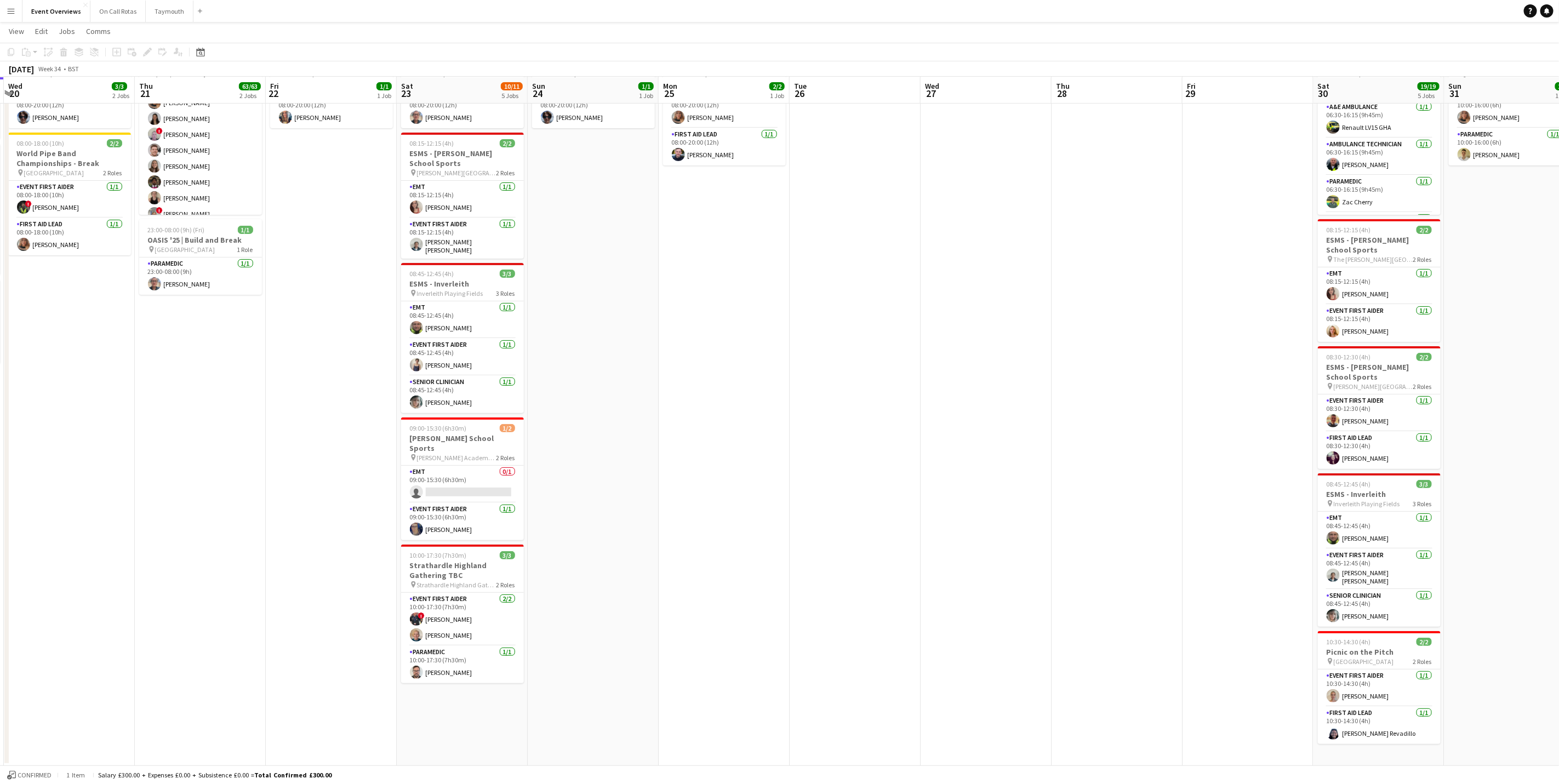
drag, startPoint x: 545, startPoint y: 522, endPoint x: 945, endPoint y: 484, distance: 401.8
click at [945, 484] on app-calendar-viewport "Mon 18 3/3 2 Jobs Tue 19 4/4 3 Jobs Wed 20 3/3 2 Jobs Thu 21 63/63 2 Jobs Fri 2…" at bounding box center [779, 367] width 1559 height 798
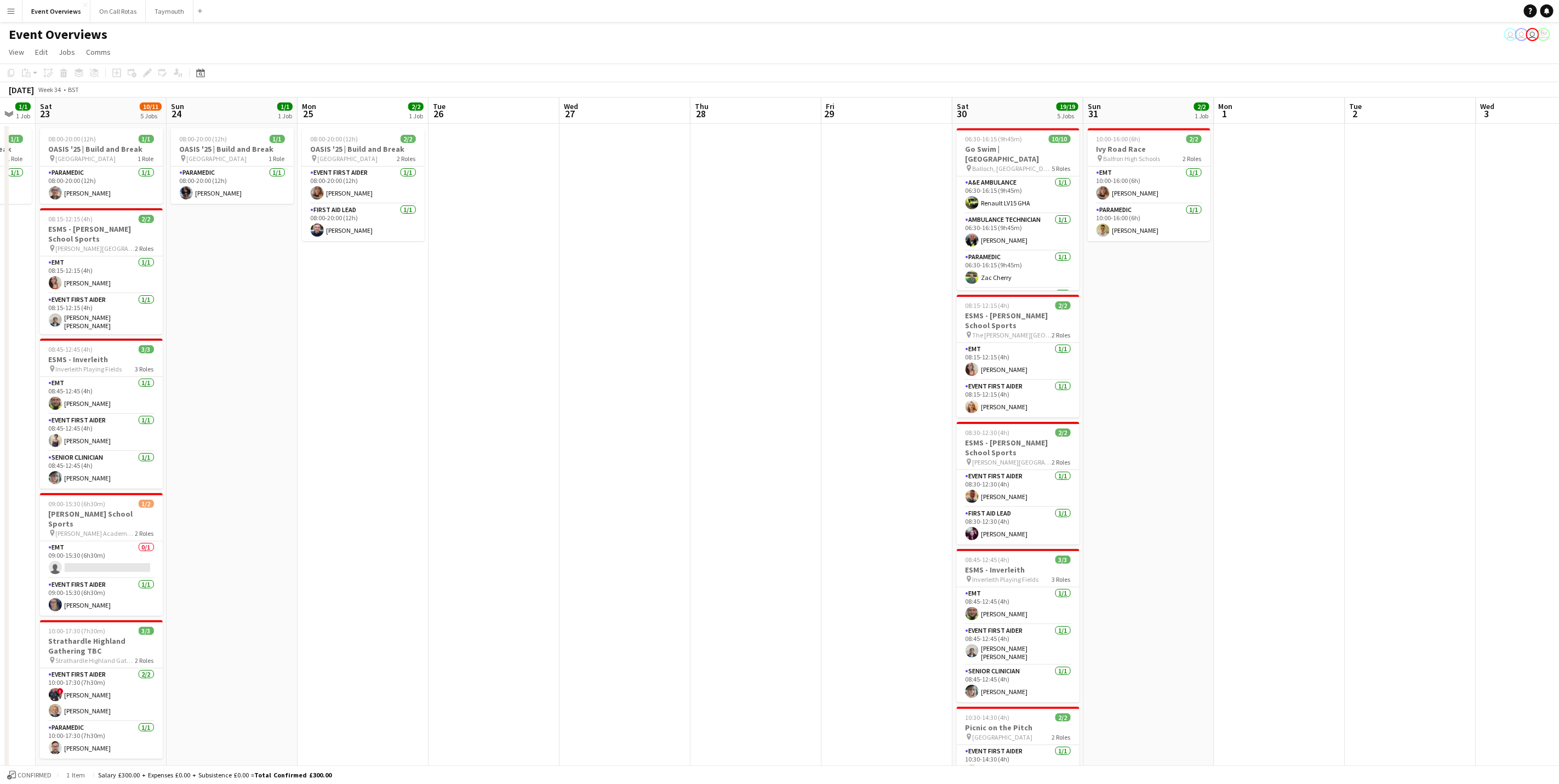
scroll to position [0, 408]
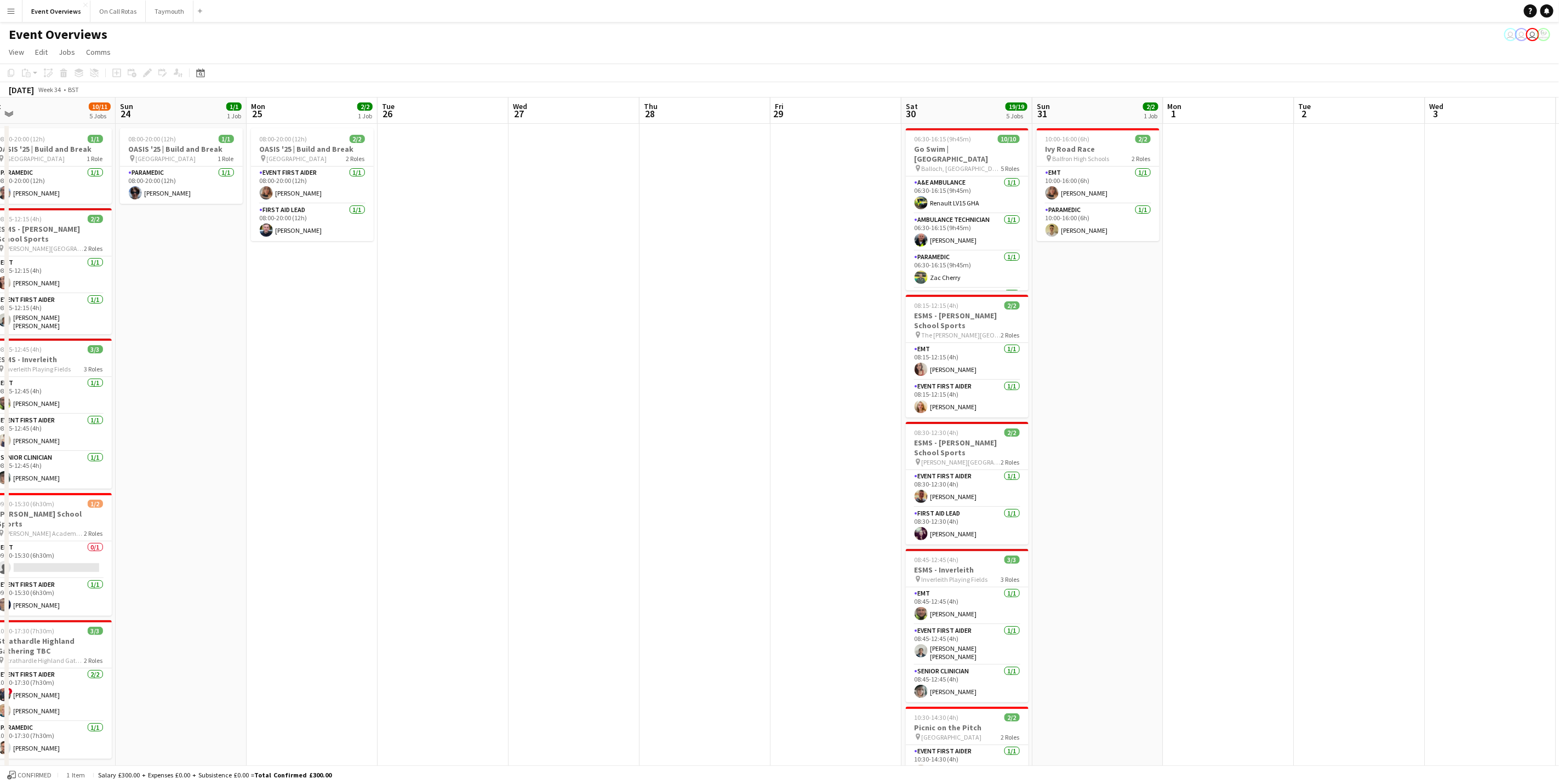
drag, startPoint x: 1054, startPoint y: 436, endPoint x: 647, endPoint y: 444, distance: 407.1
click at [647, 444] on app-calendar-viewport "Wed 20 3/3 2 Jobs Thu 21 63/63 2 Jobs Fri 22 1/1 1 Job Sat 23 10/11 5 Jobs Sun …" at bounding box center [779, 470] width 1559 height 744
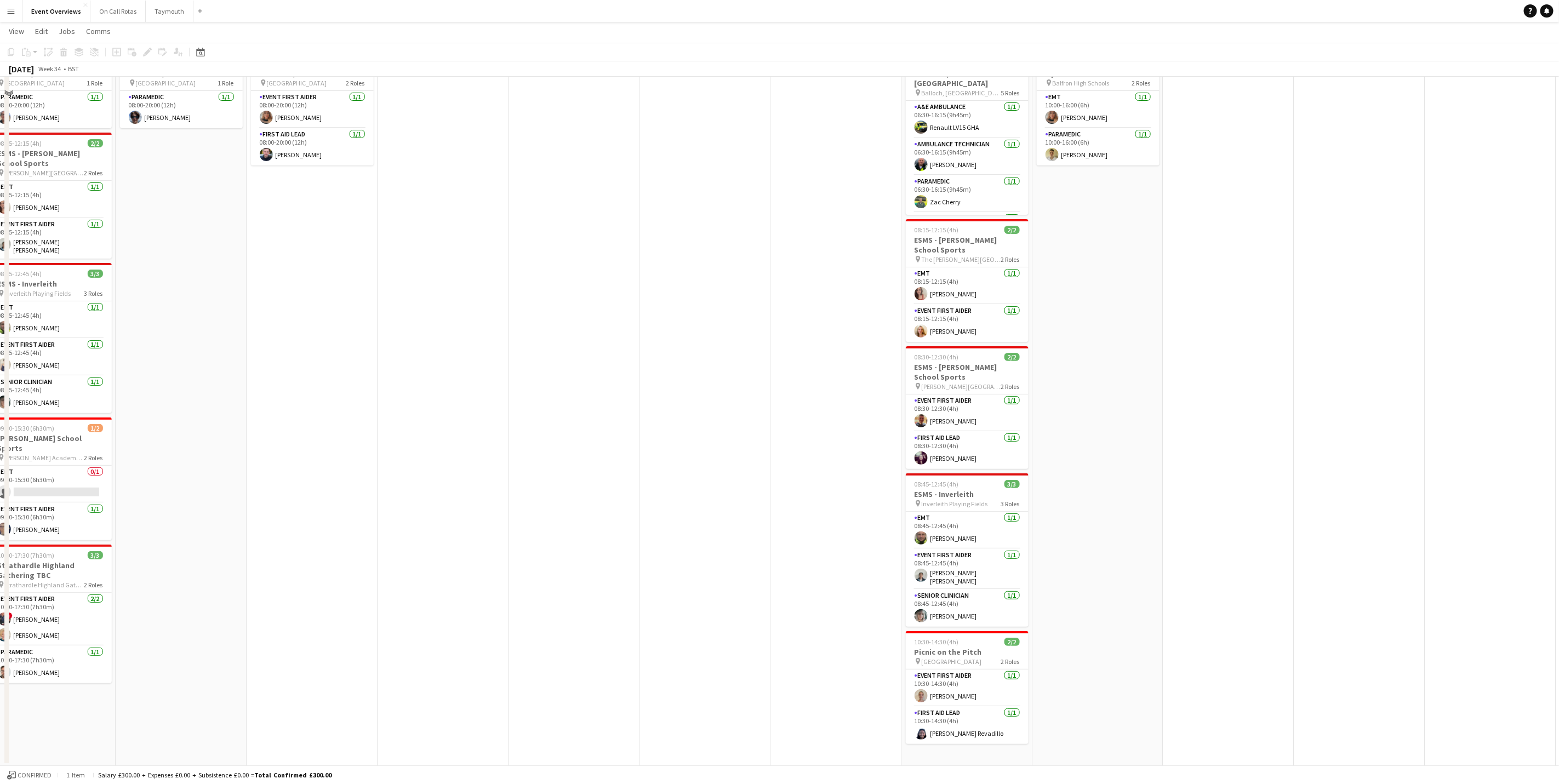
scroll to position [0, 0]
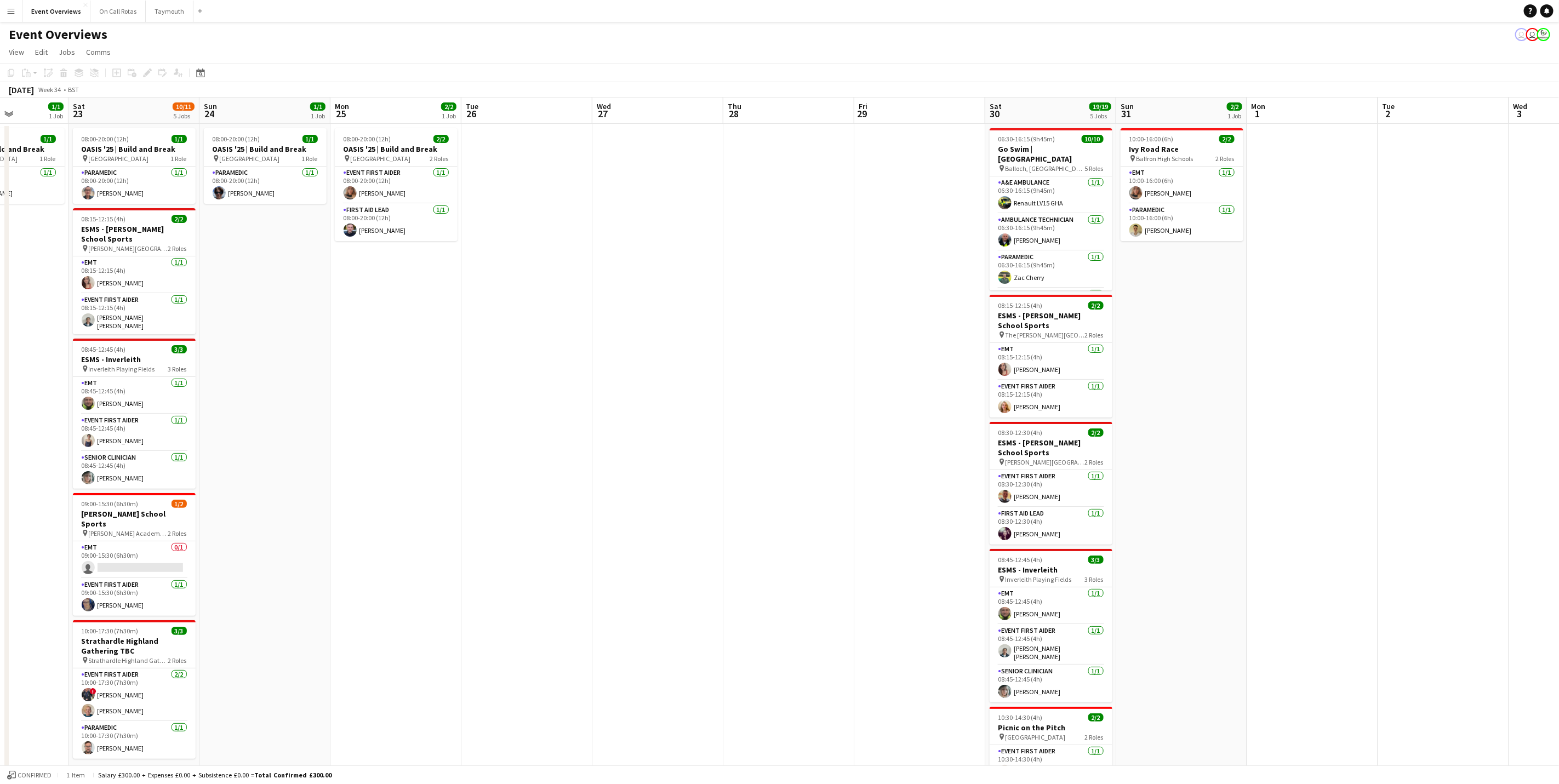
drag, startPoint x: 365, startPoint y: 355, endPoint x: 791, endPoint y: 327, distance: 426.9
click at [791, 327] on app-calendar-viewport "Wed 20 3/3 2 Jobs Thu 21 63/63 2 Jobs Fri 22 1/1 1 Job Sat 23 10/11 5 Jobs Sun …" at bounding box center [779, 470] width 1559 height 744
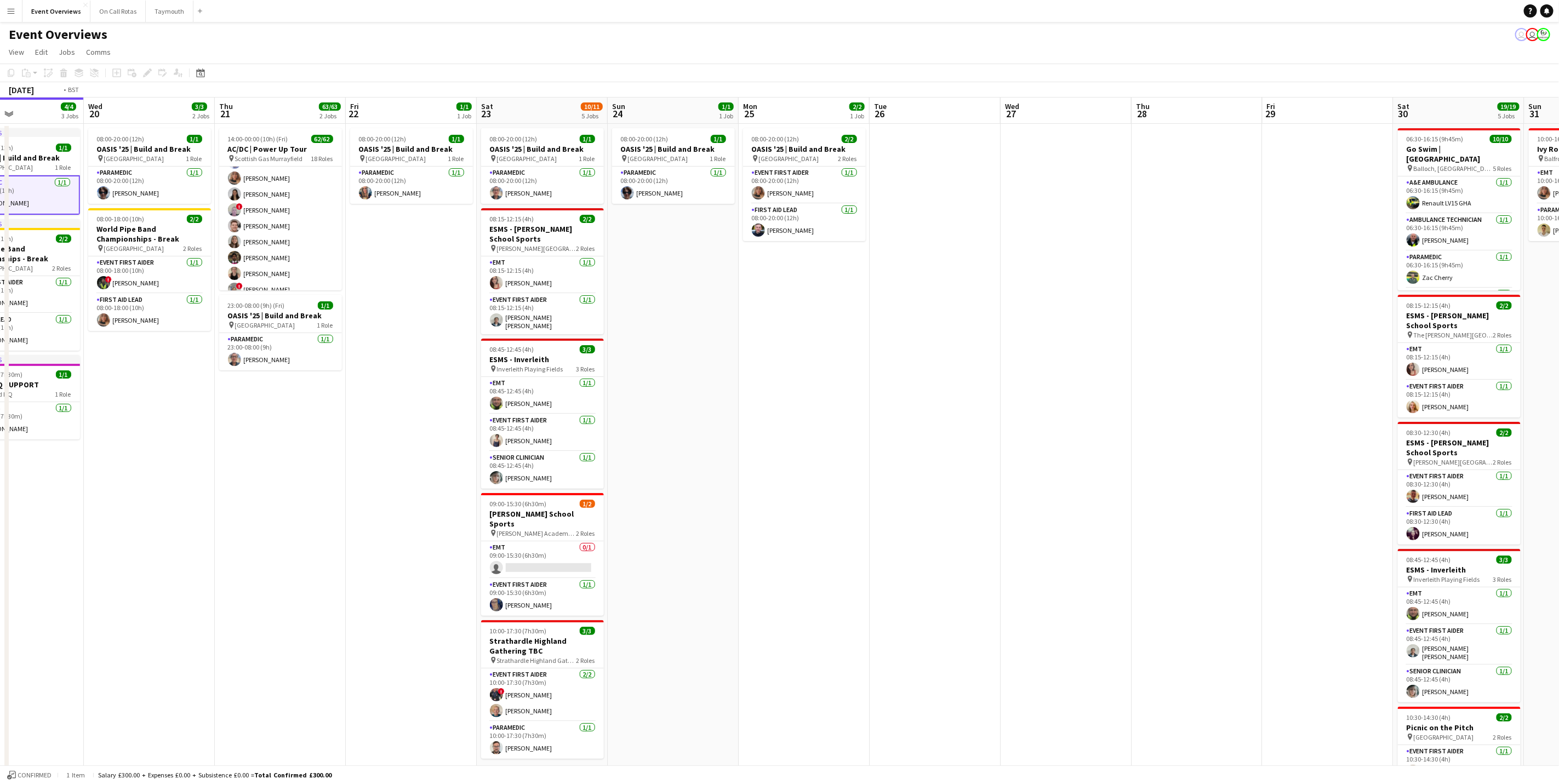
drag, startPoint x: 360, startPoint y: 602, endPoint x: 621, endPoint y: 522, distance: 273.0
click at [725, 487] on app-calendar-viewport "Sun 17 31/31 3 Jobs Mon 18 3/3 2 Jobs Tue 19 4/4 3 Jobs Wed 20 3/3 2 Jobs Thu 2…" at bounding box center [779, 470] width 1559 height 744
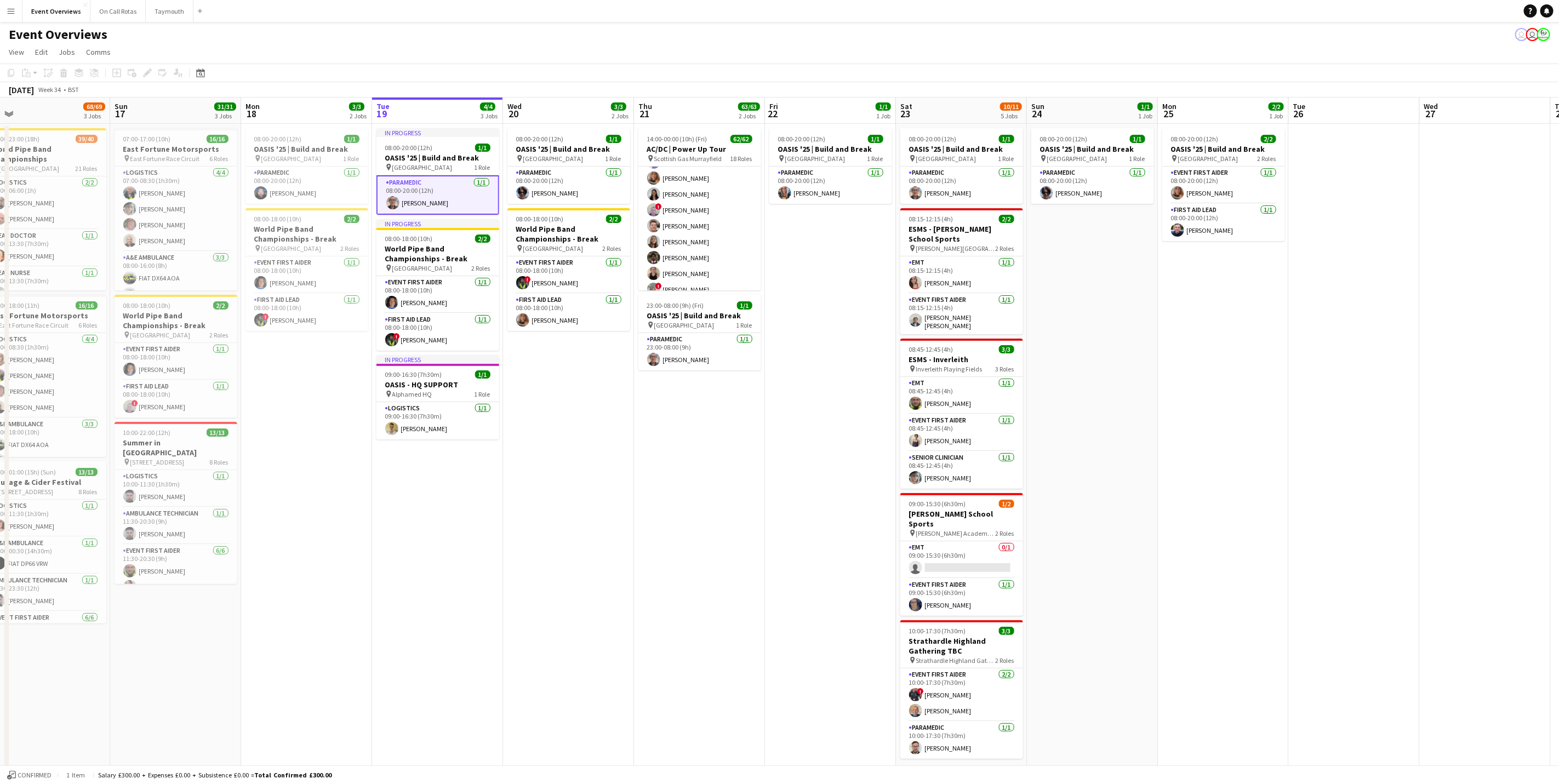
drag, startPoint x: 648, startPoint y: 521, endPoint x: 794, endPoint y: 474, distance: 153.4
click at [794, 474] on app-calendar-viewport "Thu 14 4/4 3 Jobs Fri 15 36/36 3 Jobs Sat 16 68/69 3 Jobs Sun 17 31/31 3 Jobs M…" at bounding box center [779, 470] width 1559 height 744
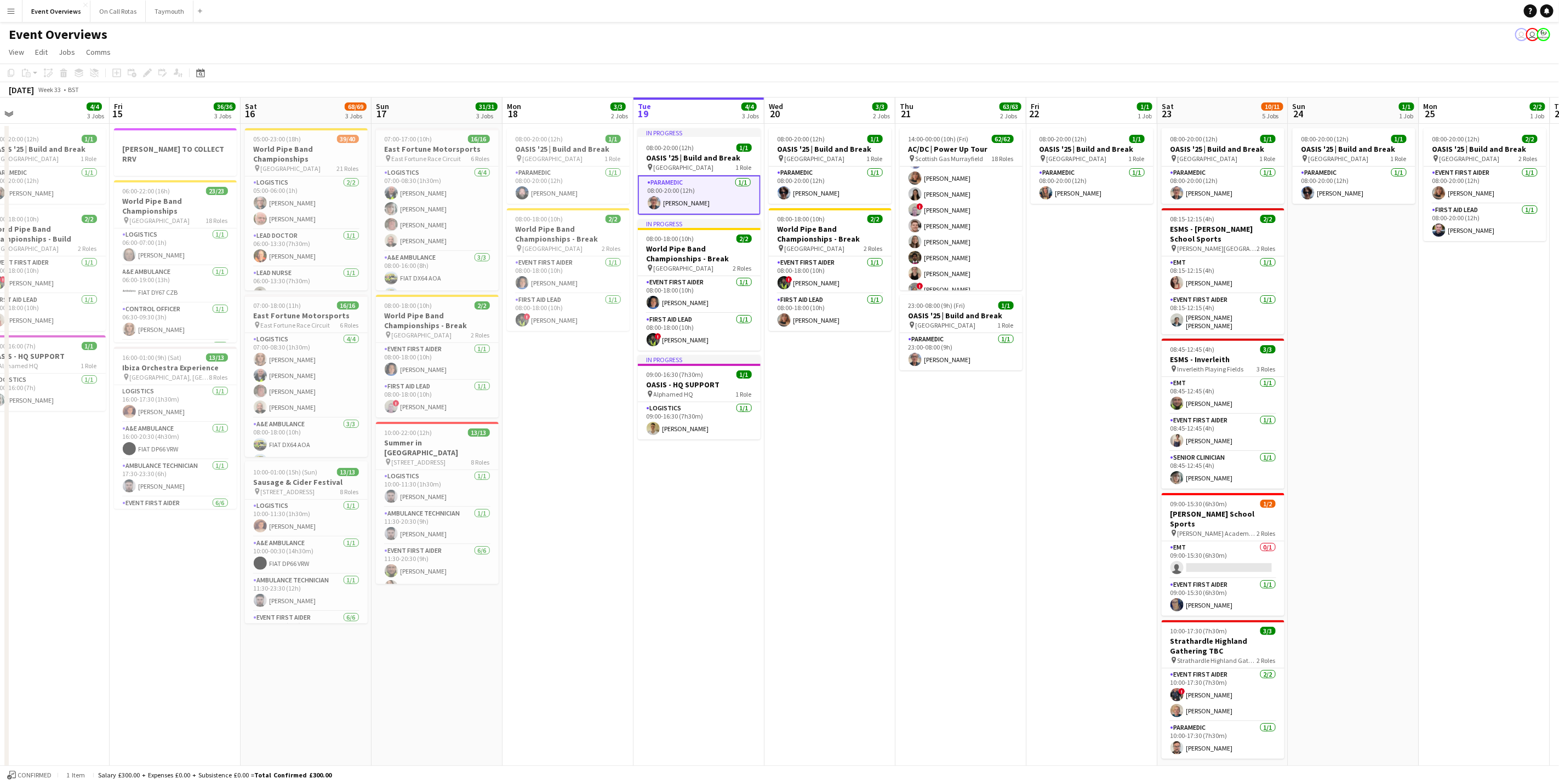
scroll to position [0, 296]
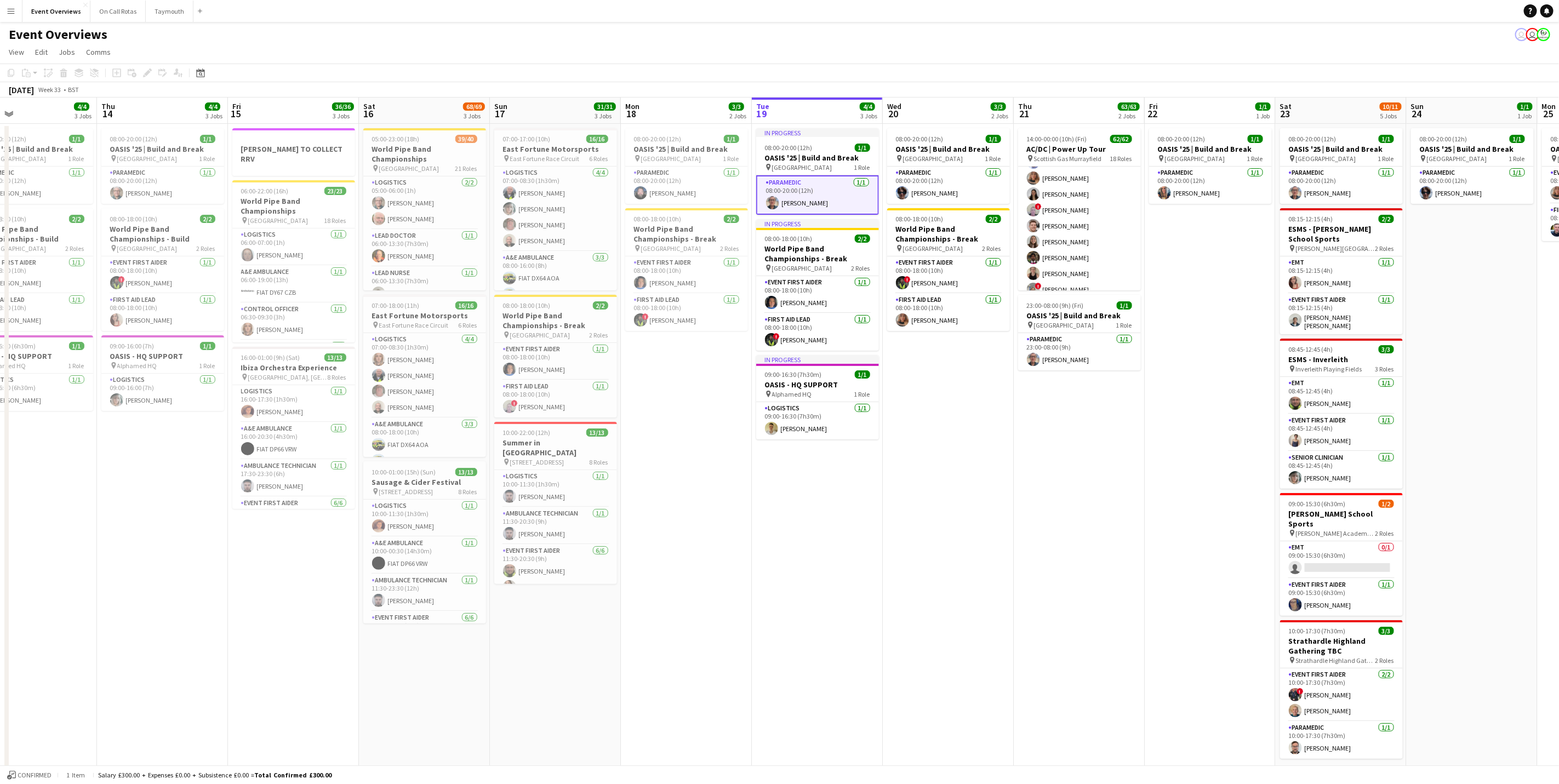
drag, startPoint x: 704, startPoint y: 567, endPoint x: 749, endPoint y: 554, distance: 46.8
click at [749, 487] on app-calendar-viewport "Mon 11 2/2 1 Job Tue 12 84/85 4 Jobs Wed 13 4/4 3 Jobs Thu 14 4/4 3 Jobs Fri 15…" at bounding box center [779, 470] width 1559 height 744
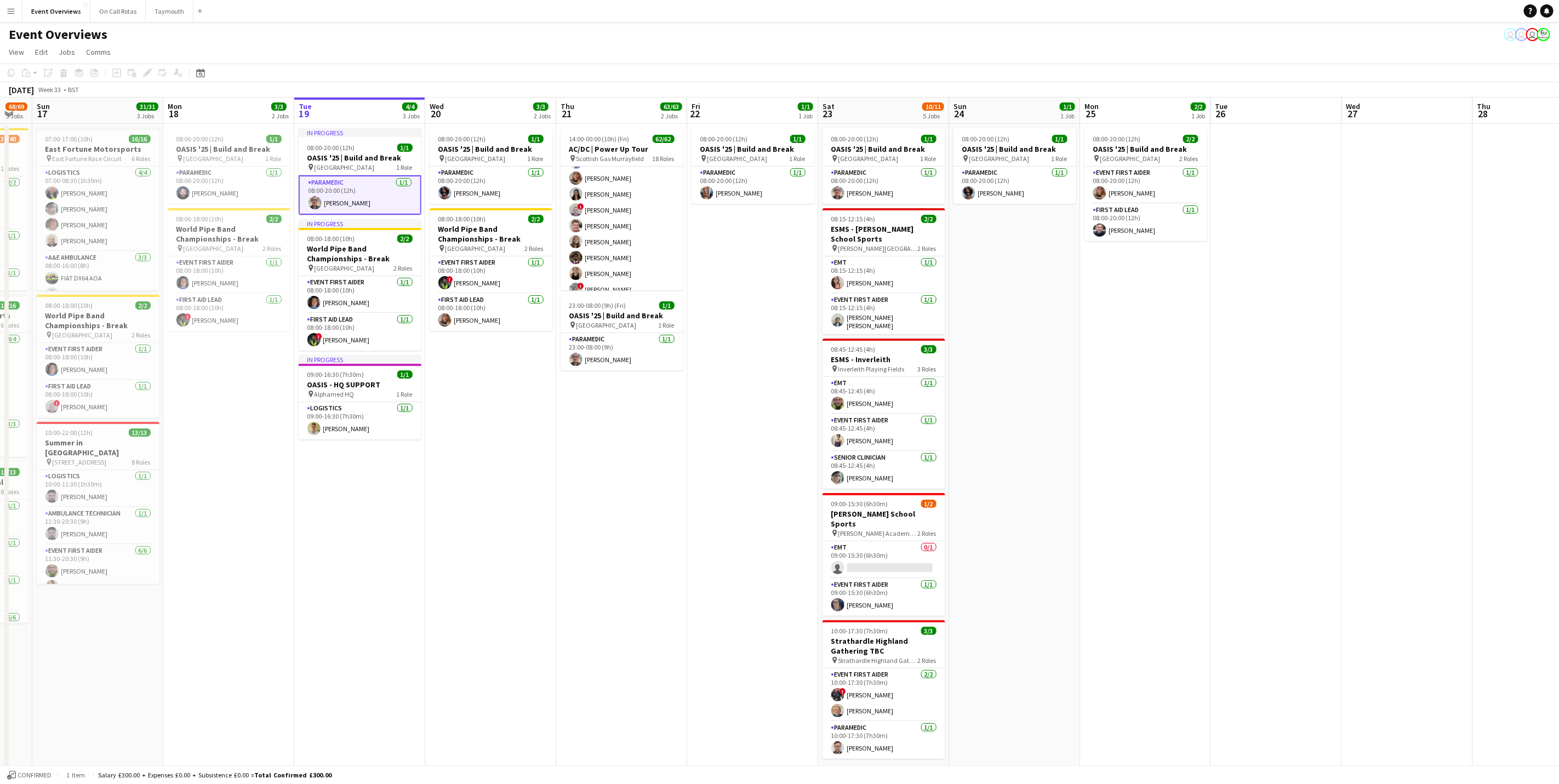
scroll to position [0, 352]
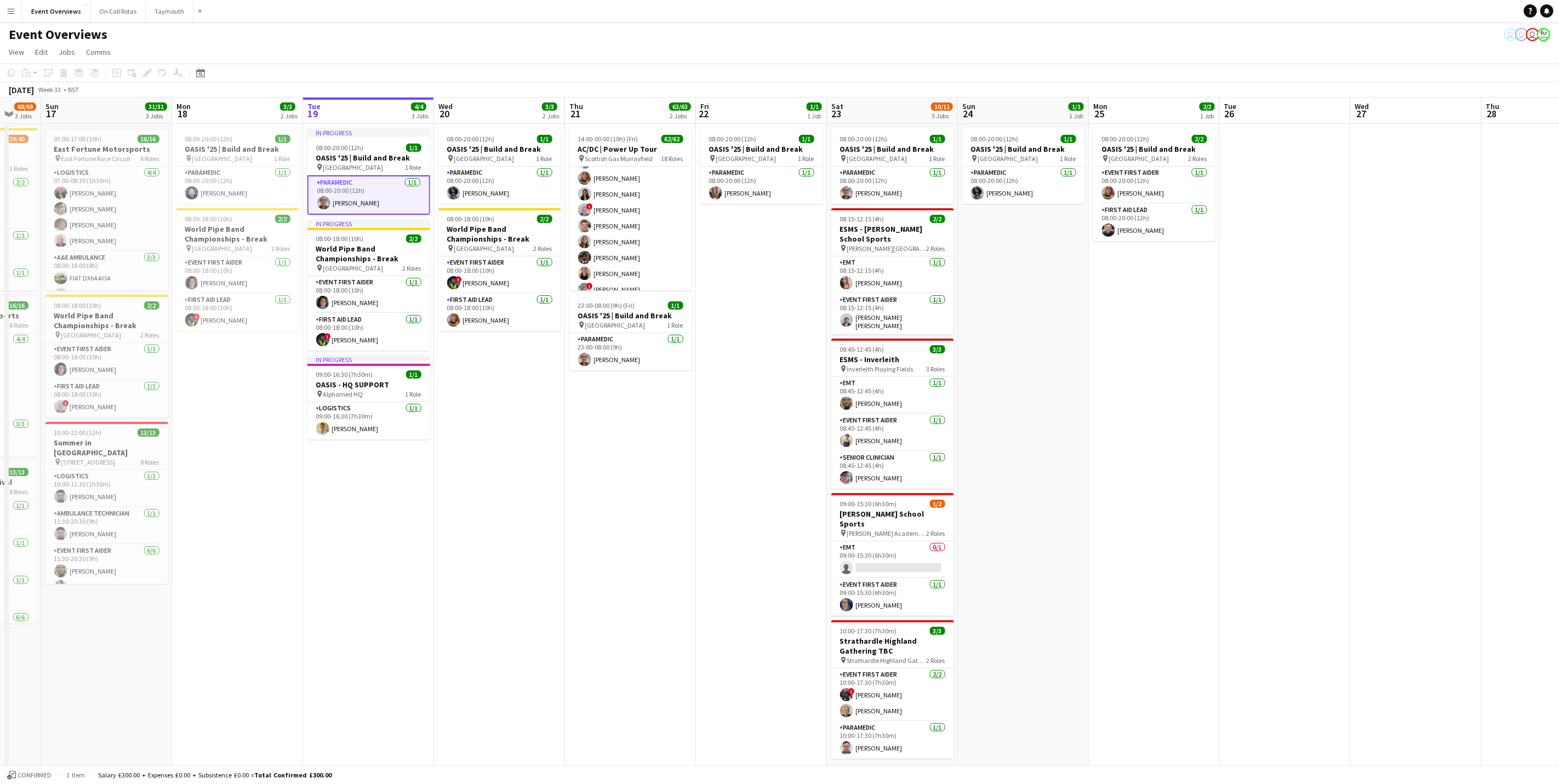
drag, startPoint x: 1129, startPoint y: 622, endPoint x: 681, endPoint y: 600, distance: 448.5
click at [681, 487] on app-calendar-viewport "Thu 14 4/4 3 Jobs Fri 15 36/36 3 Jobs Sat 16 68/69 3 Jobs Sun 17 31/31 3 Jobs M…" at bounding box center [779, 470] width 1559 height 744
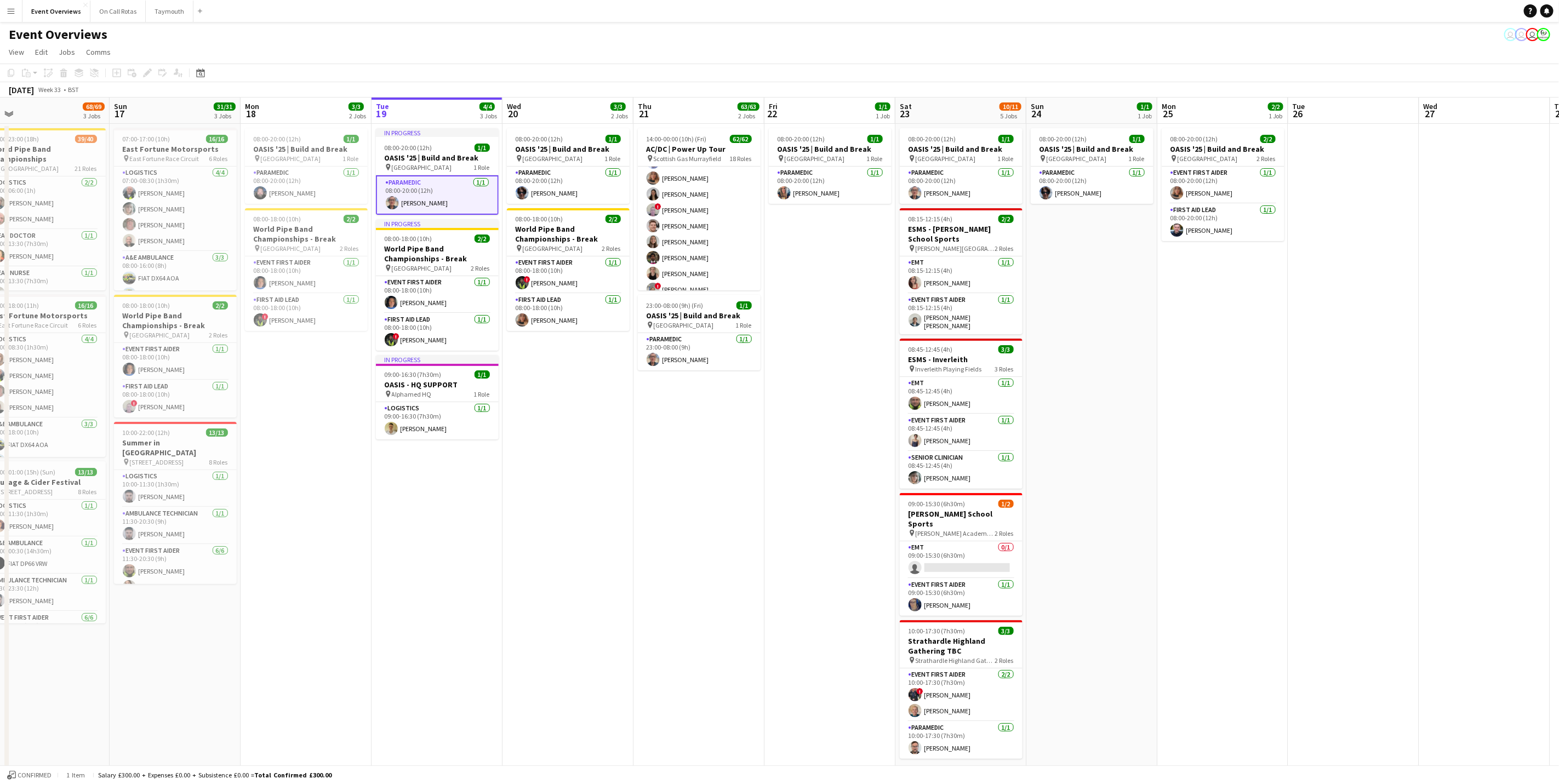
drag, startPoint x: 624, startPoint y: 572, endPoint x: 732, endPoint y: 558, distance: 108.9
click at [732, 487] on app-calendar-viewport "Thu 14 4/4 3 Jobs Fri 15 36/36 3 Jobs Sat 16 68/69 3 Jobs Sun 17 31/31 3 Jobs M…" at bounding box center [779, 470] width 1559 height 744
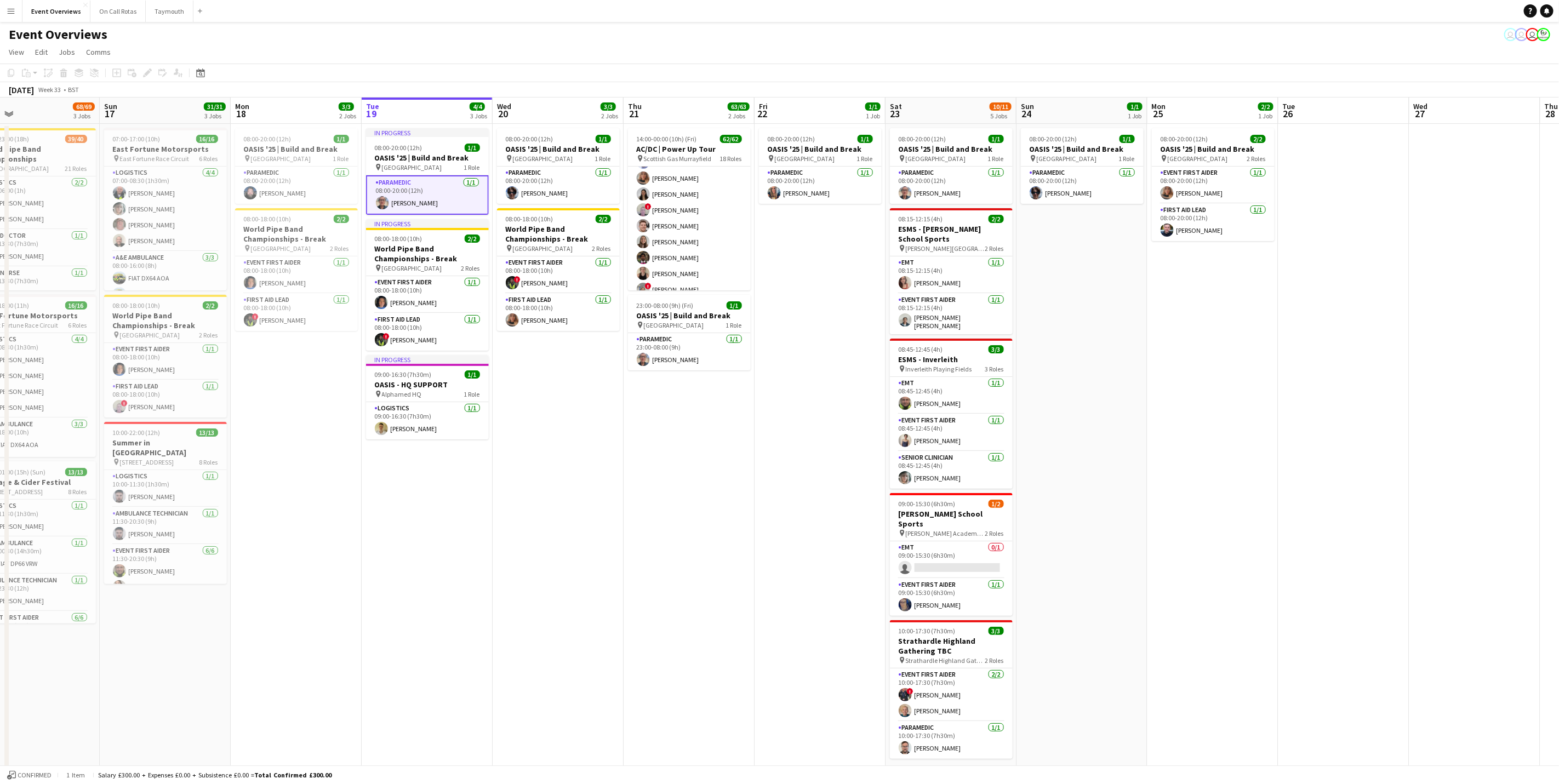
scroll to position [0, 434]
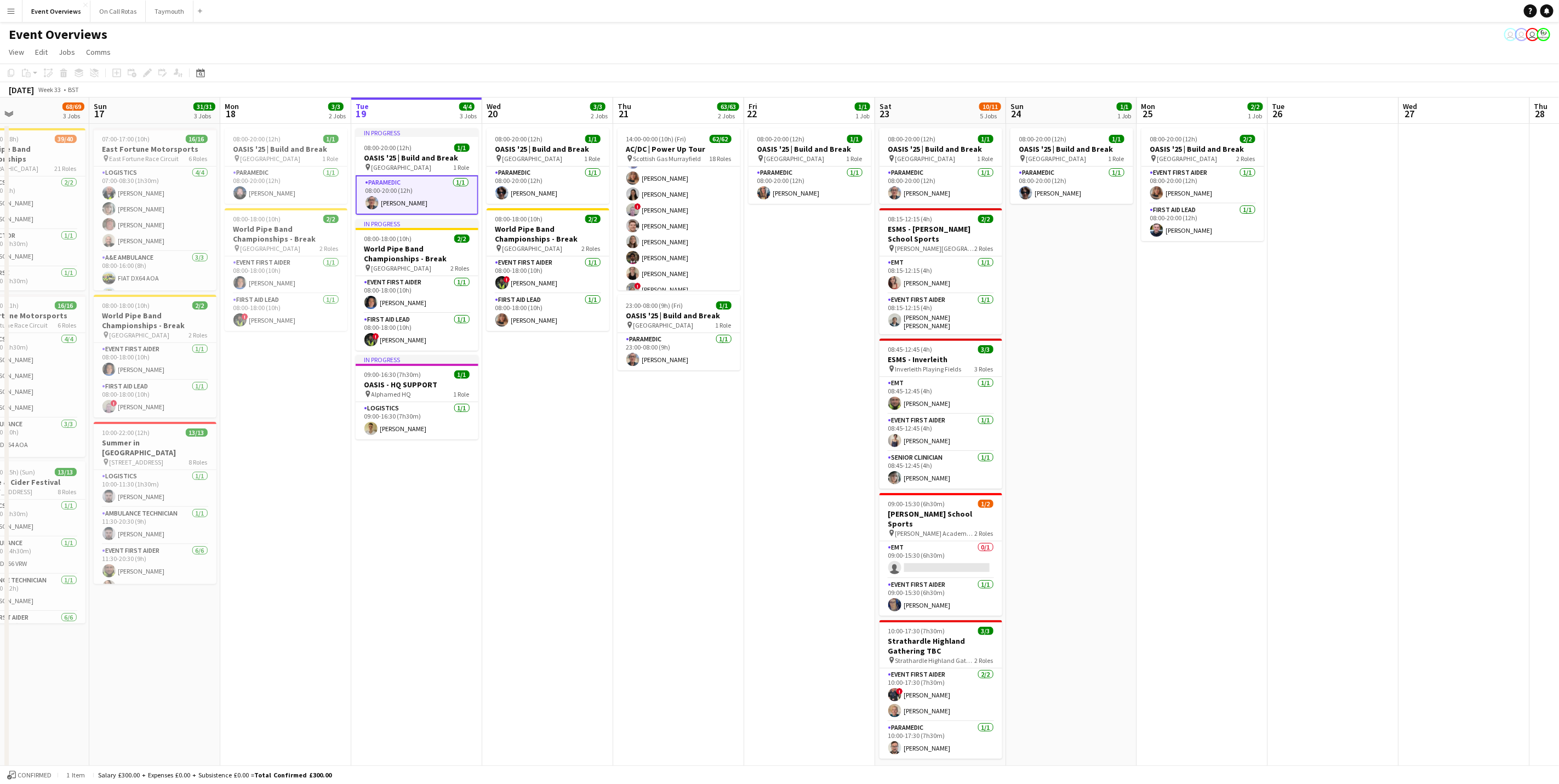
drag, startPoint x: 1279, startPoint y: 428, endPoint x: 1128, endPoint y: 450, distance: 152.6
click at [1045, 450] on app-calendar-viewport "Wed 13 4/4 3 Jobs Thu 14 4/4 3 Jobs Fri 15 36/36 3 Jobs Sat 16 68/69 3 Jobs Sun…" at bounding box center [779, 470] width 1559 height 744
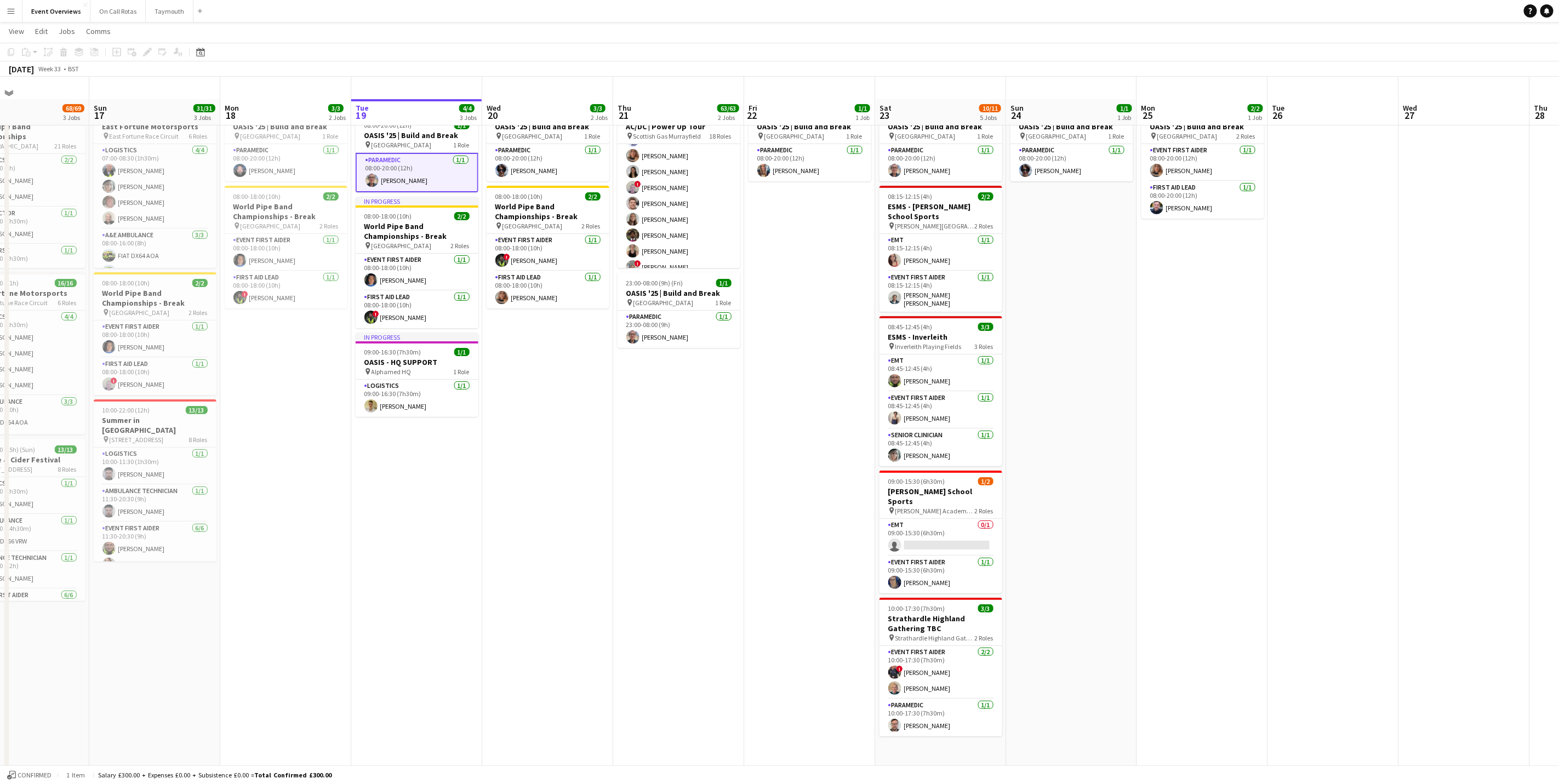
scroll to position [0, 0]
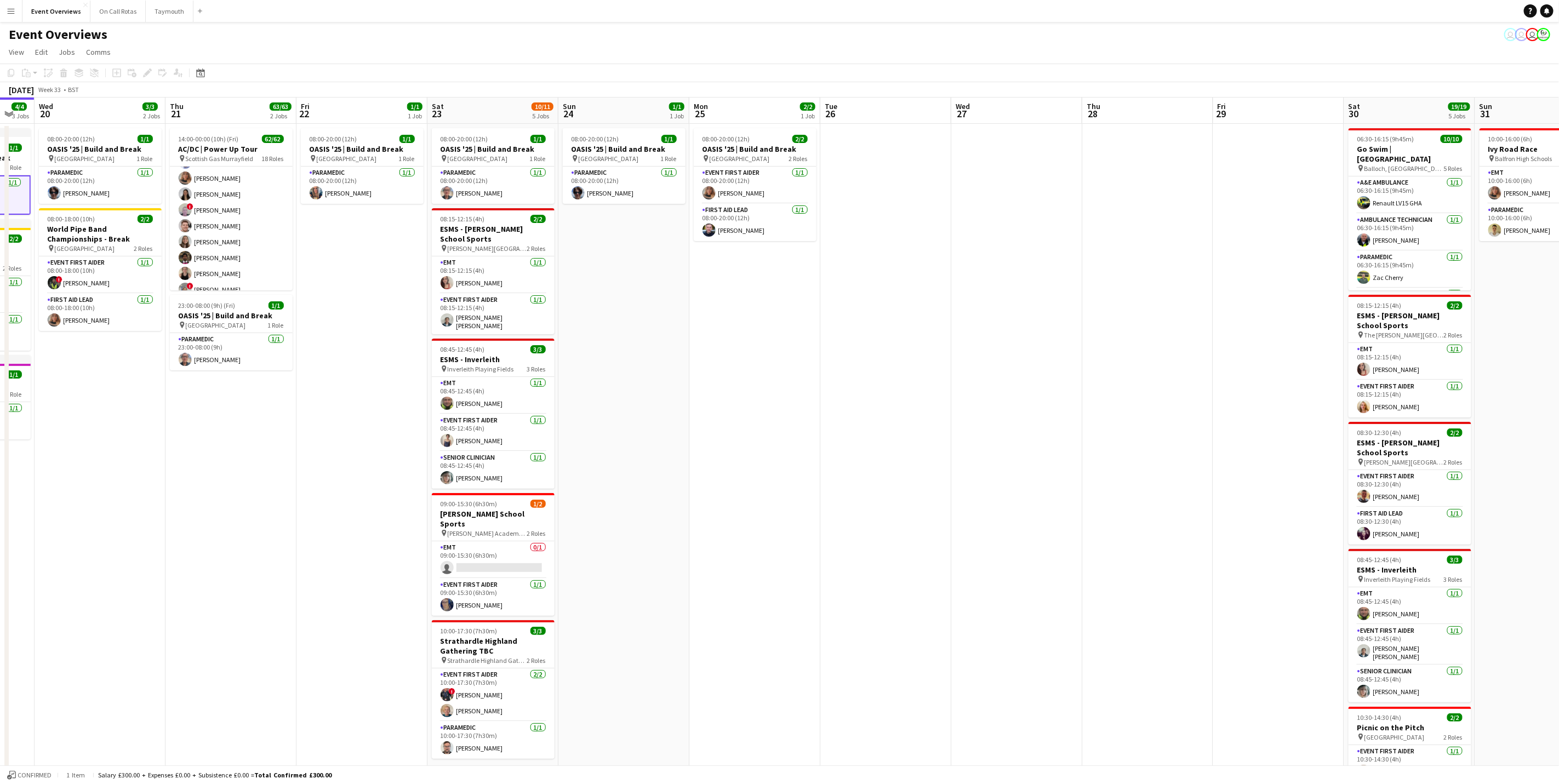
drag, startPoint x: 638, startPoint y: 472, endPoint x: 1322, endPoint y: 36, distance: 811.1
click at [632, 472] on app-calendar-viewport "Sun 17 31/31 3 Jobs Mon 18 3/3 2 Jobs Tue 19 4/4 3 Jobs Wed 20 3/3 2 Jobs Thu 2…" at bounding box center [779, 470] width 1559 height 744
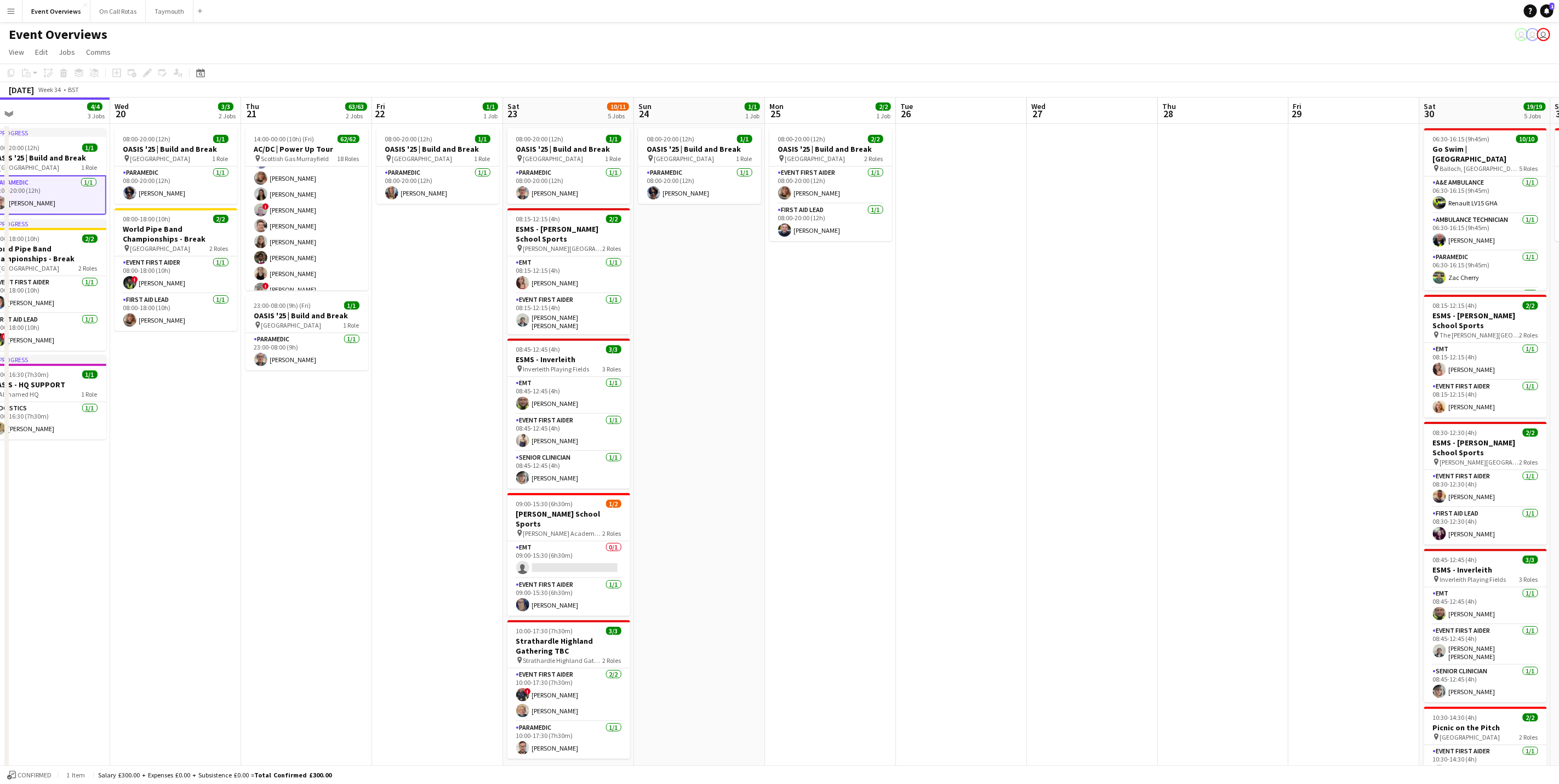
drag, startPoint x: 334, startPoint y: 545, endPoint x: 539, endPoint y: 523, distance: 206.2
click at [539, 487] on app-calendar-viewport "Sun 17 31/31 3 Jobs Mon 18 3/3 2 Jobs Tue 19 4/4 3 Jobs Wed 20 3/3 2 Jobs Thu 2…" at bounding box center [779, 470] width 1559 height 744
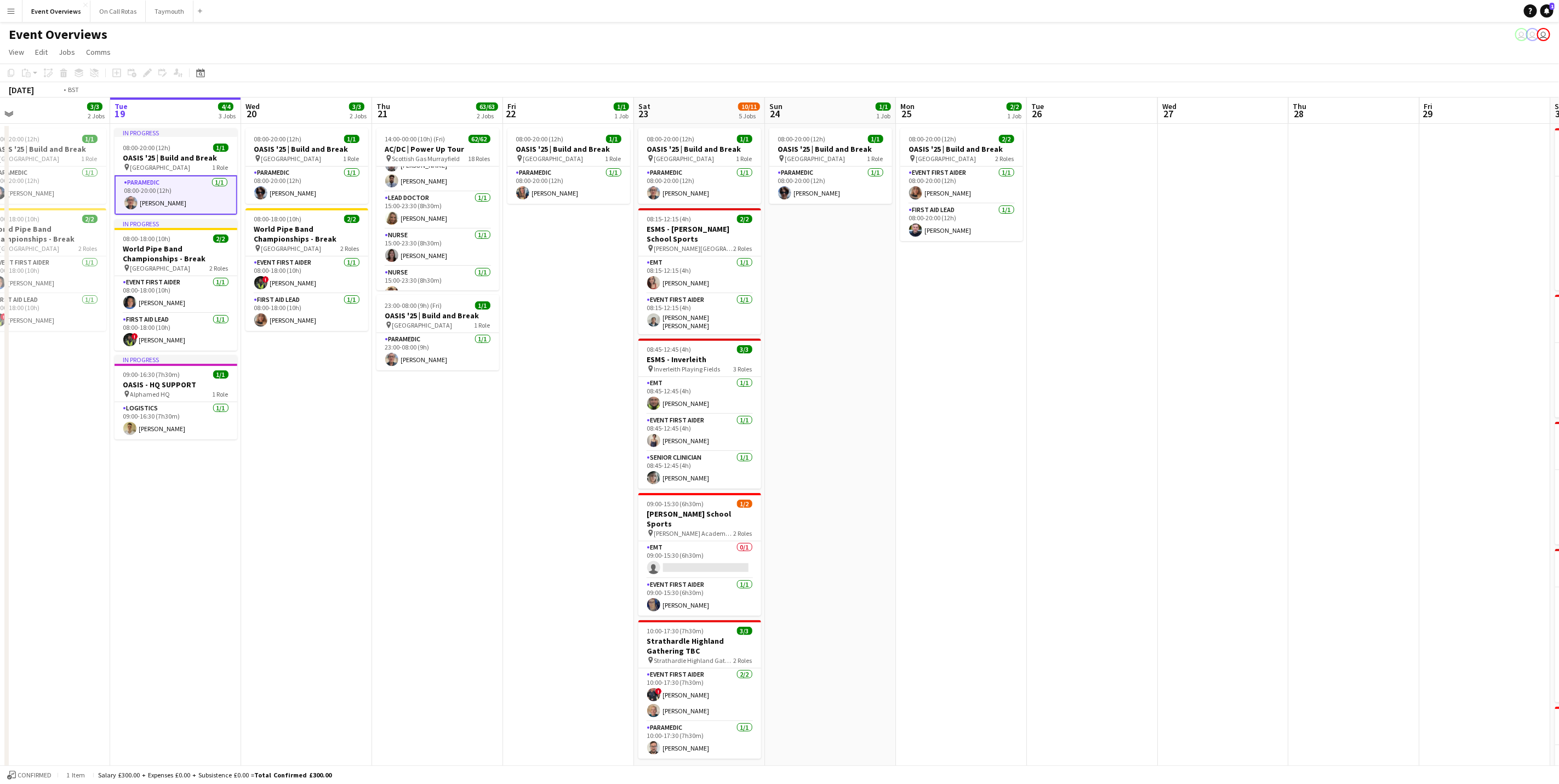
scroll to position [0, 369]
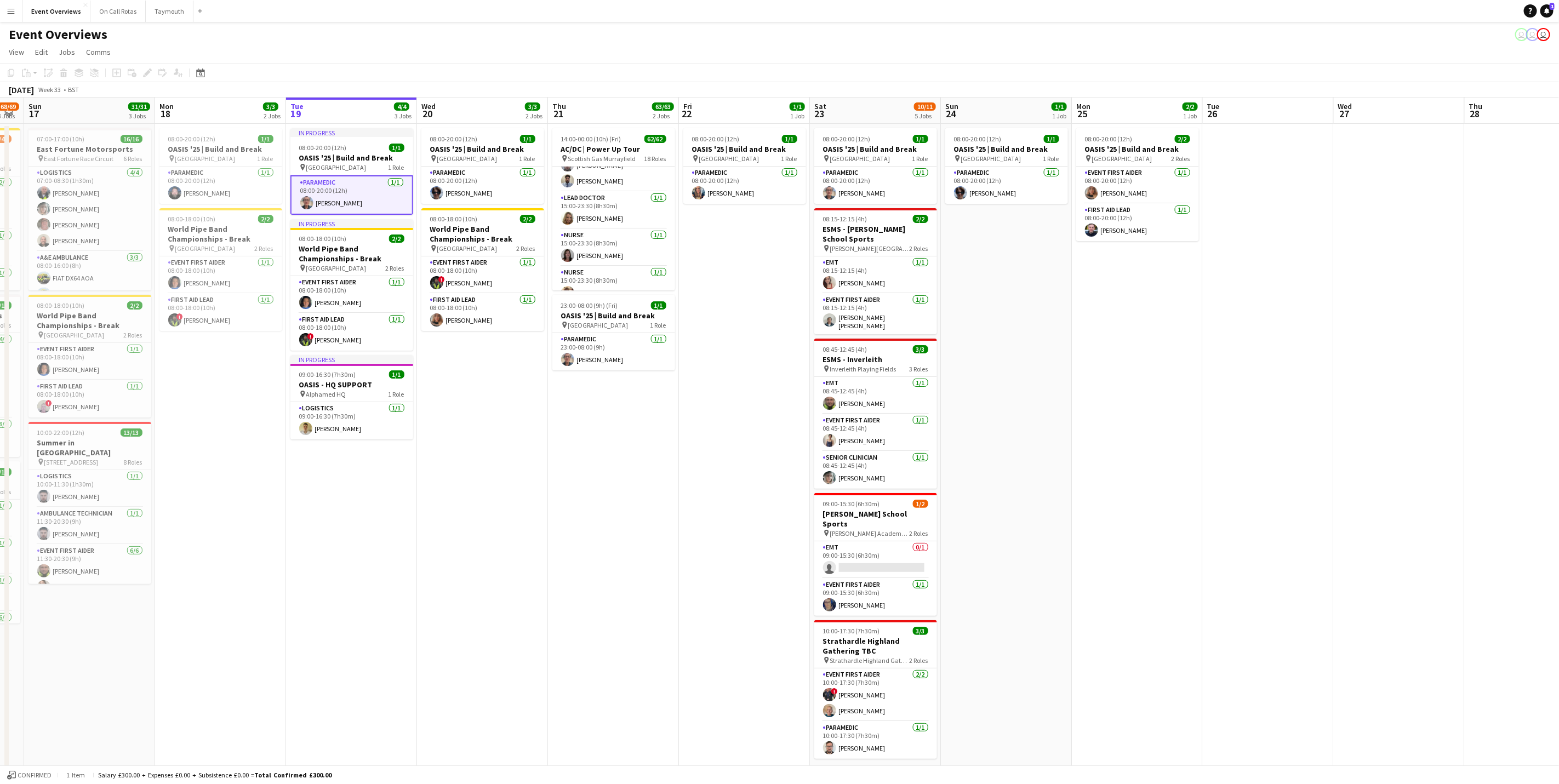
drag, startPoint x: 1006, startPoint y: 443, endPoint x: 1120, endPoint y: 431, distance: 114.6
click at [1045, 431] on app-calendar-viewport "Thu 14 4/4 3 Jobs Fri 15 36/36 3 Jobs Sat 16 68/69 3 Jobs Sun 17 31/31 3 Jobs M…" at bounding box center [779, 470] width 1559 height 744
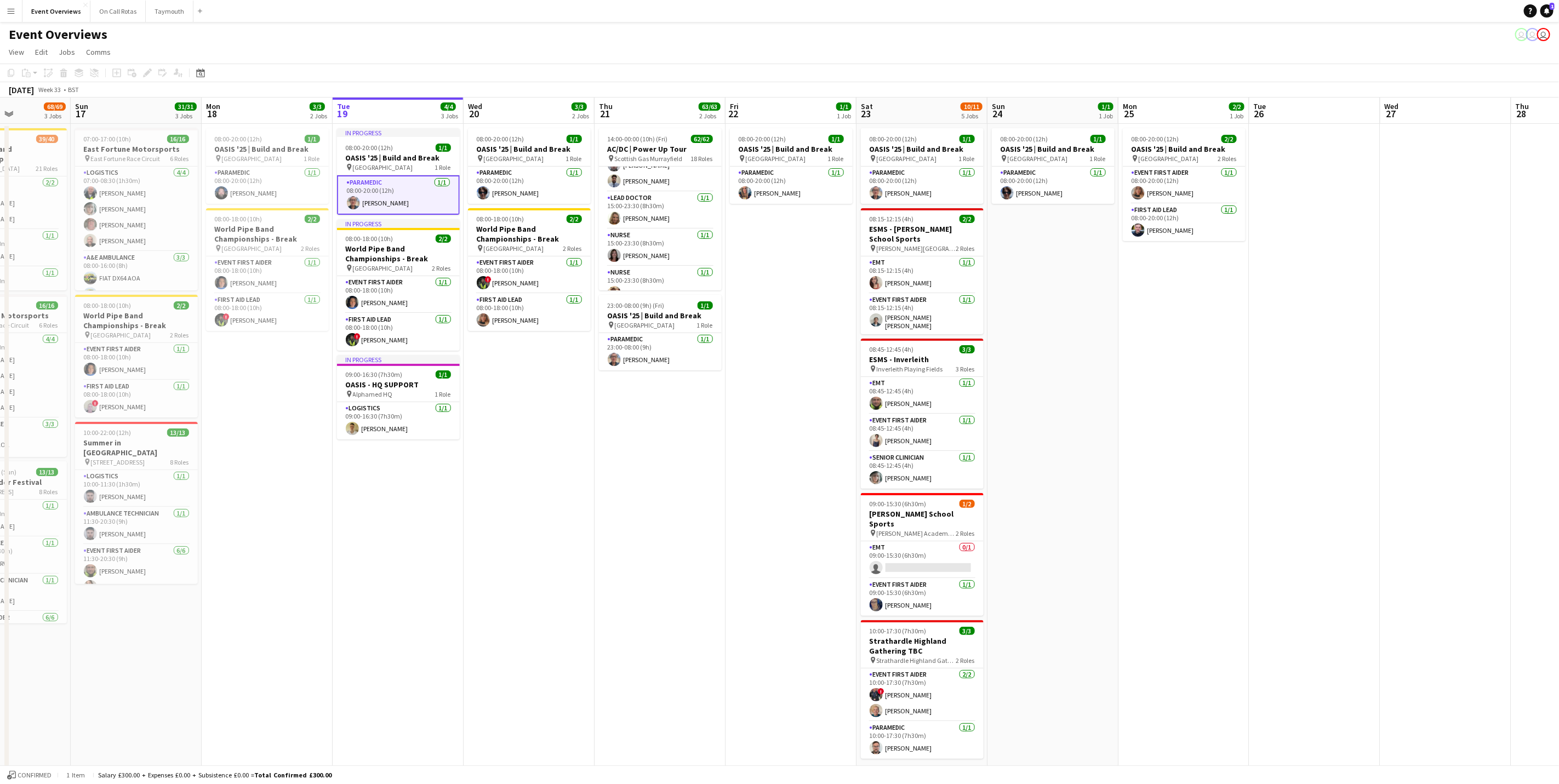
drag, startPoint x: 497, startPoint y: 664, endPoint x: 628, endPoint y: 661, distance: 131.0
click at [627, 487] on app-calendar-viewport "Thu 14 4/4 3 Jobs Fri 15 36/36 3 Jobs Sat 16 68/69 3 Jobs Sun 17 31/31 3 Jobs M…" at bounding box center [779, 470] width 1559 height 744
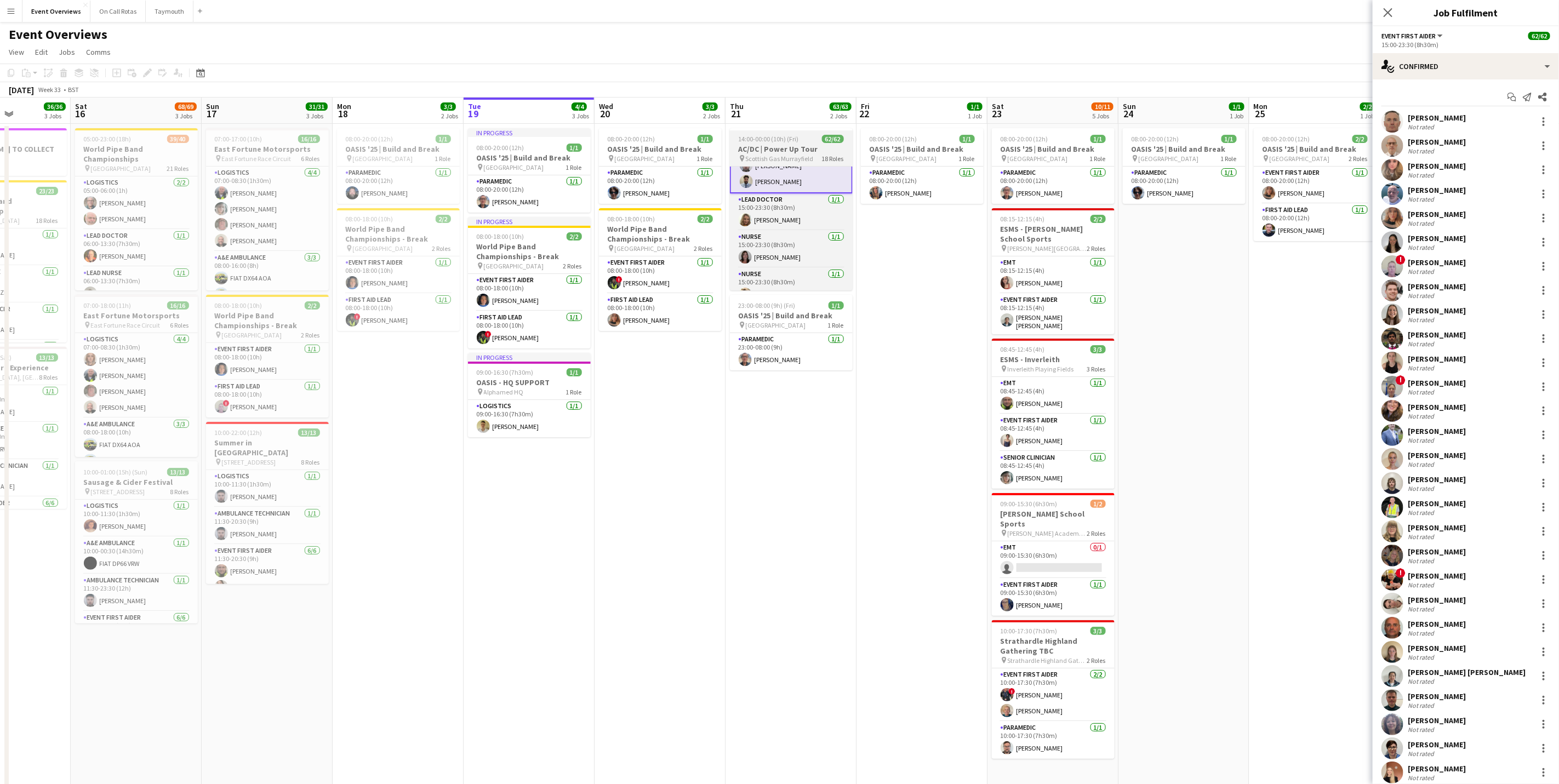
click at [784, 159] on span "Scottish Gas Murrayfield" at bounding box center [779, 158] width 68 height 8
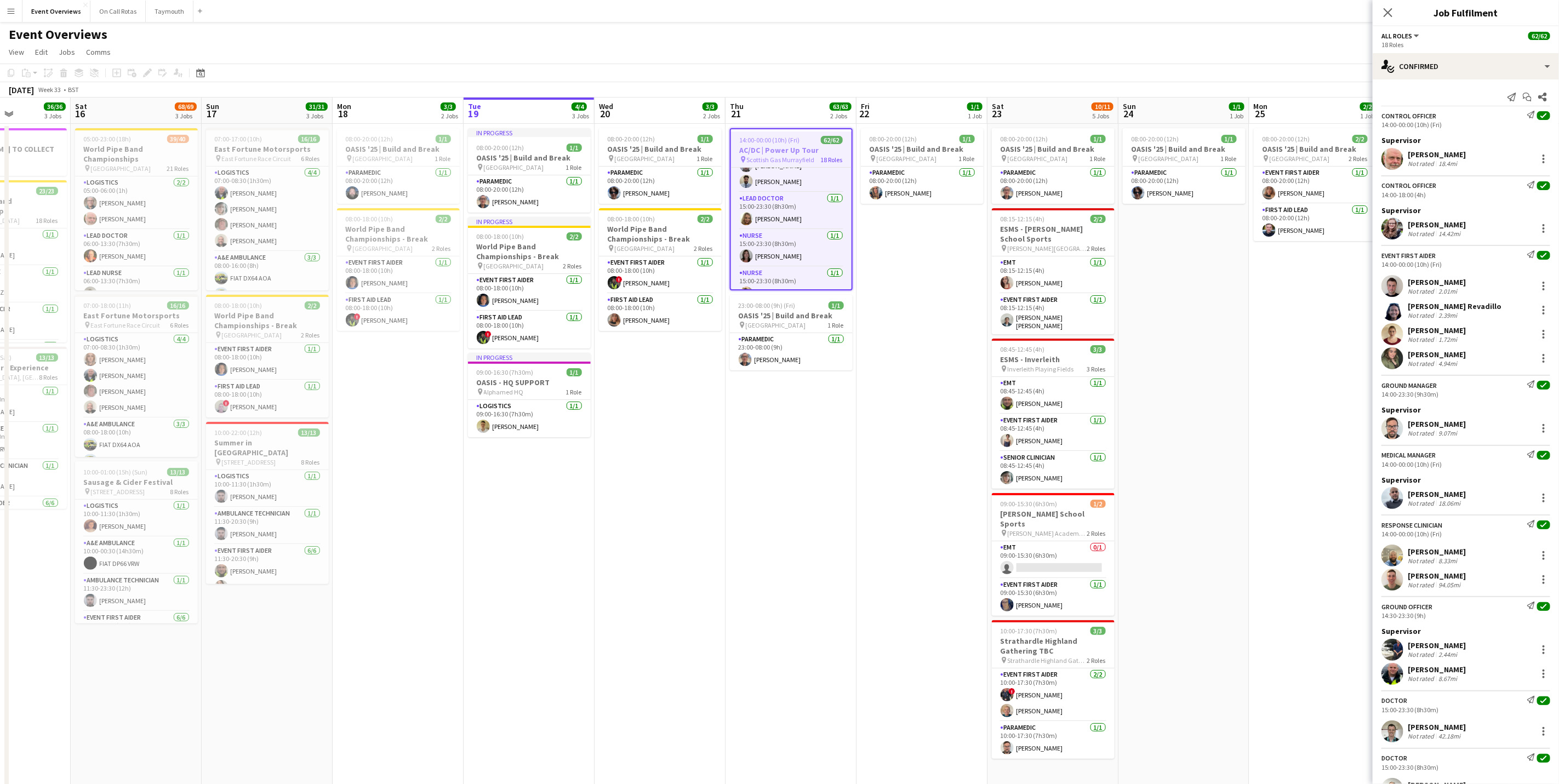
scroll to position [987, 0]
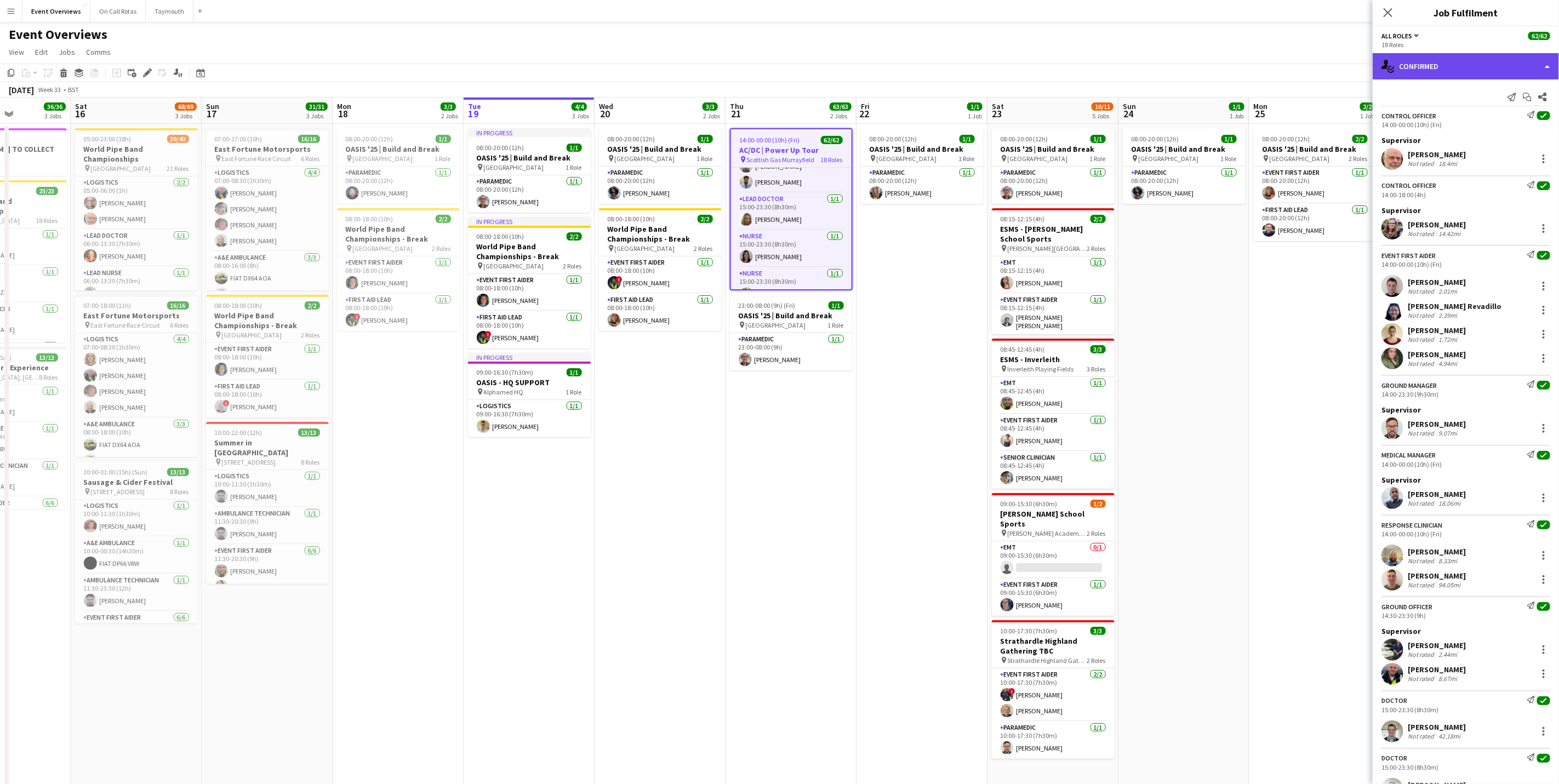
click at [1045, 71] on div "single-neutral-actions-check-2 Confirmed" at bounding box center [1466, 66] width 186 height 26
click at [1045, 110] on div "pen-write Job Details" at bounding box center [1502, 114] width 109 height 22
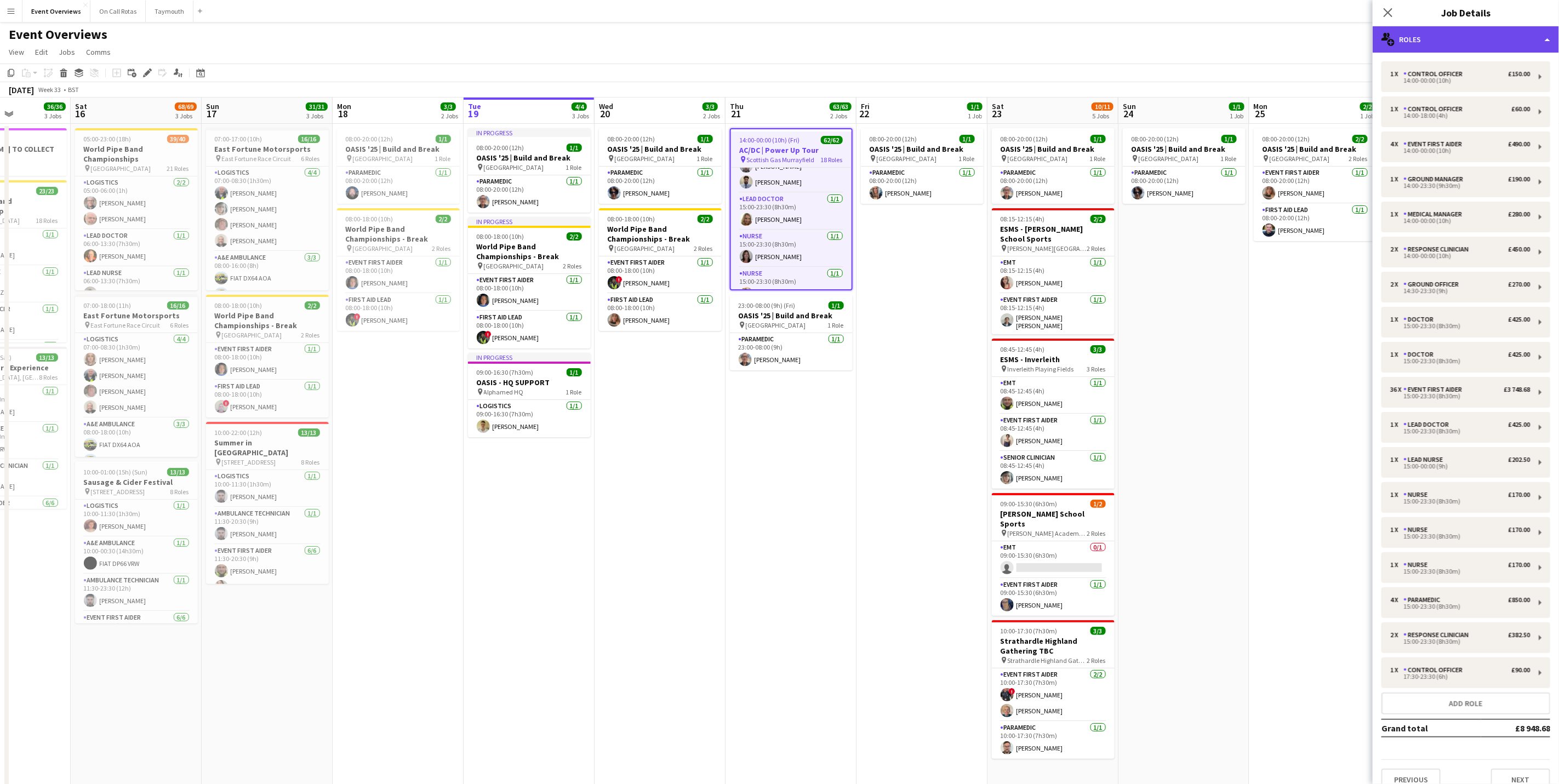
click at [1045, 48] on div "multiple-users-add Roles" at bounding box center [1466, 39] width 186 height 26
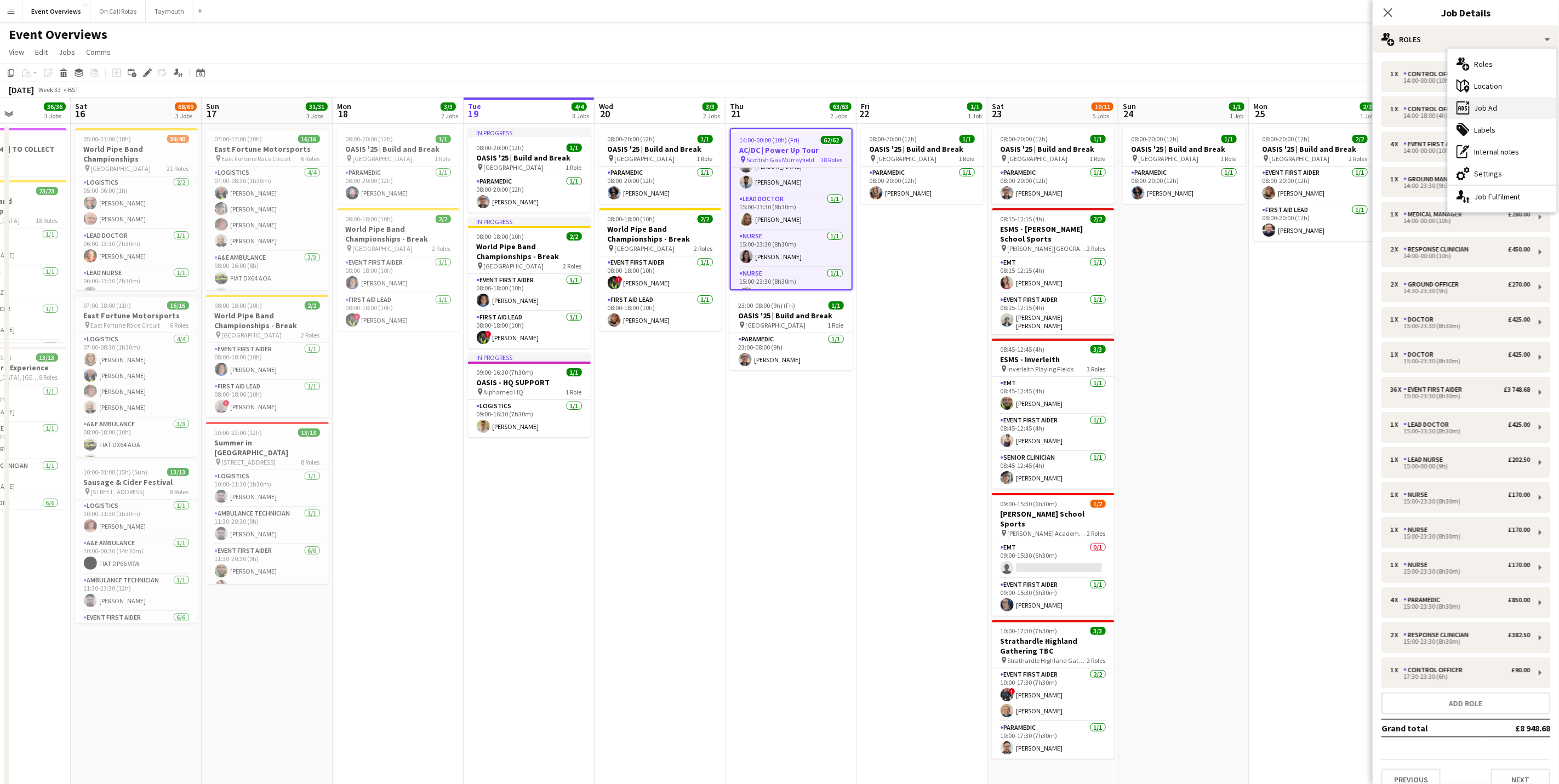
click at [1045, 110] on div "ads-window Job Ad" at bounding box center [1502, 108] width 109 height 22
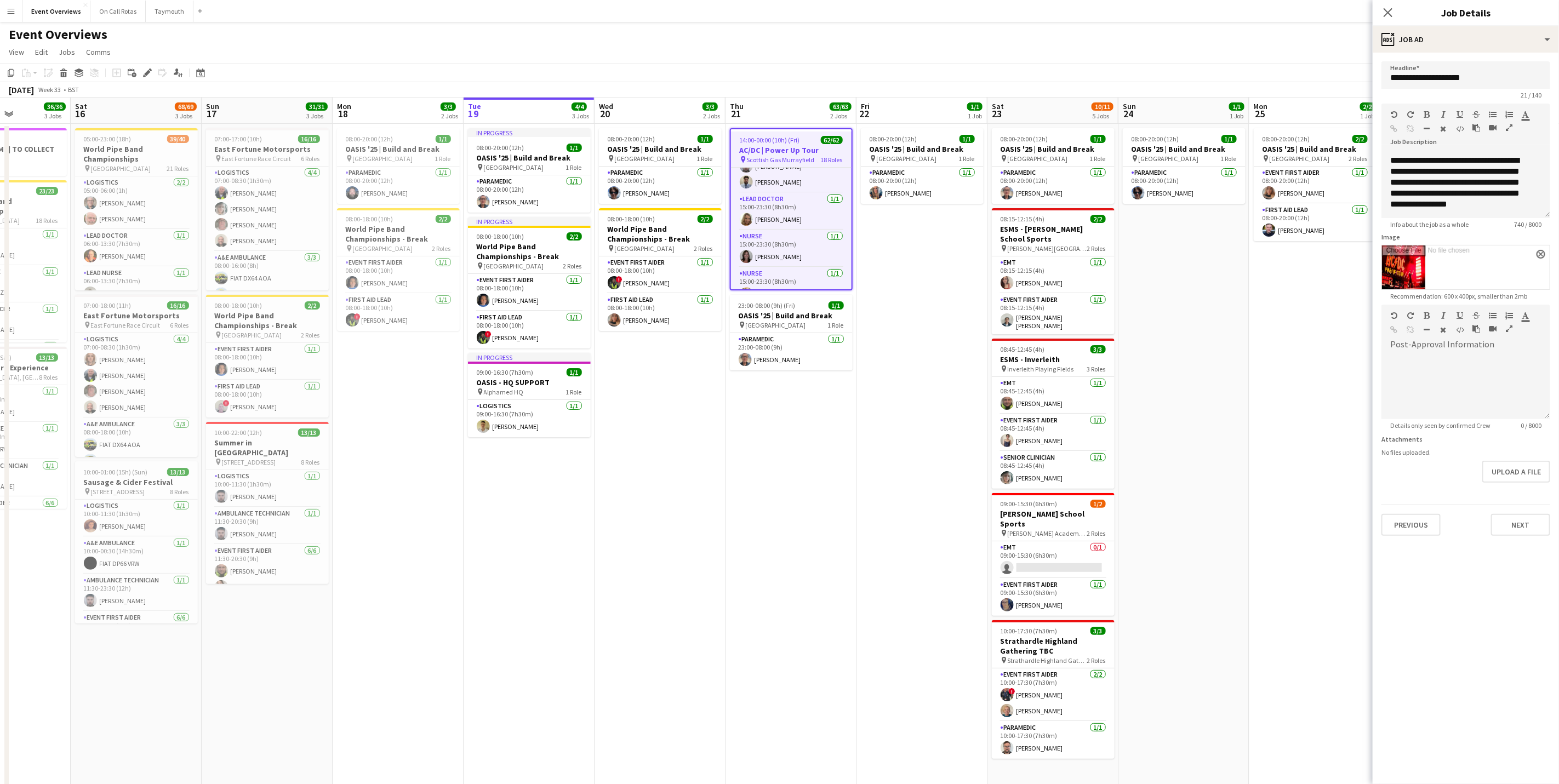
scroll to position [0, 0]
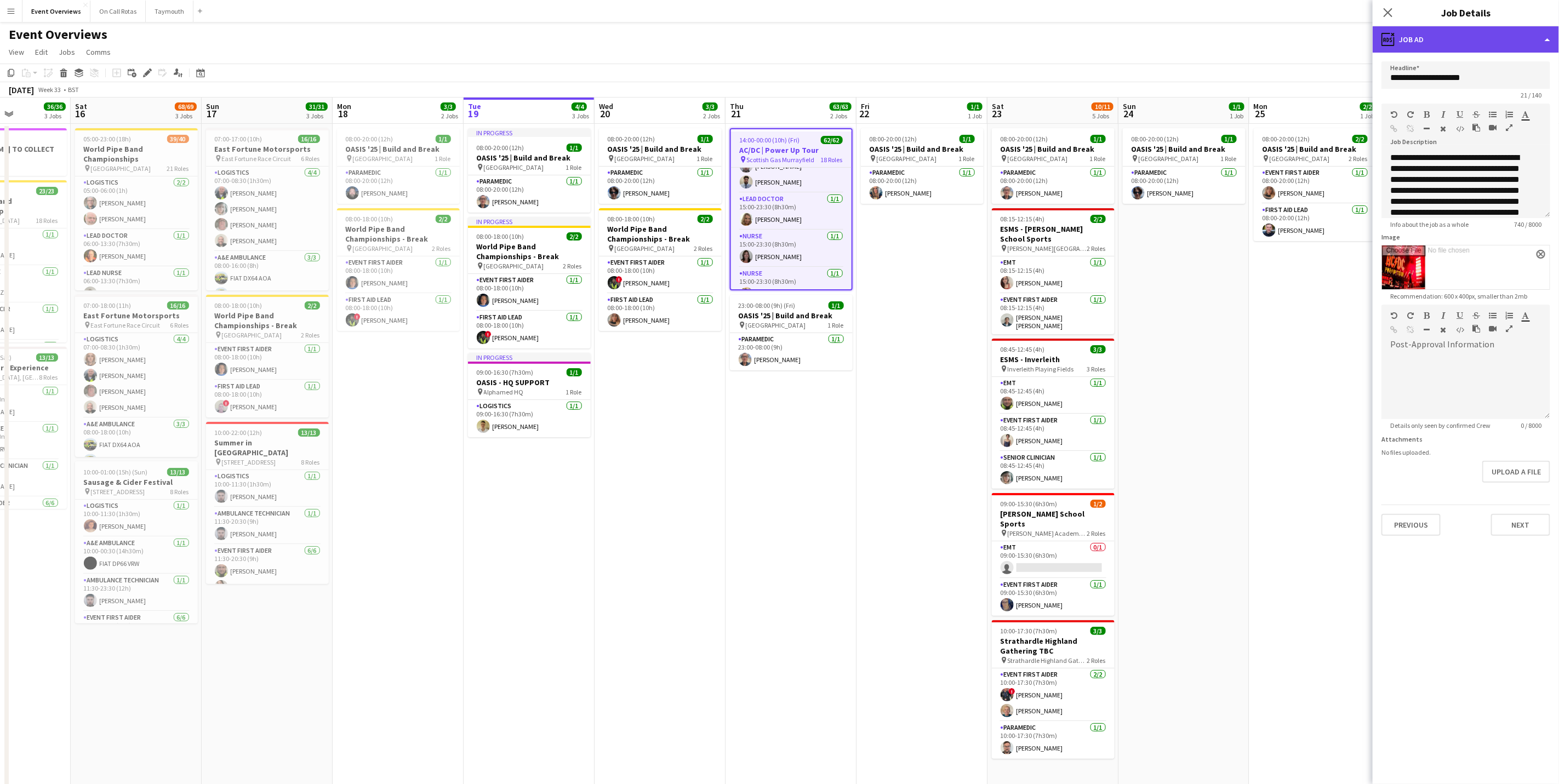
click at [1045, 35] on div "ads-window Job Ad" at bounding box center [1466, 39] width 186 height 26
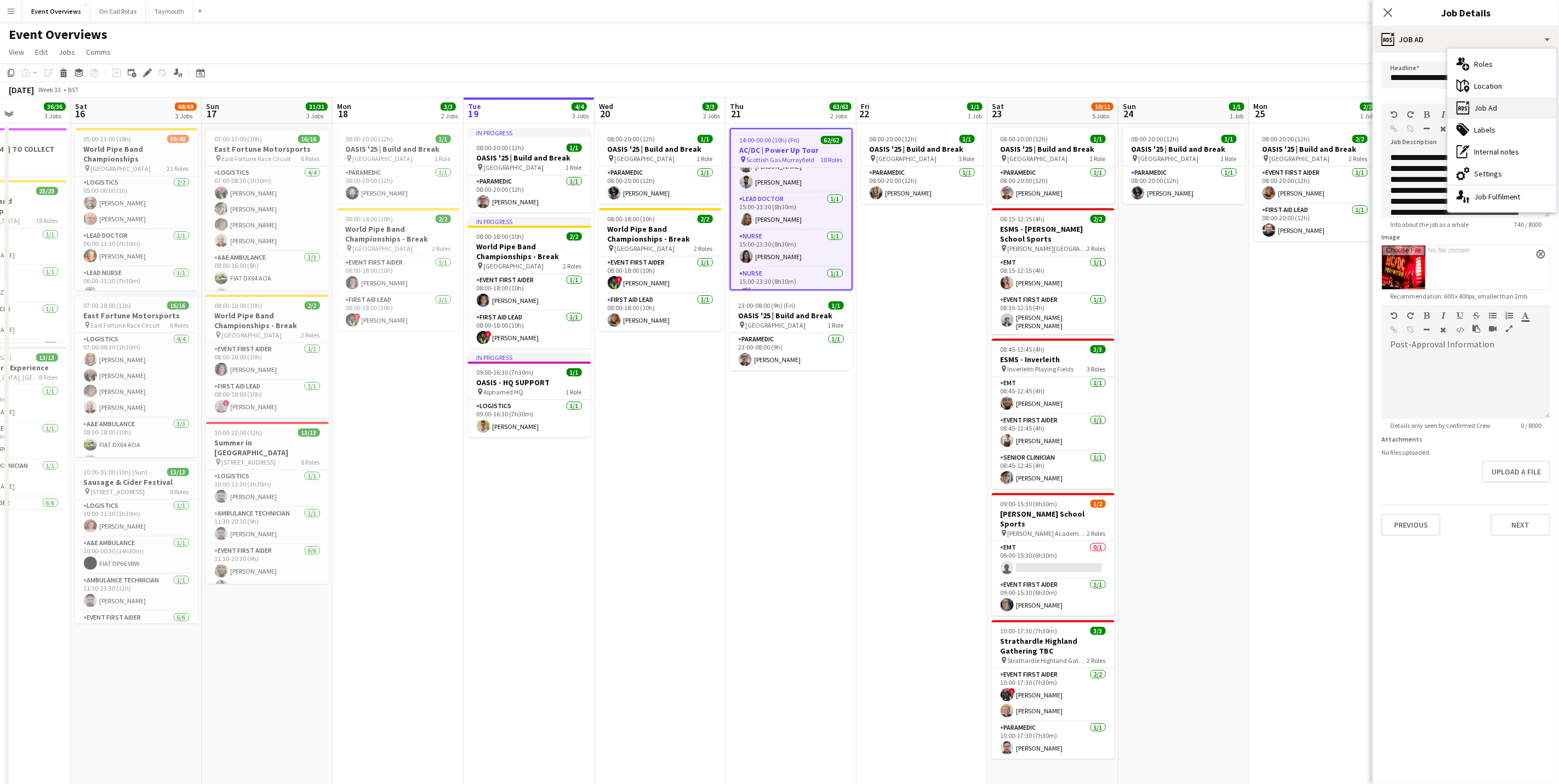
click at [1045, 107] on div "ads-window Job Ad" at bounding box center [1502, 108] width 109 height 22
